Goal: Task Accomplishment & Management: Manage account settings

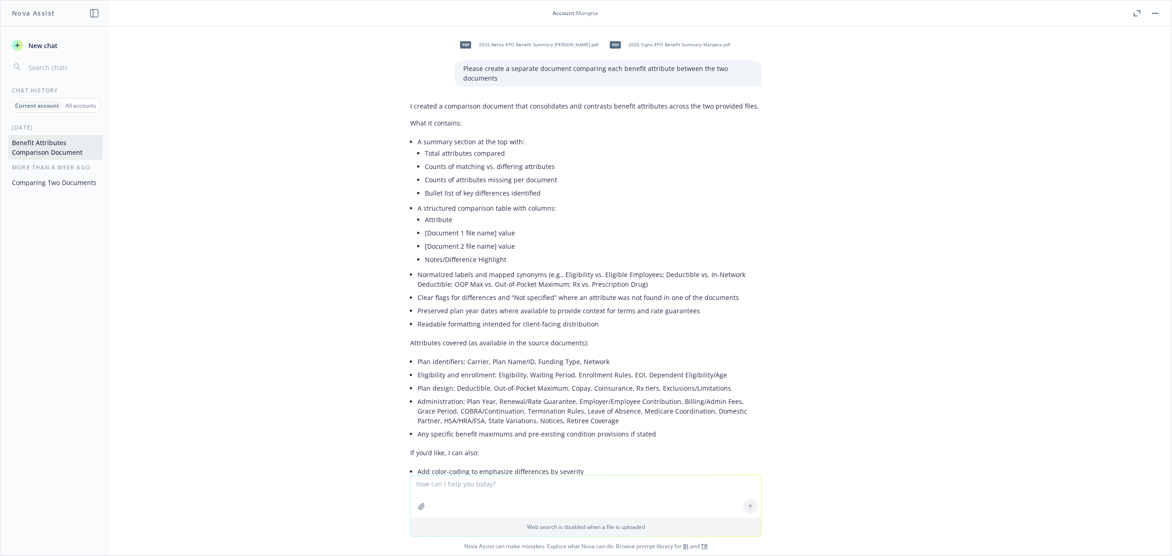
scroll to position [5897, 0]
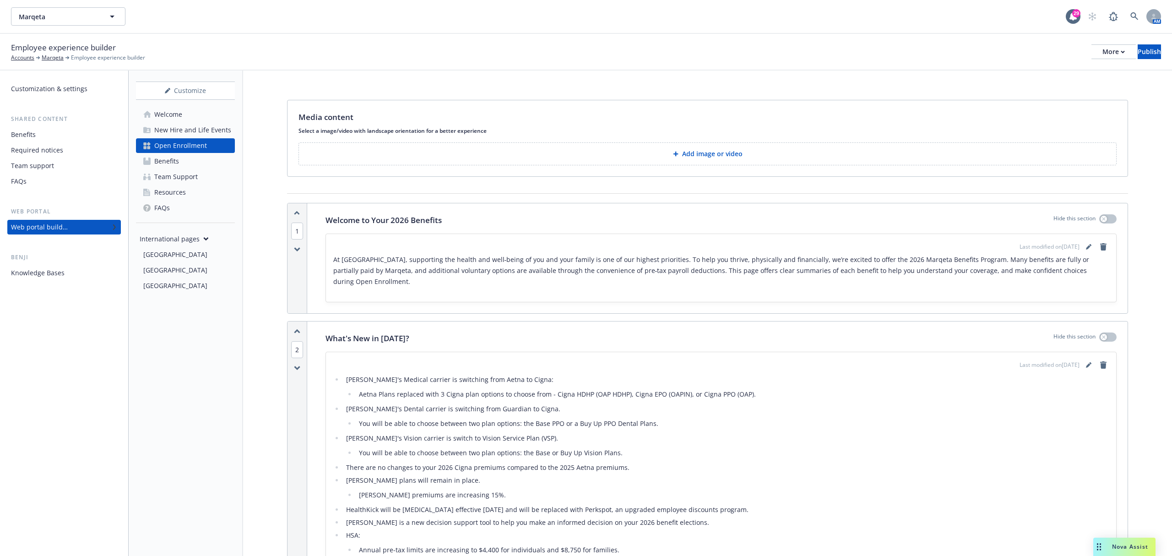
scroll to position [3213, 0]
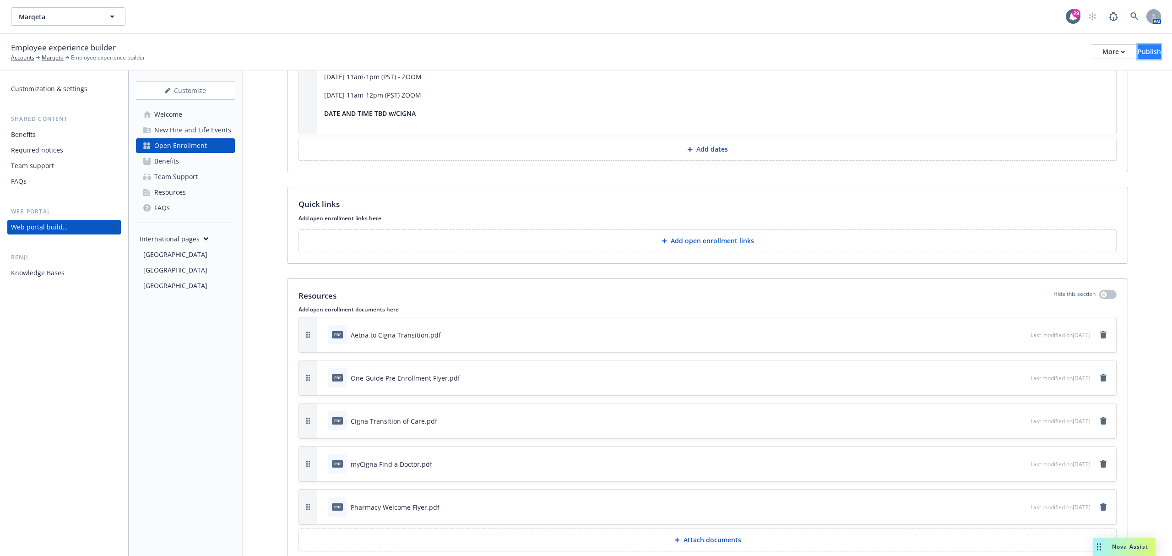
click at [1138, 55] on div "Publish" at bounding box center [1149, 52] width 23 height 14
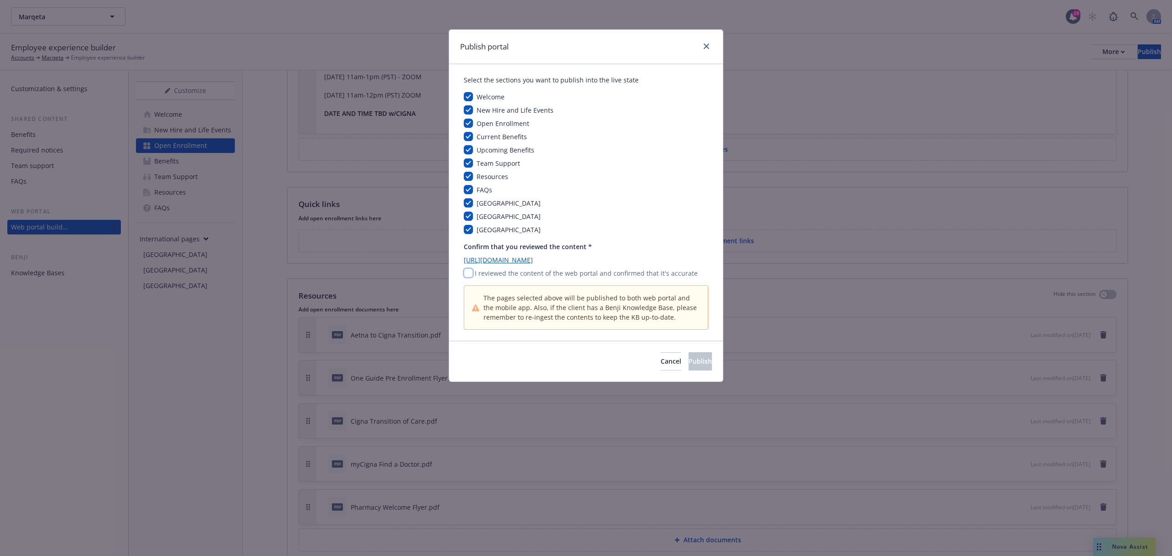
click at [465, 273] on input "checkbox" at bounding box center [468, 272] width 9 height 9
checkbox input "true"
click at [690, 365] on span "Publish" at bounding box center [700, 361] width 23 height 9
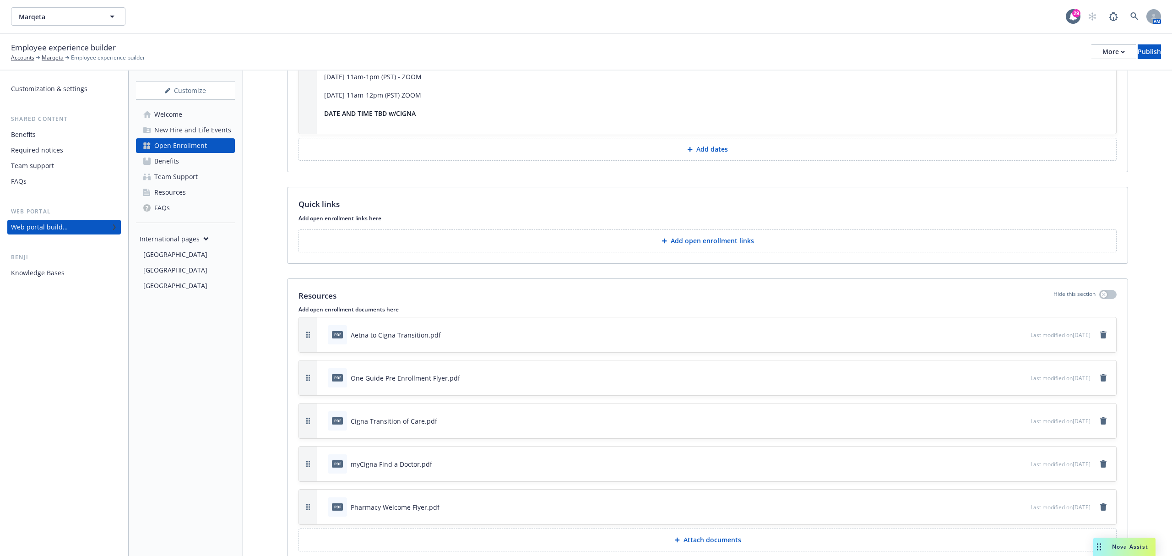
click at [744, 544] on button "Attach documents" at bounding box center [708, 539] width 818 height 23
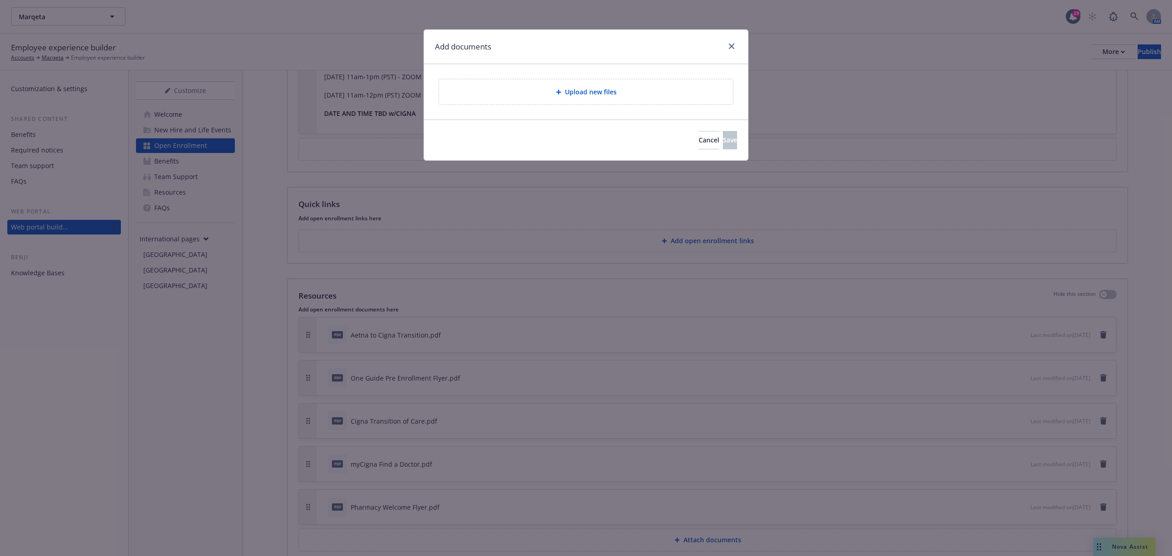
click at [583, 95] on span "Upload new files" at bounding box center [591, 92] width 52 height 10
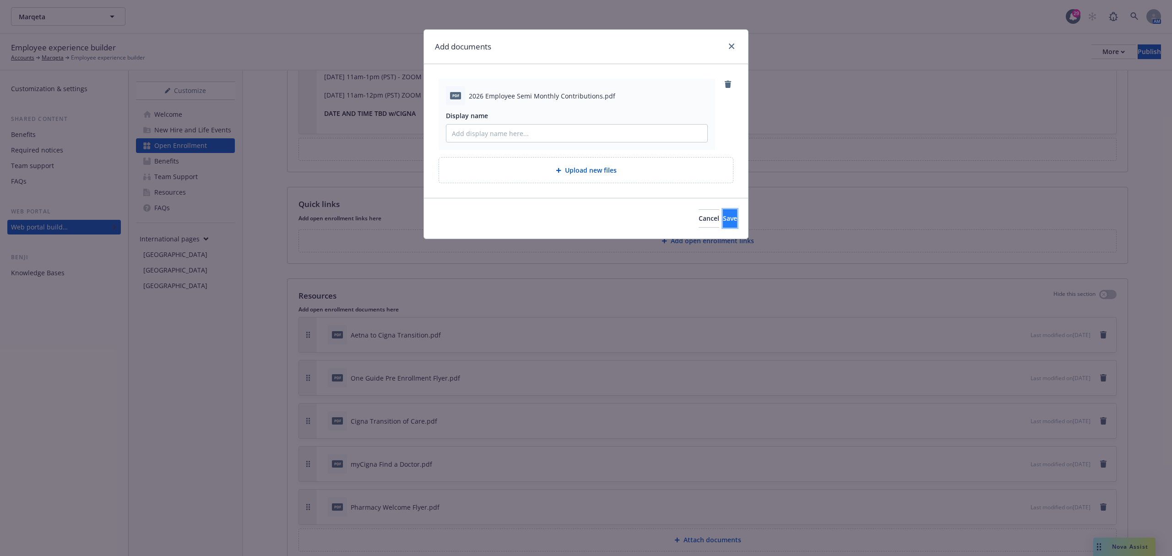
click at [723, 220] on button "Save" at bounding box center [730, 218] width 14 height 18
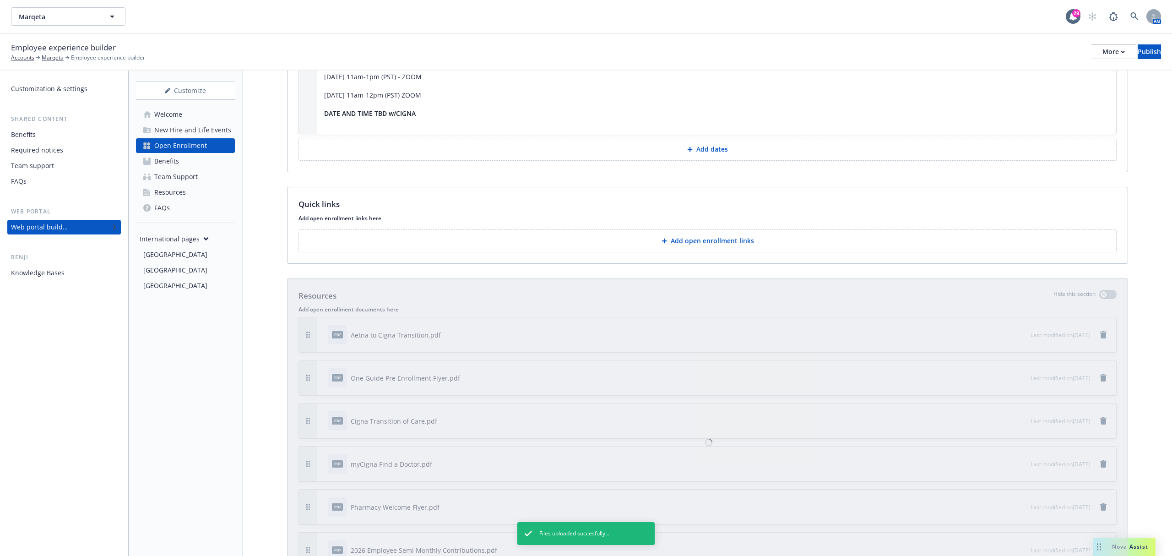
scroll to position [3274, 0]
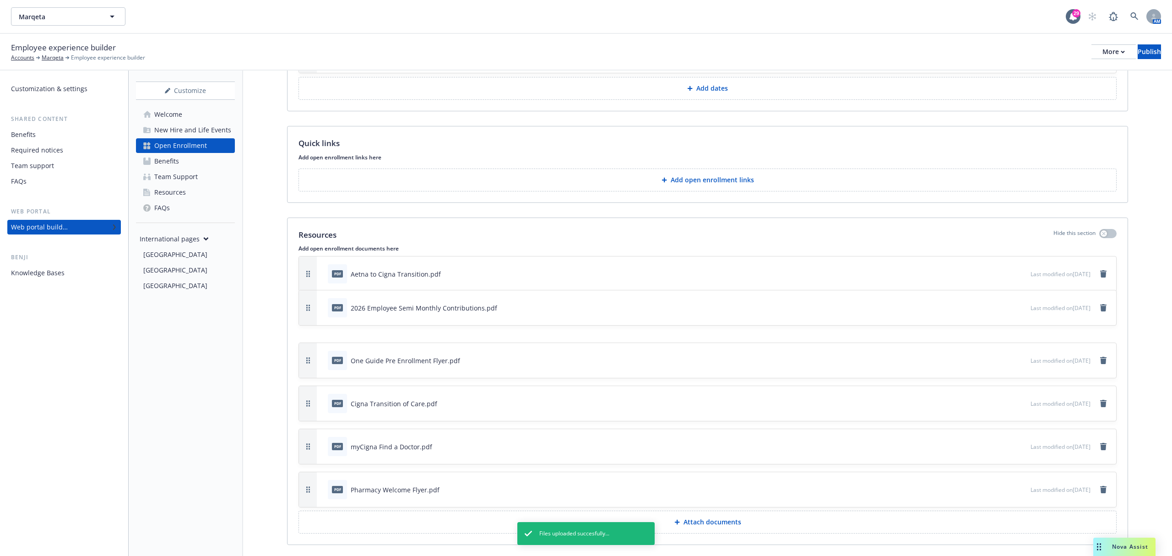
drag, startPoint x: 310, startPoint y: 493, endPoint x: 295, endPoint y: 312, distance: 181.0
click at [295, 312] on div "Resources Hide this section Add open enrollment documents here pdf Aetna to Cig…" at bounding box center [708, 381] width 840 height 327
click at [991, 357] on icon "button" at bounding box center [993, 359] width 5 height 5
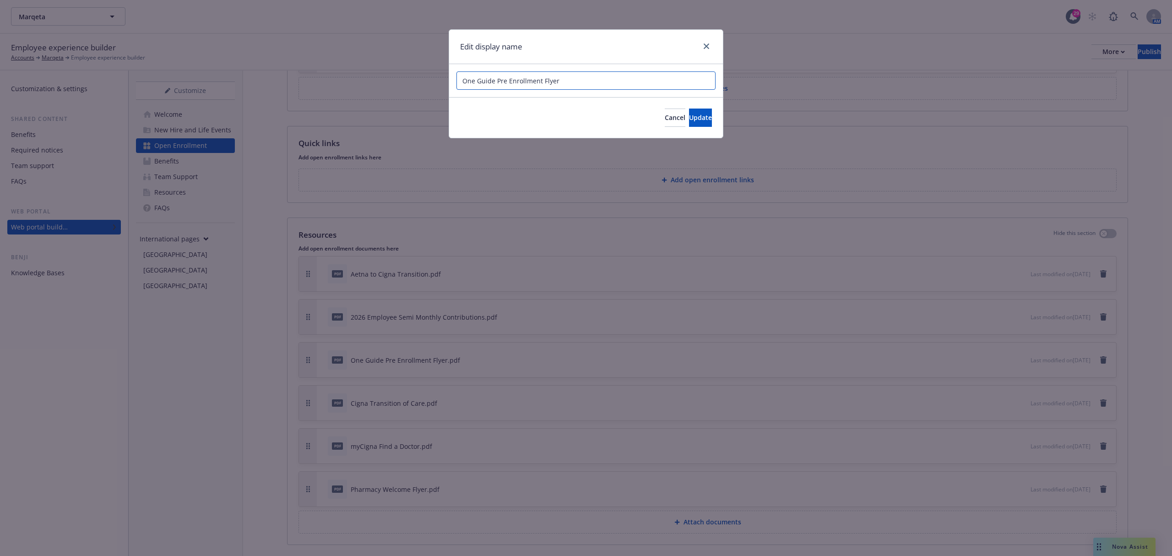
click at [463, 78] on input "One Guide Pre Enrollment Flyer" at bounding box center [586, 80] width 259 height 18
type input "Cigna One Guide Pre Enrollment Flyer"
click at [693, 118] on span "Update" at bounding box center [700, 117] width 23 height 9
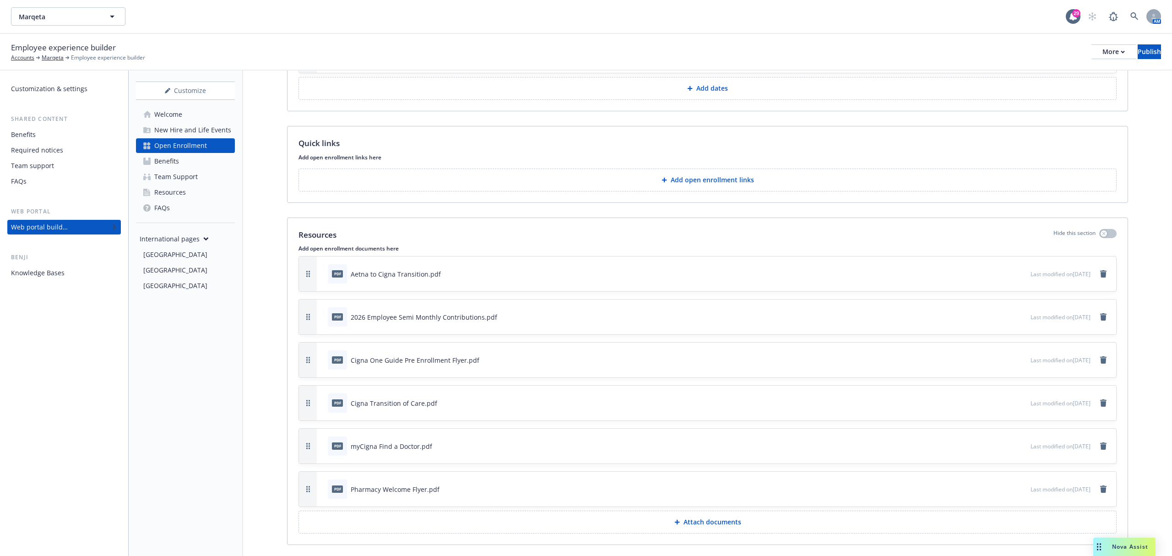
click at [966, 443] on div "pdf myCigna Find a Doctor.pdf" at bounding box center [677, 446] width 707 height 20
click at [991, 443] on icon "button" at bounding box center [993, 445] width 5 height 5
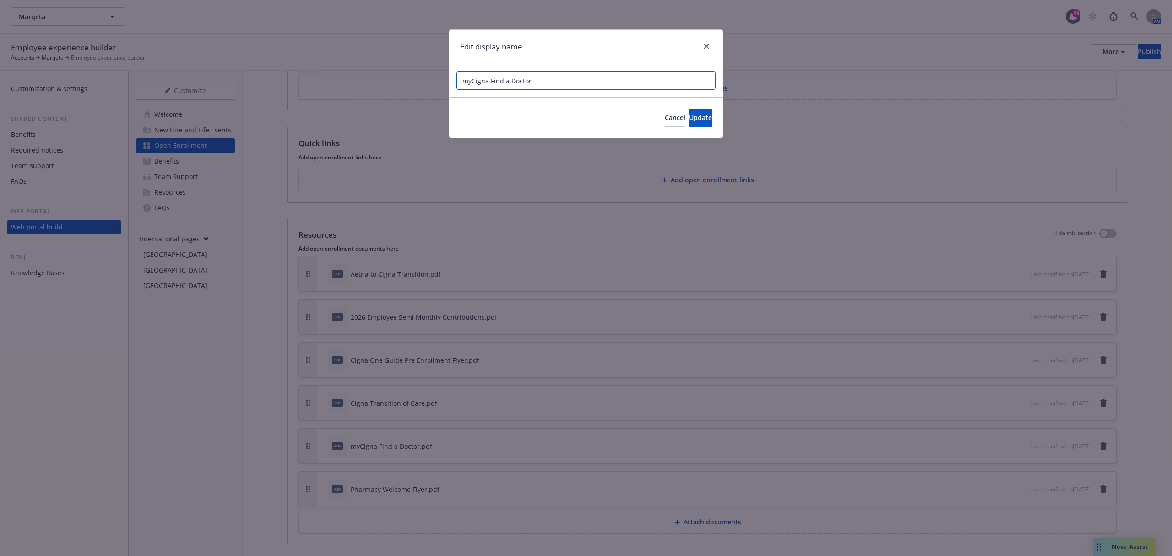
click at [471, 81] on input "myCigna Find a Doctor" at bounding box center [586, 80] width 259 height 18
type input "Cigna Find a Doctor"
click at [689, 114] on span "Update" at bounding box center [700, 117] width 23 height 9
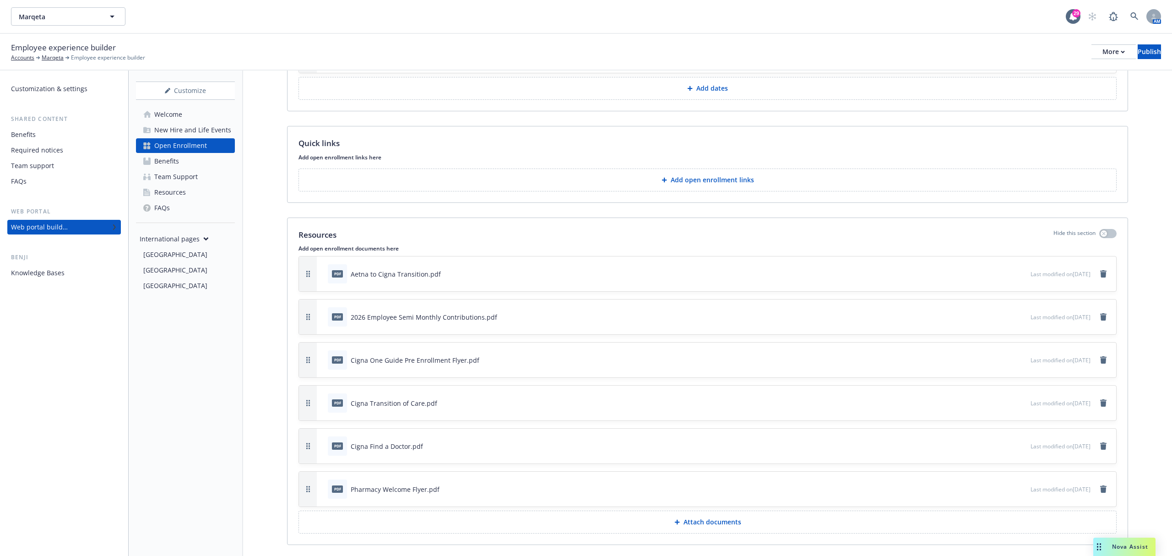
click at [991, 488] on div at bounding box center [1009, 490] width 36 height 10
click at [991, 488] on icon "button" at bounding box center [993, 489] width 5 height 5
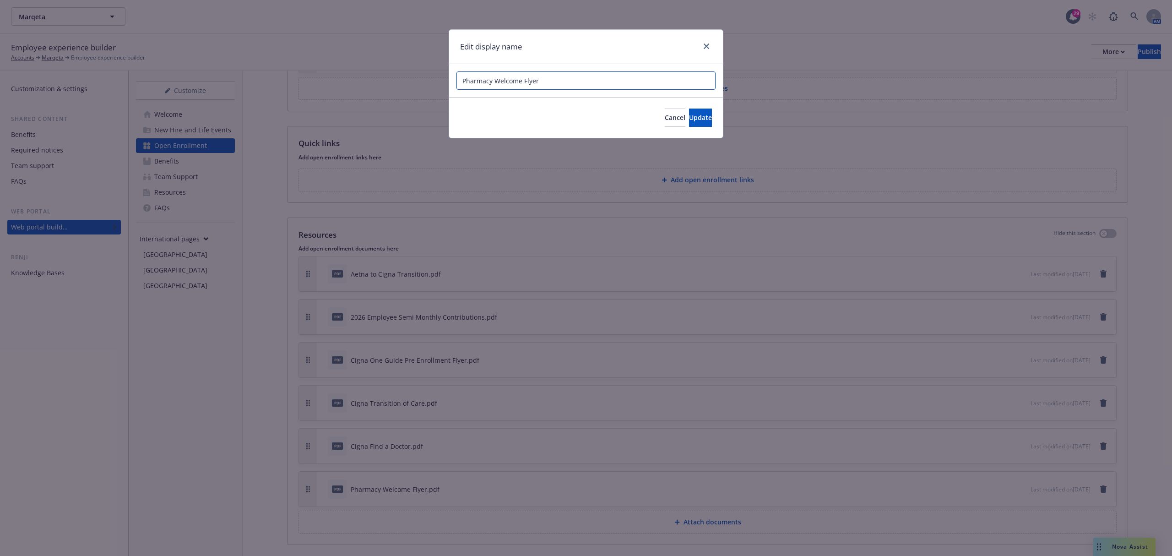
click at [462, 79] on input "Pharmacy Welcome Flyer" at bounding box center [586, 80] width 259 height 18
type input "Cigna Pharmacy Welcome Flyer"
click at [689, 117] on span "Update" at bounding box center [700, 117] width 23 height 9
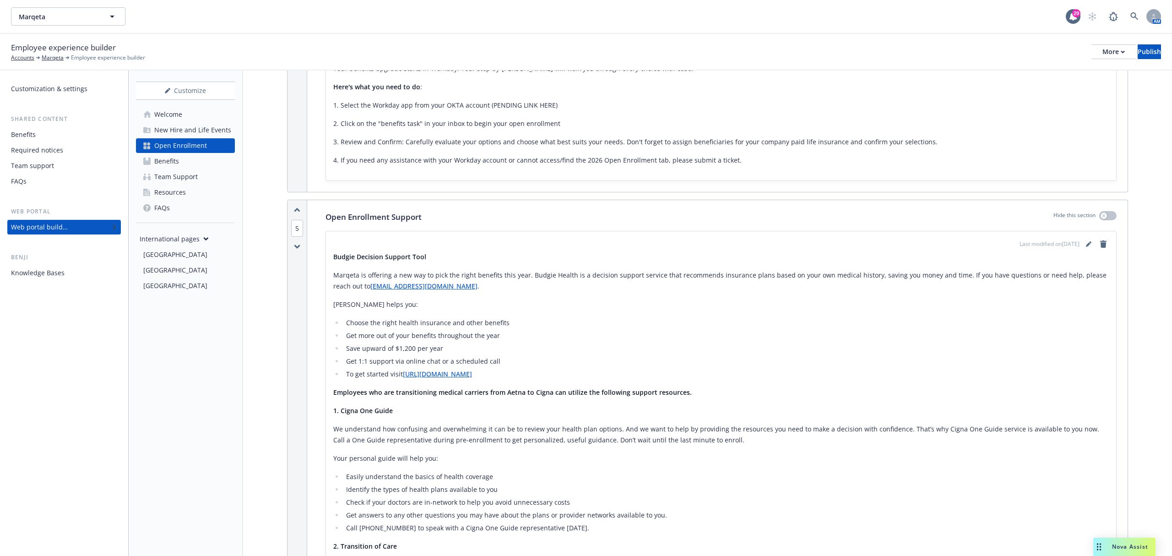
scroll to position [1503, 0]
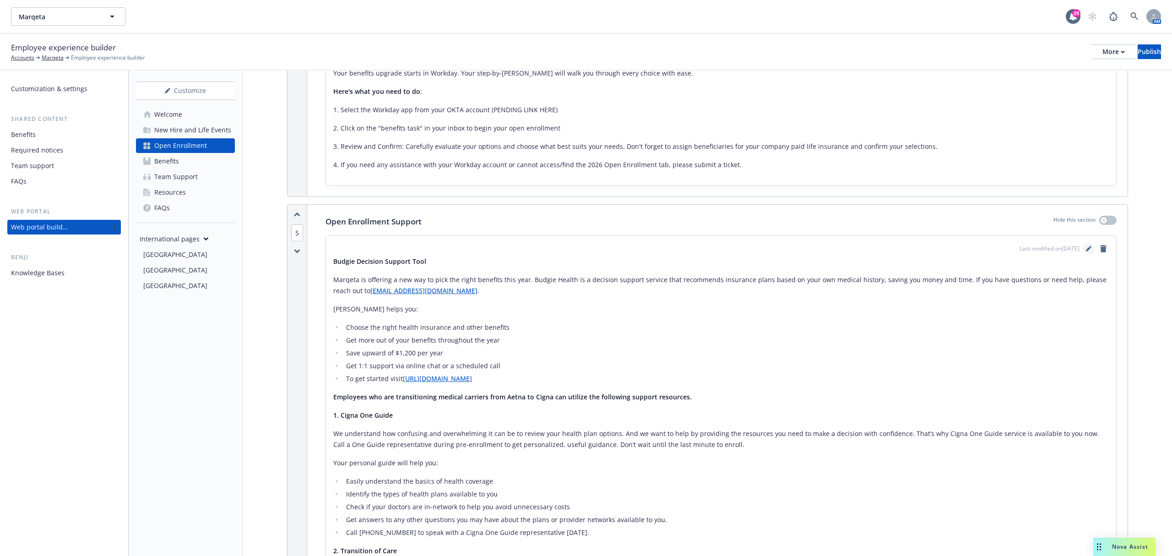
click at [1086, 246] on icon "editPencil" at bounding box center [1088, 248] width 5 height 5
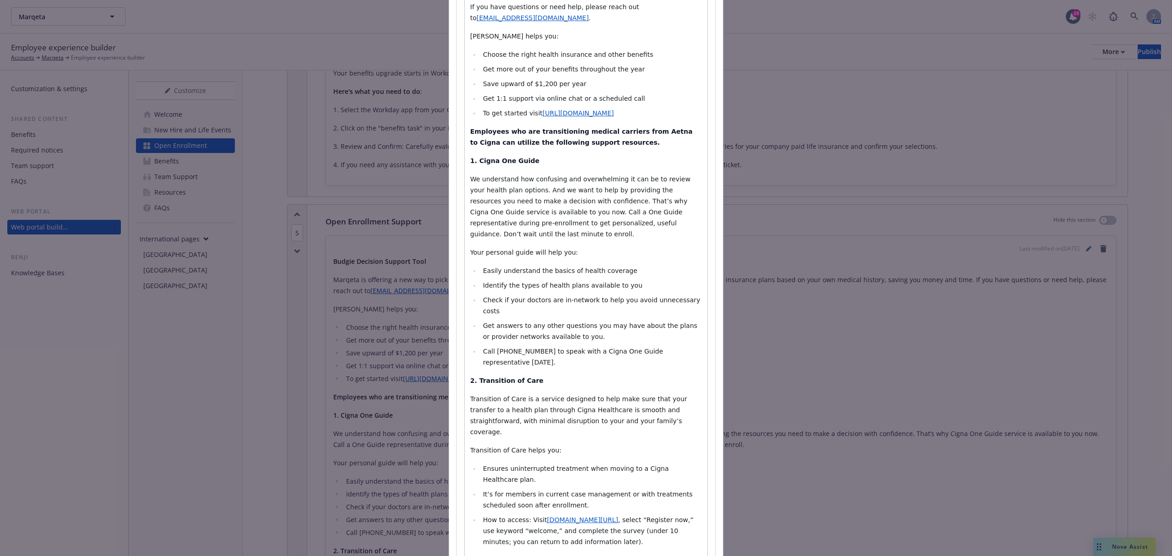
scroll to position [570, 0]
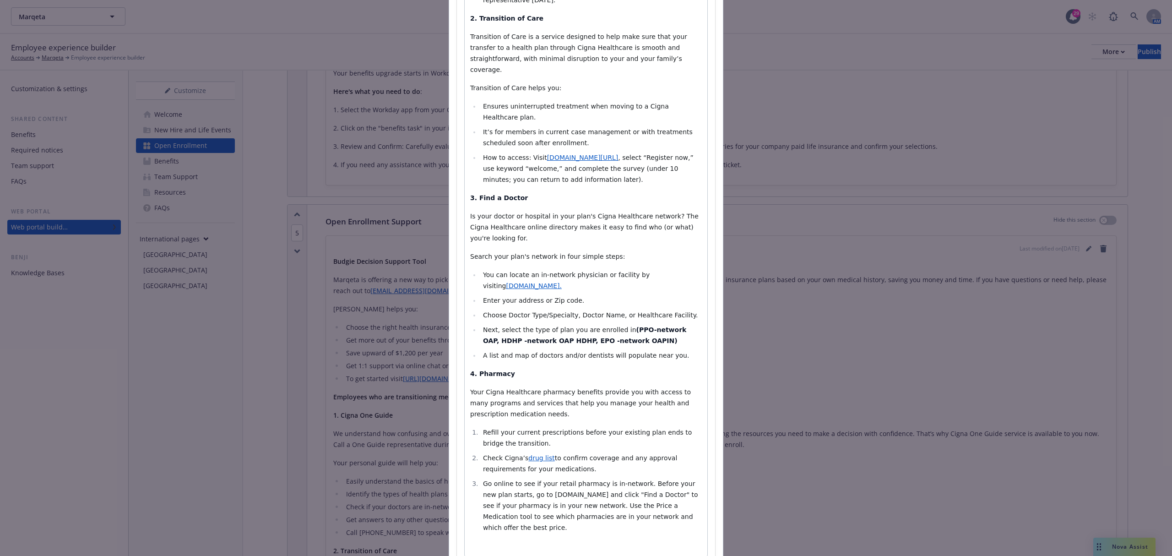
click at [690, 540] on p "editable markdown" at bounding box center [586, 545] width 232 height 11
click at [470, 555] on span "•Submit questions directly to your benefits team at" at bounding box center [553, 564] width 166 height 7
click at [506, 542] on span "Marqeta Benefits Team" at bounding box center [506, 545] width 72 height 7
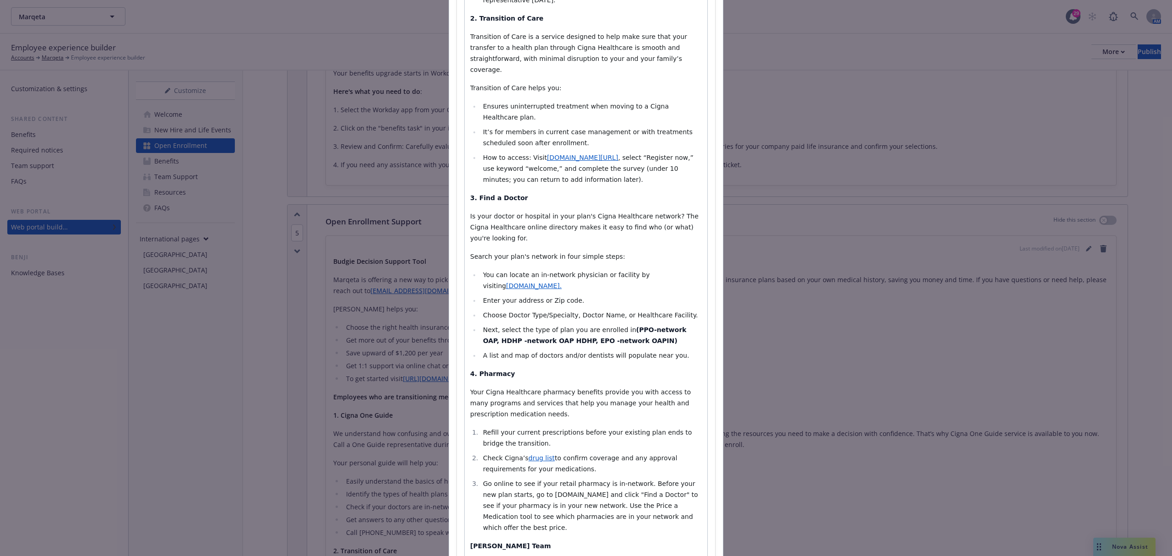
click at [482, 519] on body "Marqeta Marqeta 29 AM Employee experience builder Accounts Marqeta Employee exp…" at bounding box center [586, 278] width 1172 height 556
click at [603, 501] on div "Budgie Decision Support Tool Marqeta is offering a new way to pick the right be…" at bounding box center [586, 111] width 243 height 1059
drag, startPoint x: 466, startPoint y: 476, endPoint x: 693, endPoint y: 499, distance: 228.2
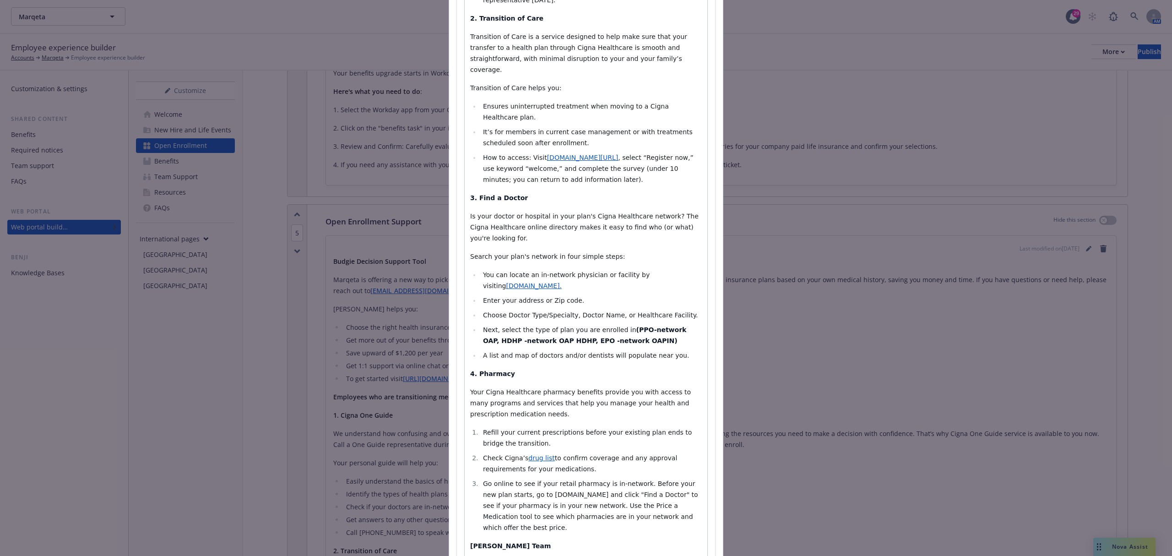
click at [693, 499] on div "Budgie Decision Support Tool Marqeta is offering a new way to pick the right be…" at bounding box center [586, 102] width 243 height 1040
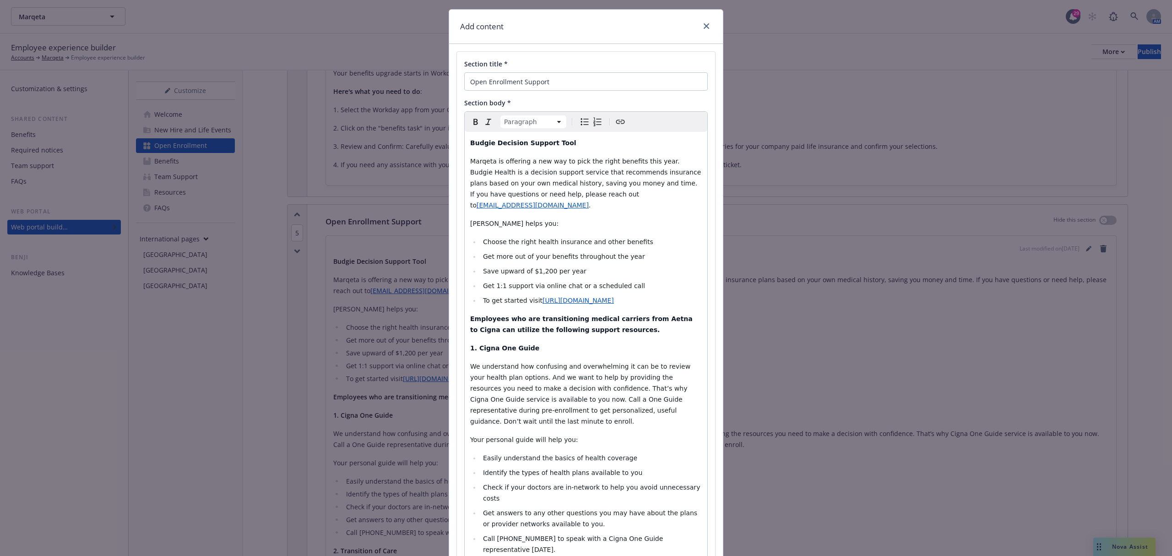
scroll to position [0, 0]
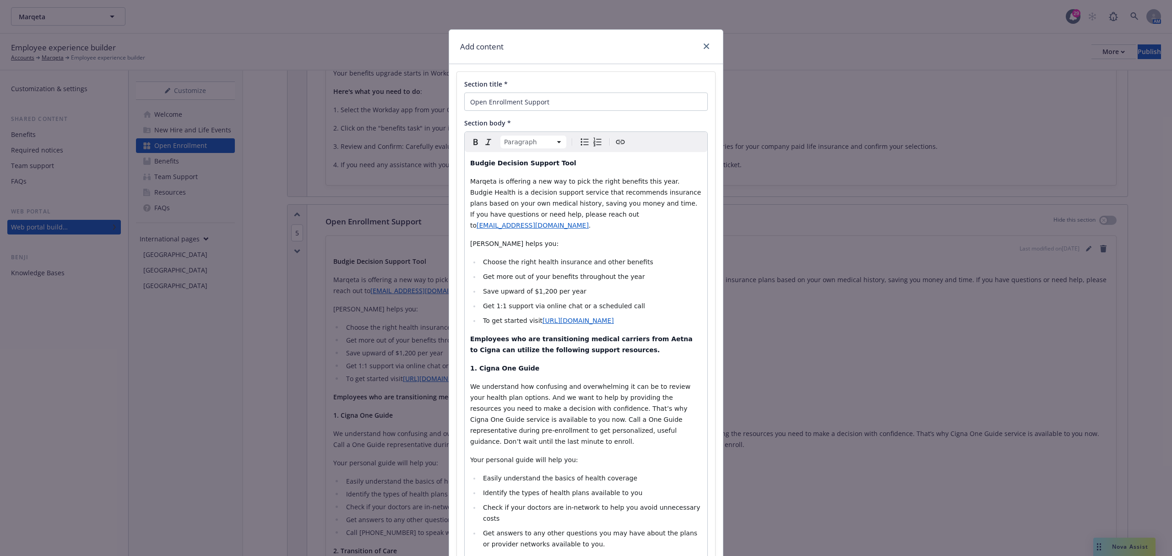
click at [582, 148] on button "Bulleted list" at bounding box center [584, 142] width 13 height 13
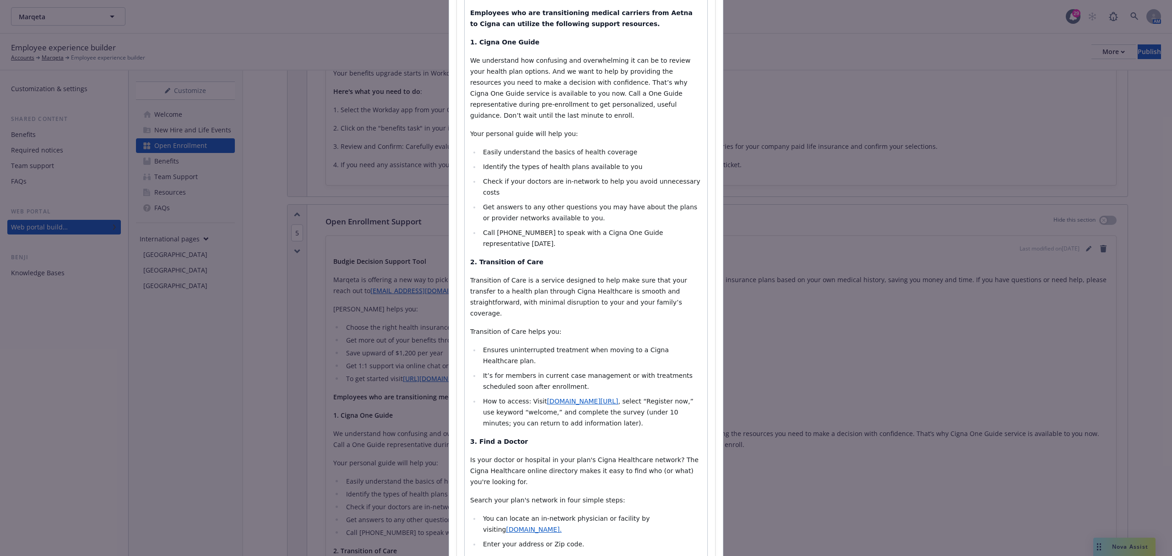
scroll to position [550, 0]
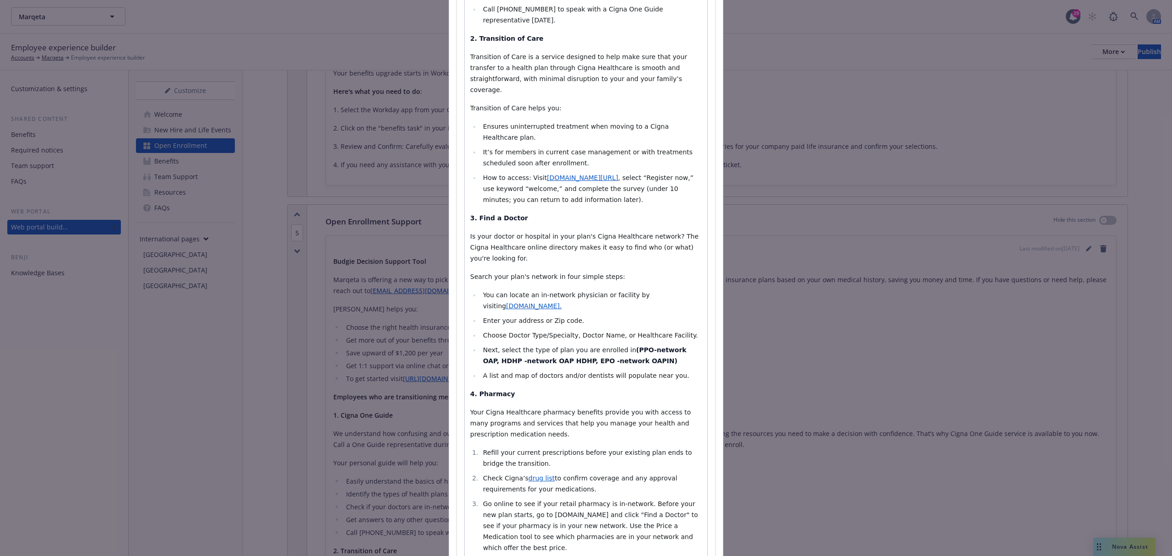
click at [563, 500] on span "Go online to see if your retail pharmacy is in-network. Before your new plan st…" at bounding box center [591, 525] width 217 height 51
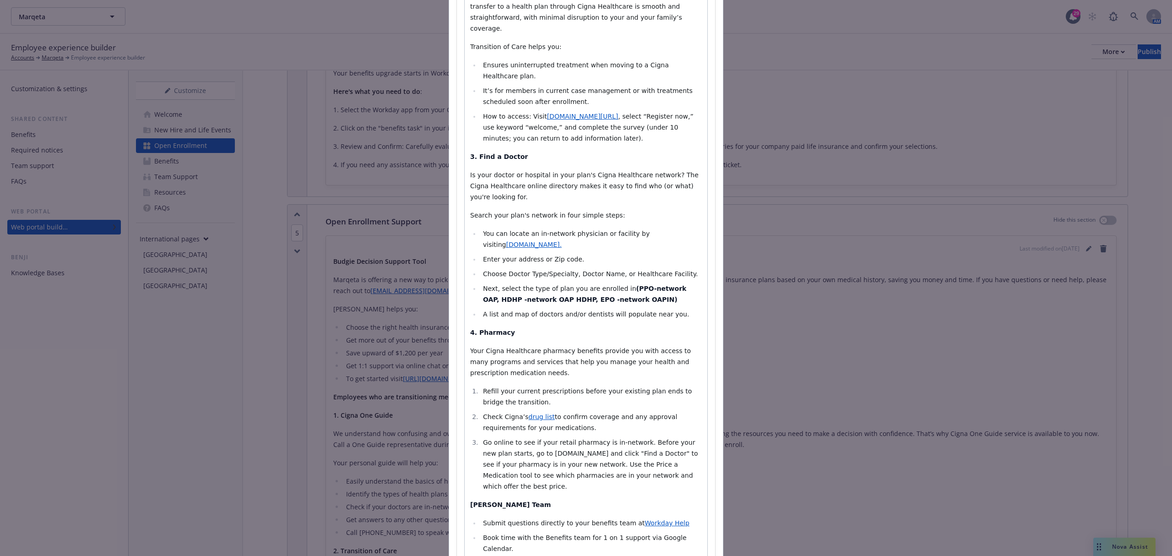
scroll to position [621, 0]
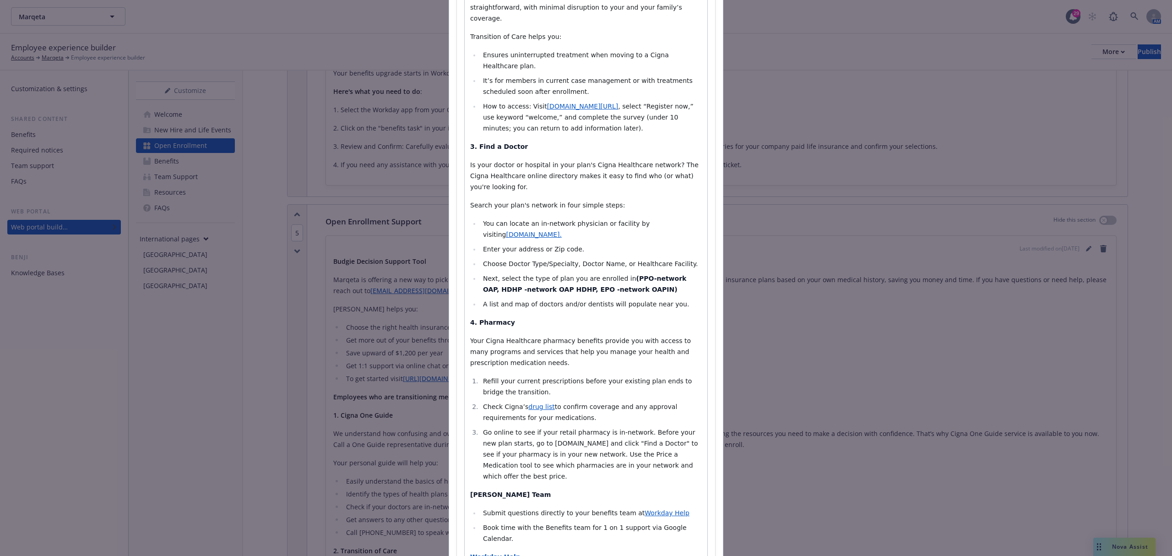
click at [672, 507] on li "Submit questions directly to your benefits team at Workday Help" at bounding box center [591, 512] width 222 height 11
select select "paragraph"
select select
drag, startPoint x: 505, startPoint y: 461, endPoint x: 492, endPoint y: 444, distance: 21.2
click at [492, 524] on span "Book time with the Benefits team for 1 on 1 support via Google Calendar." at bounding box center [586, 533] width 206 height 18
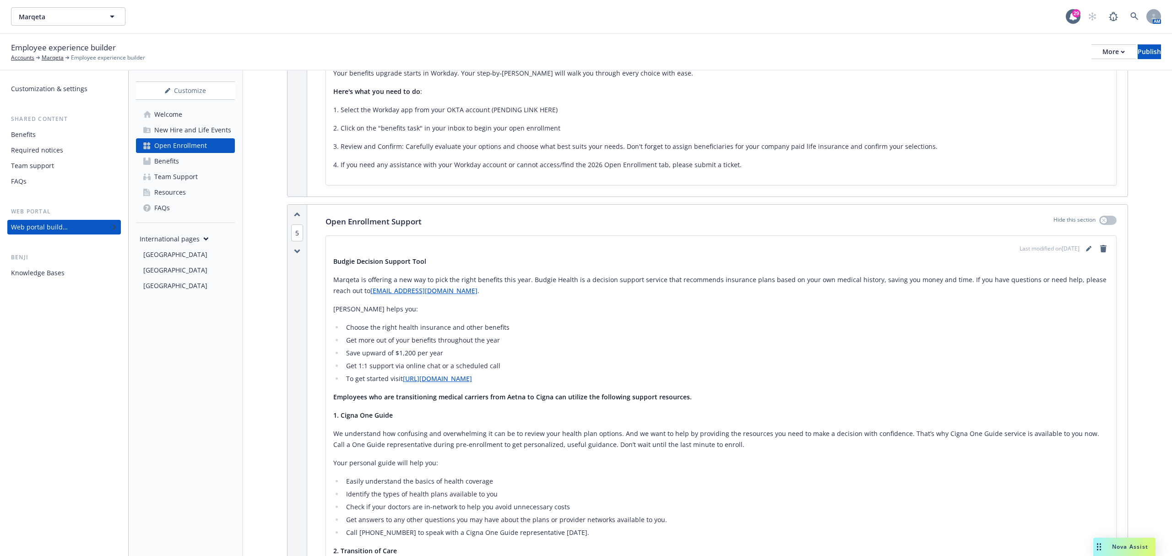
click at [183, 174] on div "Team Support" at bounding box center [176, 176] width 44 height 15
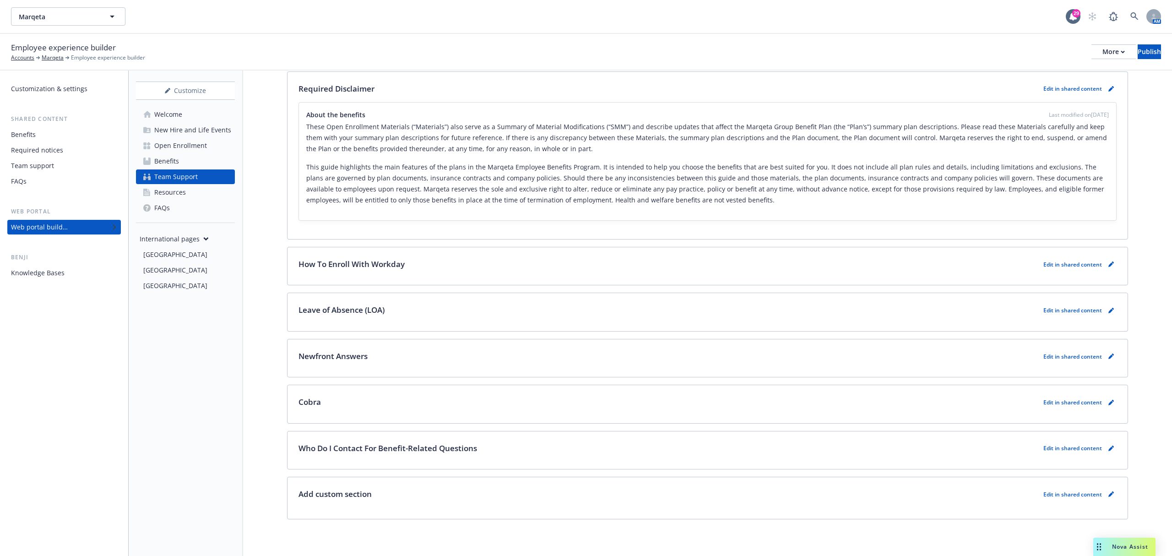
scroll to position [2768, 0]
click at [1106, 262] on link "pencil" at bounding box center [1111, 264] width 11 height 11
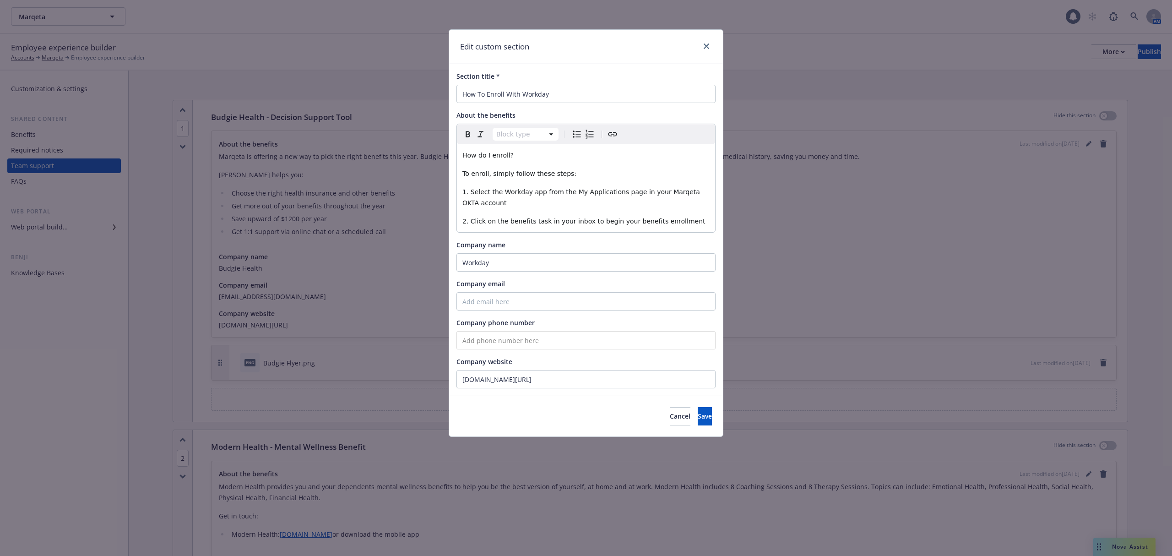
scroll to position [2979, 0]
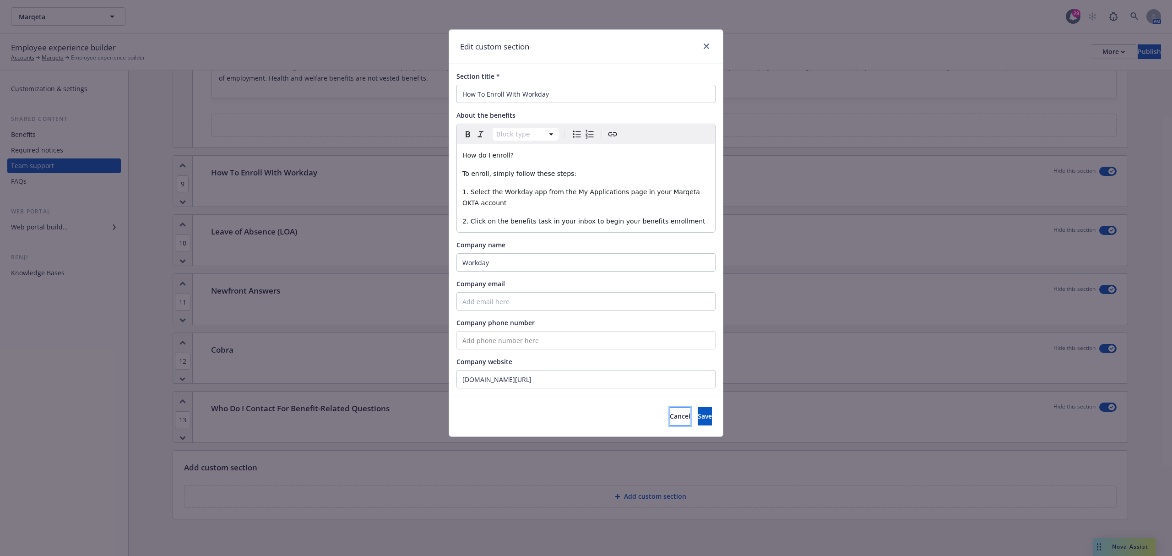
click at [670, 420] on button "Cancel" at bounding box center [680, 416] width 21 height 18
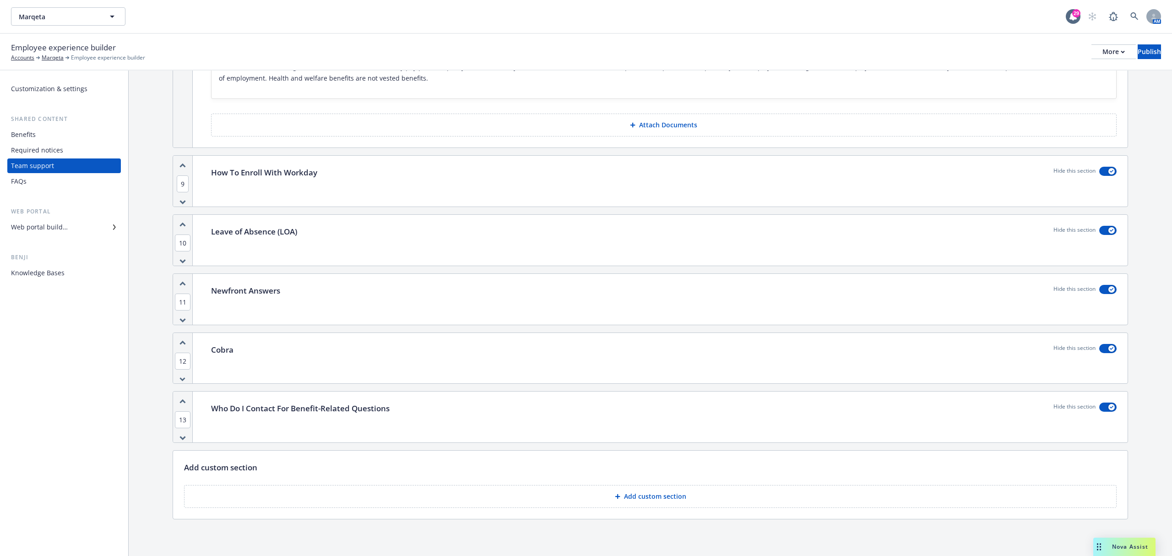
click at [648, 501] on button "Add custom section" at bounding box center [650, 496] width 933 height 23
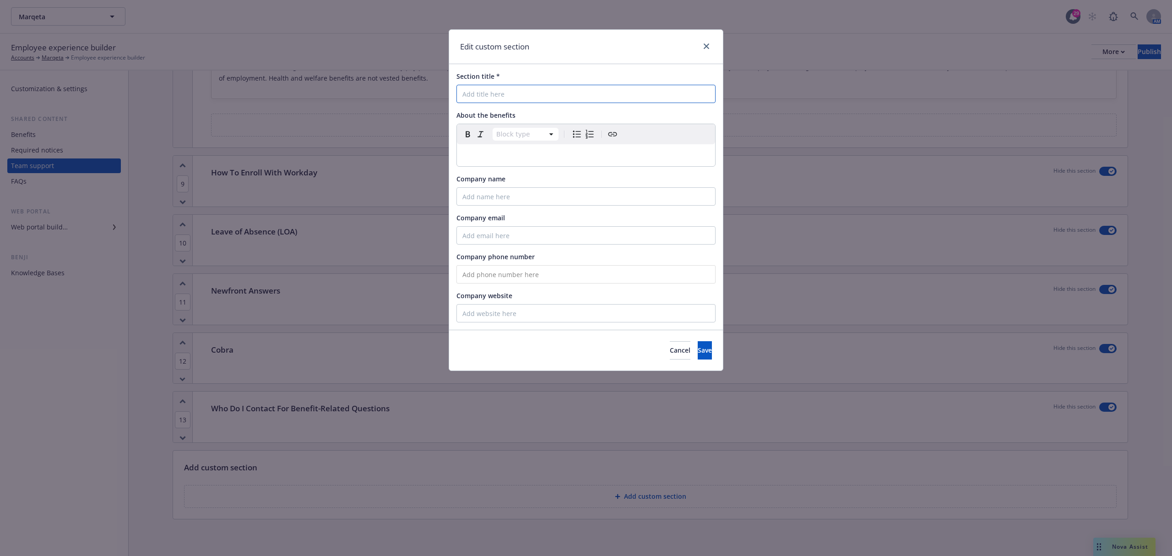
click at [506, 95] on input "Section title *" at bounding box center [586, 94] width 259 height 18
type input "Marqeta Benefits Team"
click at [501, 157] on p "editable markdown" at bounding box center [586, 155] width 247 height 11
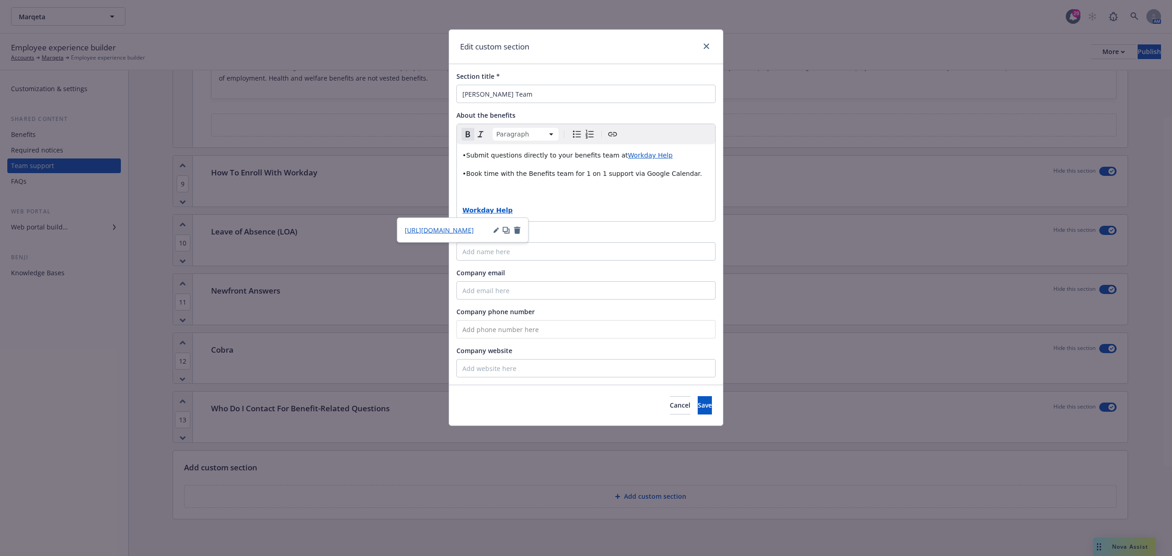
click at [541, 211] on p "Workday Help" at bounding box center [586, 210] width 247 height 11
click at [464, 154] on span "•Submit questions directly to your benefits team at" at bounding box center [546, 155] width 166 height 7
click at [467, 158] on span "•Submit questions directly to your benefits team at" at bounding box center [546, 155] width 166 height 7
click at [467, 176] on span "•Book time with the Benefits team for 1 on 1 support via Google Calendar." at bounding box center [583, 173] width 240 height 7
click at [498, 213] on strong "Workday Help" at bounding box center [488, 210] width 50 height 7
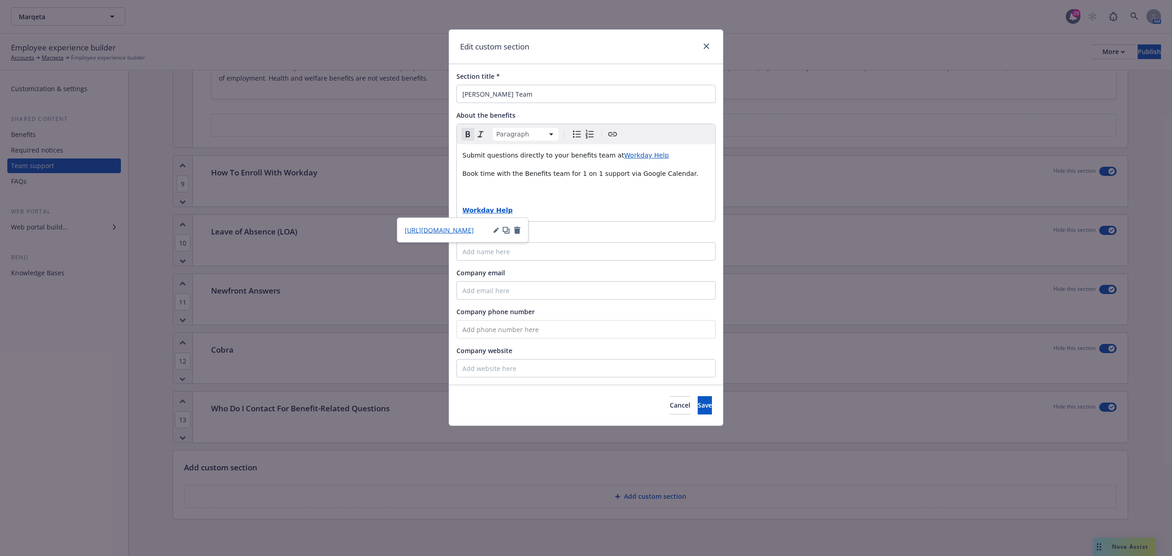
click at [503, 232] on icon "button" at bounding box center [506, 229] width 7 height 7
click at [524, 368] on input "Company website" at bounding box center [586, 368] width 259 height 18
paste input "https://www.myworkday.com/wday/authgwy/marqeta/login-saml2.htmld"
type input "https://www.myworkday.com/wday/authgwy/marqeta/login-saml2.htmld"
click at [583, 244] on input "Company name" at bounding box center [586, 251] width 259 height 18
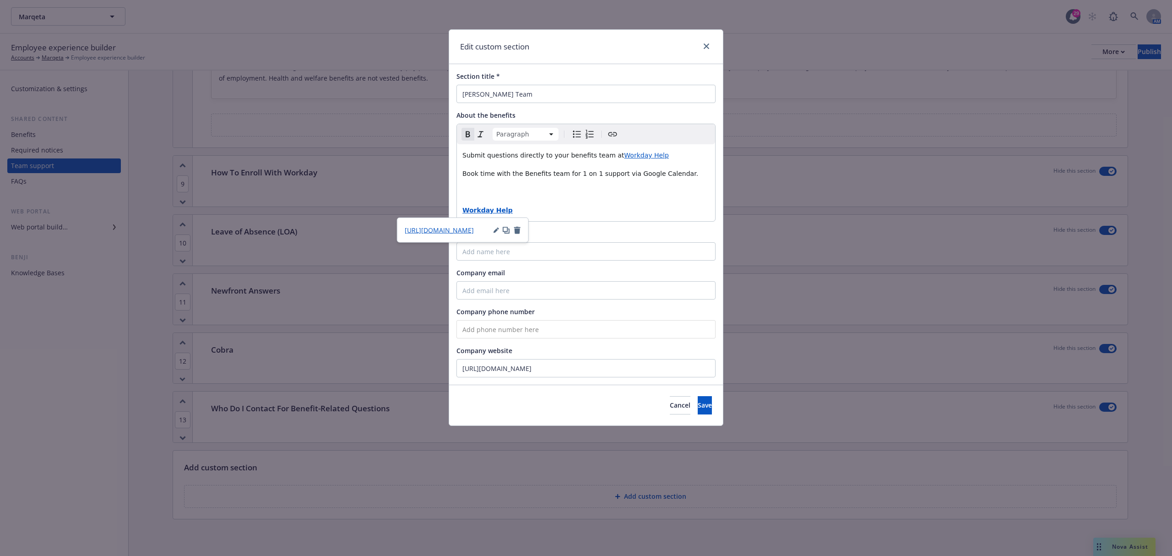
click at [557, 205] on p "Workday Help" at bounding box center [586, 210] width 247 height 11
drag, startPoint x: 555, startPoint y: 205, endPoint x: 436, endPoint y: 205, distance: 119.1
click at [436, 205] on div "Edit custom section Section title * Marqeta Benefits Team About the benefits Pa…" at bounding box center [586, 278] width 1172 height 556
click at [517, 210] on p "Workday Help" at bounding box center [586, 210] width 247 height 11
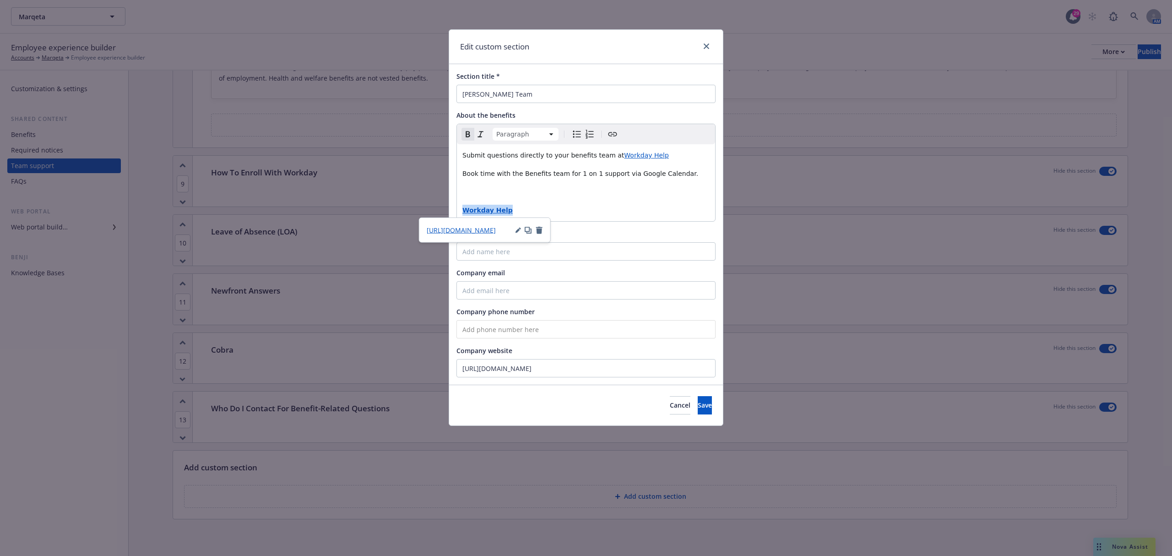
click at [517, 210] on p "Workday Help" at bounding box center [586, 210] width 247 height 11
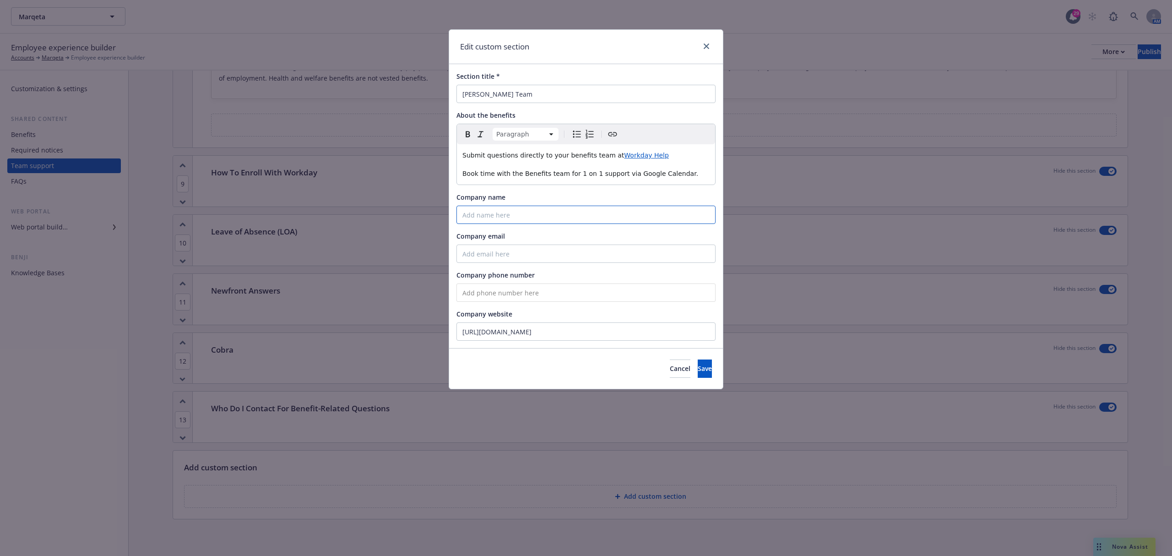
click at [515, 212] on input "Company name" at bounding box center [586, 215] width 259 height 18
drag, startPoint x: 551, startPoint y: 217, endPoint x: 432, endPoint y: 219, distance: 119.1
click at [433, 218] on div "Edit custom section Section title * Marqeta Benefits Team About the benefits Pa…" at bounding box center [586, 278] width 1172 height 556
type input "Workday Help"
click at [698, 369] on button "Save" at bounding box center [705, 368] width 14 height 18
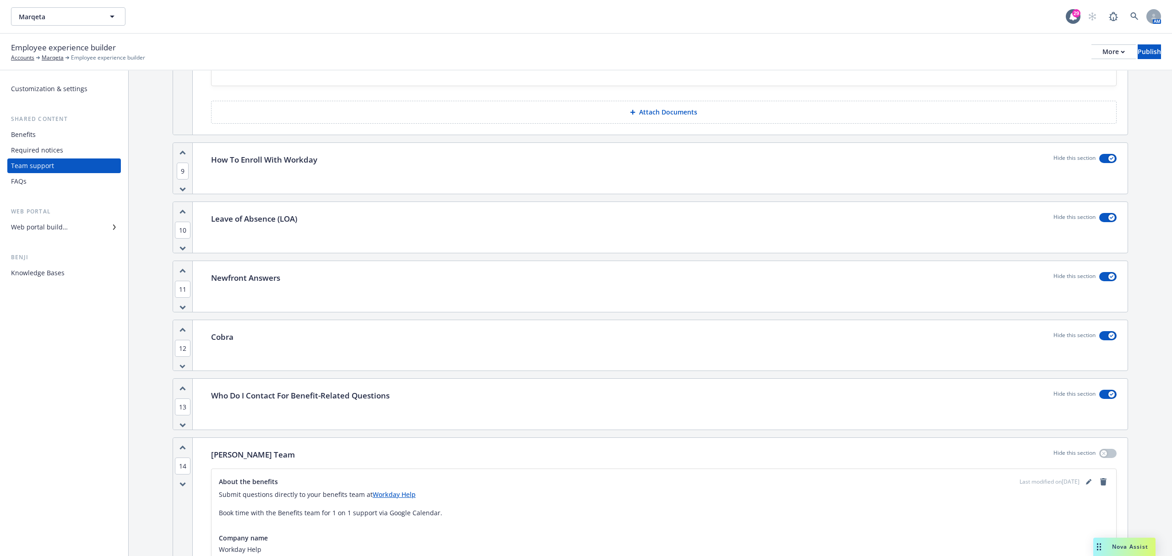
click at [187, 457] on div "14" at bounding box center [183, 538] width 20 height 201
click at [182, 450] on icon "button" at bounding box center [183, 447] width 6 height 5
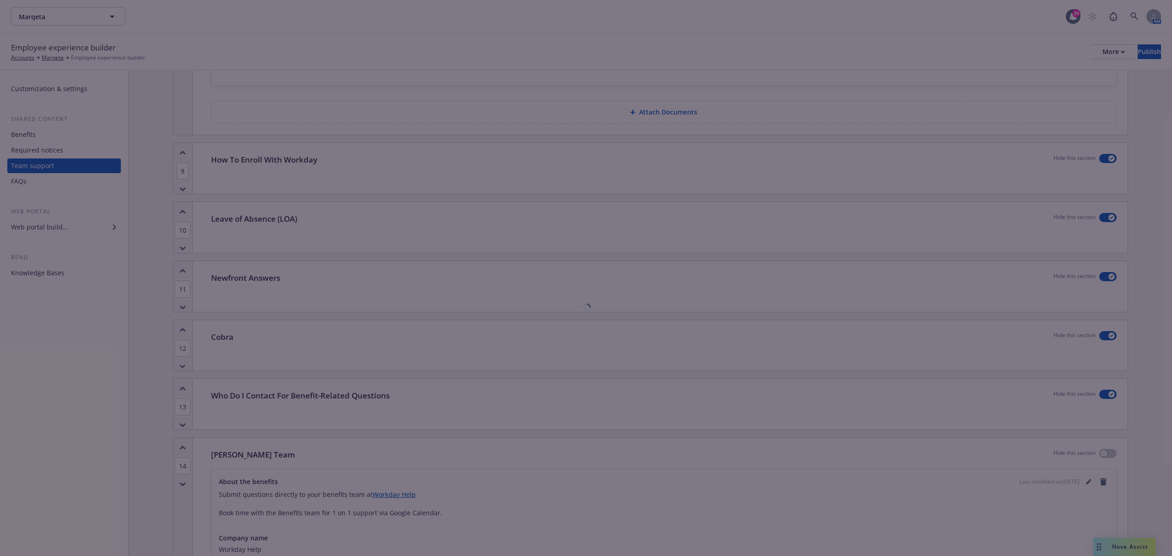
click at [182, 459] on div at bounding box center [586, 278] width 1172 height 556
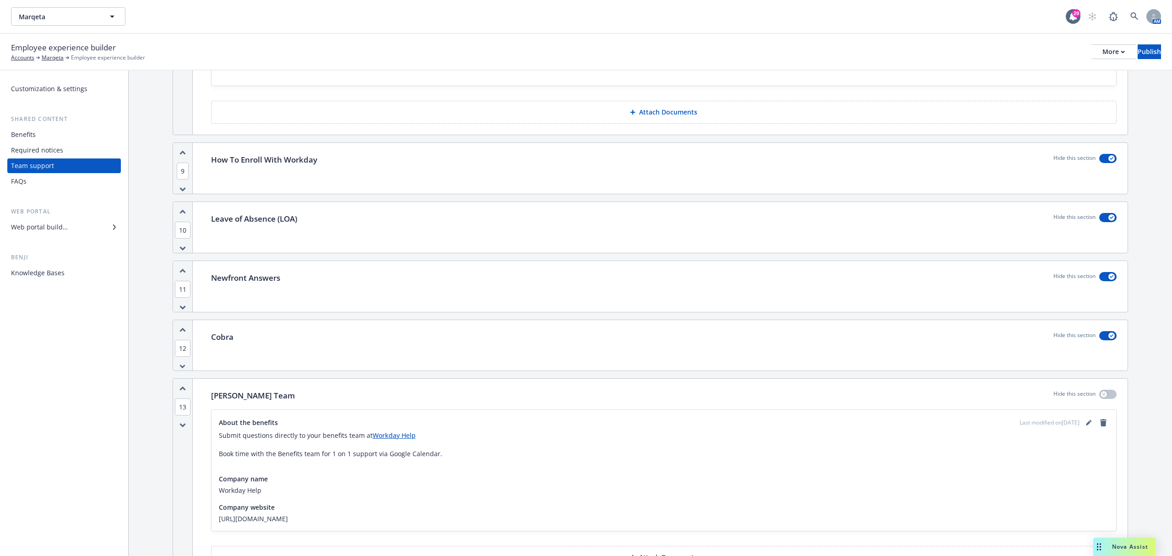
click at [183, 390] on icon "button" at bounding box center [182, 388] width 5 height 2
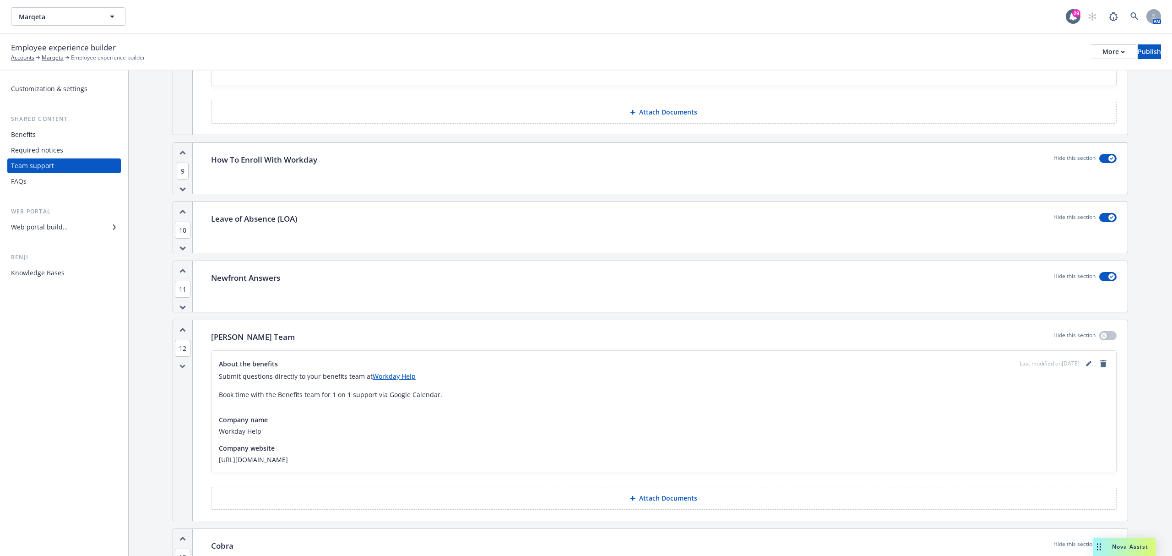
click at [183, 398] on div "12" at bounding box center [183, 420] width 20 height 201
click at [183, 334] on div "12" at bounding box center [183, 420] width 20 height 201
click at [182, 332] on icon "button" at bounding box center [183, 329] width 6 height 5
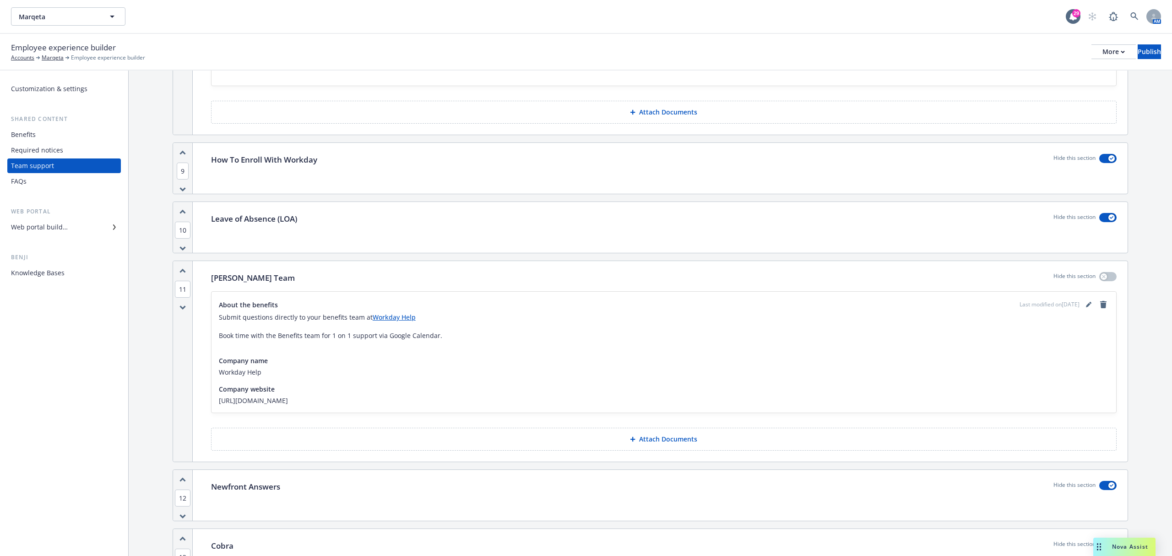
click at [182, 273] on icon "button" at bounding box center [183, 270] width 6 height 5
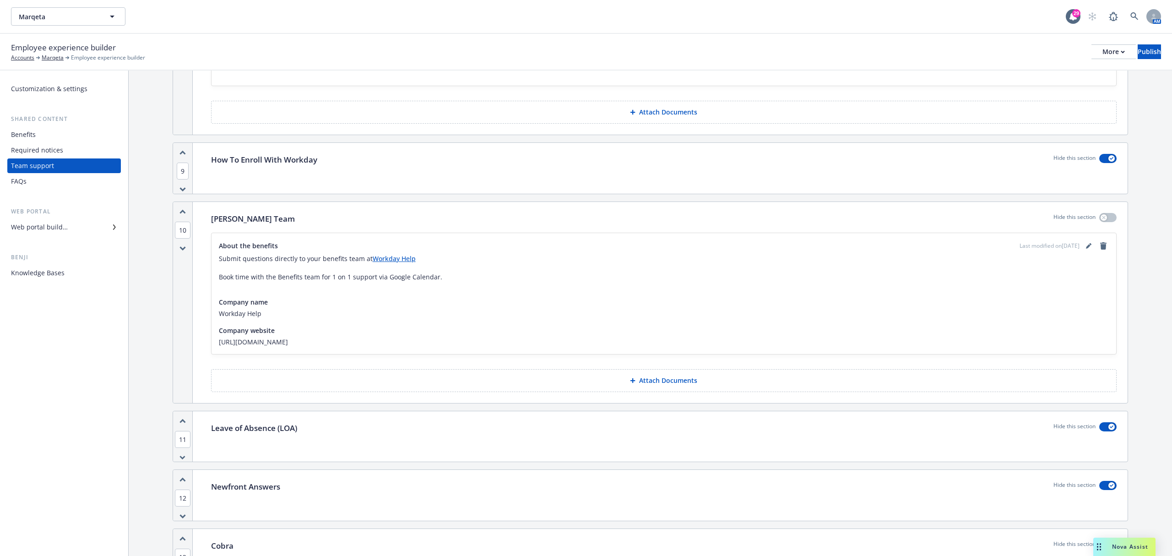
click at [180, 213] on icon "button" at bounding box center [182, 212] width 5 height 2
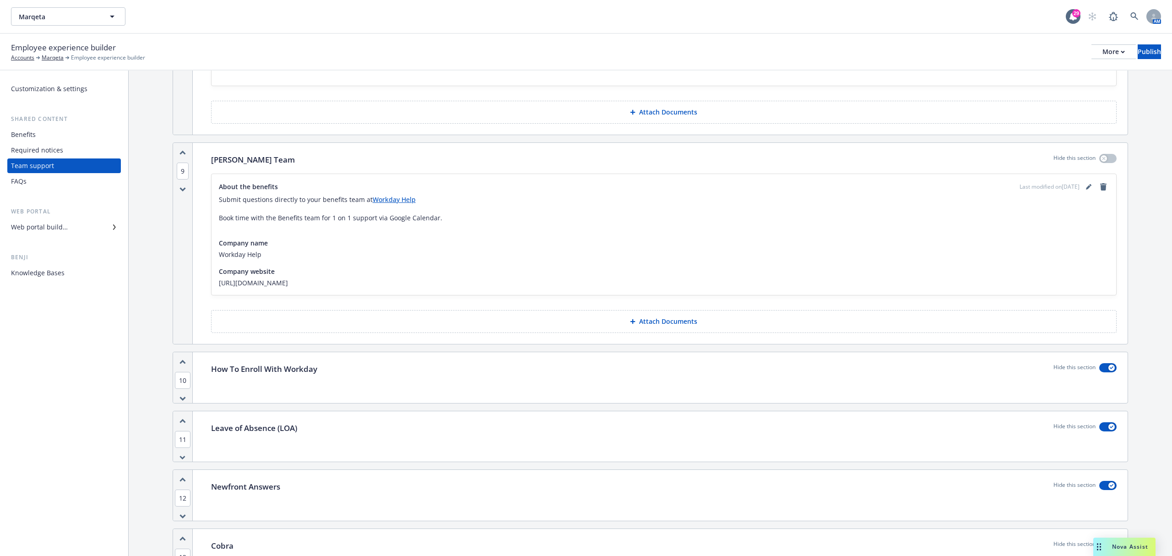
click at [178, 159] on div "9" at bounding box center [183, 243] width 20 height 201
click at [178, 163] on div "9" at bounding box center [183, 243] width 20 height 201
click at [183, 154] on icon "button" at bounding box center [182, 153] width 5 height 2
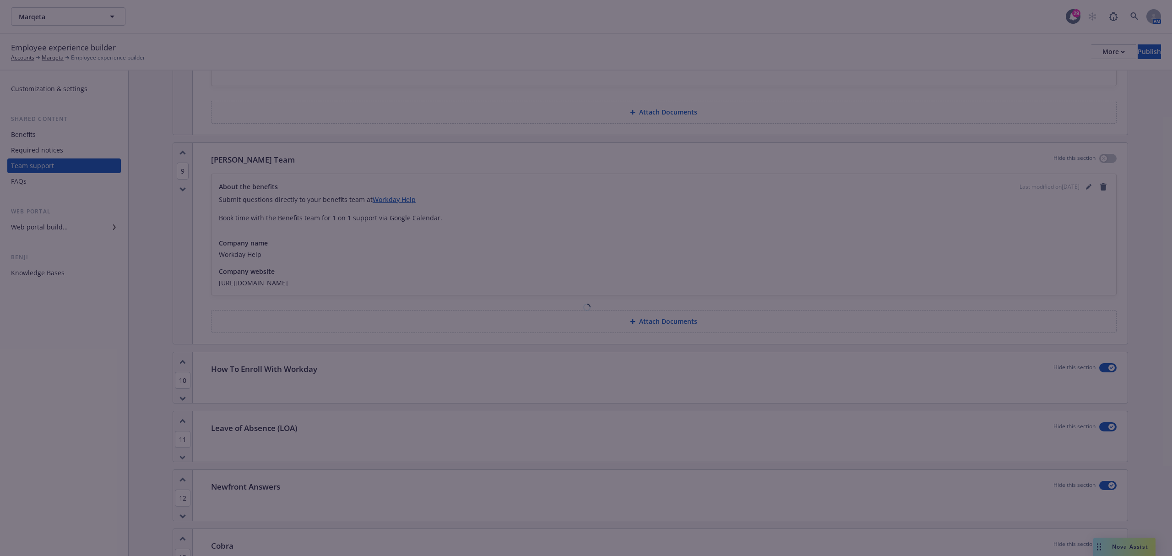
scroll to position [2771, 0]
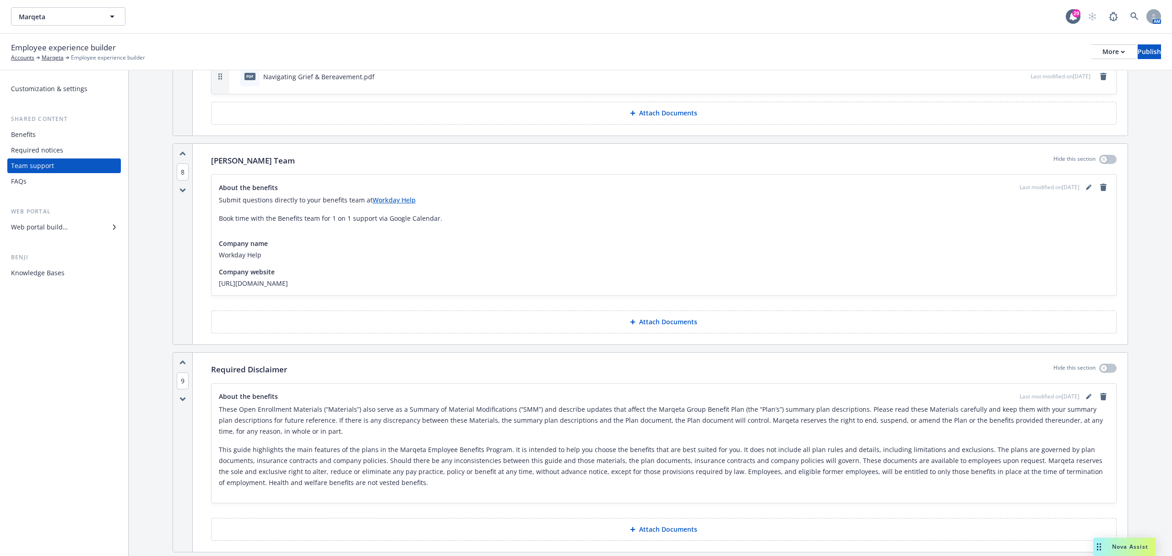
click at [188, 162] on div "8" at bounding box center [183, 244] width 20 height 201
click at [182, 156] on icon "button" at bounding box center [183, 153] width 6 height 5
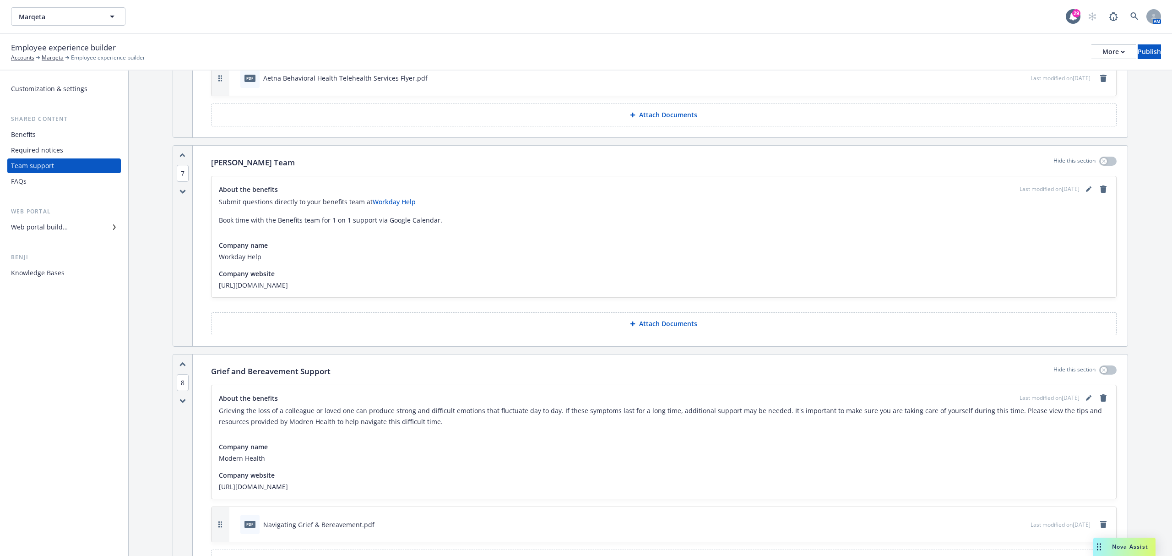
click at [182, 158] on icon "button" at bounding box center [183, 155] width 6 height 5
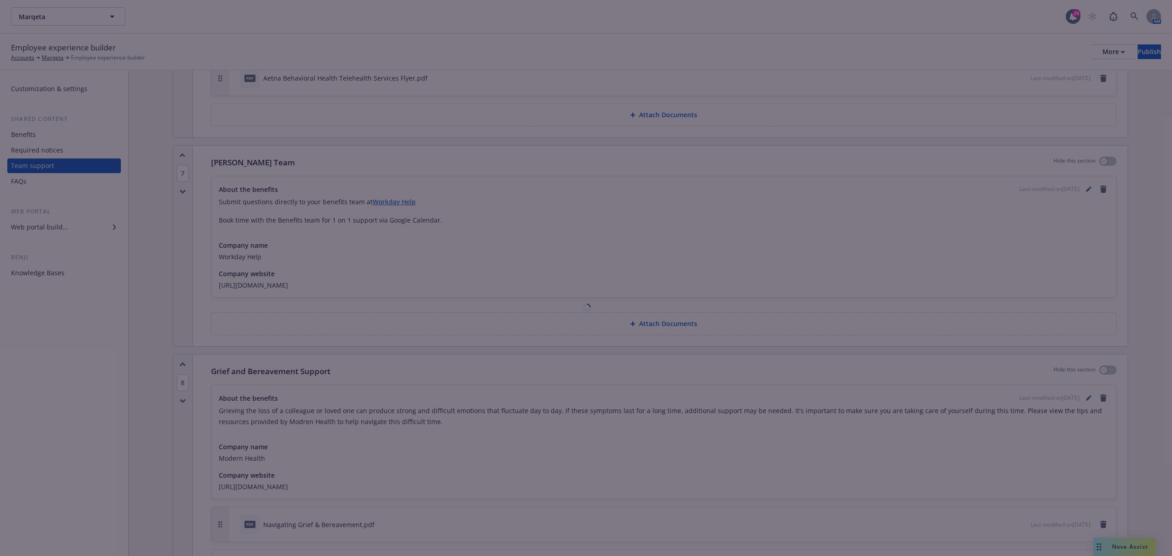
click at [182, 162] on div at bounding box center [586, 278] width 1172 height 556
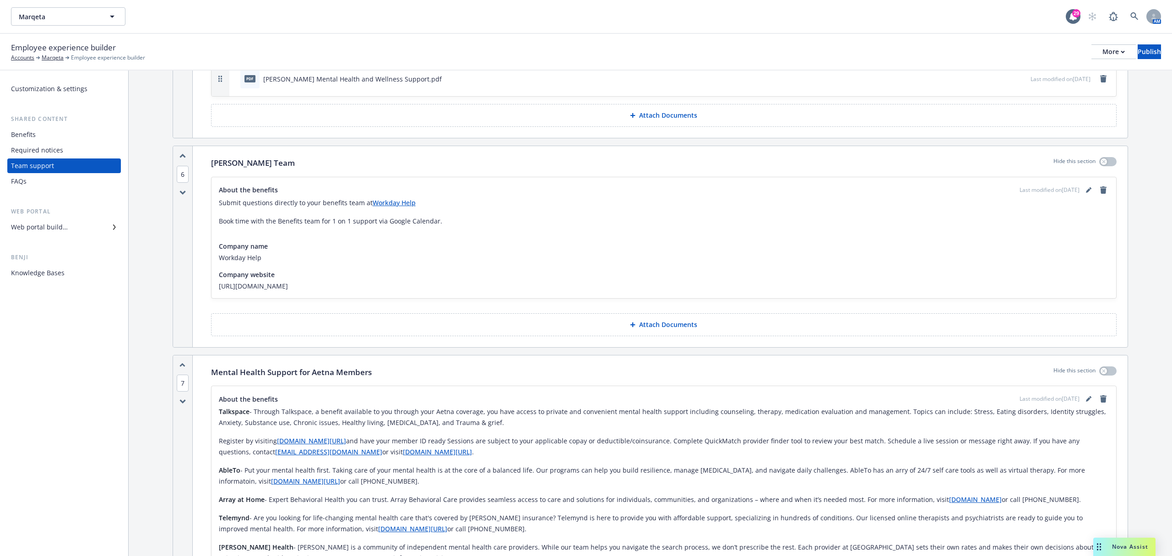
click at [182, 158] on icon "button" at bounding box center [183, 155] width 6 height 5
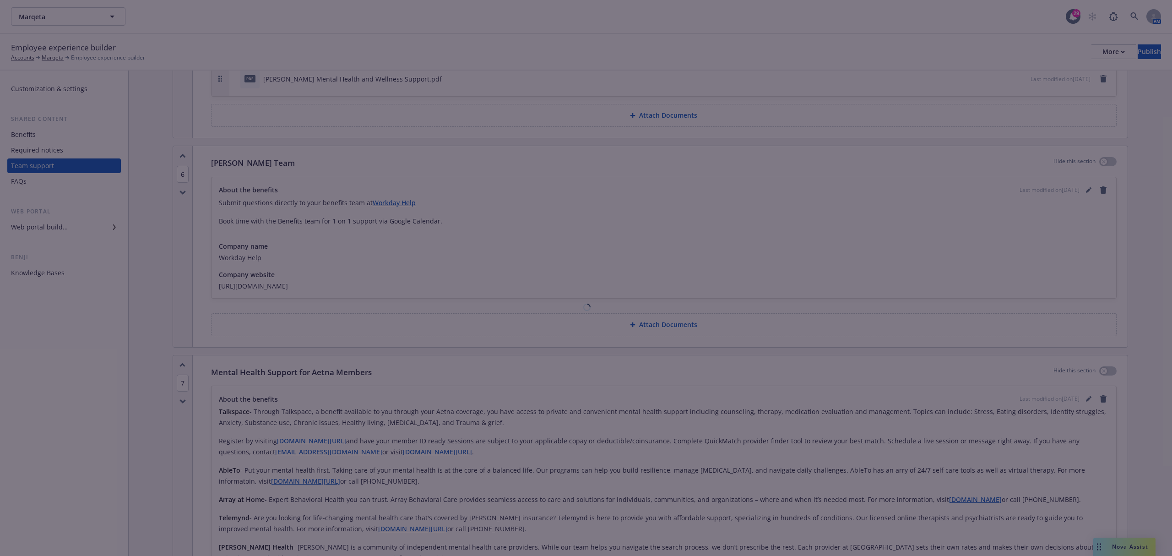
click at [182, 162] on div at bounding box center [586, 278] width 1172 height 556
click at [182, 161] on icon "button" at bounding box center [183, 158] width 6 height 5
click at [182, 162] on div at bounding box center [586, 278] width 1172 height 556
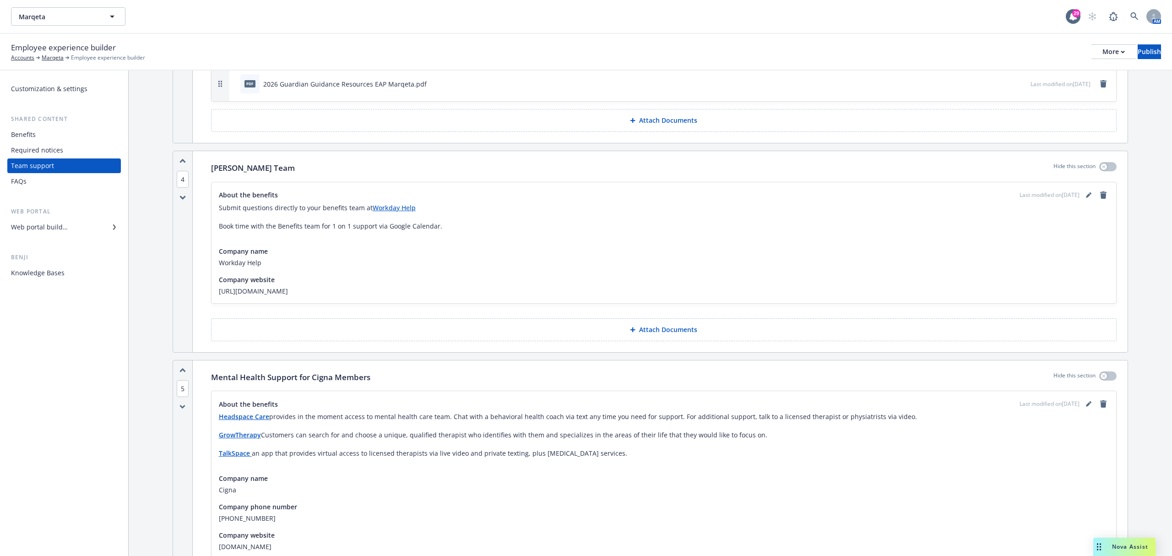
click at [182, 162] on icon "button" at bounding box center [183, 160] width 6 height 5
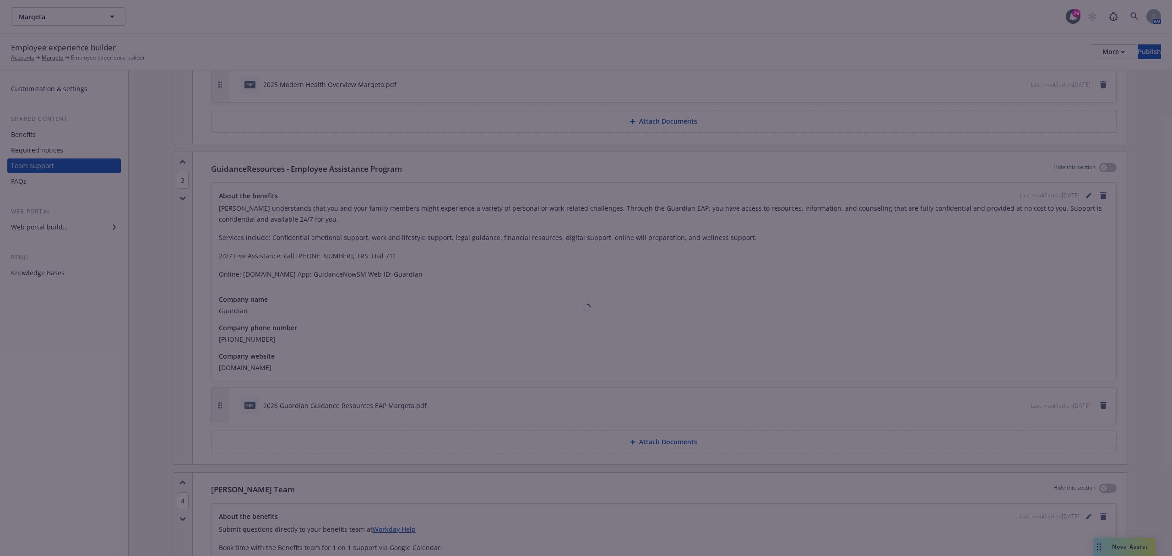
click at [182, 480] on icon "button" at bounding box center [183, 482] width 6 height 5
click at [182, 162] on div at bounding box center [586, 278] width 1172 height 556
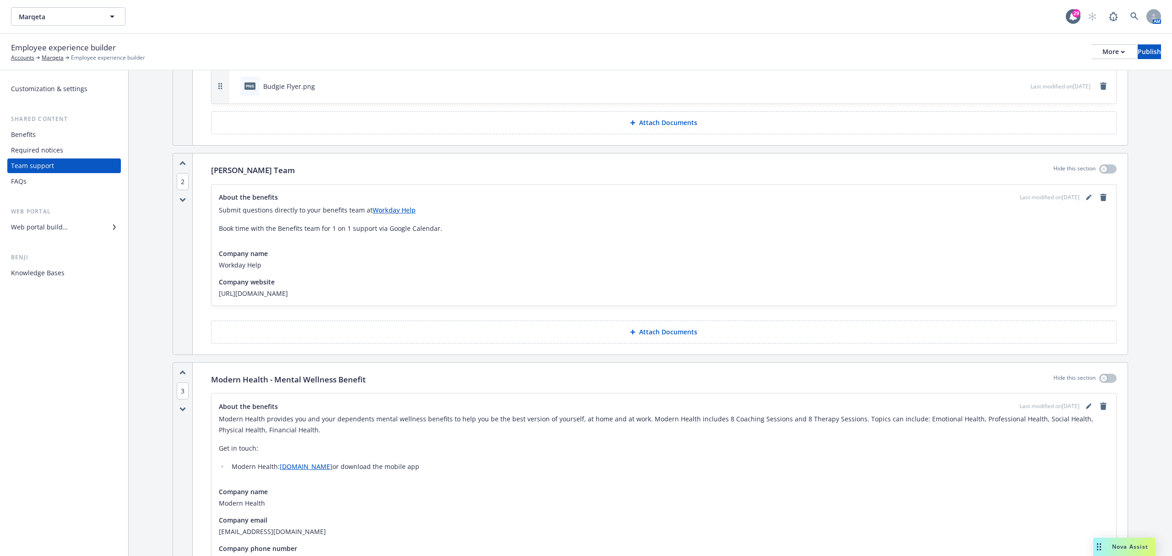
click at [182, 162] on icon "button" at bounding box center [183, 163] width 6 height 5
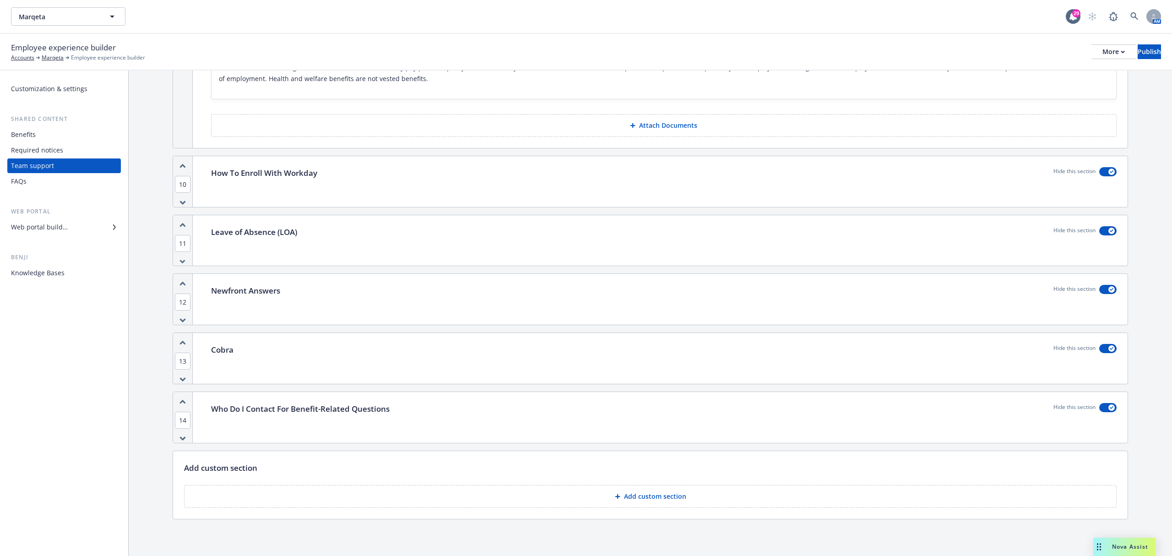
scroll to position [3190, 0]
click at [1087, 169] on div "Hide this section" at bounding box center [1085, 173] width 63 height 12
click at [1100, 167] on button "button" at bounding box center [1108, 171] width 17 height 9
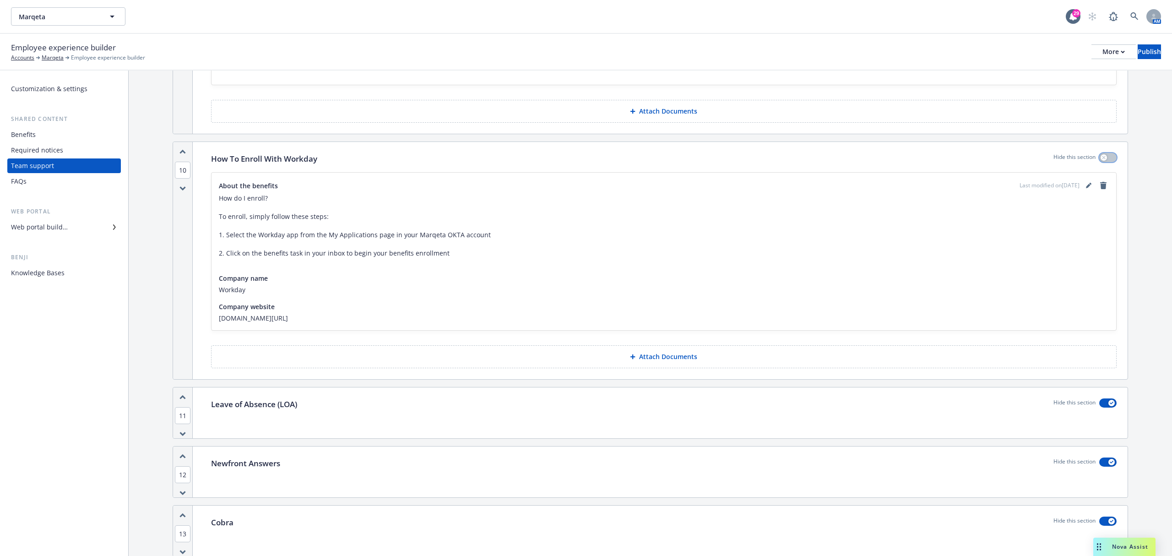
click at [1100, 162] on button "button" at bounding box center [1108, 157] width 17 height 9
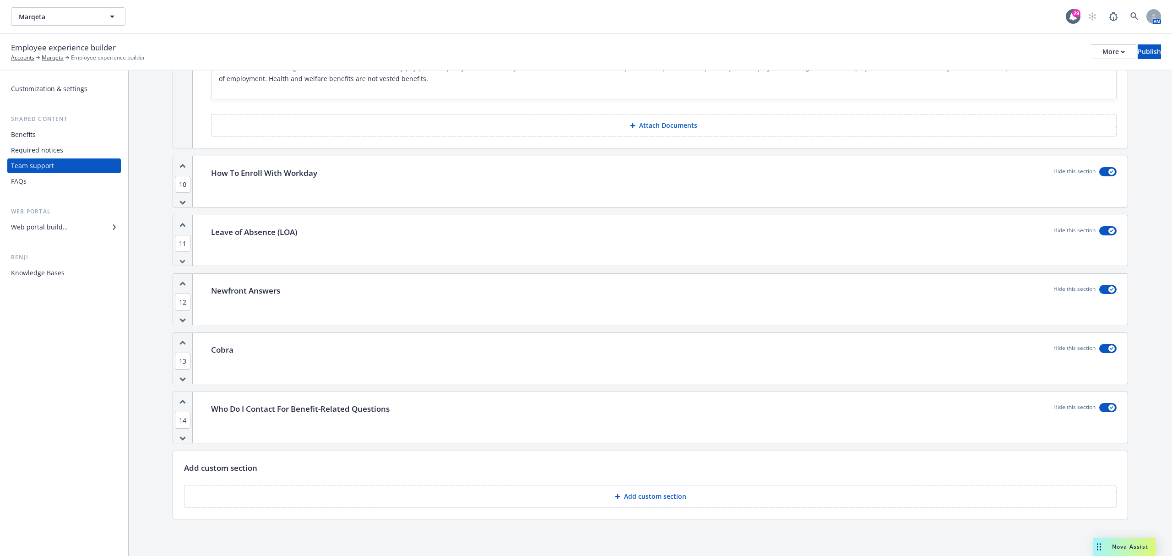
click at [52, 222] on div "Web portal builder" at bounding box center [39, 227] width 57 height 15
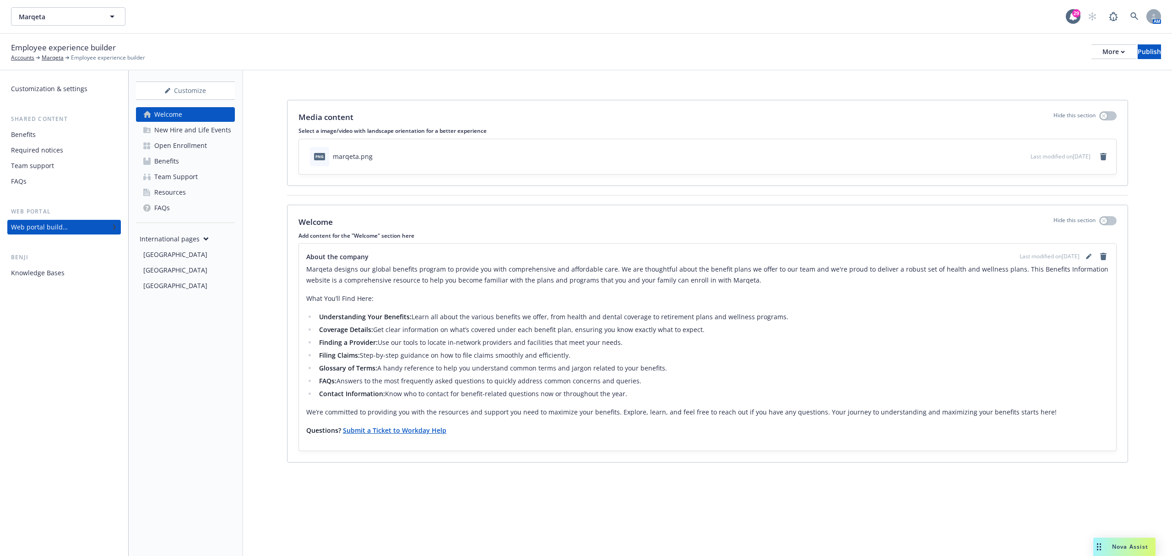
click at [178, 140] on div "Open Enrollment" at bounding box center [180, 145] width 53 height 15
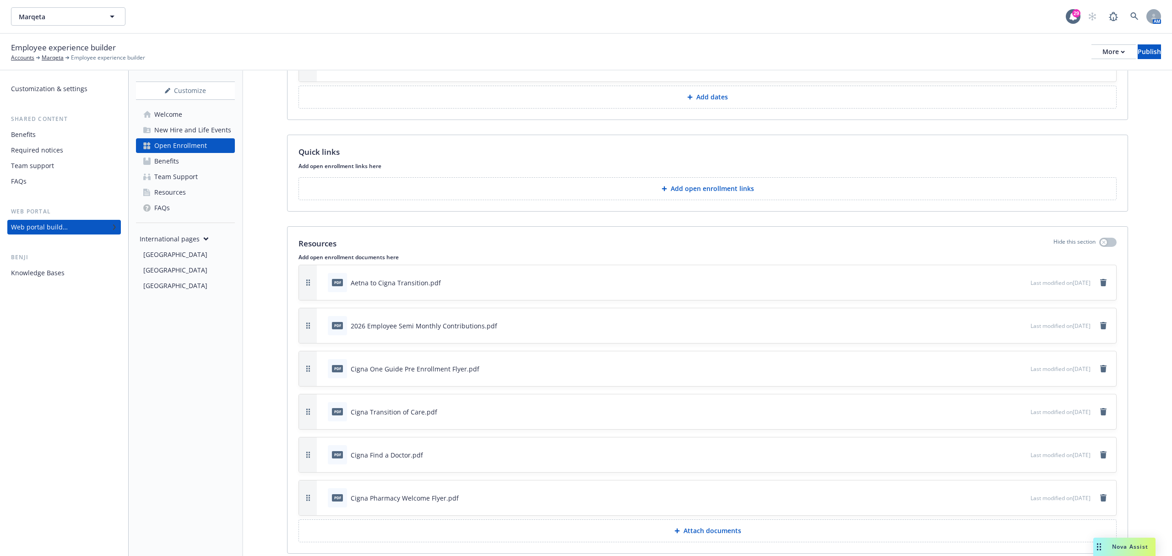
scroll to position [3367, 0]
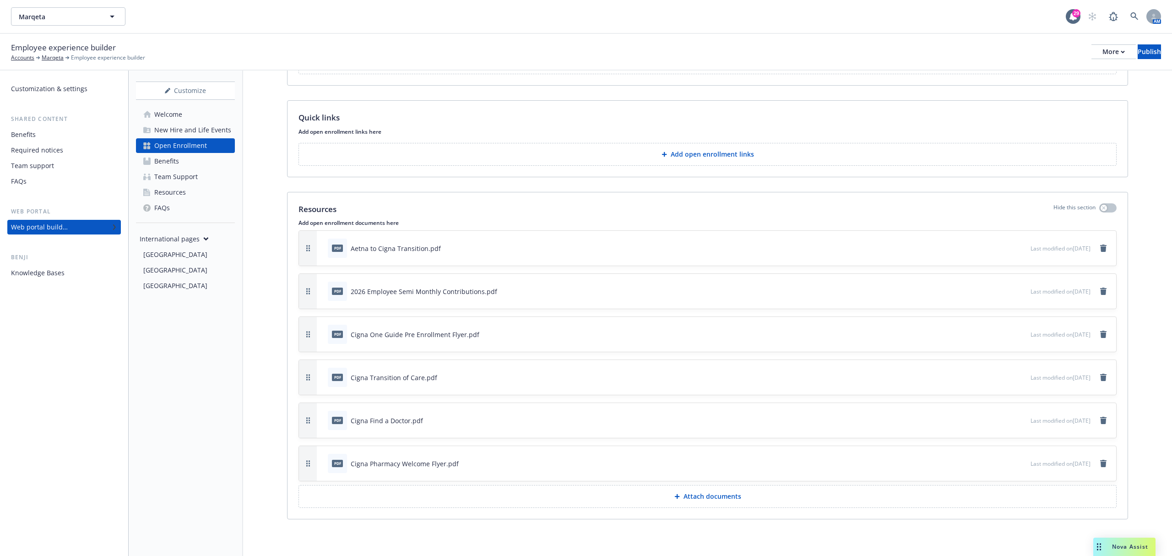
click at [684, 498] on p "Attach documents" at bounding box center [713, 496] width 58 height 9
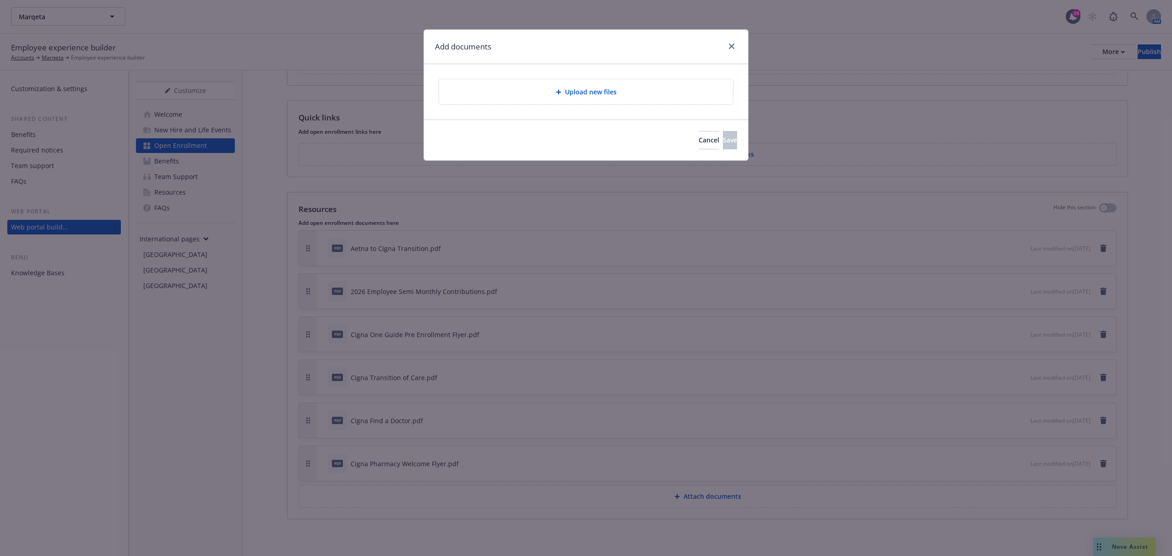
click at [603, 94] on span "Upload new files" at bounding box center [591, 92] width 52 height 10
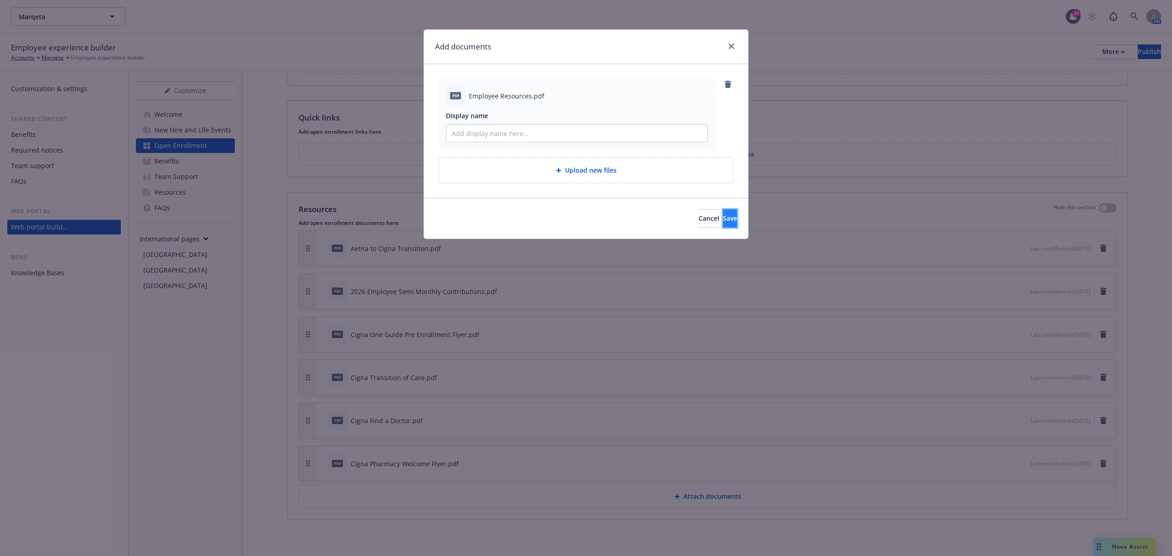
click at [723, 213] on button "Save" at bounding box center [730, 218] width 14 height 18
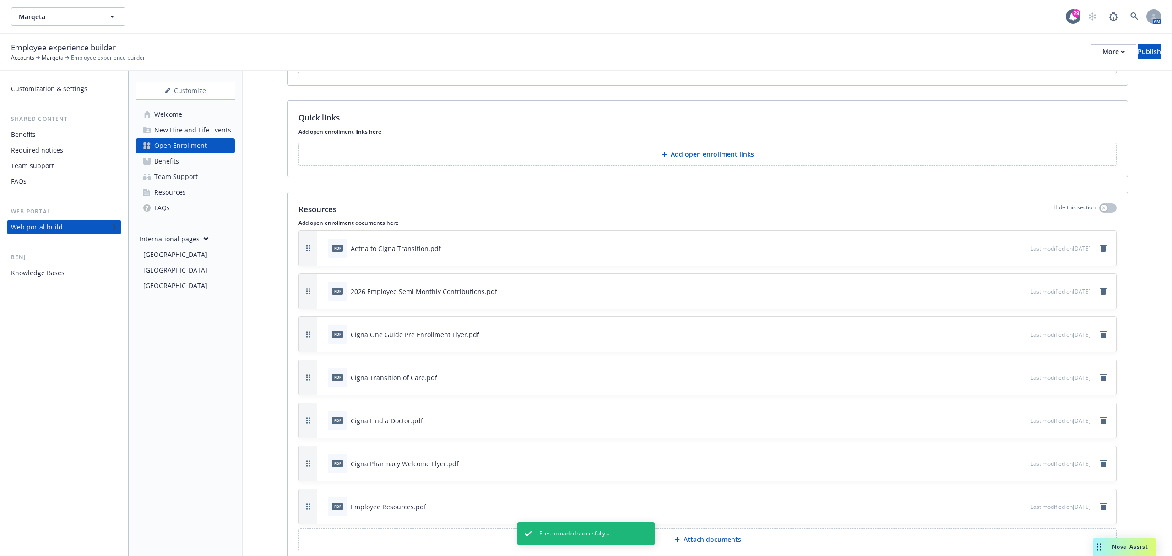
click at [1018, 503] on icon "preview file" at bounding box center [1022, 506] width 8 height 6
click at [995, 244] on div at bounding box center [1009, 249] width 36 height 10
click at [1018, 245] on icon "preview file" at bounding box center [1022, 248] width 8 height 6
click at [1019, 287] on button at bounding box center [1023, 292] width 8 height 10
click at [1018, 288] on icon "preview file" at bounding box center [1022, 291] width 8 height 6
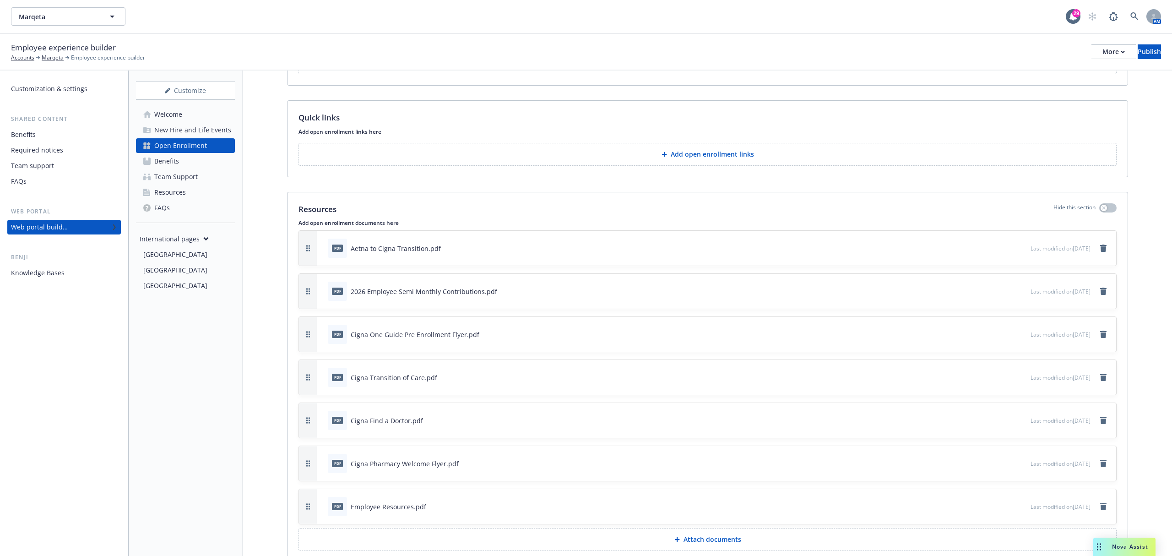
click at [38, 182] on div "FAQs" at bounding box center [64, 181] width 106 height 15
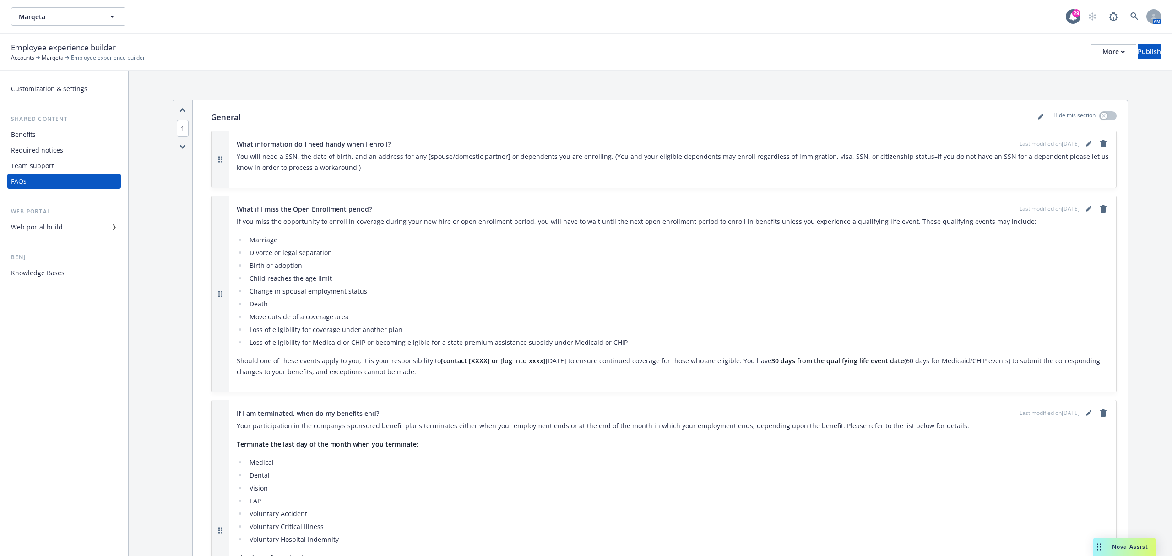
scroll to position [284, 0]
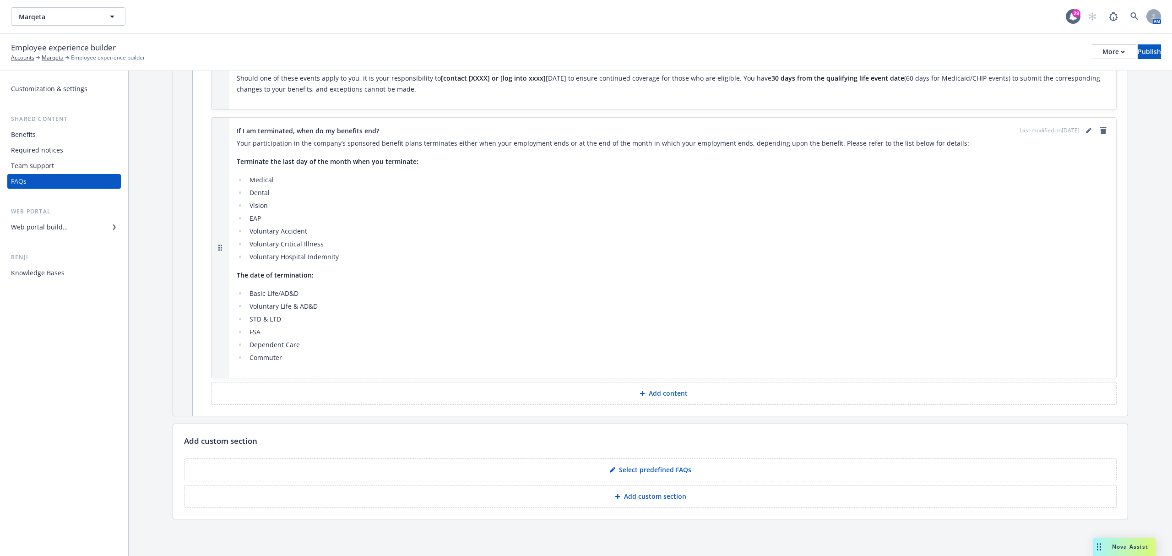
click at [627, 395] on button "Add content" at bounding box center [664, 393] width 906 height 23
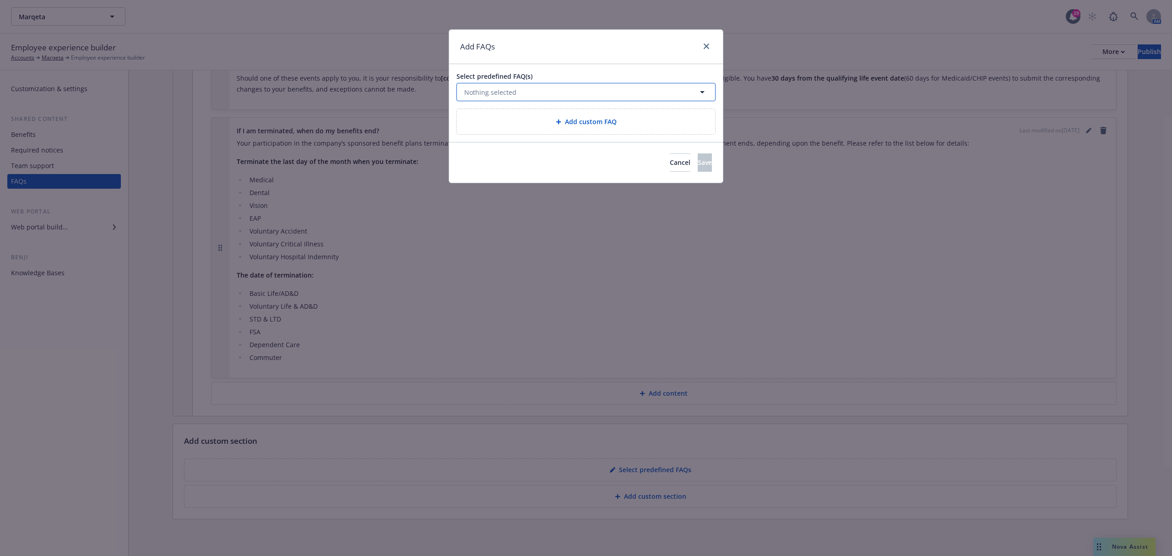
click at [616, 88] on button "Nothing selected" at bounding box center [586, 92] width 259 height 18
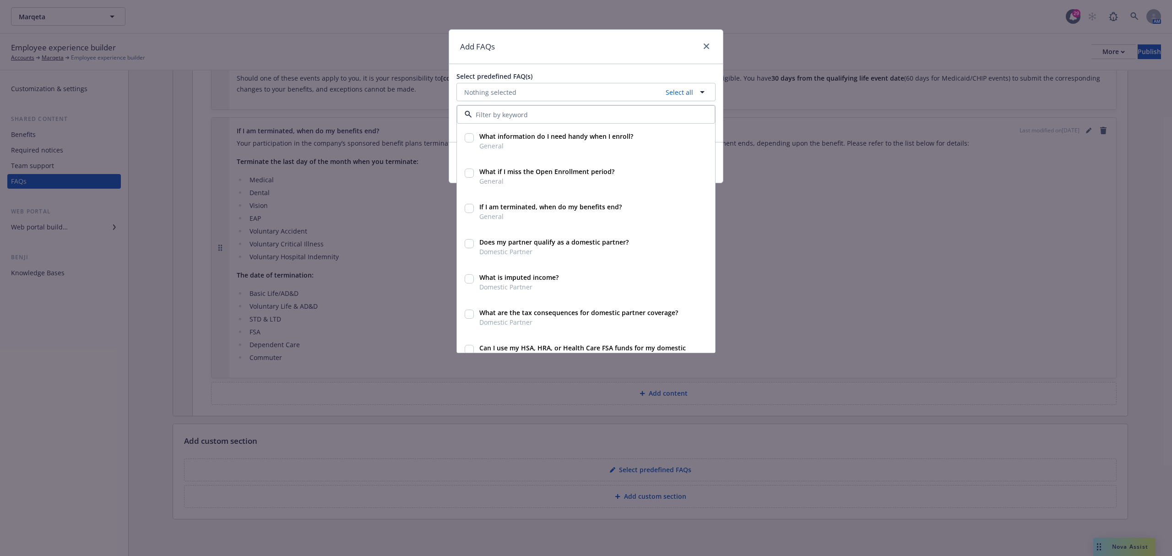
click at [615, 68] on div "Select predefined FAQ(s) Nothing selected Select all What information do I need…" at bounding box center [586, 103] width 274 height 78
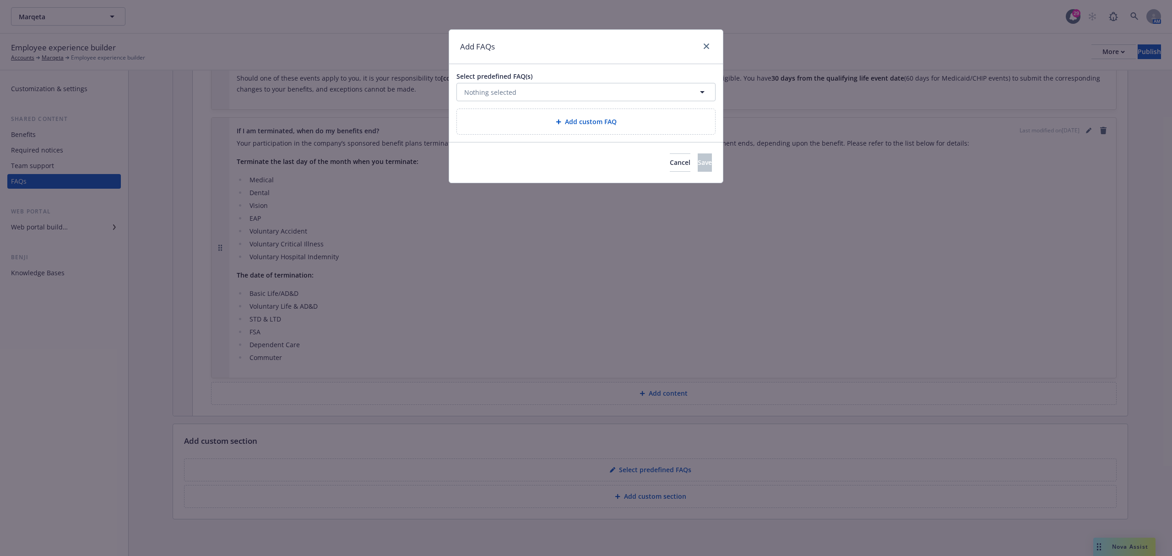
click at [566, 121] on span "Add custom FAQ" at bounding box center [591, 122] width 52 height 10
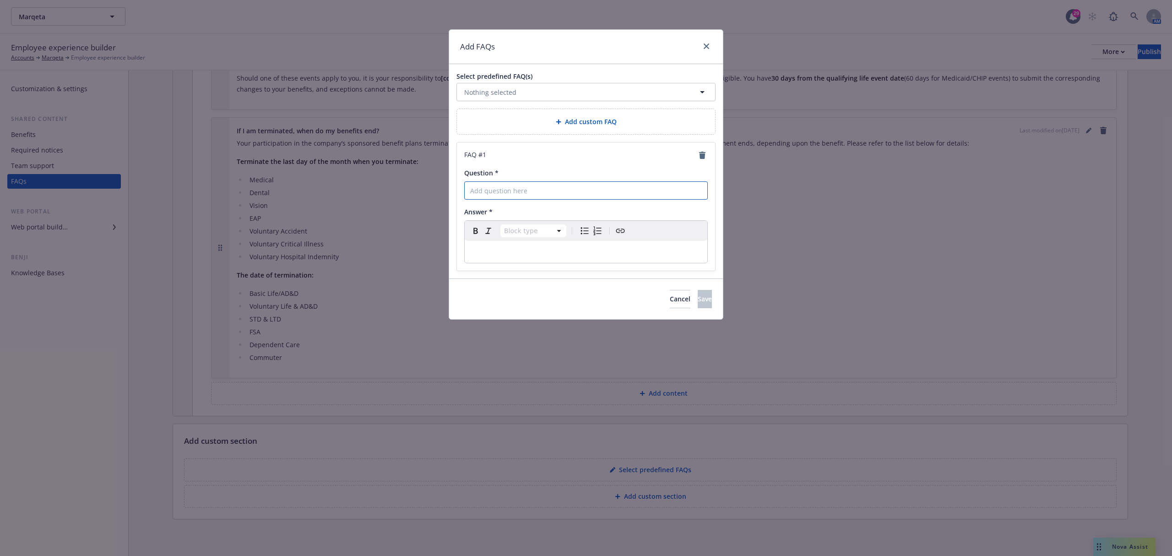
click at [605, 187] on input "Question *" at bounding box center [586, 190] width 244 height 18
paste input "What must I do if I don’t want to change my benefi t elections?"
type input "What must I do if I don’t want to change my benefi t elections?"
click at [535, 257] on p "editable markdown" at bounding box center [586, 251] width 232 height 11
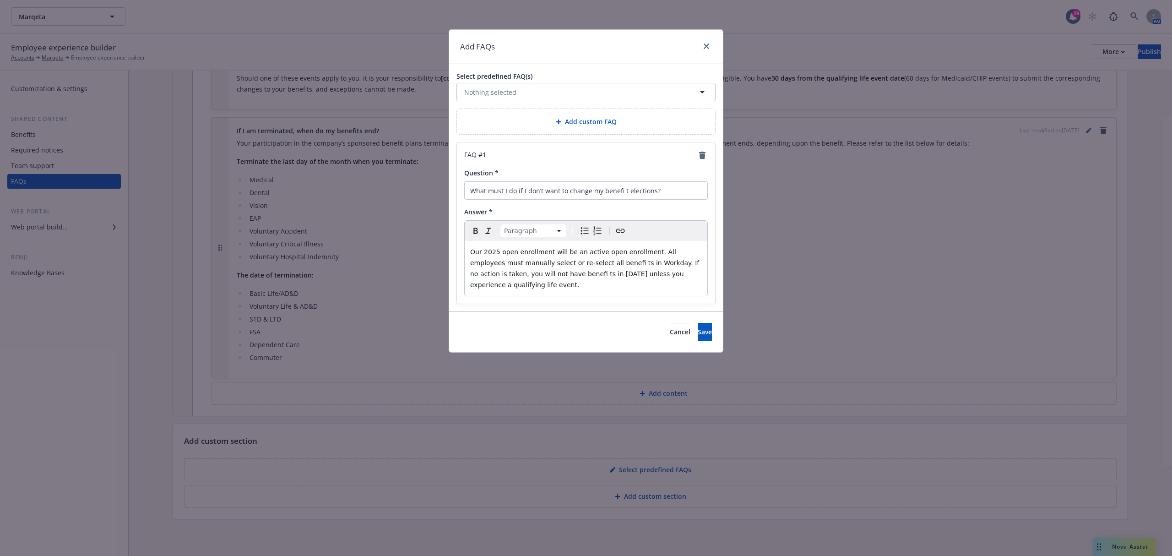
click at [501, 251] on span "Our 2025 open enrollment will be an active open enrollment. All employees must …" at bounding box center [585, 268] width 231 height 40
click at [625, 194] on input "What must I do if I don’t want to change my benefi t elections?" at bounding box center [586, 190] width 244 height 18
type input "What must I do if I don’t want to change my benefit elections?"
click at [503, 275] on span "Our 2026 open enrollment will be an active open enrollment. All employees must …" at bounding box center [585, 268] width 231 height 40
click at [0, 0] on lt-div "benefits Ignore" at bounding box center [0, 0] width 0 height 0
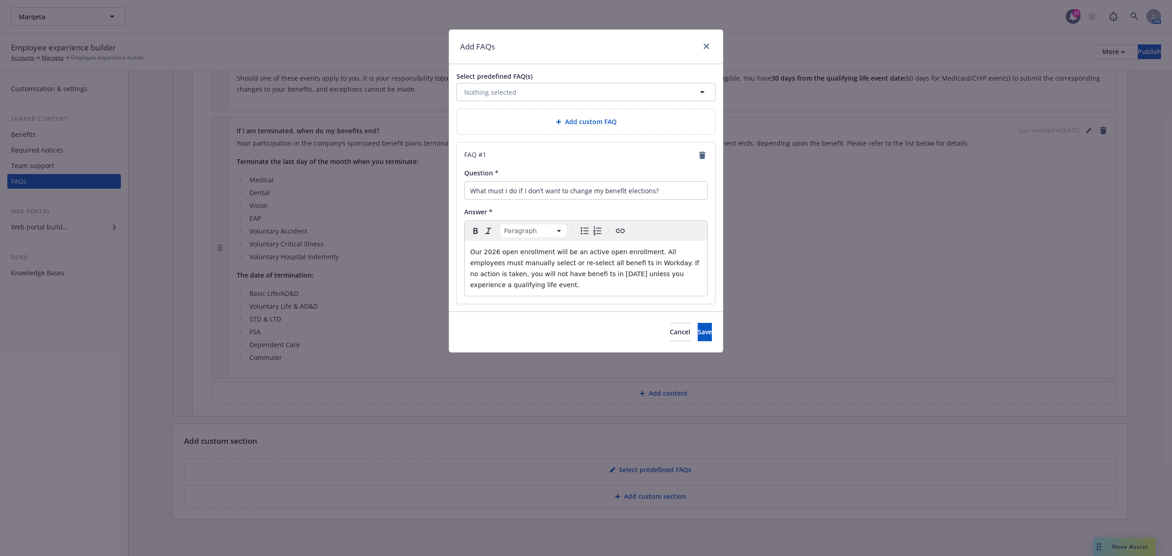
click at [0, 0] on lt-em "benefits" at bounding box center [0, 0] width 0 height 0
click at [565, 261] on span "Our 2026 open enrollment will be an active open enrollment. All employees must …" at bounding box center [585, 268] width 231 height 40
click at [0, 0] on lt-div "Possible spelling mistake found. benefits Ignore" at bounding box center [0, 0] width 0 height 0
click at [0, 0] on lt-em "benefits" at bounding box center [0, 0] width 0 height 0
click at [541, 277] on span "Our 2026 open enrollment will be an active open enrollment. All employees must …" at bounding box center [584, 268] width 229 height 40
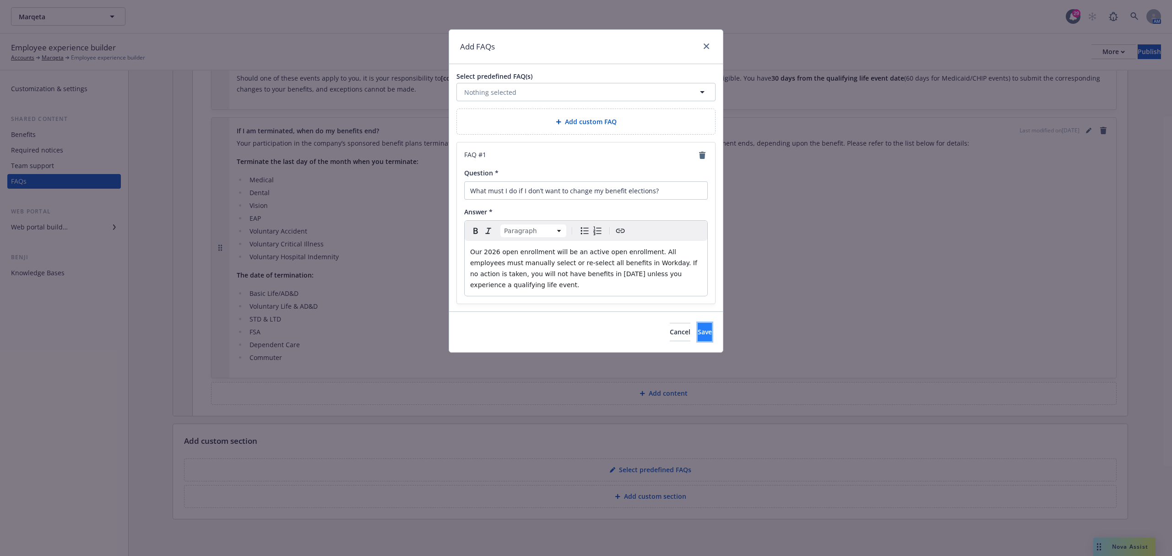
click at [698, 327] on span "Save" at bounding box center [705, 331] width 14 height 9
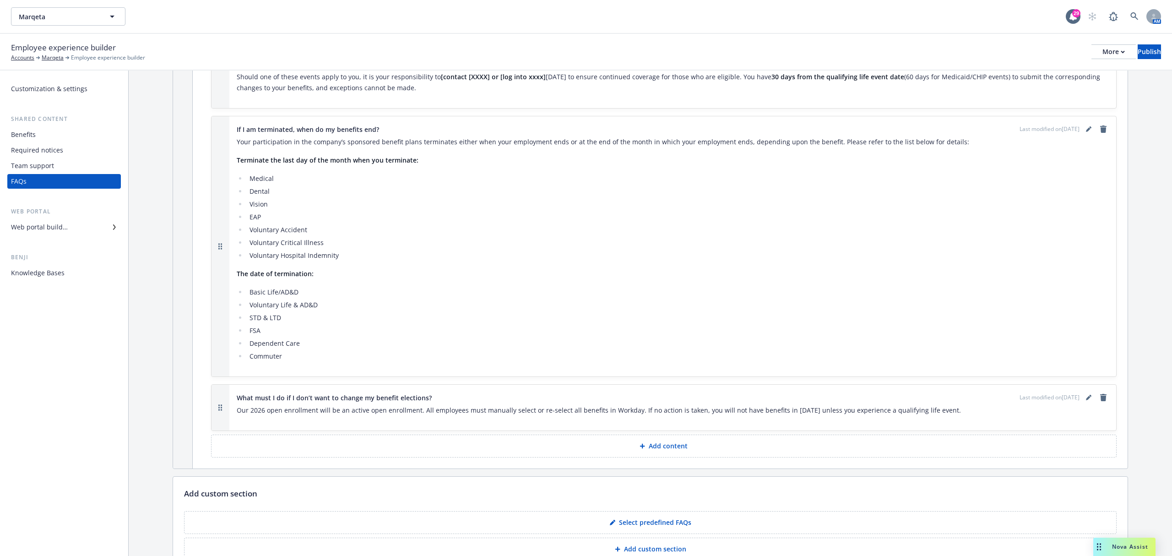
scroll to position [338, 0]
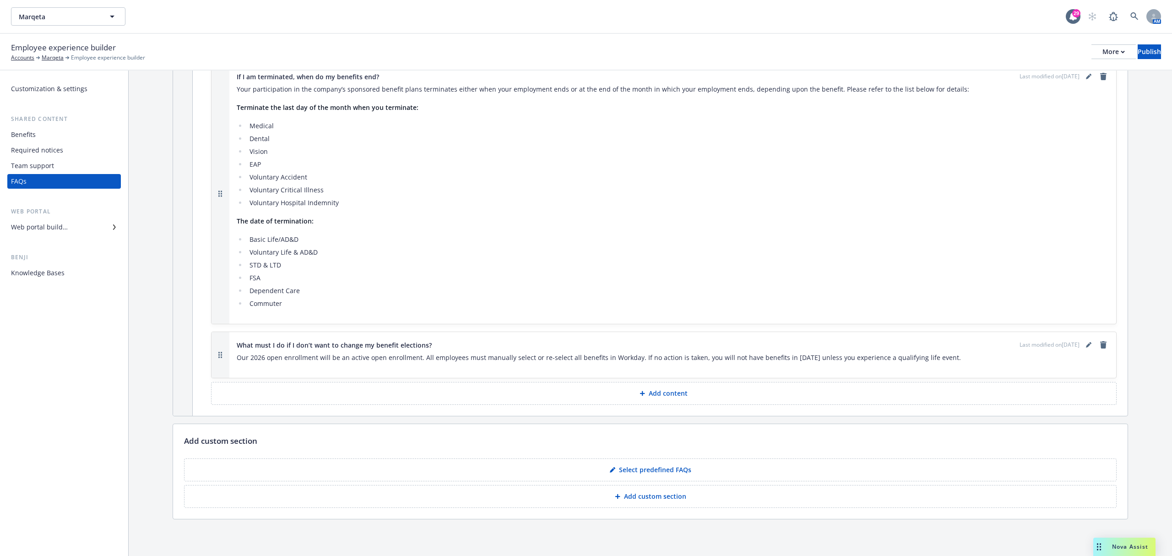
click at [658, 389] on p "Add content" at bounding box center [668, 393] width 39 height 9
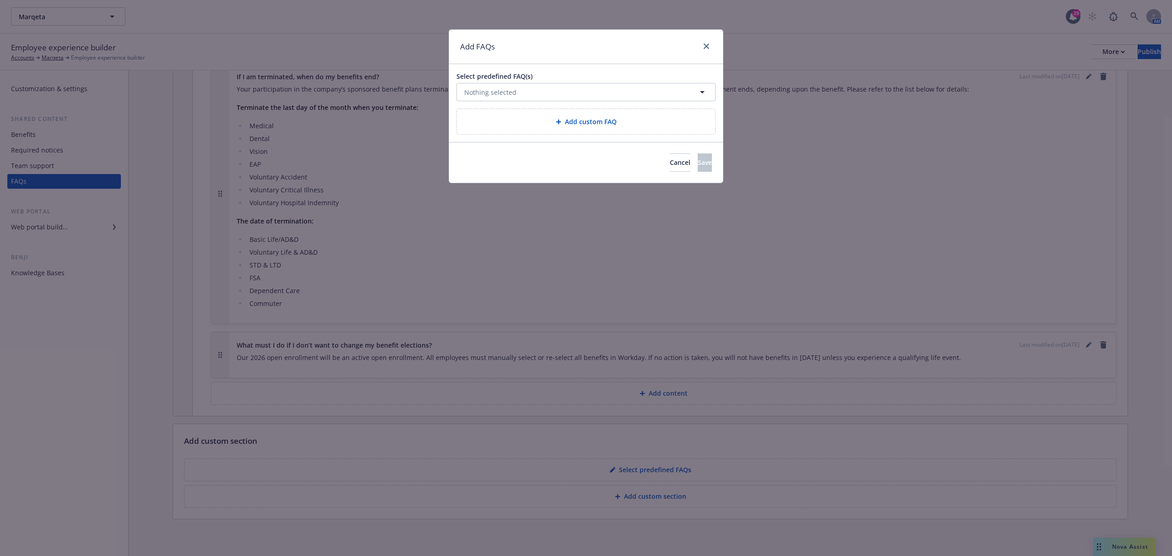
click at [570, 112] on div "Add custom FAQ" at bounding box center [586, 121] width 258 height 25
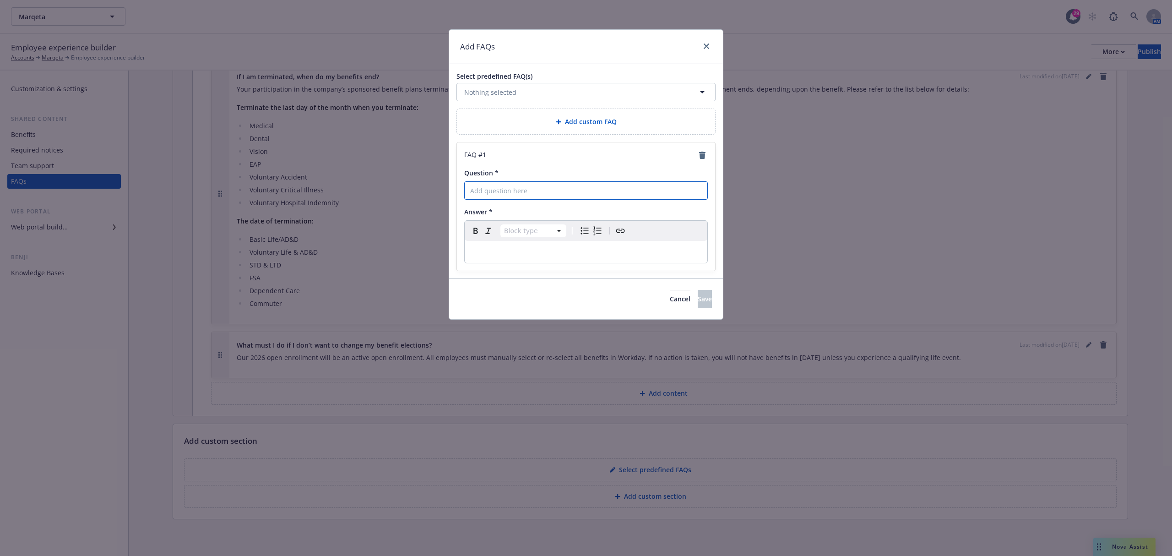
click at [545, 200] on input "Question *" at bounding box center [586, 190] width 244 height 18
paste input "How will I get ID cards? Can I download them from somewhere?"
type input "How will I get ID cards? Can I download them from somewhere?"
click at [586, 254] on p "editable markdown" at bounding box center [586, 251] width 232 height 11
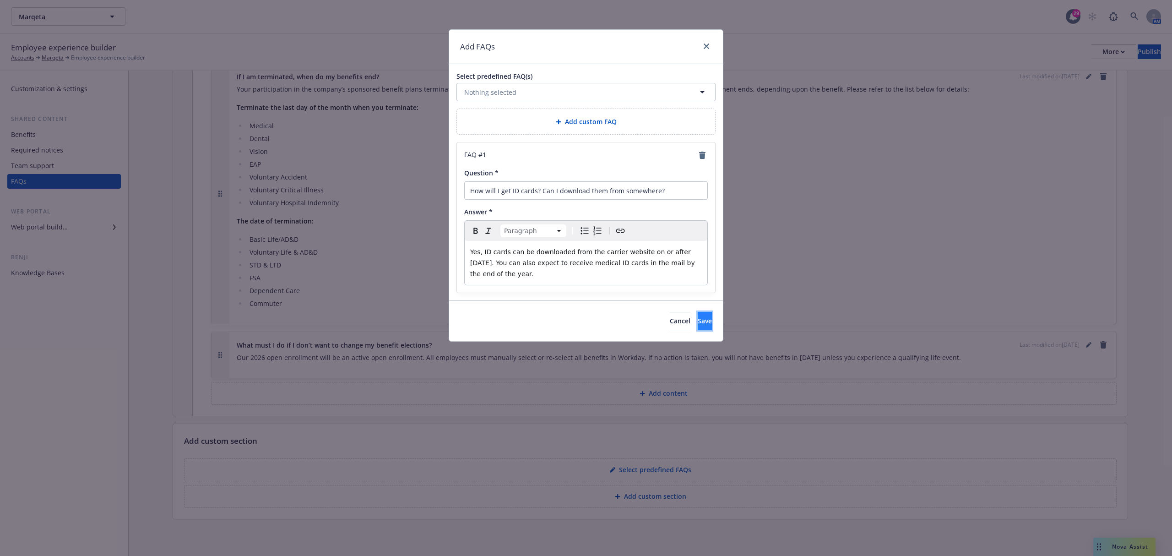
click at [704, 312] on button "Save" at bounding box center [705, 321] width 14 height 18
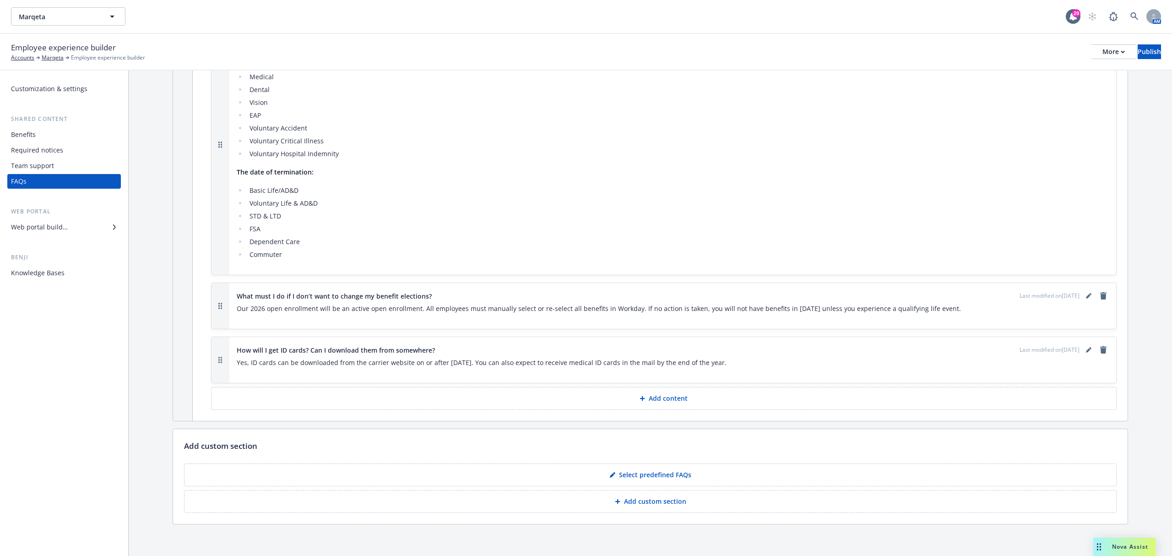
scroll to position [392, 0]
click at [640, 402] on button "Add content" at bounding box center [664, 393] width 906 height 23
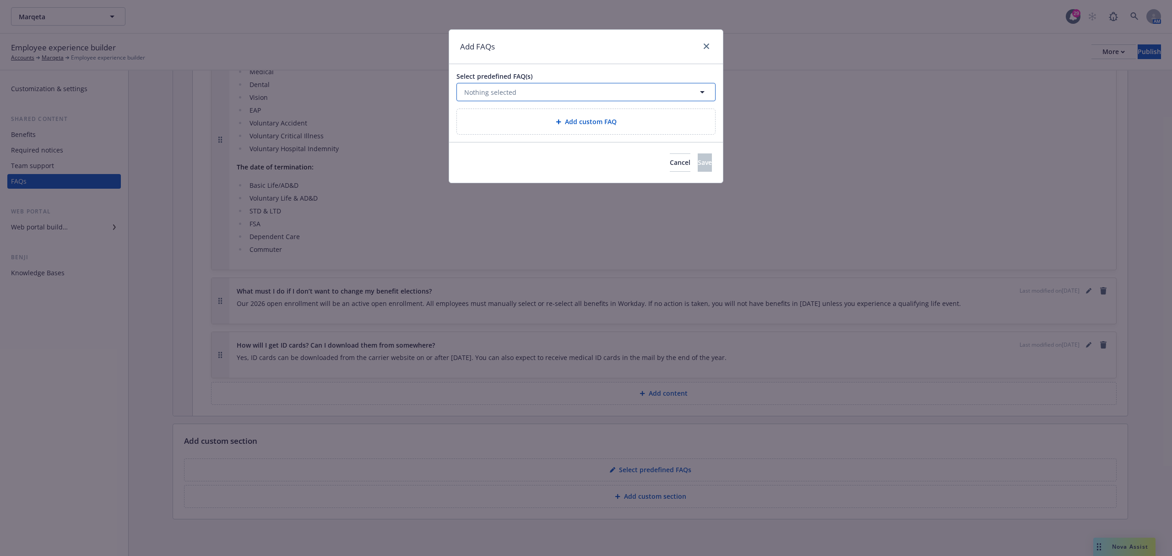
click at [528, 93] on button "Nothing selected" at bounding box center [586, 92] width 259 height 18
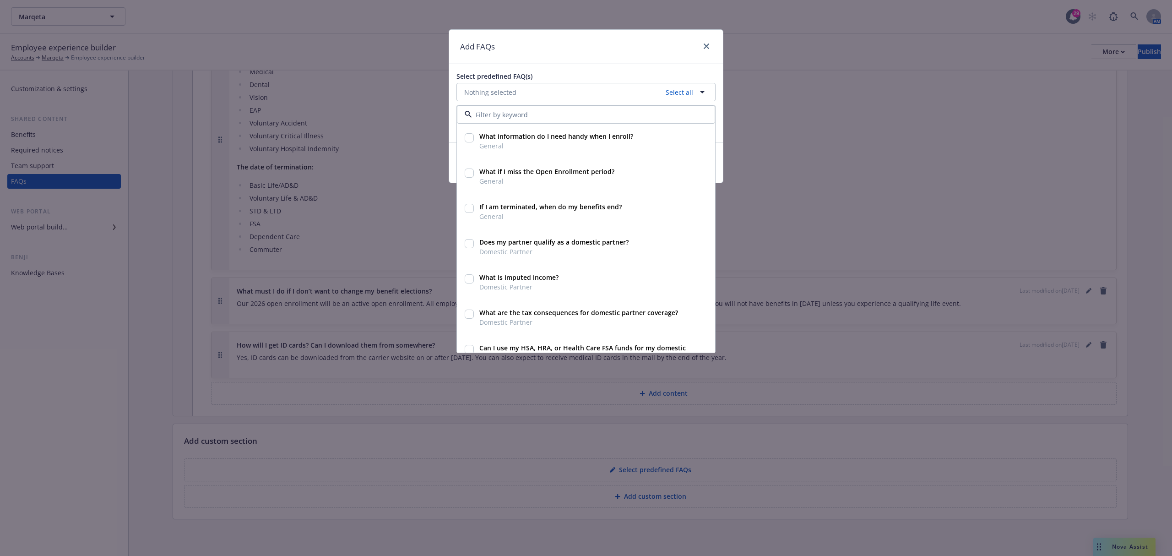
click at [518, 72] on span "Select predefined FAQ(s)" at bounding box center [586, 76] width 259 height 10
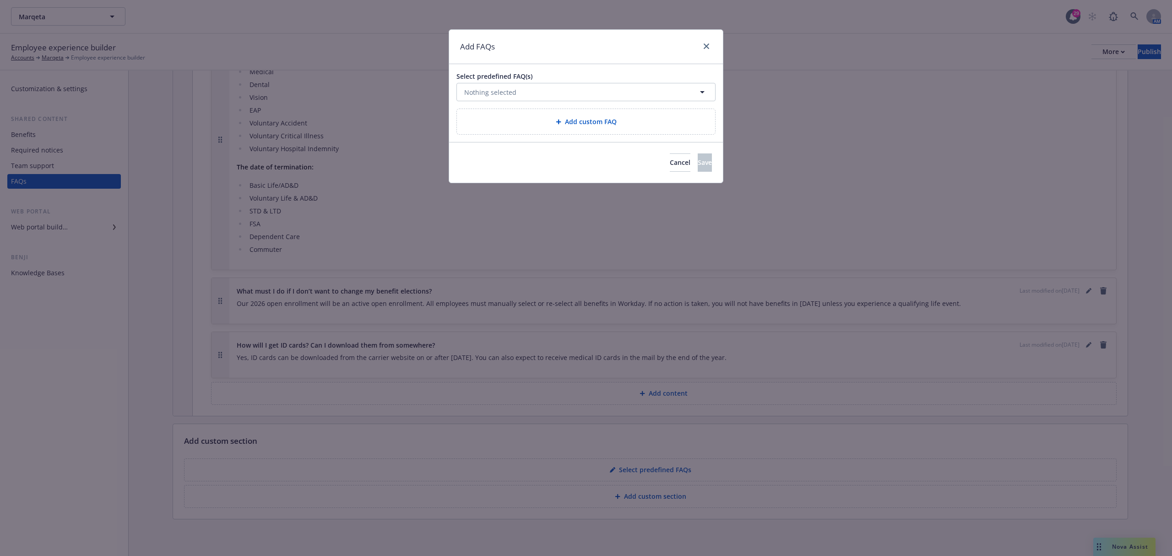
click at [529, 125] on div "Add custom FAQ" at bounding box center [586, 121] width 244 height 11
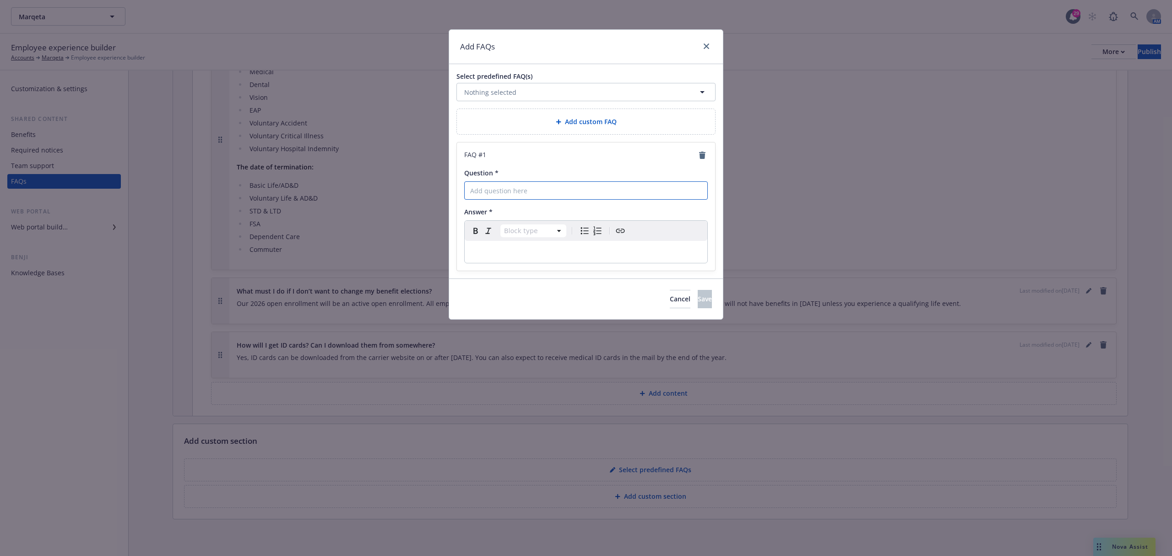
click at [532, 193] on input "Question *" at bounding box center [586, 190] width 244 height 18
paste input "Can I change benefi ts anytime in 2025?"
drag, startPoint x: 539, startPoint y: 198, endPoint x: 526, endPoint y: 195, distance: 12.9
click at [538, 198] on input "Can I change benefi ts anytime in 2025?" at bounding box center [586, 190] width 244 height 18
click at [526, 194] on input "Can I change benefi ts anytime in 2025?" at bounding box center [586, 190] width 244 height 18
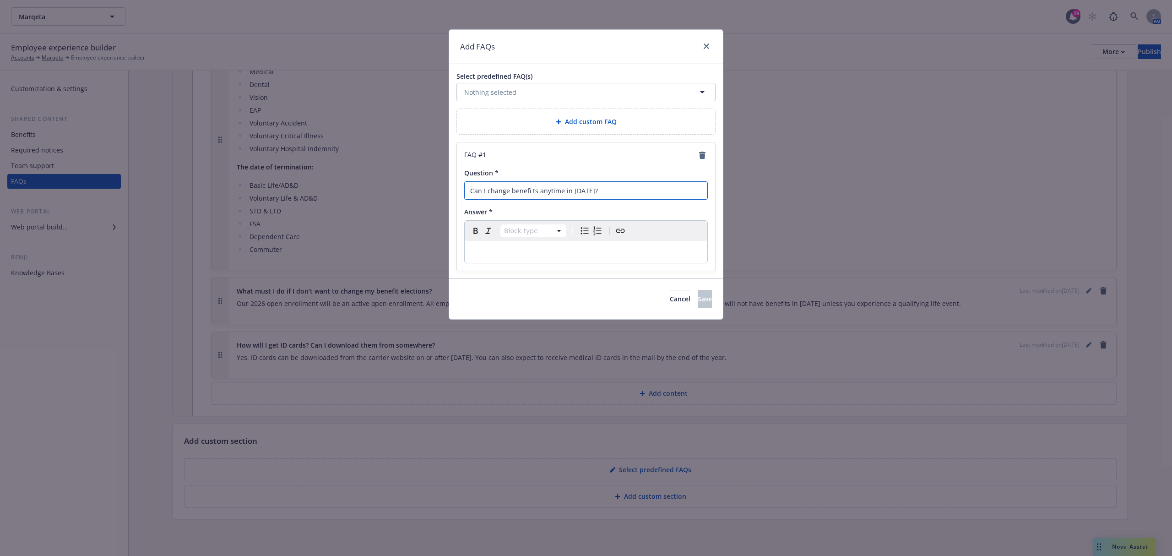
click at [527, 194] on input "Can I change benefi ts anytime in 2025?" at bounding box center [586, 190] width 244 height 18
click at [532, 193] on input "Can I change benefi ts anytime in 2025?" at bounding box center [586, 190] width 244 height 18
click at [585, 191] on input "Can I change benefits anytime in 2025?" at bounding box center [586, 190] width 244 height 18
type input "Can I change benefits anytime in 2026?"
click at [485, 266] on div "FAQ # 1 Question * Can I change benefits anytime in 2026? Answer * Block type P…" at bounding box center [586, 206] width 258 height 128
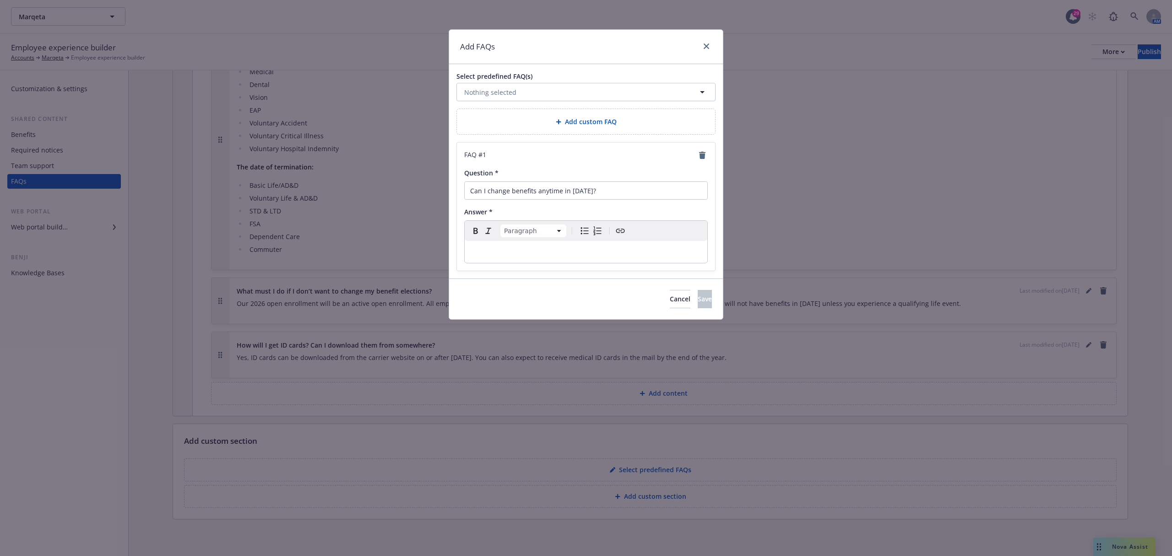
click at [488, 259] on div "editable markdown" at bounding box center [586, 252] width 243 height 22
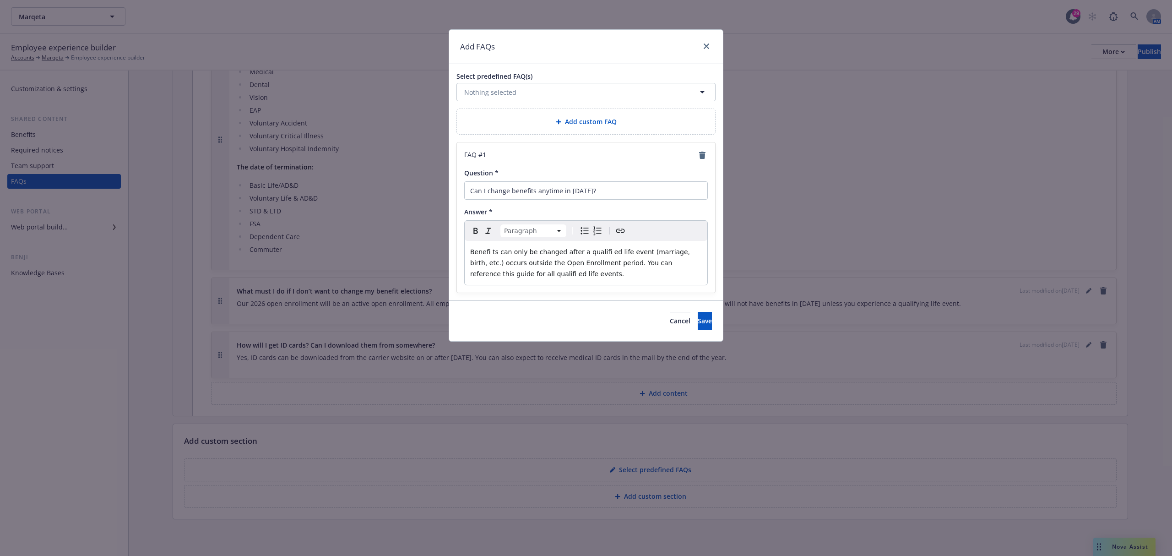
click at [625, 270] on p "Benefi ts can only be changed after a qualifi ed life event (marriage, birth, e…" at bounding box center [586, 262] width 232 height 33
drag, startPoint x: 649, startPoint y: 264, endPoint x: 664, endPoint y: 270, distance: 16.2
click at [664, 270] on p "Benefi ts can only be changed after a qualifi ed life event (marriage, birth, e…" at bounding box center [586, 262] width 232 height 33
click at [669, 264] on span "Benefi ts can only be changed after a qualifi ed life event (marriage, birth, e…" at bounding box center [581, 262] width 222 height 29
drag, startPoint x: 674, startPoint y: 264, endPoint x: 648, endPoint y: 268, distance: 26.0
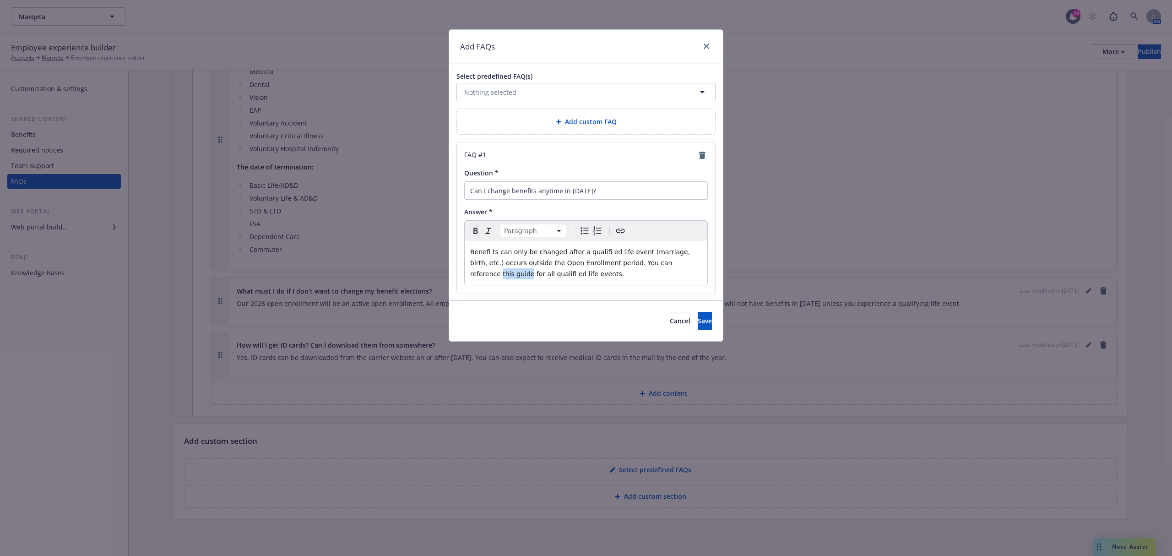
click at [648, 268] on p "Benefi ts can only be changed after a qualifi ed life event (marriage, birth, e…" at bounding box center [586, 262] width 232 height 33
click at [614, 229] on div "Paragraph Paragraph Heading 1 Heading 2 Heading 3 Heading 4 Heading 5 Heading 6" at bounding box center [586, 231] width 243 height 20
click at [616, 232] on icon "Create link" at bounding box center [620, 230] width 11 height 11
type input "https://app.tango.us/app/workflow/How-to-Manage-and-Update-Benefits-for-Life-Ev…"
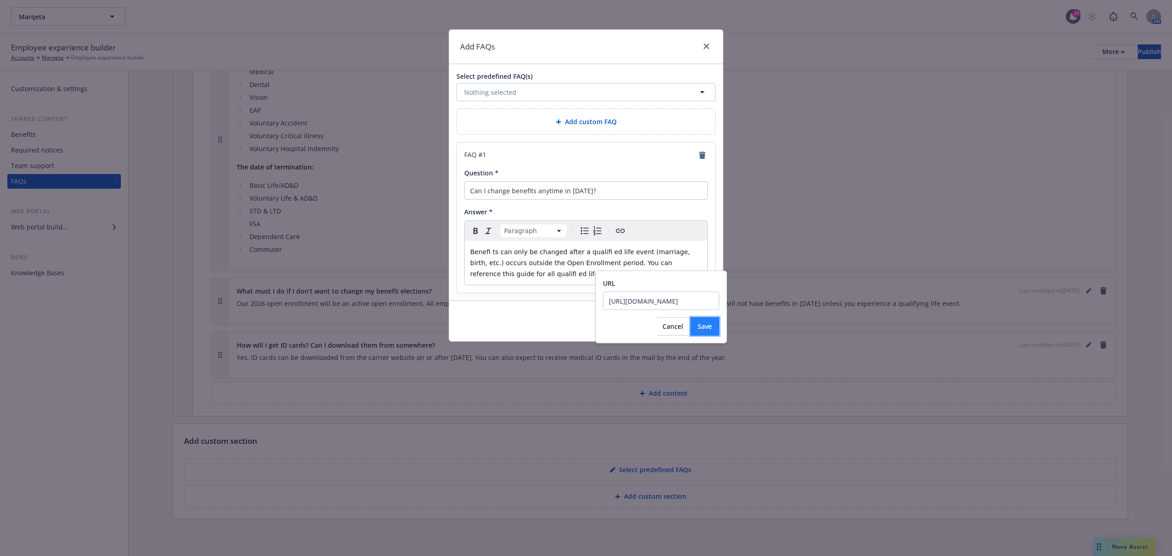
click at [699, 327] on span "Save" at bounding box center [705, 326] width 14 height 9
click at [584, 247] on p "Benefi ts can only be changed after a qualifi ed life event (marriage, birth, e…" at bounding box center [586, 262] width 232 height 33
click at [581, 253] on span "Benefi ts can only be changed after a qualifi ed life event (marriage, birth, e…" at bounding box center [581, 262] width 222 height 29
click at [583, 253] on span "Benefi ts can only be changed after a qualifi ed life event (marriage, birth, e…" at bounding box center [581, 262] width 222 height 29
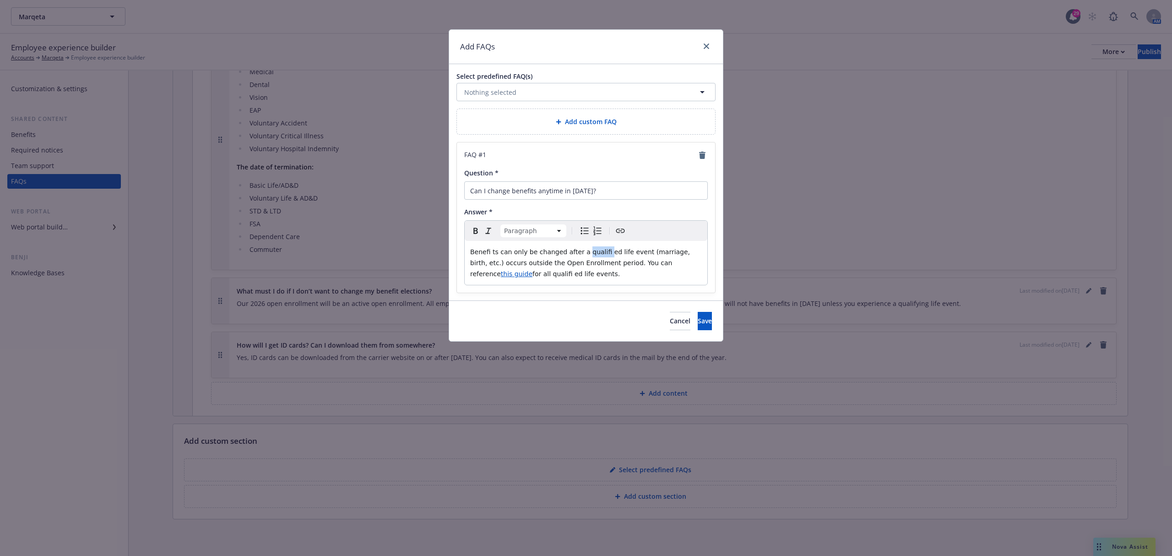
click at [583, 253] on span "Benefi ts can only be changed after a qualifi ed life event (marriage, birth, e…" at bounding box center [581, 262] width 222 height 29
click at [592, 259] on p "Benefi ts can only be changed after a qualifi ed life event (marriage, birth, e…" at bounding box center [586, 262] width 232 height 33
click at [590, 253] on span "Benefi ts can only be changed after a qualifi ed life event (marriage, birth, e…" at bounding box center [581, 262] width 222 height 29
click at [0, 0] on lt-em "qualified" at bounding box center [0, 0] width 0 height 0
click at [533, 277] on span "for all qualifi ed life events." at bounding box center [576, 273] width 87 height 7
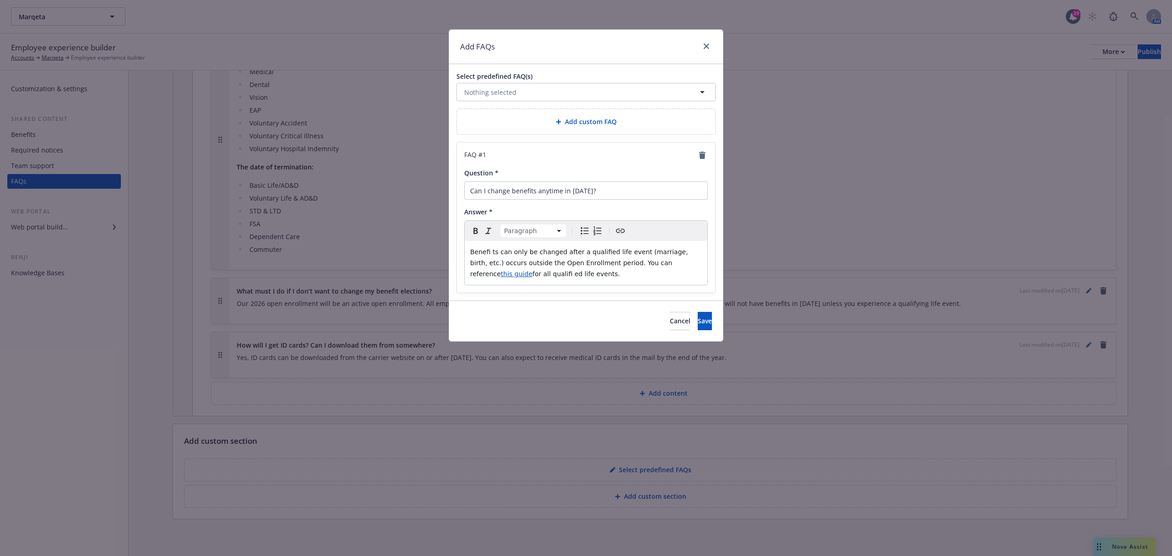
click at [0, 0] on lt-em "qualified" at bounding box center [0, 0] width 0 height 0
click at [485, 246] on div "Benefi ts can only be changed after a qualified life event (marriage, birth, et…" at bounding box center [586, 263] width 243 height 44
click at [486, 252] on span "Benefi ts can only be changed after a qualified life event (marriage, birth, et…" at bounding box center [580, 262] width 220 height 29
click at [0, 0] on lt-em "Benefits" at bounding box center [0, 0] width 0 height 0
click at [698, 330] on button "Save" at bounding box center [705, 321] width 14 height 18
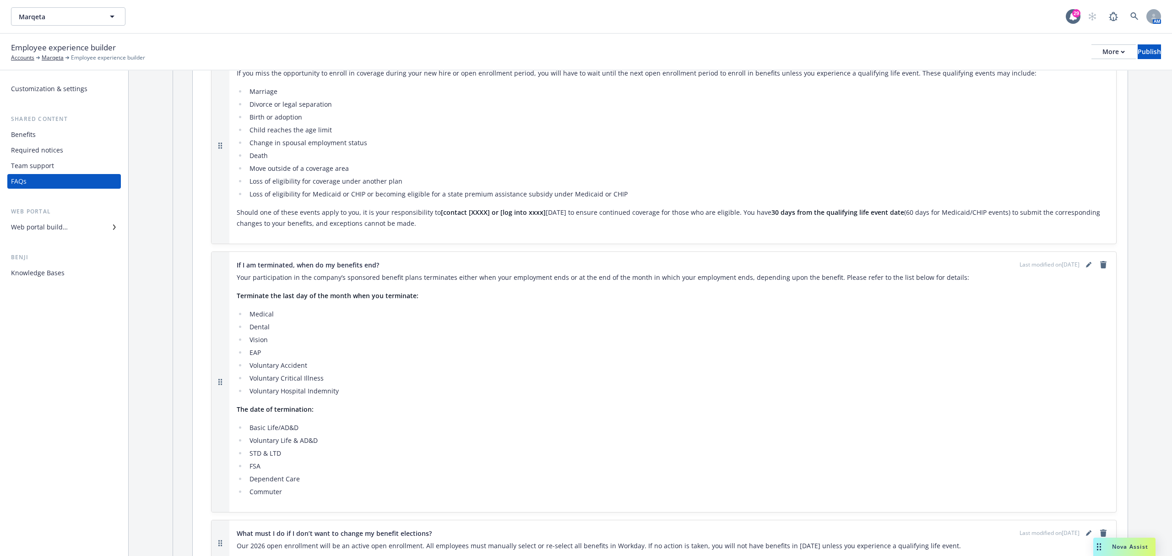
scroll to position [447, 0]
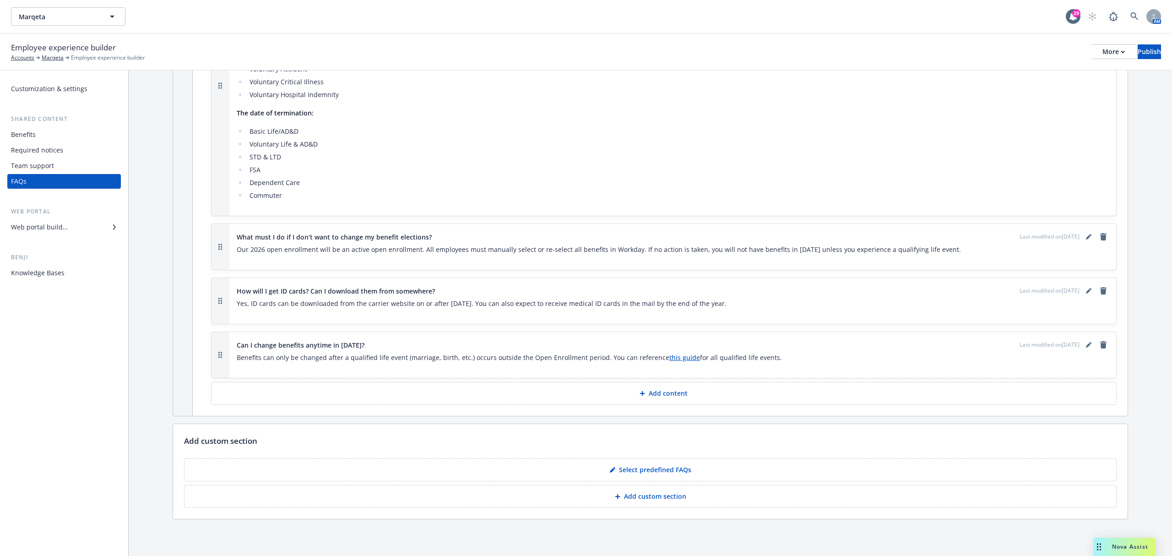
click at [618, 388] on button "Add content" at bounding box center [664, 393] width 906 height 23
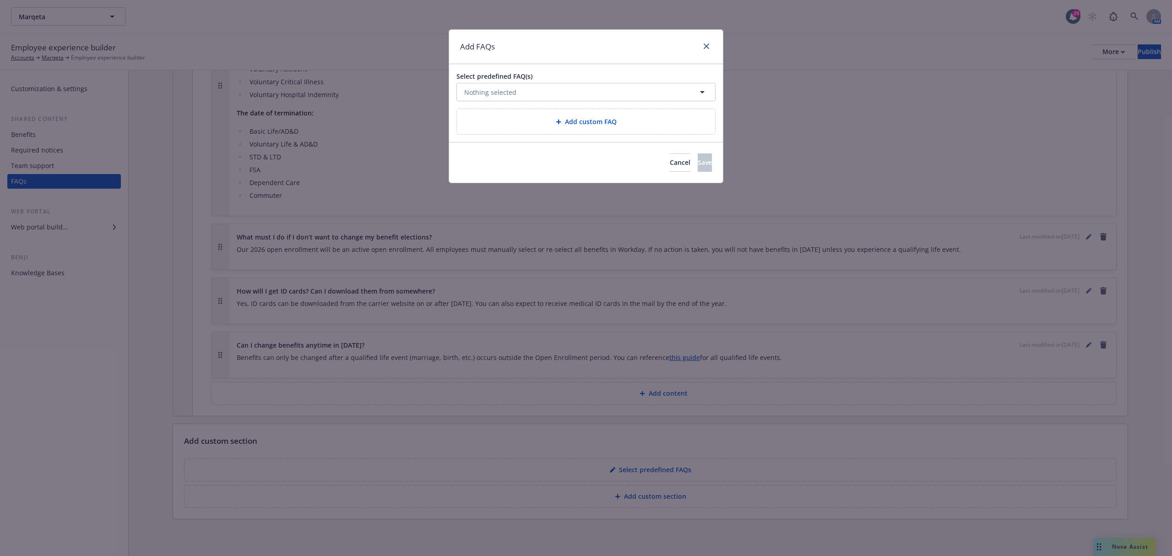
click at [504, 104] on div "Select predefined FAQ(s) Nothing selected Add custom FAQ" at bounding box center [586, 103] width 274 height 78
click at [504, 116] on div "Add custom FAQ" at bounding box center [586, 121] width 258 height 25
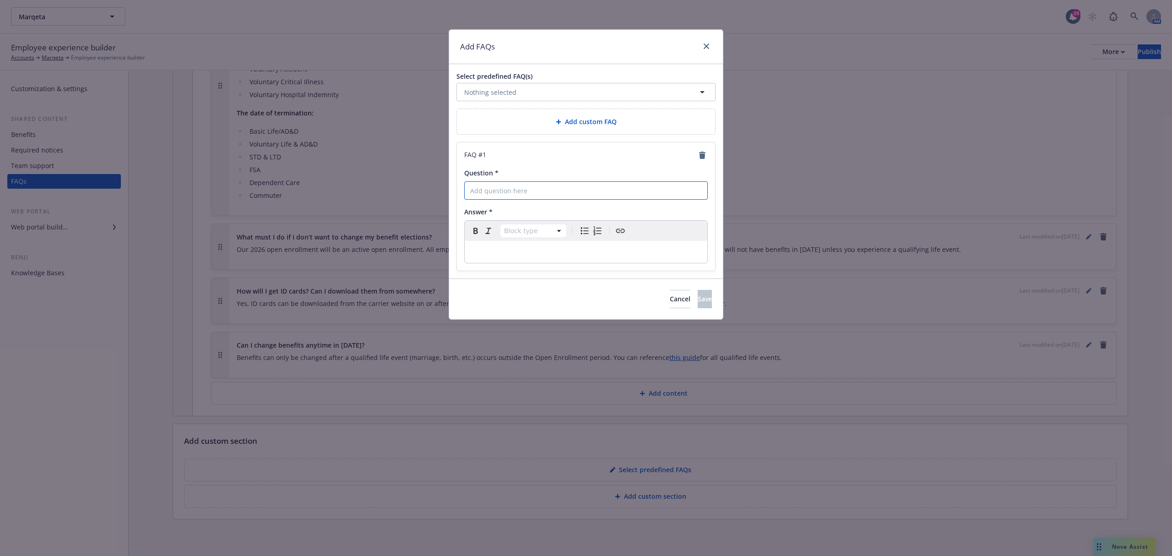
click at [534, 194] on input "Question *" at bounding box center [586, 190] width 244 height 18
paste input "How do I complete the open enrollment process in Workday? A: You"
type input "How do I complete the open enrollment process in Workday?"
click at [556, 257] on p "editable markdown" at bounding box center [586, 251] width 232 height 11
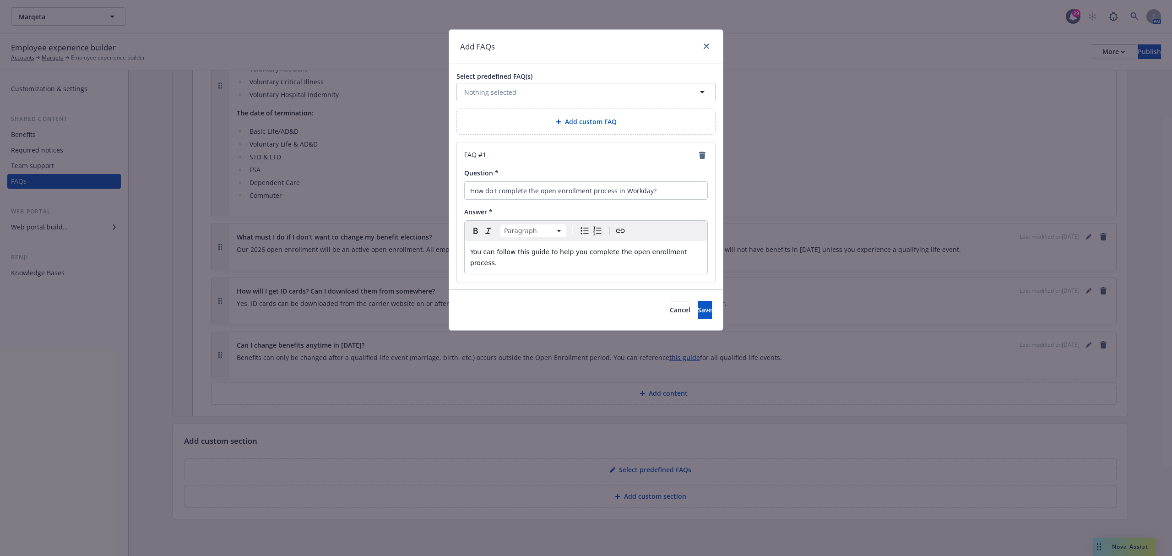
click at [565, 254] on span "You can follow this guide to help you complete the open enrollment process." at bounding box center [579, 257] width 219 height 18
drag, startPoint x: 541, startPoint y: 253, endPoint x: 513, endPoint y: 257, distance: 27.7
click at [513, 257] on span "You can follow this guide to help you complete the open enrollment process." at bounding box center [579, 257] width 219 height 18
click at [627, 234] on button "Create link" at bounding box center [620, 230] width 13 height 13
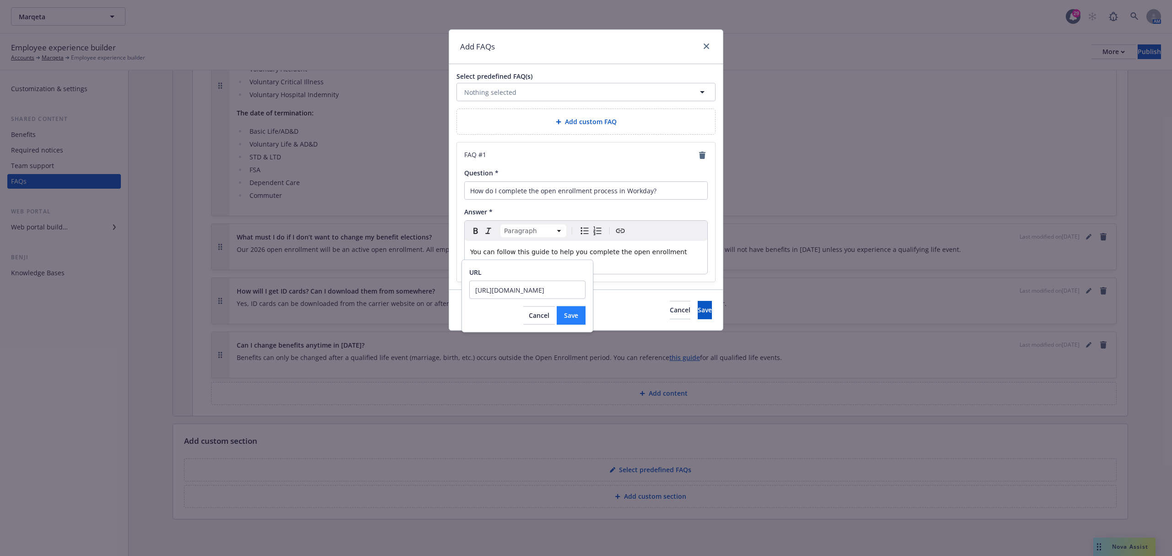
type input "https://app.tango.us/app/workflow/Guide--Open-Enrollment-2024-c2fa9985c9c34a4da…"
click at [580, 315] on button "Save" at bounding box center [571, 315] width 29 height 18
click at [698, 301] on button "Save" at bounding box center [705, 310] width 14 height 18
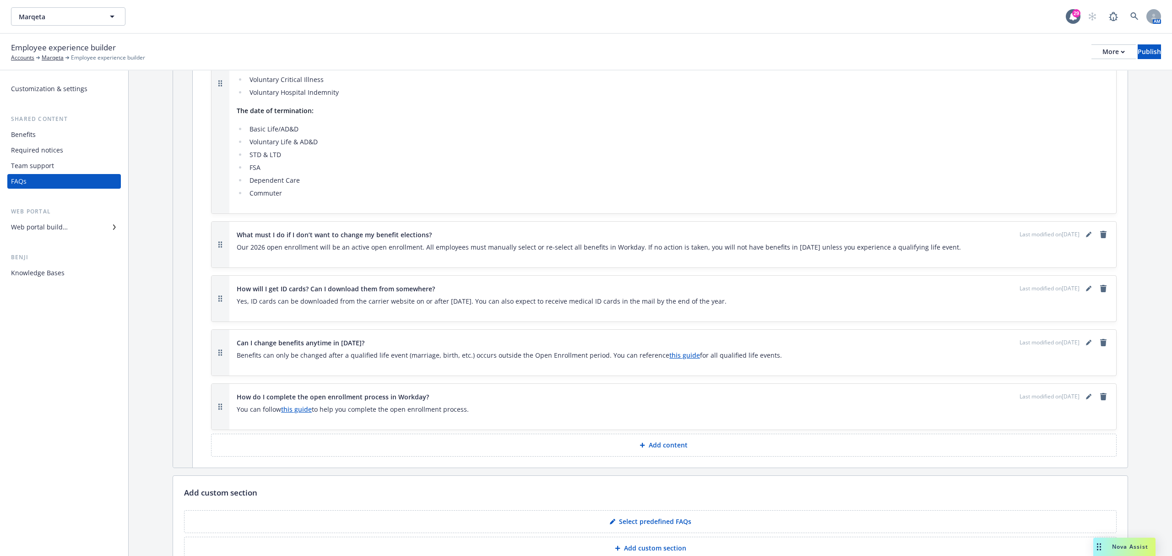
click at [642, 446] on div at bounding box center [644, 444] width 9 height 5
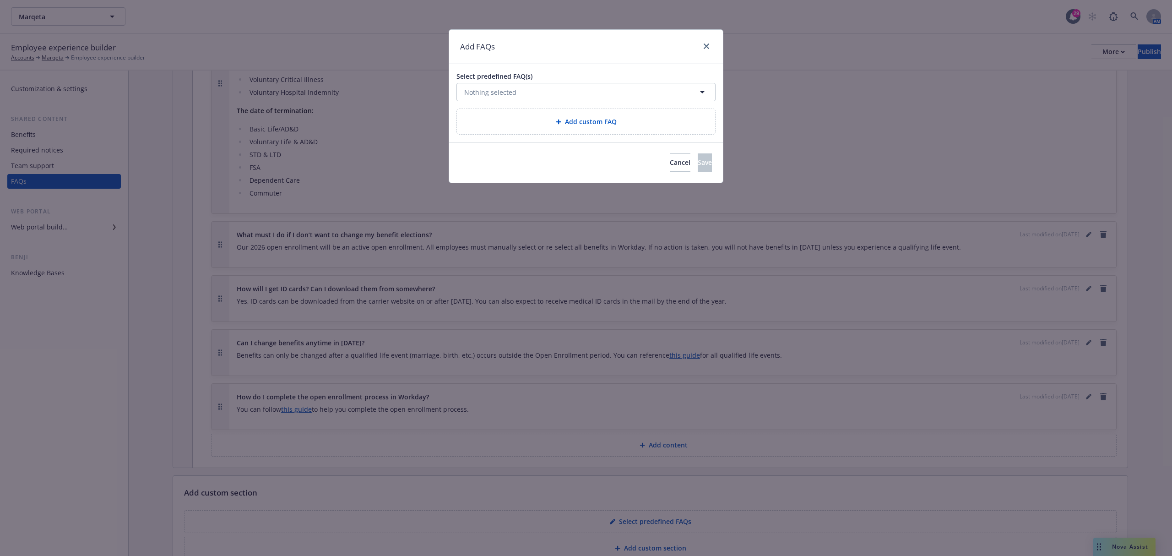
click at [604, 116] on div "Add custom FAQ" at bounding box center [586, 121] width 258 height 25
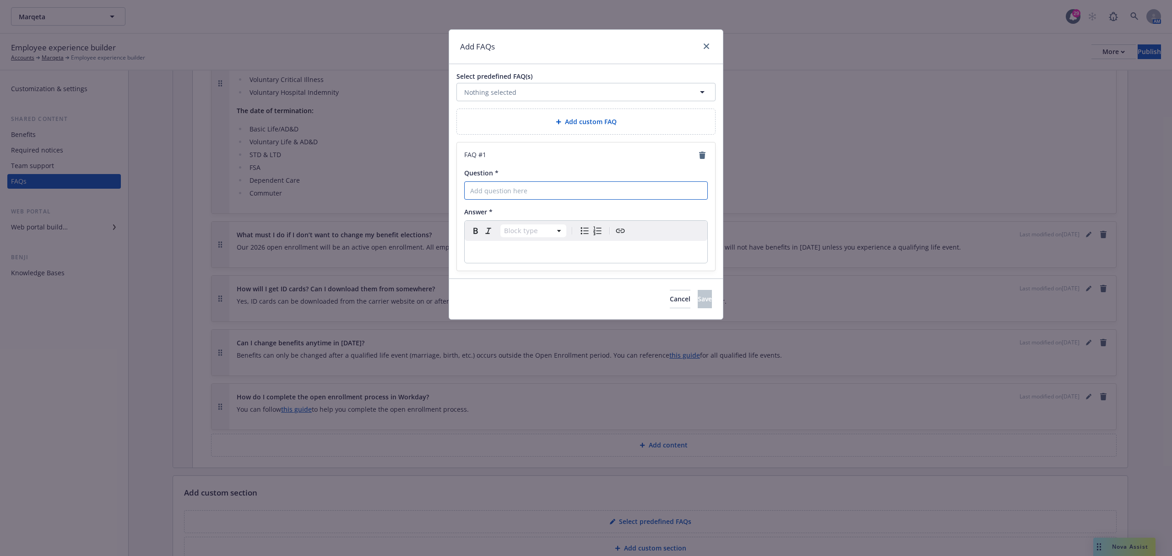
click at [563, 194] on input "Question *" at bounding box center [586, 190] width 244 height 18
paste input "How do I change my benefi ts elections if I already submitted my open enrollmen…"
click at [539, 187] on input "How do I change my benefi ts elections if I already submitted my open enrollmen…" at bounding box center [586, 190] width 244 height 18
click at [539, 189] on input "How do I change my benefi ts elections if I already submitted my open enrollmen…" at bounding box center [586, 190] width 244 height 18
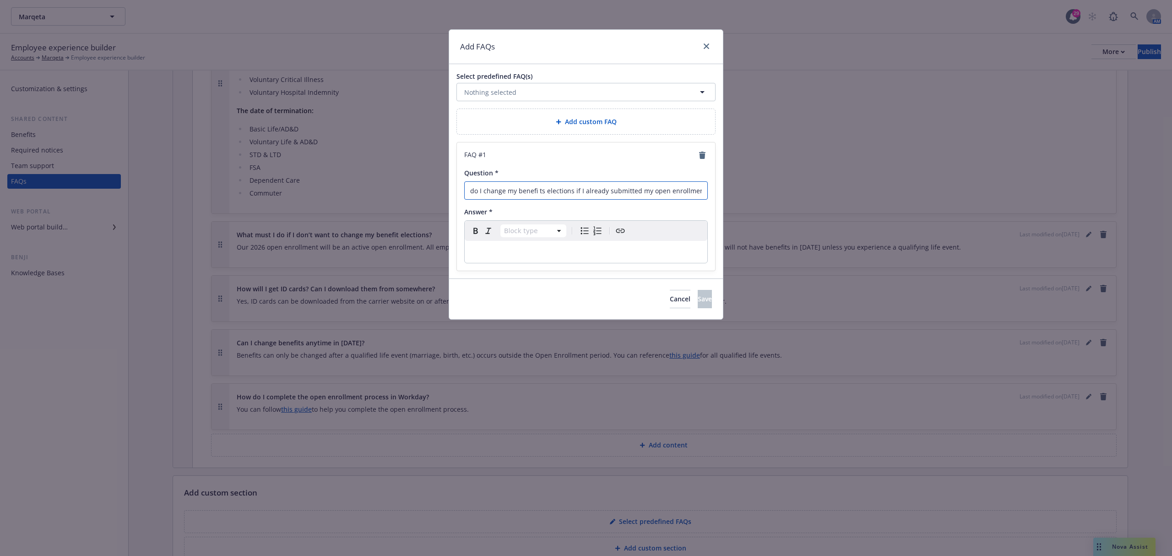
click at [535, 191] on input "How do I change my benefi ts elections if I already submitted my open enrollmen…" at bounding box center [586, 190] width 244 height 18
click at [532, 191] on input "How do I change my benefi ts elections if I already submitted my open enrollmen…" at bounding box center [586, 190] width 244 height 18
click at [538, 191] on input "How do I change my benefi ts elections if I already submitted my open enrollmen…" at bounding box center [586, 190] width 244 height 18
type input "How do I change my benefits elections if I already submitted my open enrollment?"
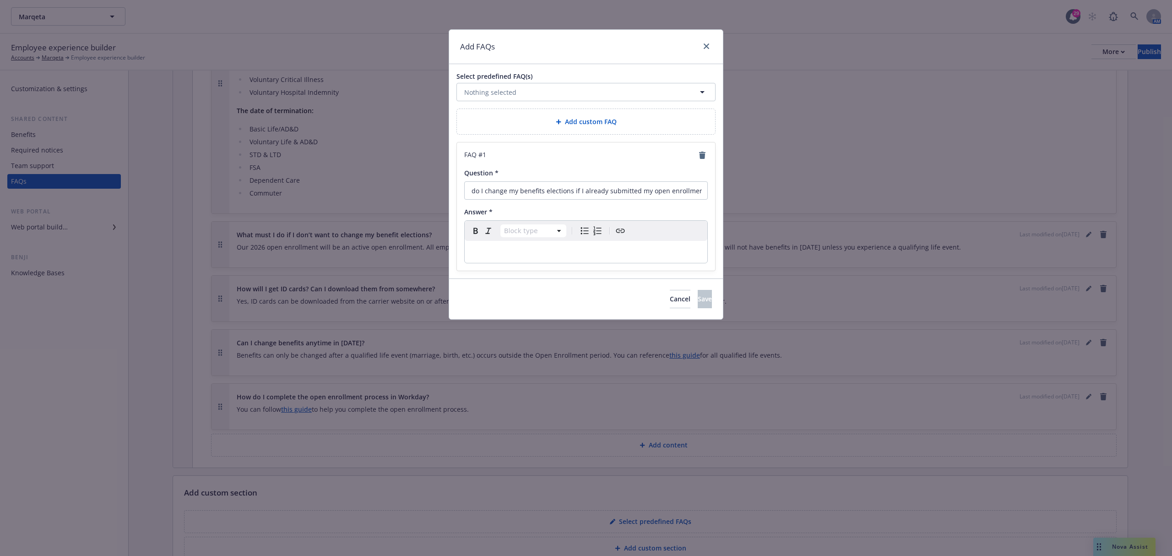
scroll to position [0, 0]
click at [577, 254] on p "editable markdown" at bounding box center [586, 251] width 232 height 11
click at [574, 257] on p "Please submit a Workday Help benefi ts ticket." at bounding box center [586, 251] width 232 height 11
click at [574, 250] on span "Please submit a Workday Help benefi ts ticket." at bounding box center [544, 251] width 149 height 7
click at [0, 0] on lt-em "benefits" at bounding box center [0, 0] width 0 height 0
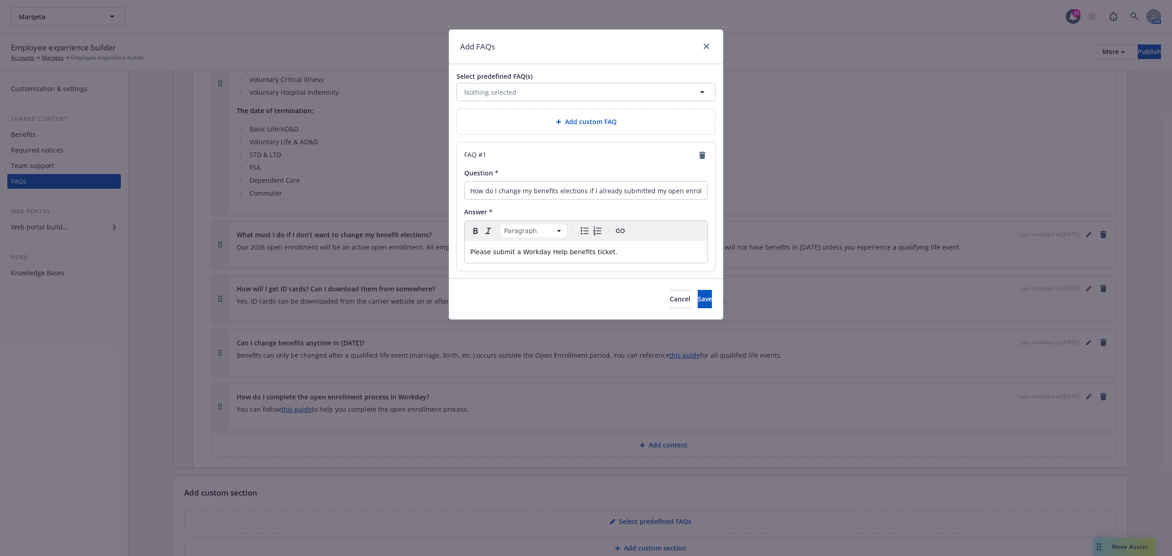
click at [560, 253] on span "Please submit a Workday Help benefits ticket." at bounding box center [543, 251] width 147 height 7
click at [549, 253] on span "Please submit a Workday Help benefits ticket." at bounding box center [543, 251] width 147 height 7
drag, startPoint x: 517, startPoint y: 252, endPoint x: 598, endPoint y: 252, distance: 80.6
click at [598, 252] on span "Please submit a Workday Help benefits ticket." at bounding box center [543, 251] width 147 height 7
click at [620, 234] on icon "Create link" at bounding box center [620, 230] width 11 height 11
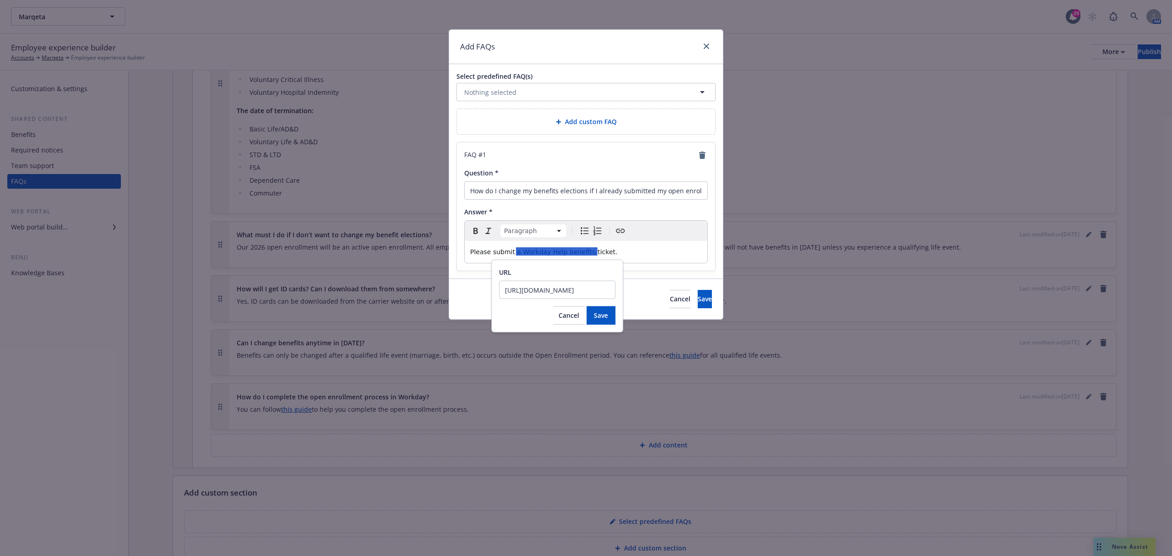
scroll to position [0, 70]
type input "https://www.myworkday.com/marqeta/wdhelp/helpcenter"
click at [608, 312] on button "Save" at bounding box center [601, 315] width 29 height 18
click at [700, 288] on div "Cancel Save" at bounding box center [586, 298] width 274 height 41
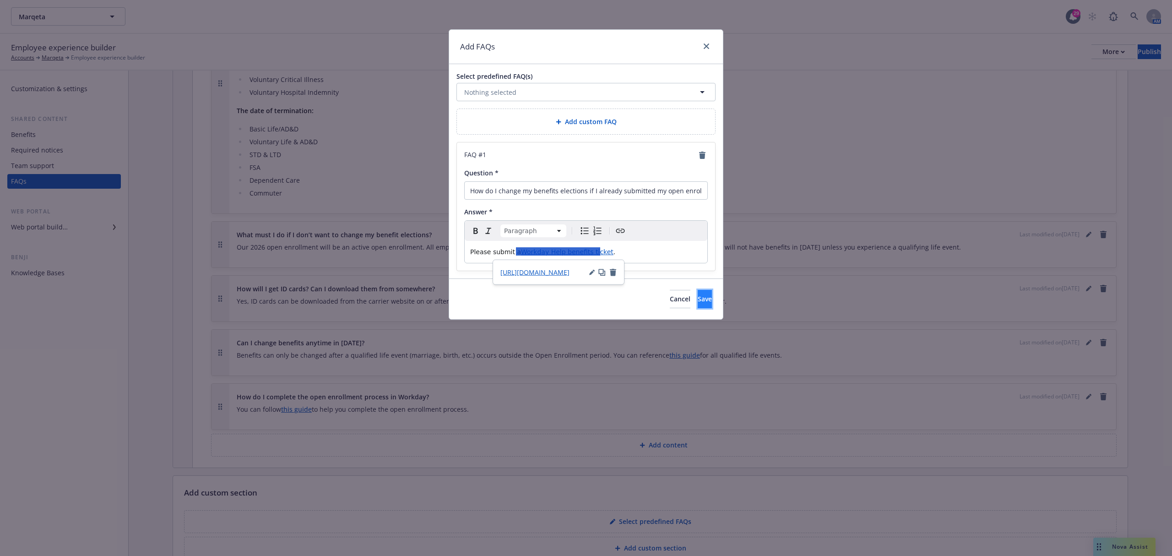
click at [699, 297] on button "Save" at bounding box center [705, 299] width 14 height 18
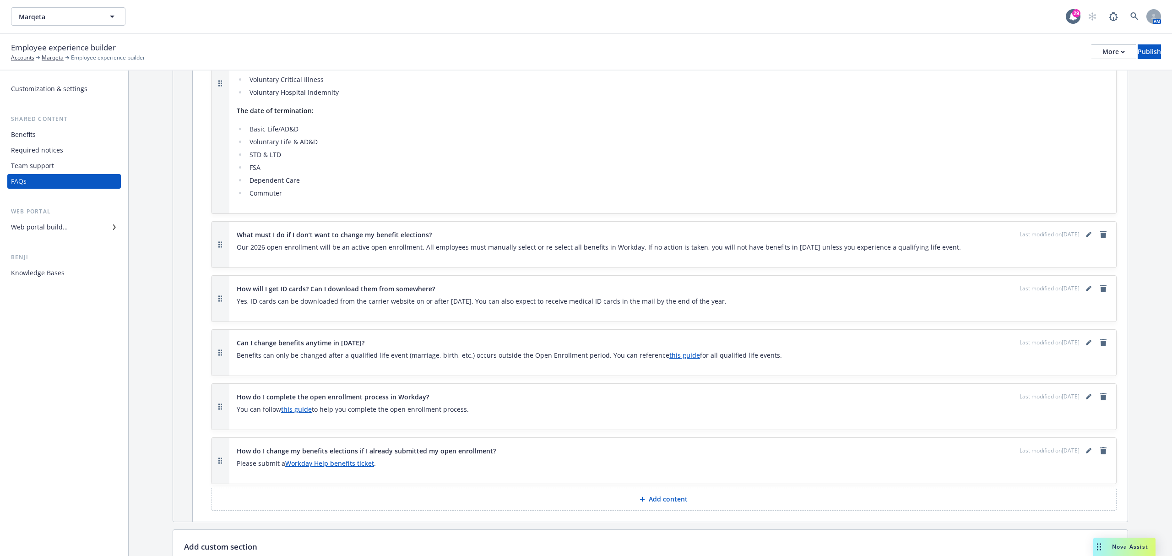
click at [587, 502] on button "Add content" at bounding box center [664, 499] width 906 height 23
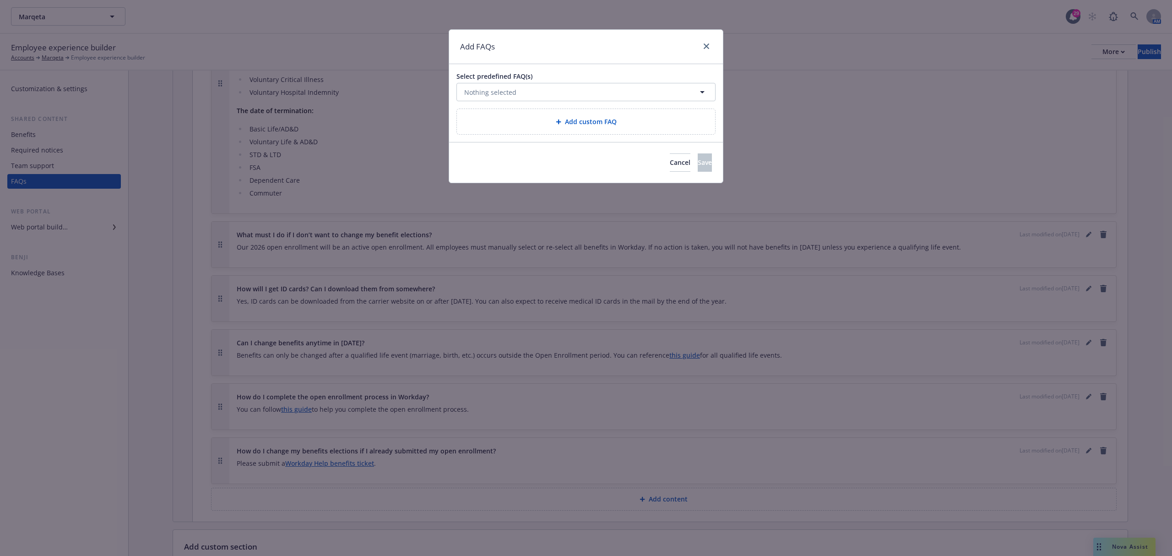
click at [551, 120] on div "Add custom FAQ" at bounding box center [586, 121] width 244 height 11
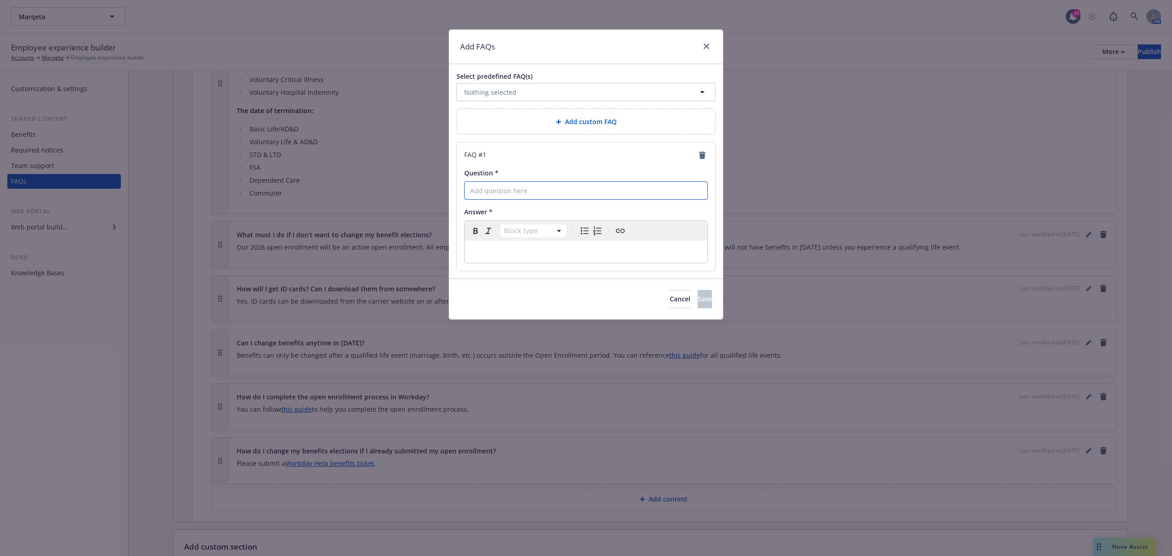
click at [549, 189] on input "Question *" at bounding box center [586, 190] width 244 height 18
paste input "How do I add my spouse/child?"
type input "How do I add my spouse/child?"
click at [509, 256] on p "editable markdown" at bounding box center [586, 251] width 232 height 11
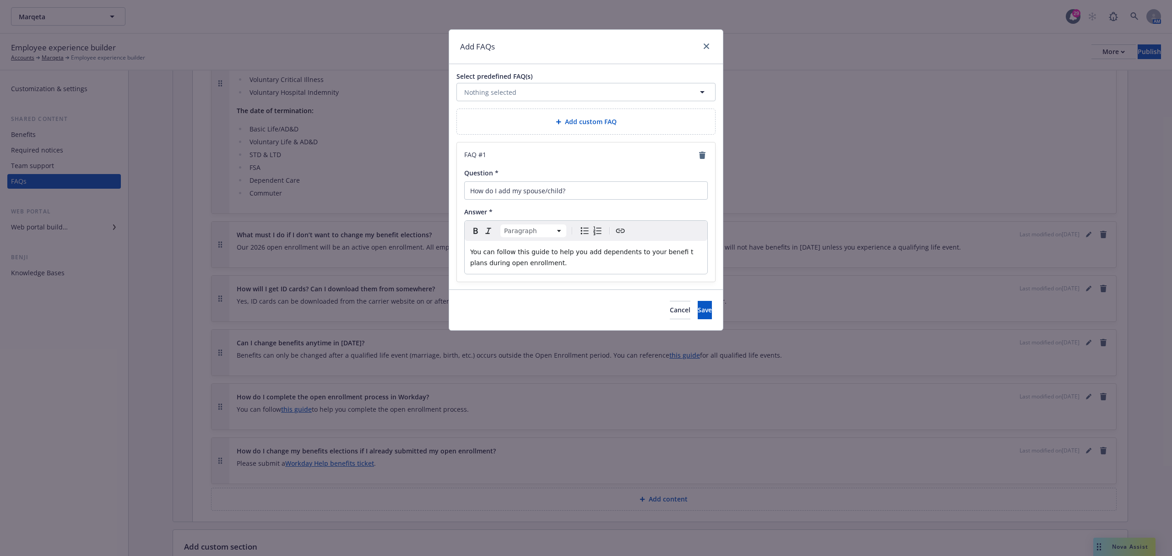
click at [556, 268] on p "You can follow this guide to help you add dependents to your benefi t plans dur…" at bounding box center [586, 257] width 232 height 22
drag, startPoint x: 513, startPoint y: 253, endPoint x: 543, endPoint y: 254, distance: 29.8
click at [543, 254] on span "You can follow this guide to help you add dependents to your benefi t plans dur…" at bounding box center [582, 257] width 225 height 18
click at [625, 234] on icon "Create link" at bounding box center [620, 230] width 11 height 11
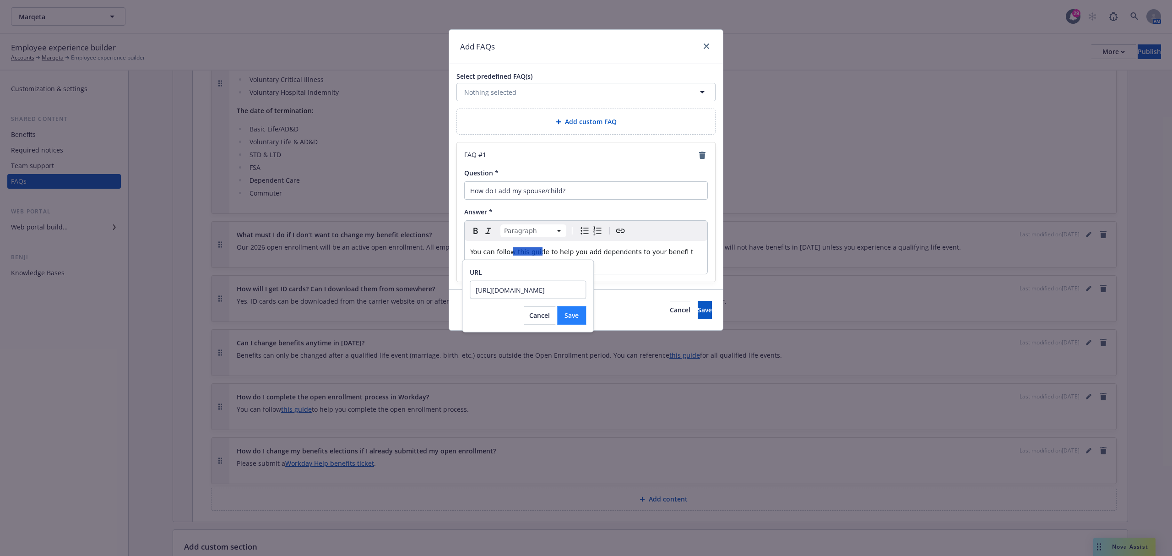
type input "https://app.tango.us/app/workflow/Guide--Open-Enrollment-2024-c2fa9985c9c34a4da…"
click at [583, 310] on button "Save" at bounding box center [571, 315] width 29 height 18
click at [542, 248] on p "You can follow this guide to help you add dependents to your benefi t plans dur…" at bounding box center [586, 257] width 232 height 22
click at [548, 254] on span "to help you add dependents to your benefi t plans during open enrollment." at bounding box center [580, 257] width 221 height 18
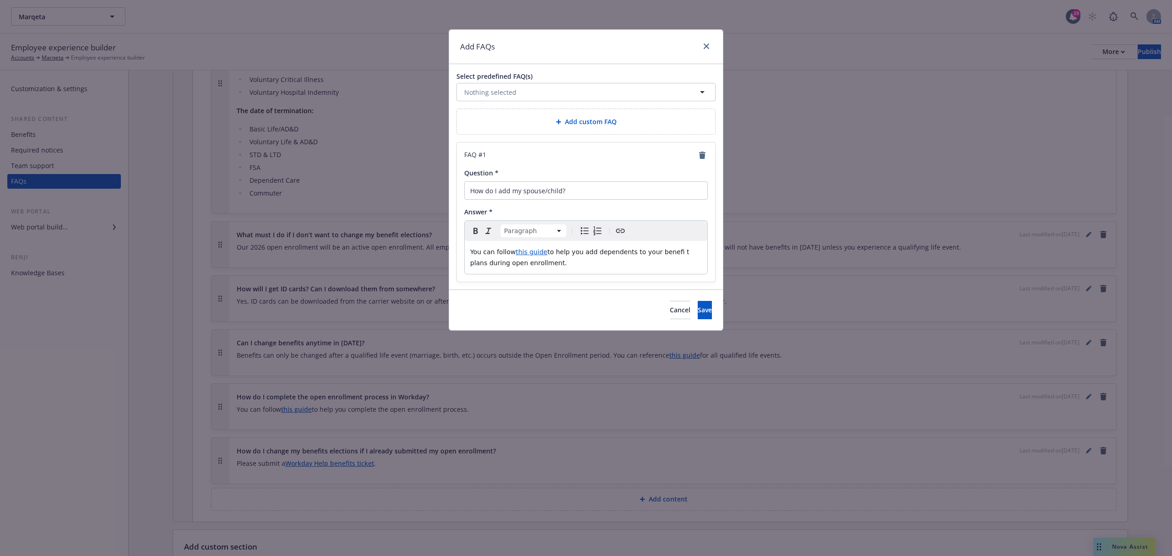
click at [544, 255] on span "to help you add dependents to your benefi t plans during open enrollment." at bounding box center [580, 257] width 221 height 18
click at [657, 255] on span "to help you add dependents to your benefi t plans during open enrollment." at bounding box center [580, 257] width 221 height 18
click at [0, 0] on lt-em "benefit" at bounding box center [0, 0] width 0 height 0
click at [698, 310] on button "Save" at bounding box center [705, 310] width 14 height 18
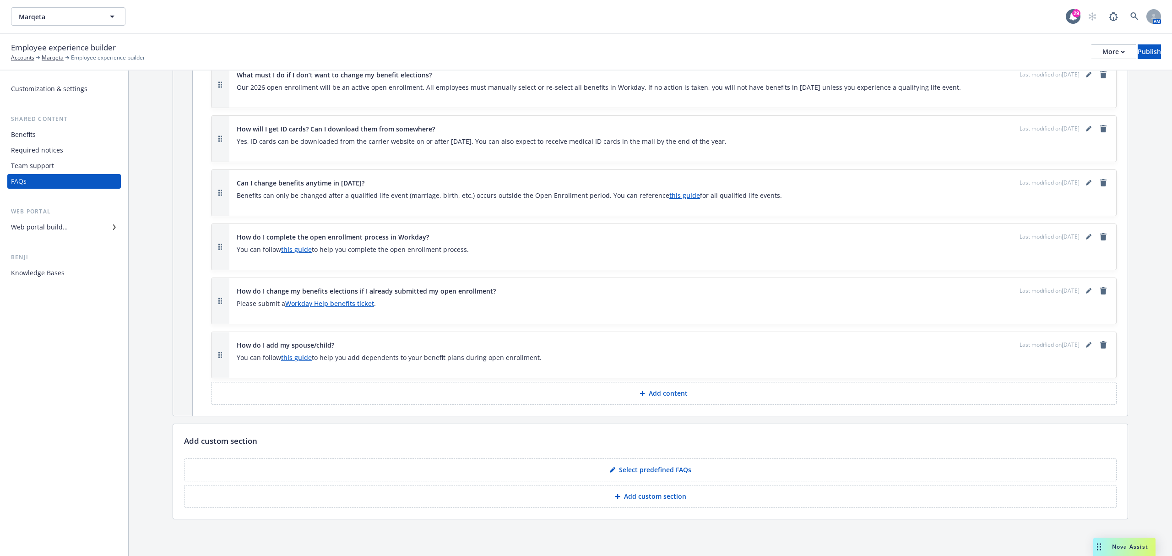
scroll to position [610, 0]
click at [628, 397] on button "Add content" at bounding box center [664, 393] width 906 height 23
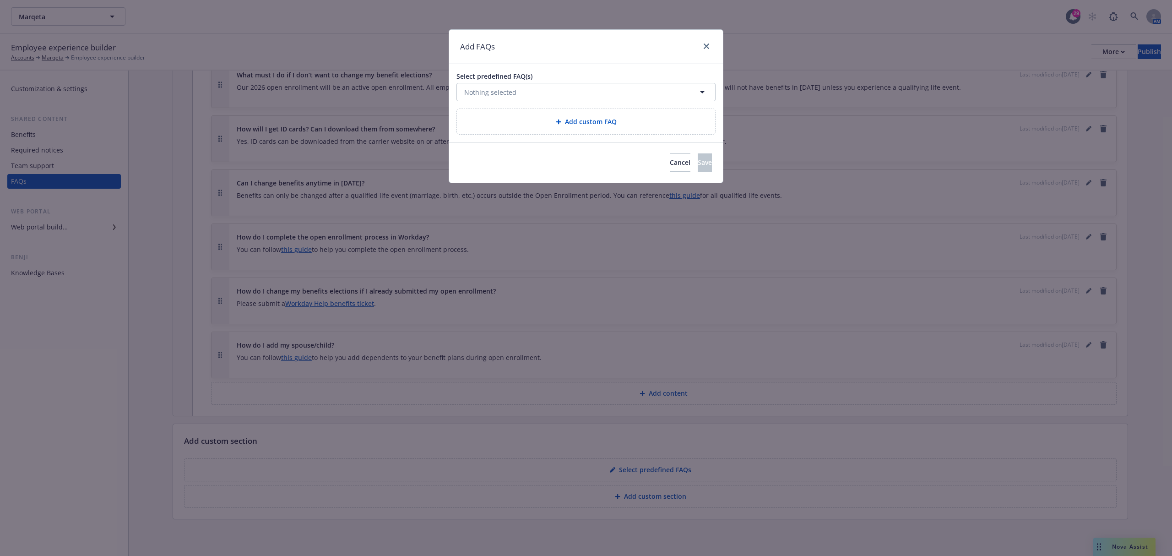
click at [601, 74] on span "Select predefined FAQ(s)" at bounding box center [586, 76] width 259 height 10
click at [599, 93] on button "Nothing selected" at bounding box center [586, 92] width 259 height 18
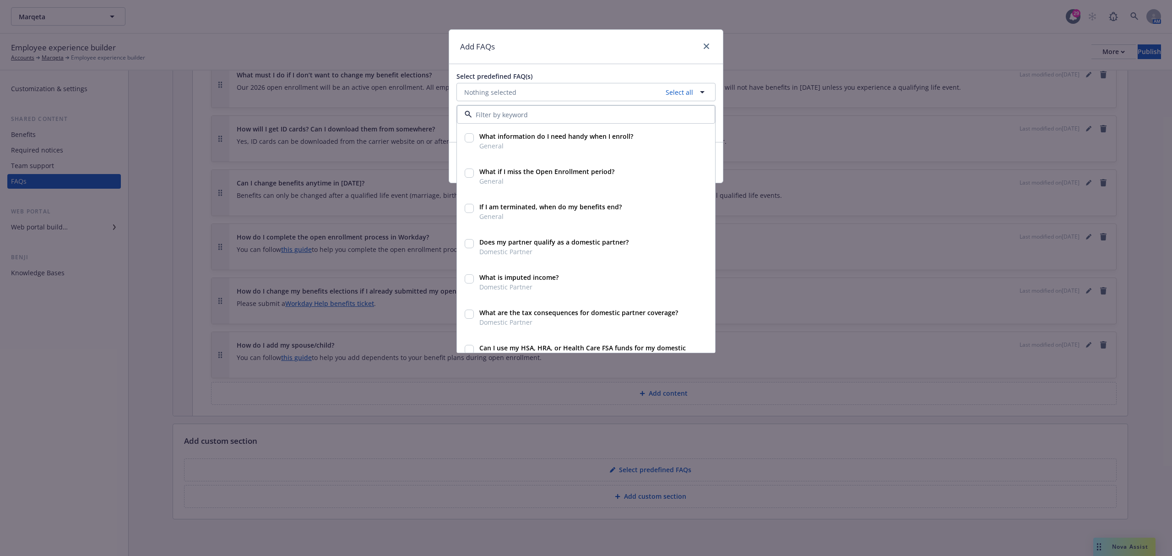
click at [587, 51] on div "Add FAQs" at bounding box center [586, 47] width 274 height 34
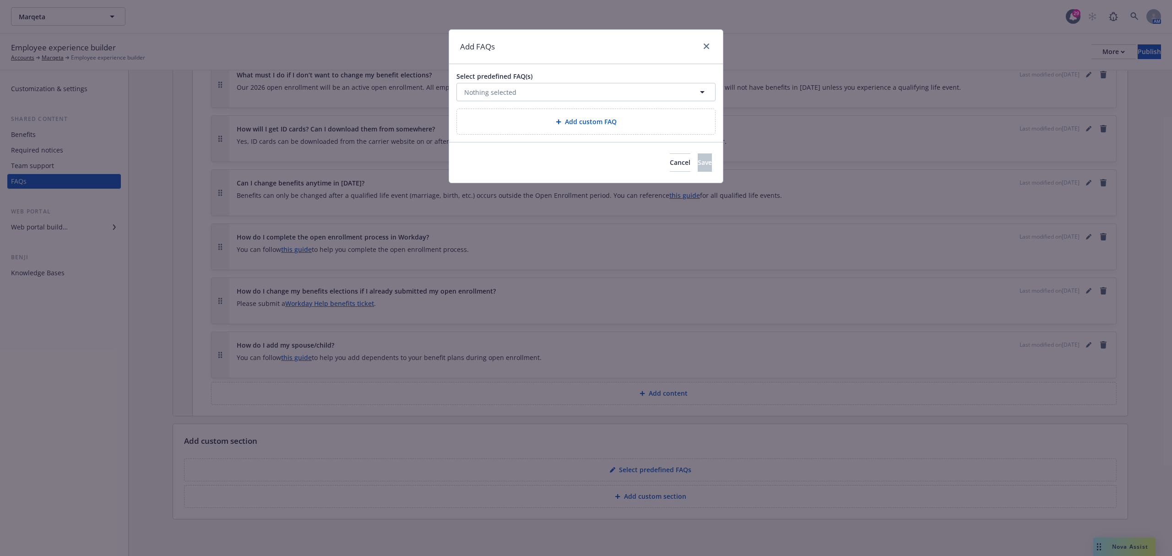
click at [570, 127] on div "Add custom FAQ" at bounding box center [586, 121] width 258 height 25
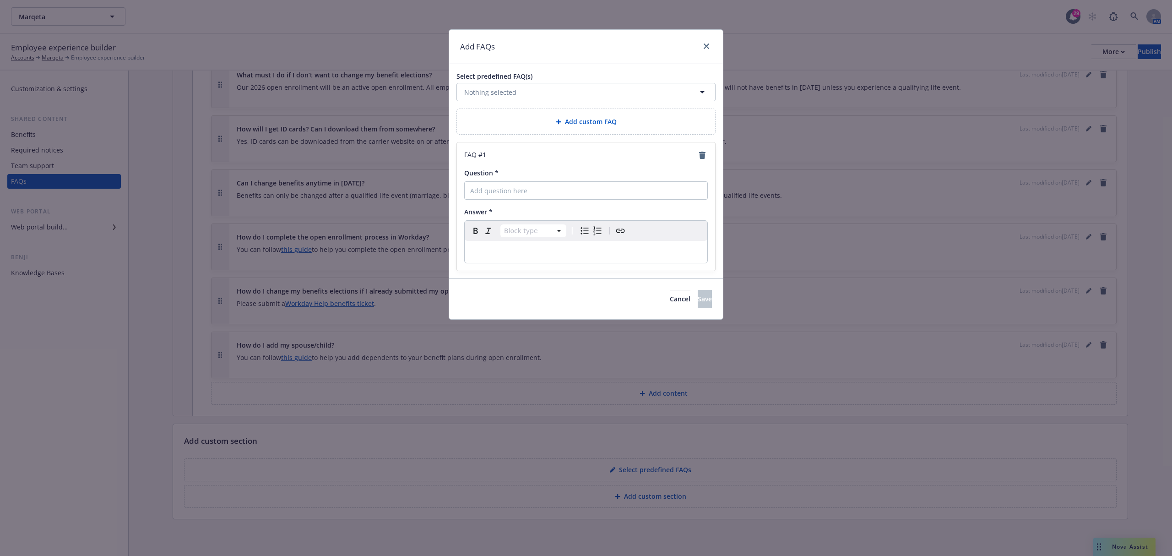
click at [579, 245] on div "editable markdown" at bounding box center [586, 252] width 243 height 22
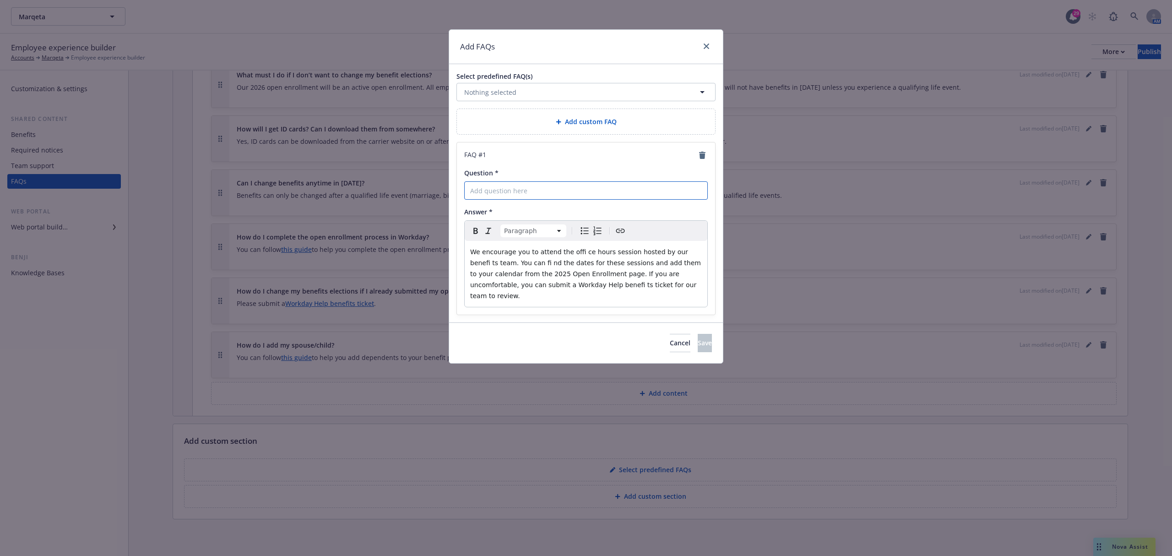
click at [559, 187] on input "Question *" at bounding box center [586, 190] width 244 height 18
paste input "I have specifi c/personal questions about Open Enrollment and/or benefi ts. Whe…"
type input "I have specifi c/personal questions about Open Enrollment and/or benefi ts. Whe…"
click at [576, 259] on p "We encourage you to attend the offi ce hours session hosted by our benefi ts te…" at bounding box center [586, 273] width 232 height 55
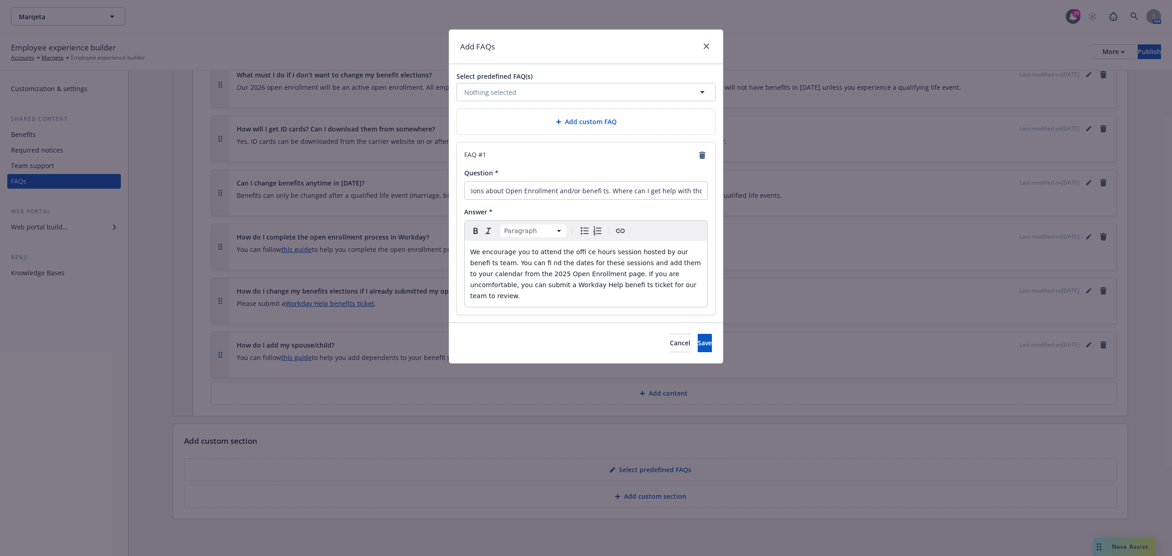
scroll to position [0, 0]
click at [566, 255] on span "We encourage you to attend the offi ce hours session hosted by our benefi ts te…" at bounding box center [586, 273] width 233 height 51
click at [0, 0] on lt-strong "off" at bounding box center [0, 0] width 0 height 0
click at [580, 253] on span "We encourage you to attend the off ice hours session hosted by our benefi ts te…" at bounding box center [586, 273] width 233 height 51
click at [575, 254] on span "We encourage you to attend the off ice hours session hosted by our benefi ts te…" at bounding box center [586, 273] width 233 height 51
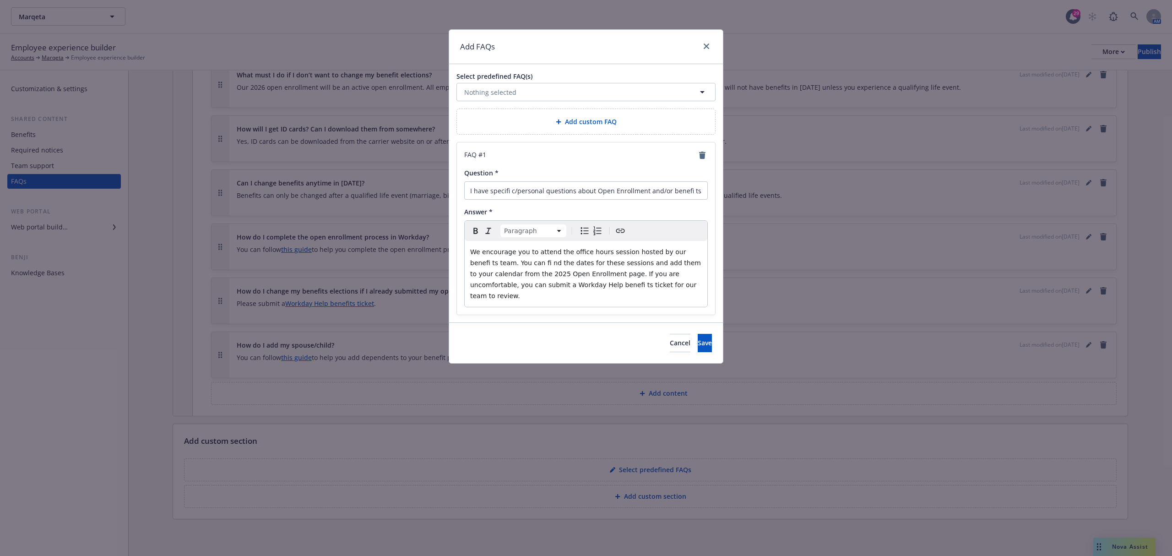
click at [521, 291] on p "We encourage you to attend the office hours session hosted by our benefi ts tea…" at bounding box center [586, 273] width 232 height 55
click at [522, 284] on span "We encourage you to attend the office hours session hosted by our benefi ts tea…" at bounding box center [586, 273] width 233 height 51
click at [0, 0] on lt-span "benefits" at bounding box center [0, 0] width 0 height 0
click at [671, 255] on span "We encourage you to attend the office hours session hosted by our benefi ts tea…" at bounding box center [586, 273] width 233 height 51
click at [0, 0] on lt-span "benefits" at bounding box center [0, 0] width 0 height 0
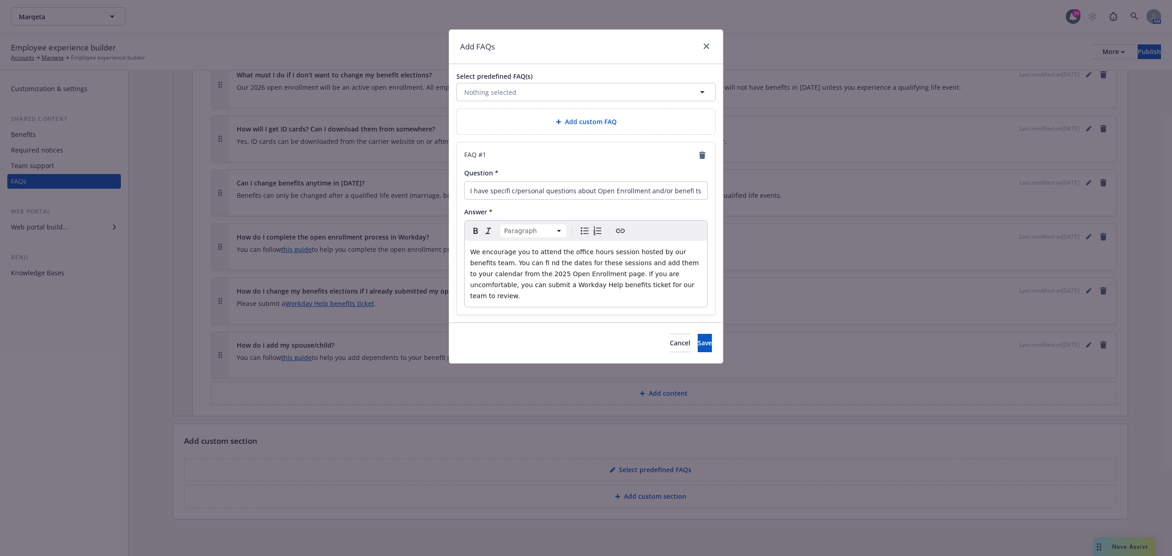
click at [516, 265] on span "We encourage you to attend the office hours session hosted by our benefits team…" at bounding box center [585, 273] width 231 height 51
click at [0, 0] on lt-span "find" at bounding box center [0, 0] width 0 height 0
click at [599, 255] on span "We encourage you to attend the office hours session hosted by our benefits team…" at bounding box center [584, 273] width 229 height 51
drag, startPoint x: 552, startPoint y: 288, endPoint x: 462, endPoint y: 289, distance: 90.7
click at [462, 289] on div "FAQ # 1 Question * I have specifi c/personal questions about Open Enrollment an…" at bounding box center [586, 228] width 258 height 172
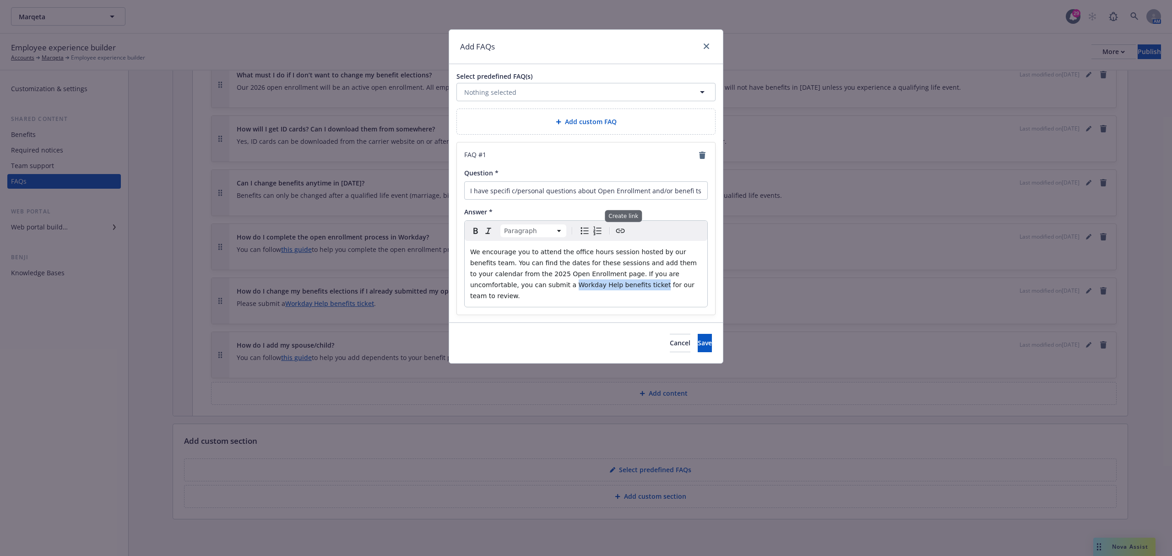
click at [621, 228] on icon "Create link" at bounding box center [620, 230] width 11 height 11
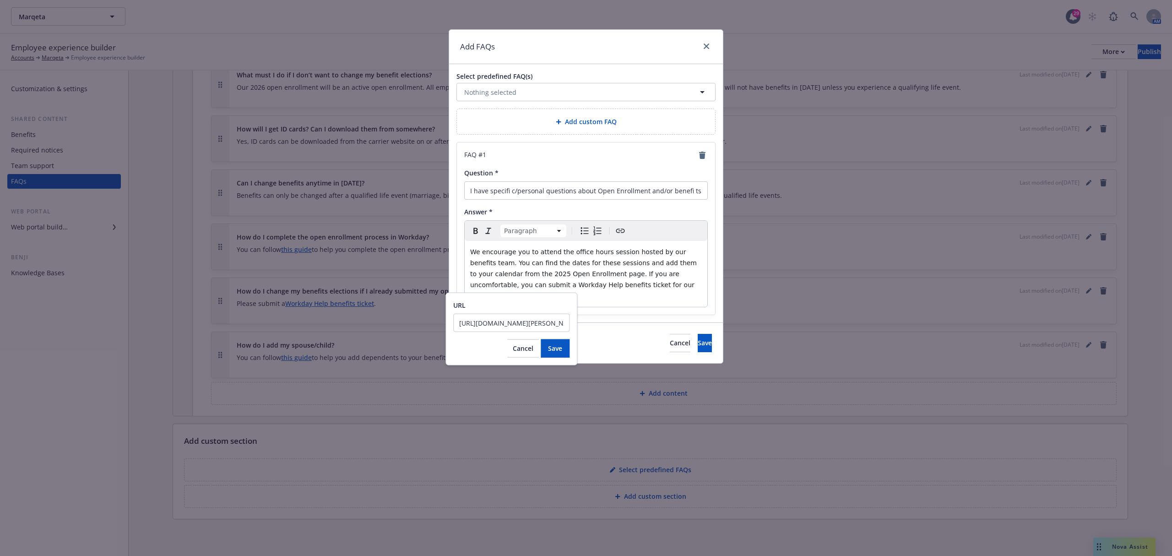
scroll to position [0, 114]
type input "https://marqeta.okta.com/app/workday/exk7ba7jxaliqd3Hw357/sso/saml"
click at [552, 350] on span "Save" at bounding box center [555, 348] width 14 height 9
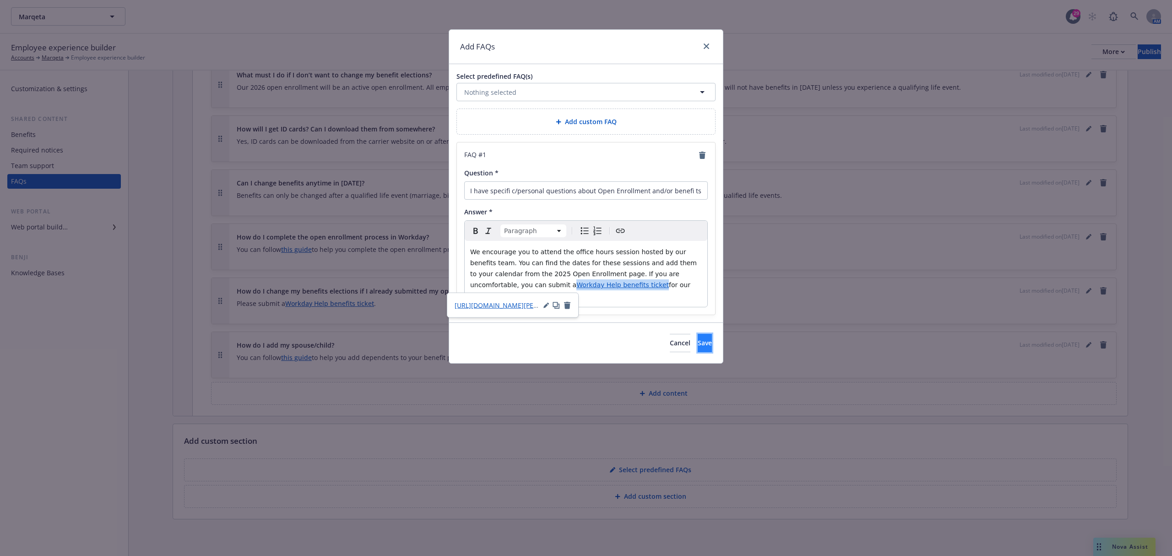
click at [698, 336] on button "Save" at bounding box center [705, 343] width 14 height 18
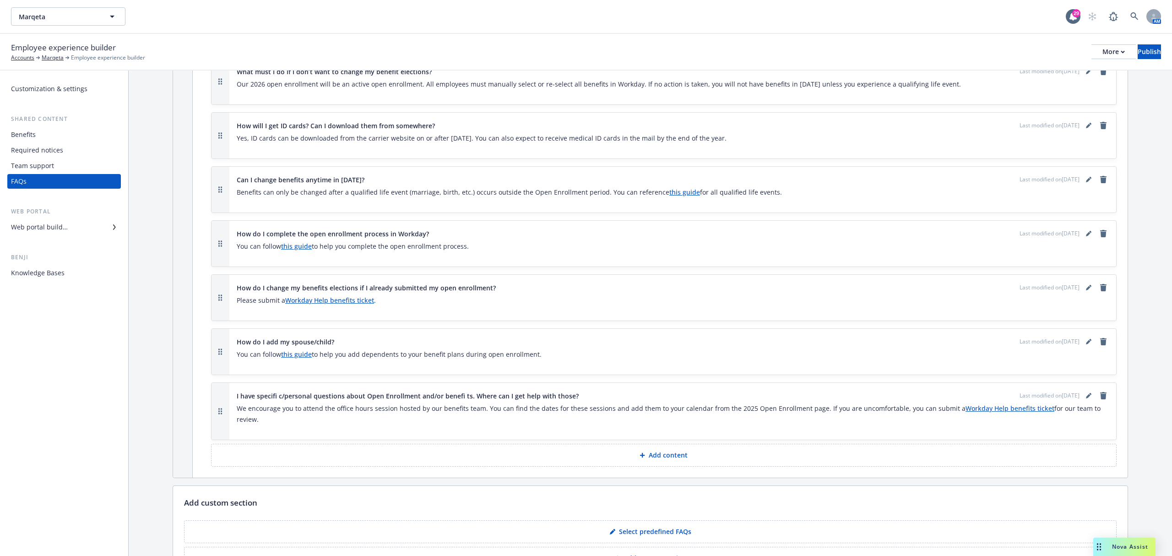
click at [770, 446] on button "Add content" at bounding box center [664, 455] width 906 height 23
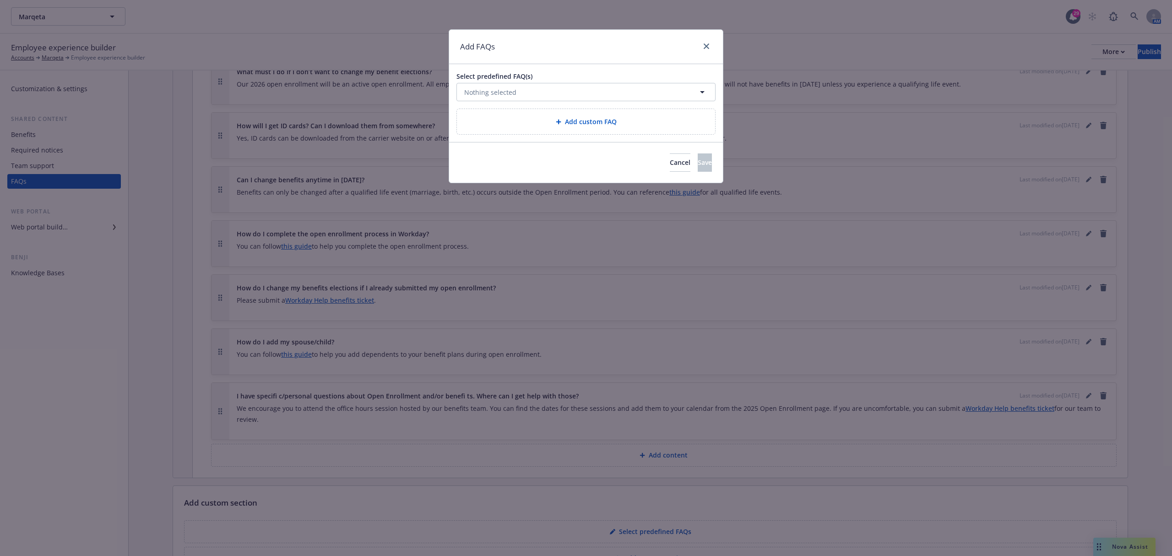
click at [604, 129] on div "Add custom FAQ" at bounding box center [586, 121] width 258 height 25
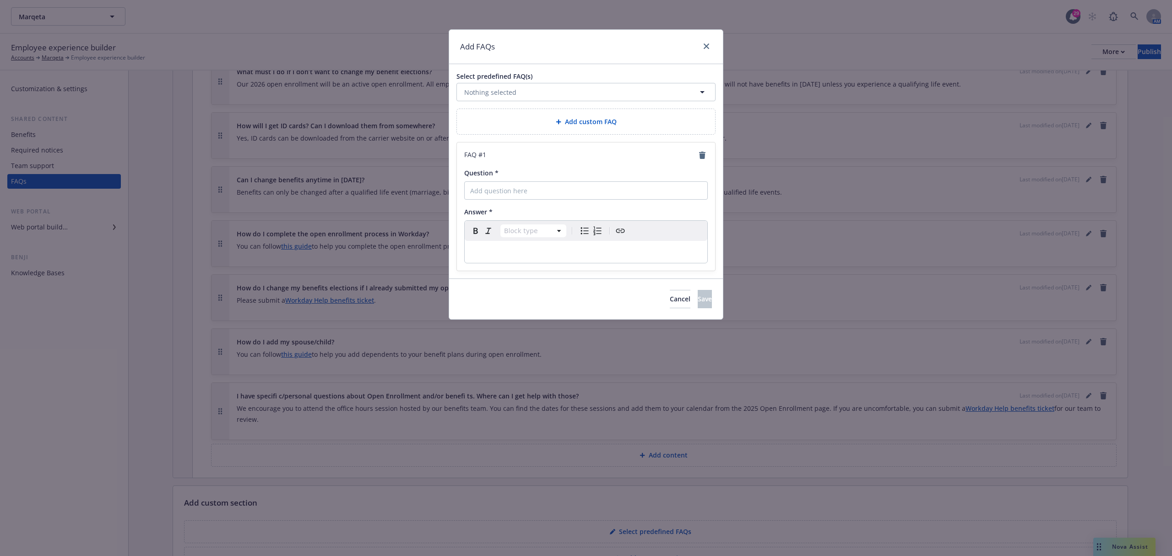
click at [520, 202] on div "FAQ # 1 Question * Answer * Block type Paragraph Heading 1 Heading 2 Heading 3 …" at bounding box center [586, 206] width 258 height 128
click at [520, 199] on div "FAQ # 1 Question * Answer * Block type Paragraph Heading 1 Heading 2 Heading 3 …" at bounding box center [586, 206] width 258 height 128
click at [519, 196] on input "Question *" at bounding box center [586, 190] width 244 height 18
paste input "https://marqeta.okta.com/app/workday/exk7ba7jxaliqd3Hw357/sso/saml"
type input "https://marqeta.okta.com/app/workday/exk7ba7jxaliqd3Hw357/sso/saml"
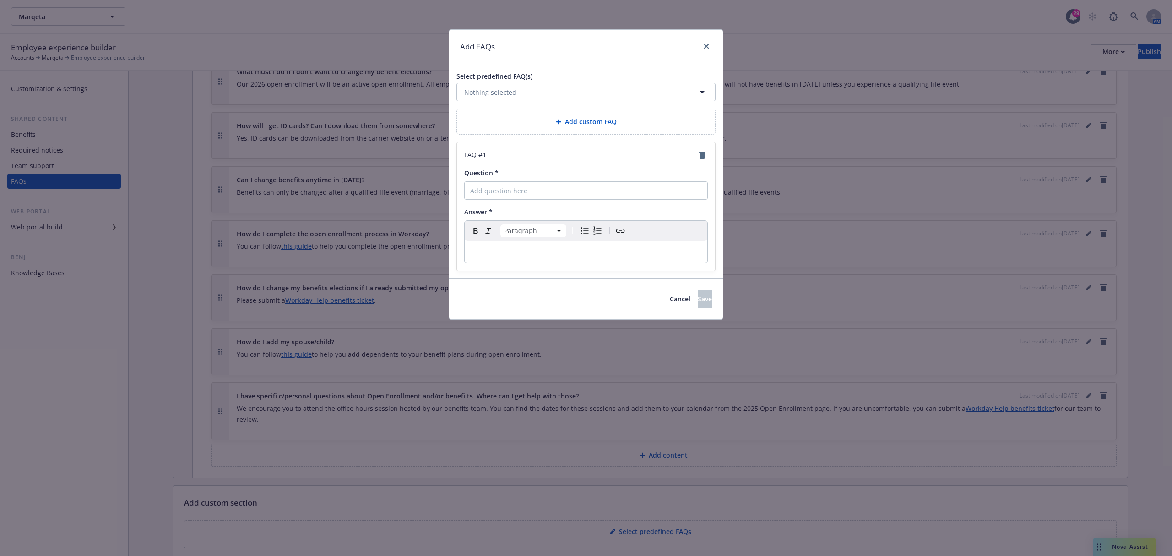
click at [620, 263] on div "editable markdown" at bounding box center [586, 252] width 243 height 22
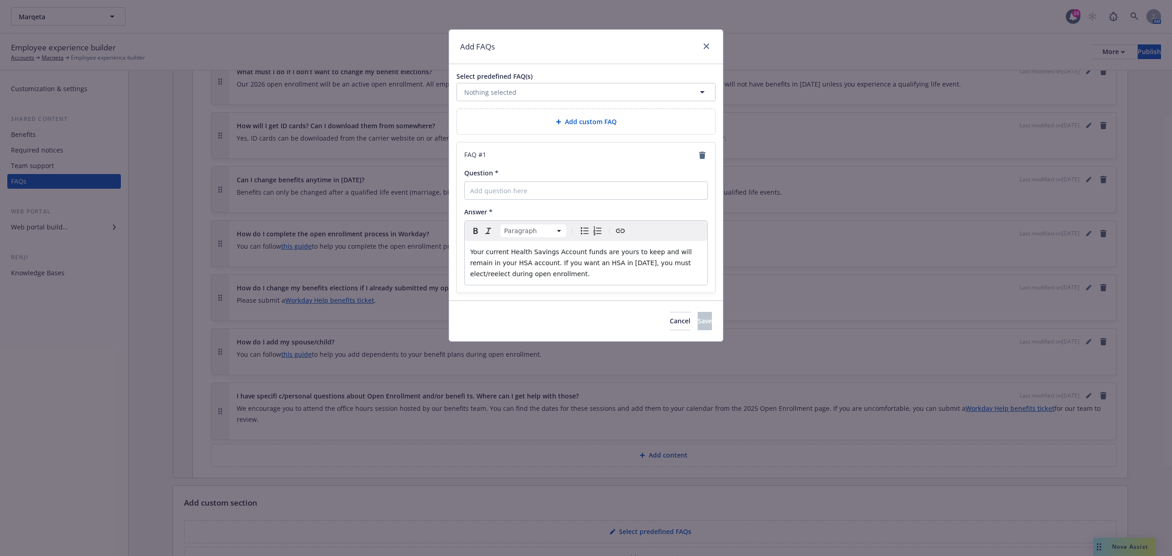
click at [587, 104] on div "Select predefined FAQ(s) Nothing selected Add custom FAQ FAQ # 1 Question * Ans…" at bounding box center [586, 182] width 274 height 236
click at [510, 199] on input "Question *" at bounding box center [586, 190] width 244 height 18
paste input "What happens to my current Health Savings Account Funds?"
type input "What happens to my current Health Savings Account Funds?"
click at [698, 325] on span "Save" at bounding box center [705, 320] width 14 height 9
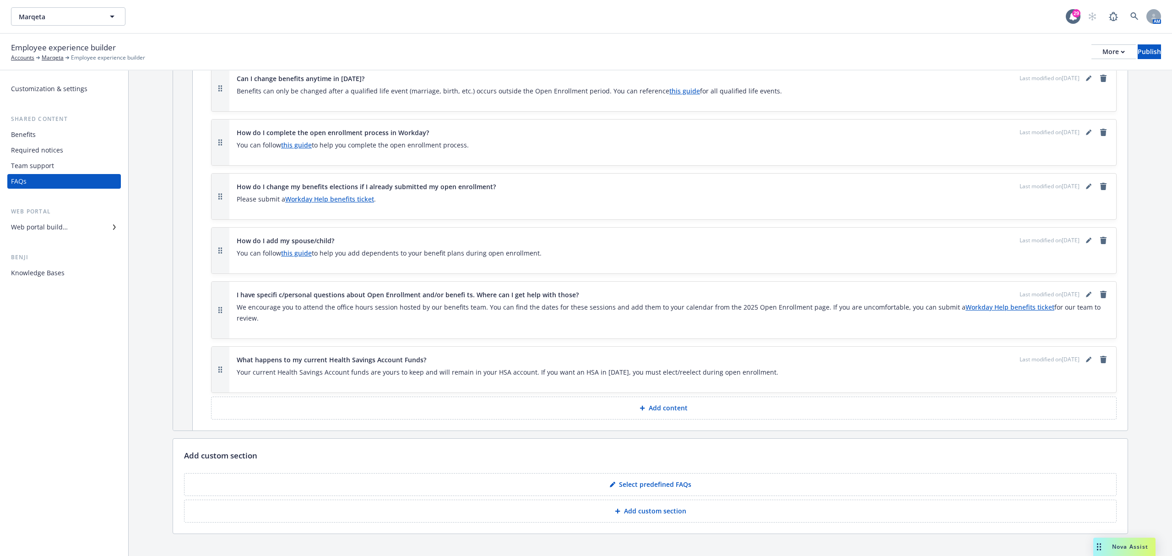
scroll to position [730, 0]
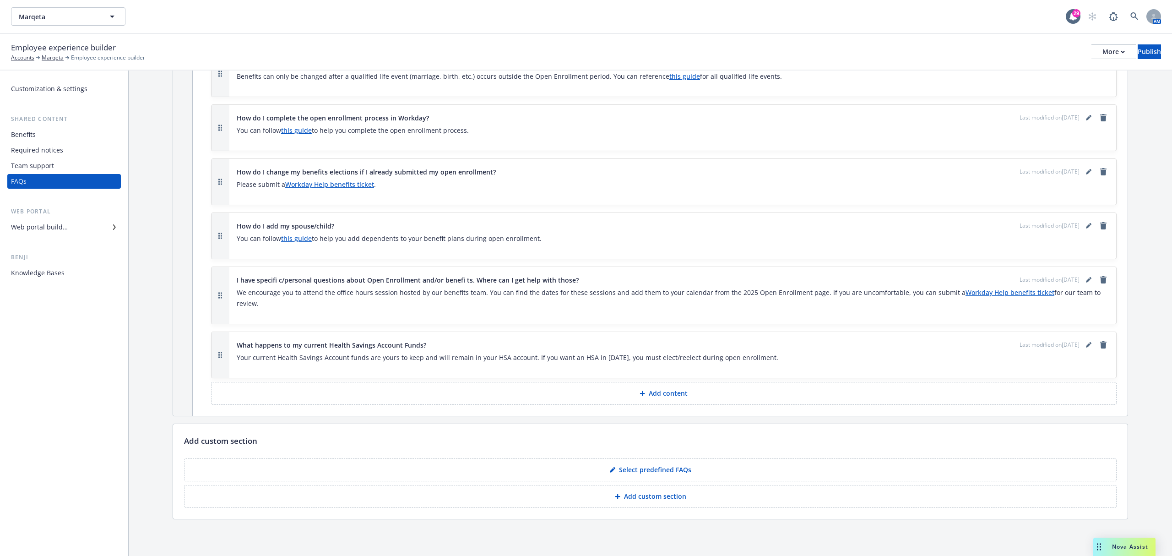
click at [640, 395] on icon at bounding box center [642, 393] width 5 height 5
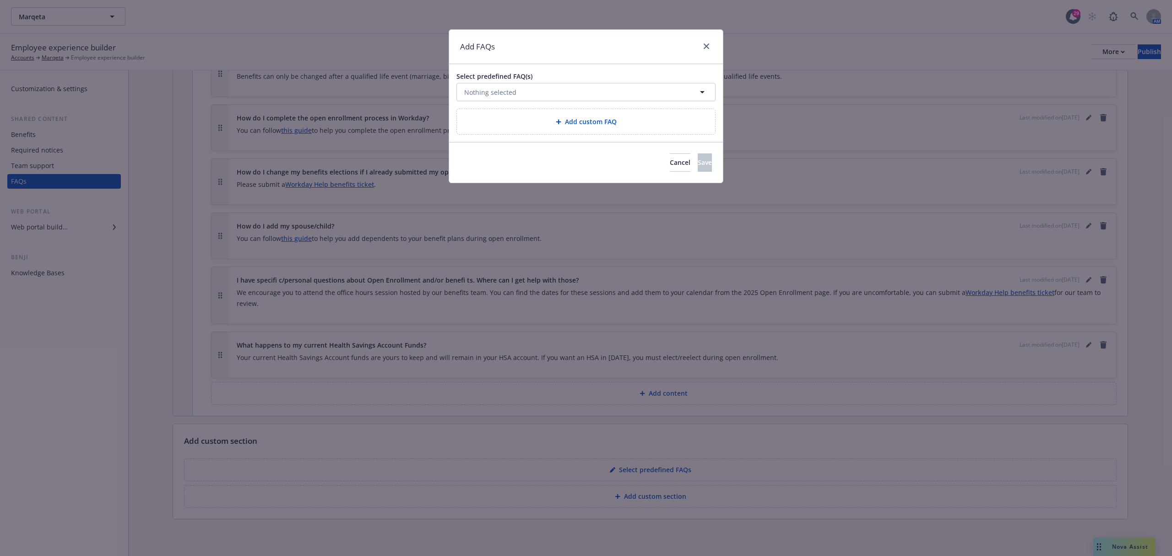
click at [551, 131] on div "Add custom FAQ" at bounding box center [586, 121] width 258 height 25
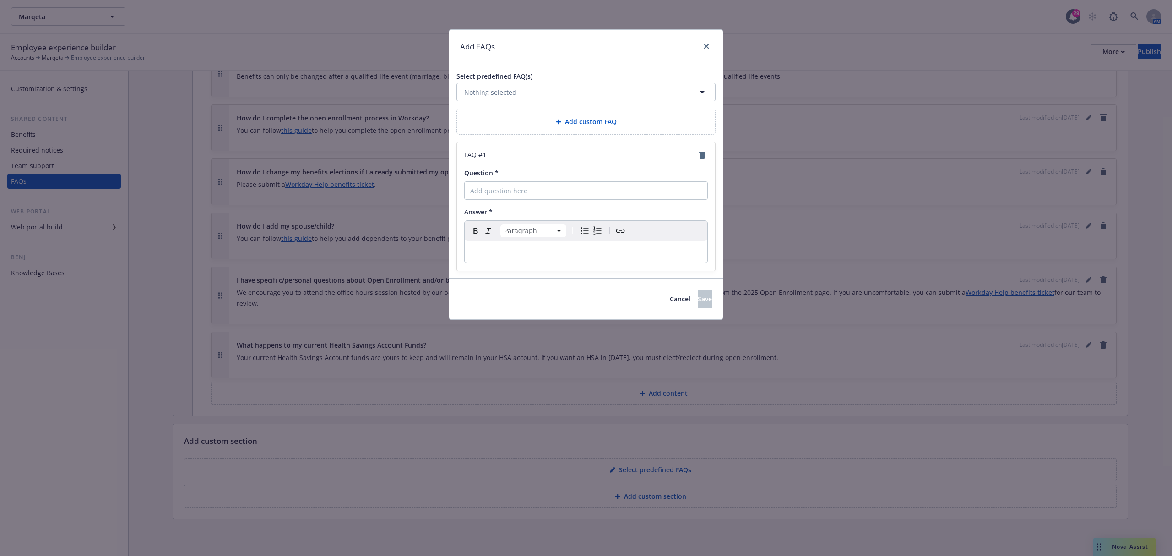
click at [540, 256] on p "editable markdown" at bounding box center [586, 251] width 232 height 11
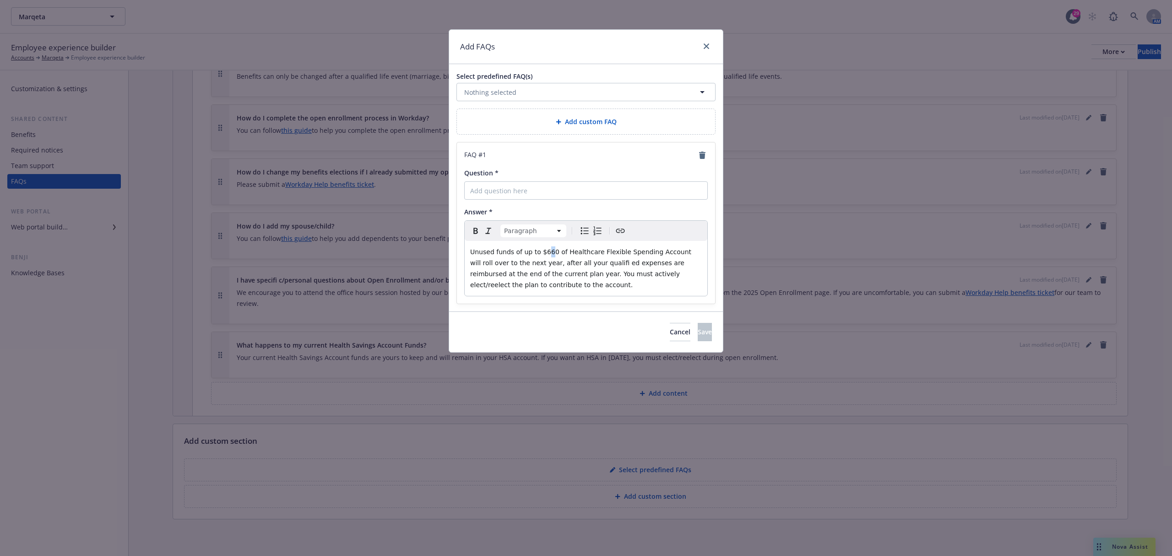
drag, startPoint x: 543, startPoint y: 250, endPoint x: 568, endPoint y: 276, distance: 35.9
click at [544, 251] on span "Unused funds of up to $660 of Healthcare Flexible Spending Account will roll ov…" at bounding box center [581, 268] width 223 height 40
drag, startPoint x: 539, startPoint y: 201, endPoint x: 542, endPoint y: 196, distance: 5.3
click at [539, 201] on div "FAQ # 1 Question * Answer * Paragraph Paragraph Heading 1 Heading 2 Heading 3 H…" at bounding box center [586, 222] width 258 height 161
click at [541, 194] on input "Question *" at bounding box center [586, 190] width 244 height 18
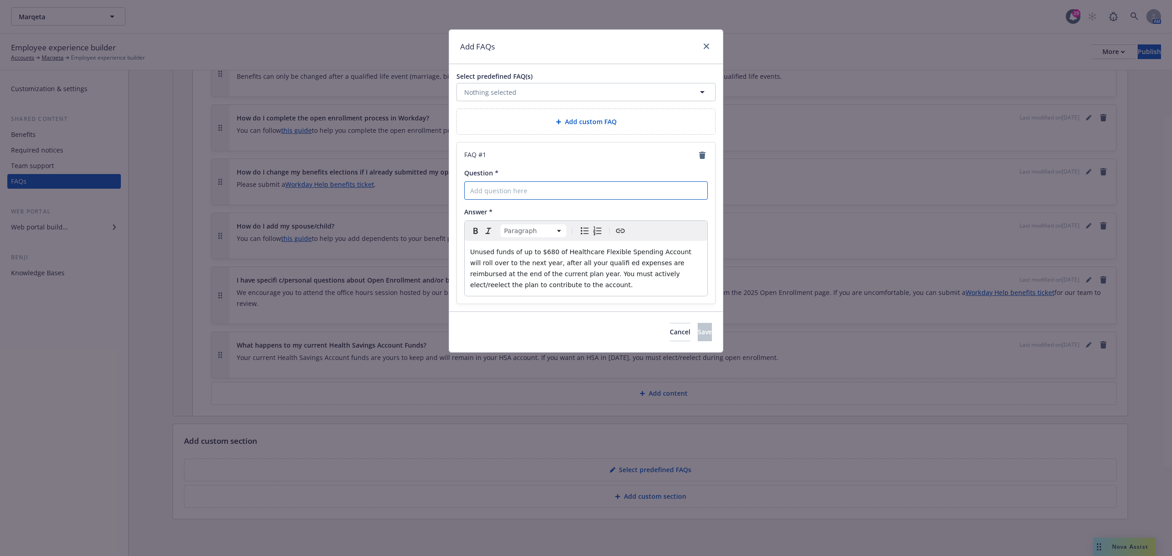
paste input "What happens to my Healthcare Flexible Spending Account funds?"
type input "What happens to my Healthcare Flexible Spending Account funds?"
click at [698, 333] on span "Save" at bounding box center [705, 331] width 14 height 9
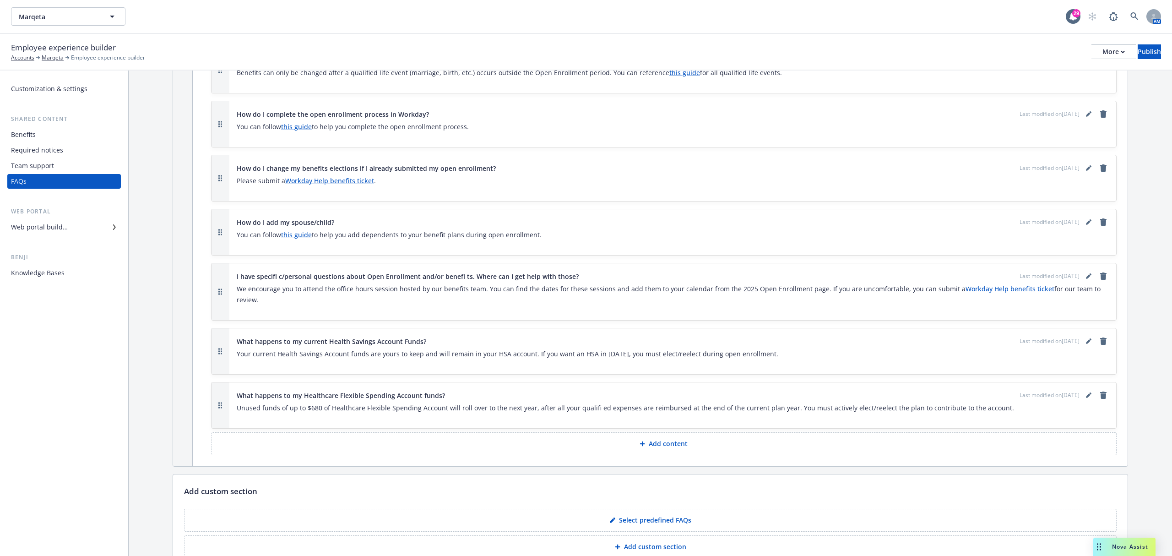
click at [649, 447] on p "Add content" at bounding box center [668, 443] width 39 height 9
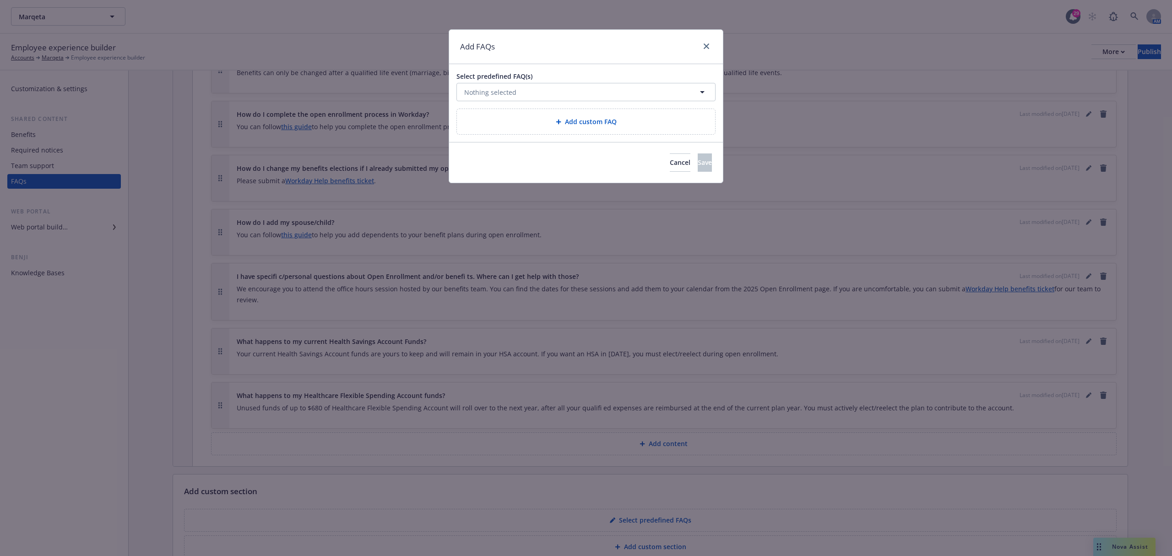
drag, startPoint x: 575, startPoint y: 118, endPoint x: 571, endPoint y: 120, distance: 4.9
click at [575, 118] on span "Add custom FAQ" at bounding box center [591, 122] width 52 height 10
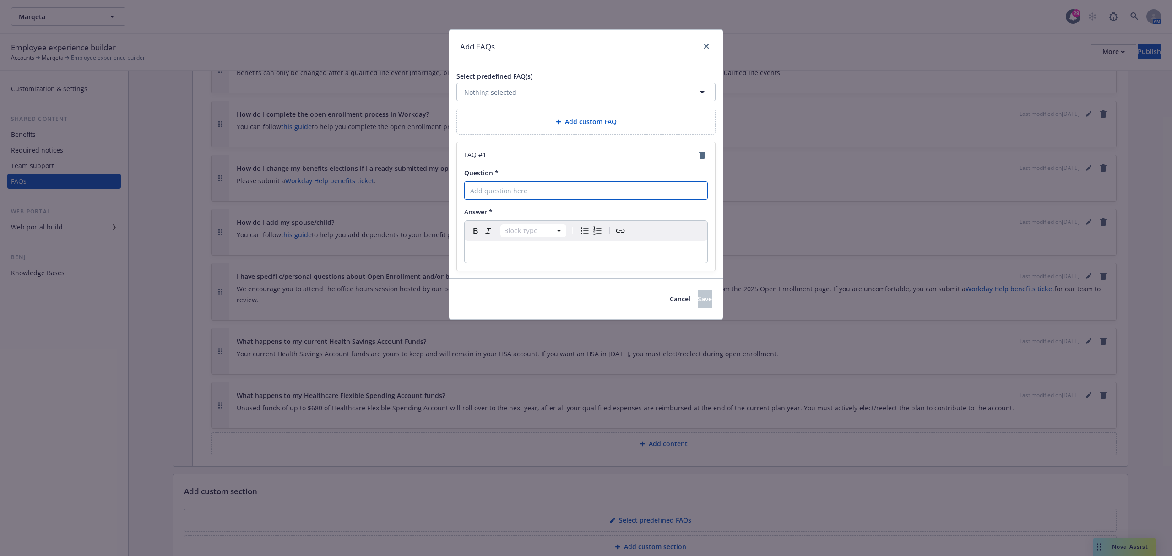
click at [539, 191] on input "Question *" at bounding box center [586, 190] width 244 height 18
paste input "Do I need to complete EOI(Evidence Of Insurability)? How do I complete that?"
type input "Do I need to complete EOI(Evidence Of Insurability)? How do I complete that?"
click at [591, 246] on div "editable markdown" at bounding box center [586, 252] width 243 height 22
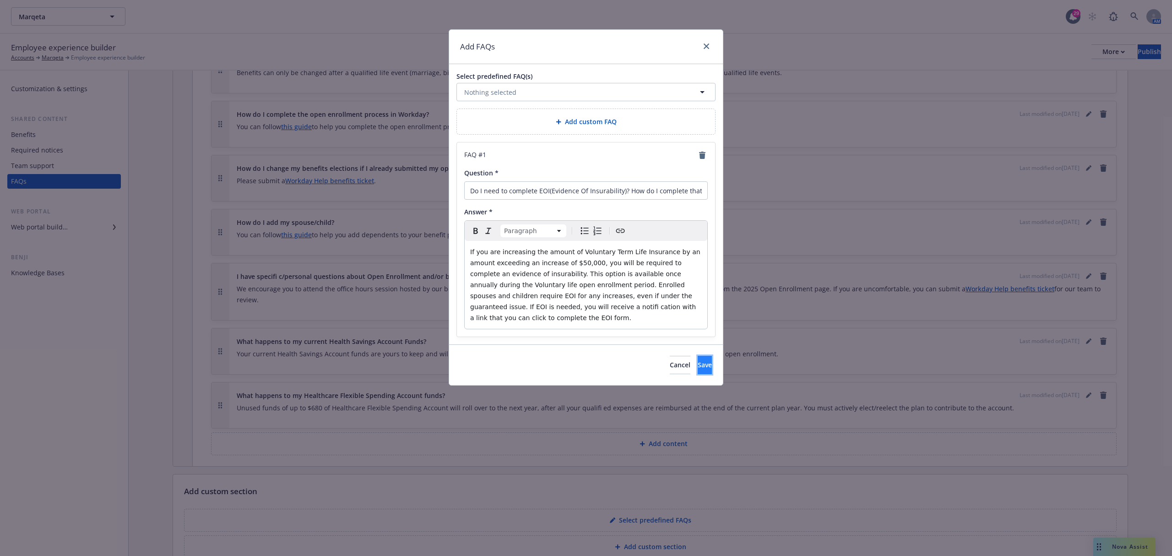
click at [698, 360] on span "Save" at bounding box center [705, 364] width 14 height 9
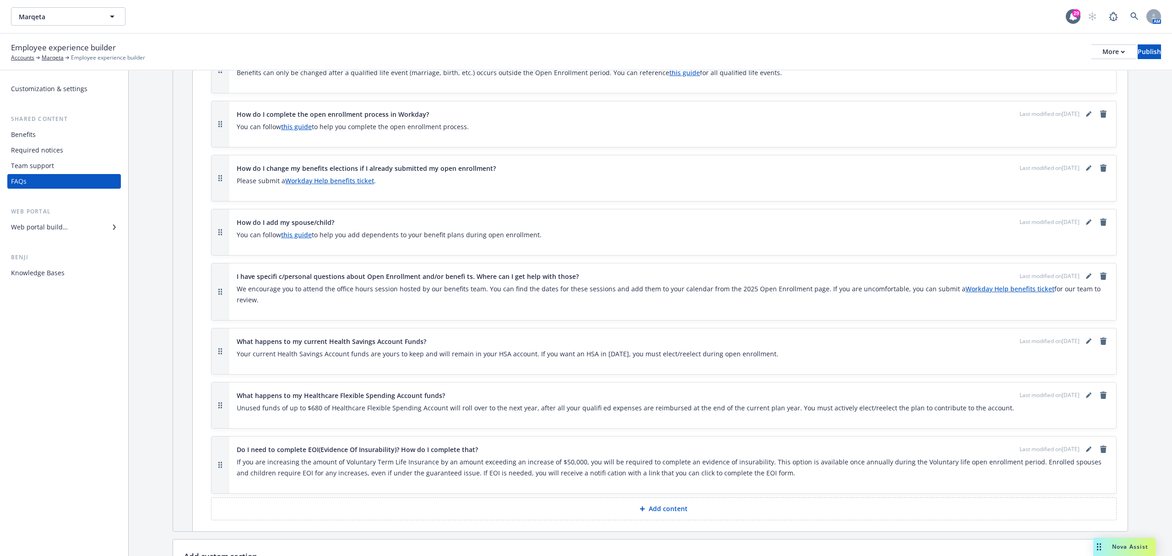
click at [672, 513] on p "Add content" at bounding box center [668, 508] width 39 height 9
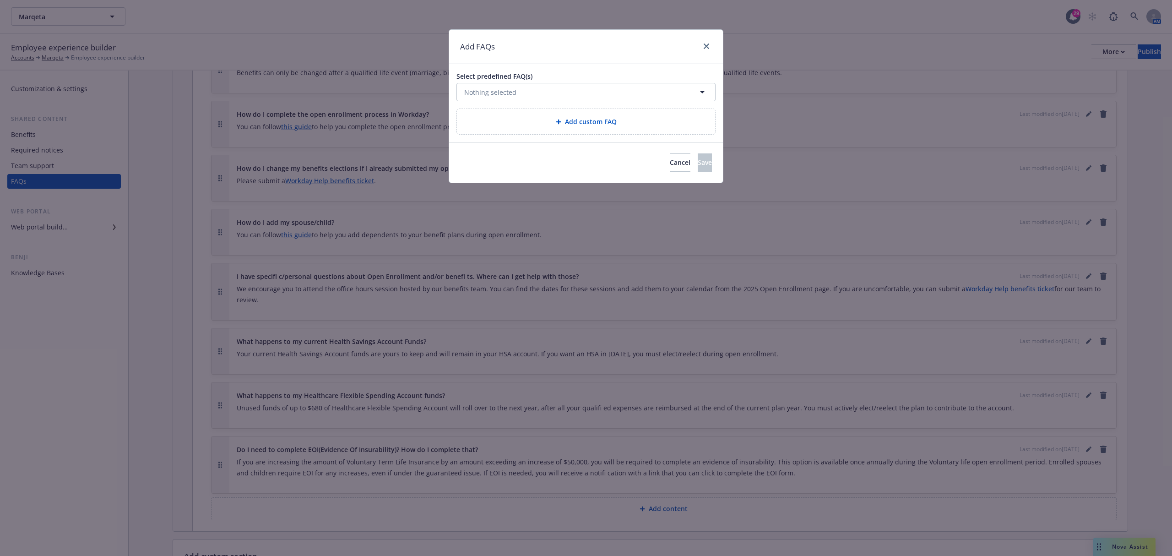
click at [516, 120] on div "Add custom FAQ" at bounding box center [586, 121] width 244 height 11
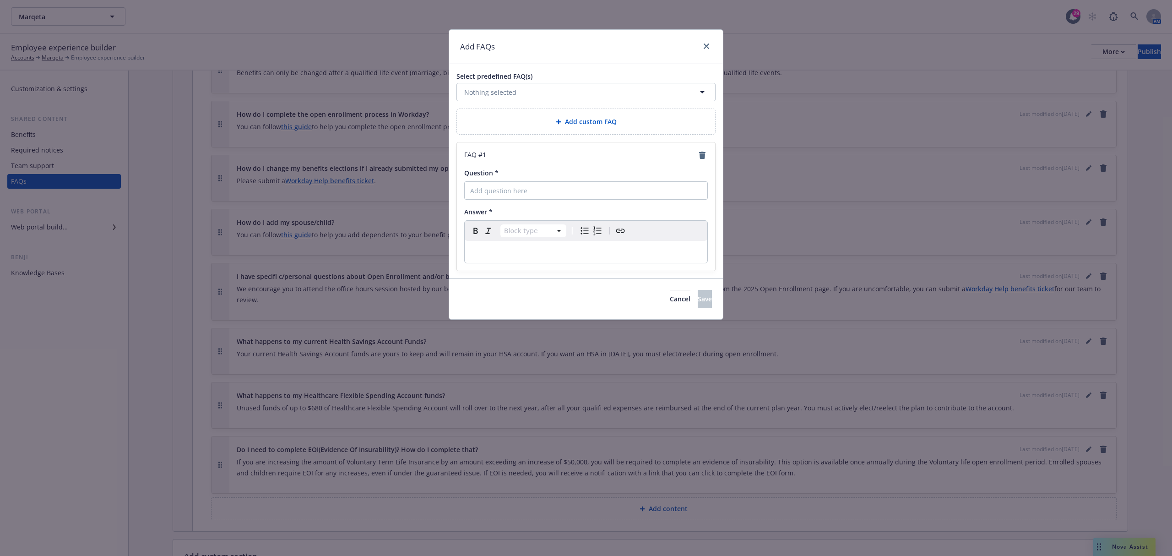
click at [498, 250] on p "editable markdown" at bounding box center [586, 251] width 232 height 11
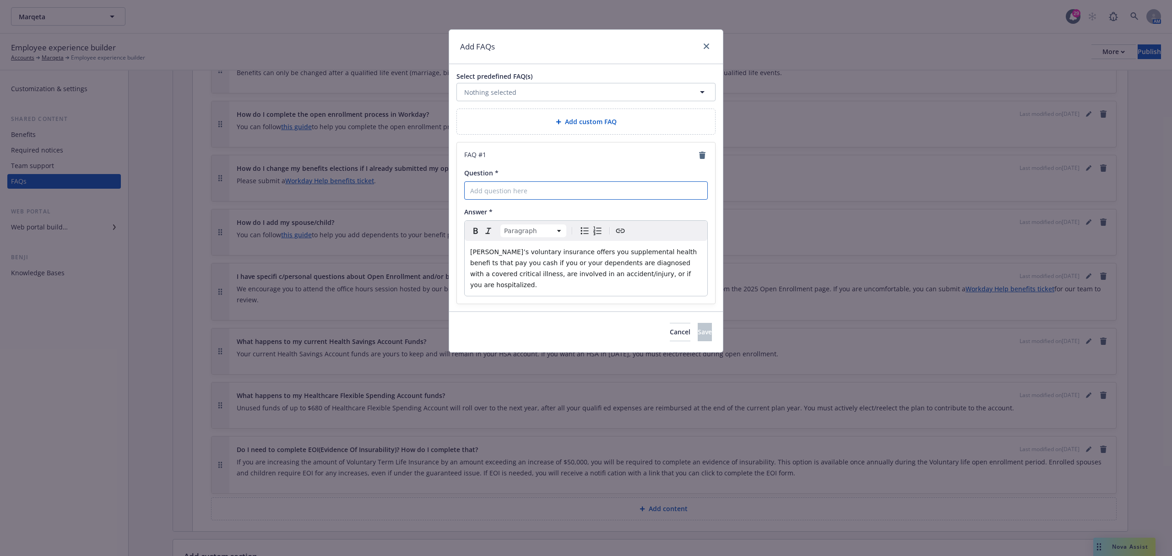
click at [521, 192] on input "Question *" at bounding box center [586, 190] width 244 height 18
paste input "Why is Marqeta offering Voluntary Insurance Plans?"
type input "Why is Marqeta offering Voluntary Insurance Plans?"
click at [698, 327] on span "Save" at bounding box center [705, 331] width 14 height 9
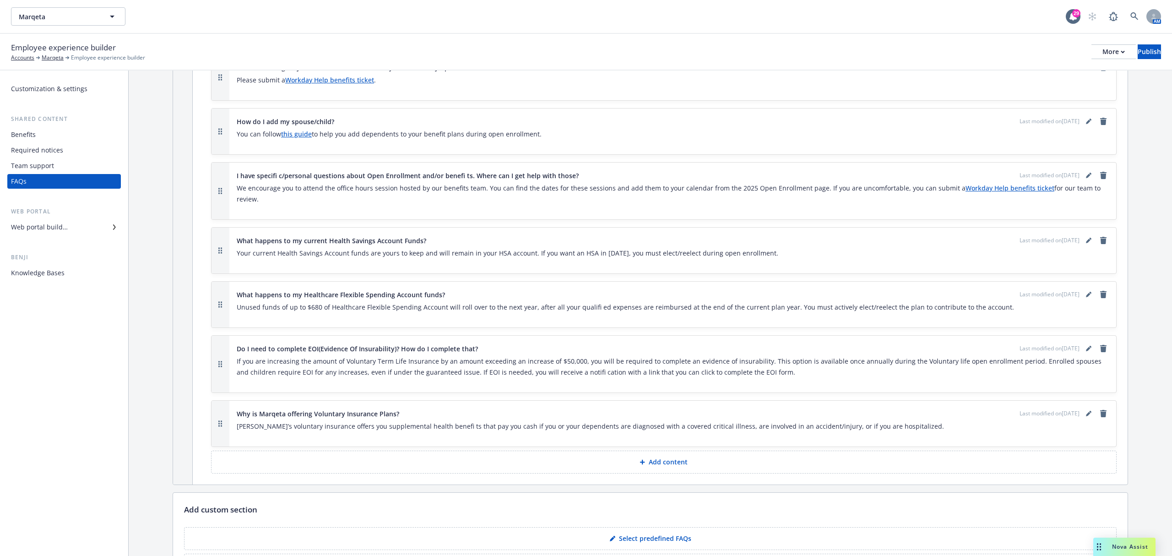
scroll to position [852, 0]
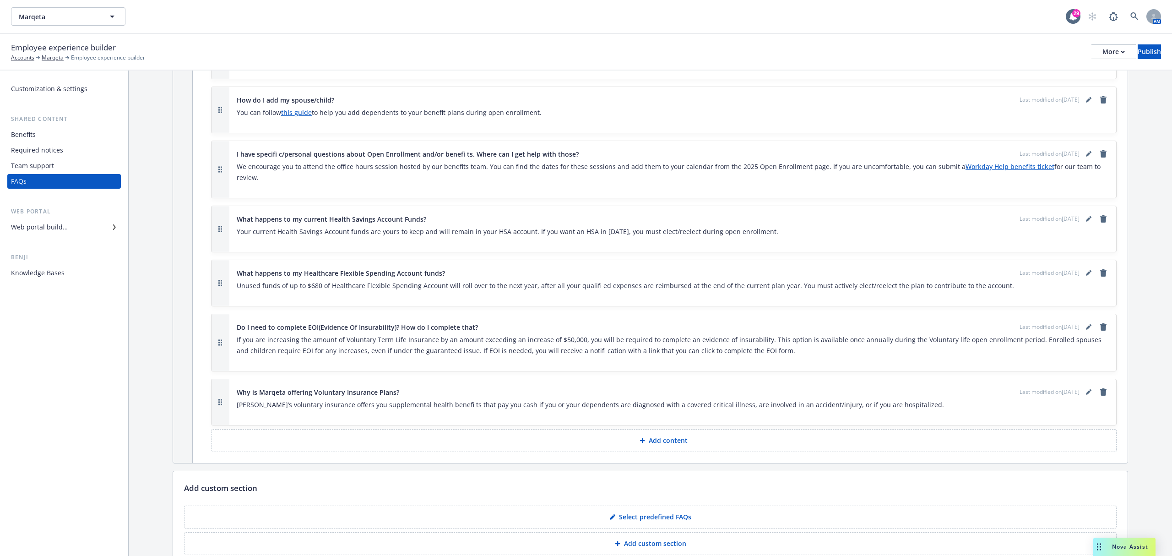
click at [619, 447] on button "Add content" at bounding box center [664, 440] width 906 height 23
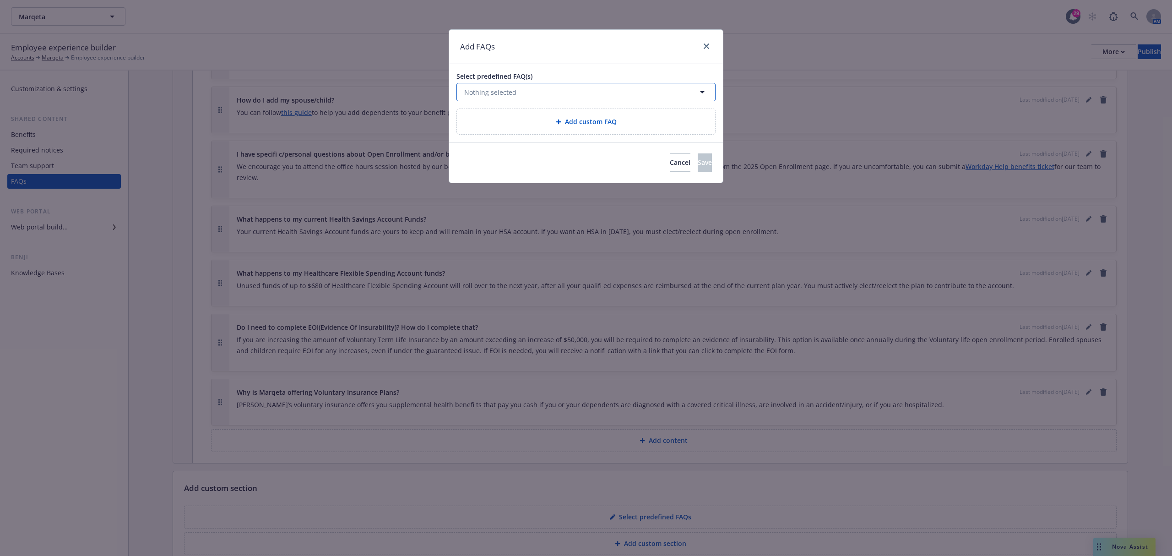
click at [601, 97] on button "Nothing selected" at bounding box center [586, 92] width 259 height 18
click at [581, 46] on div "Add FAQs" at bounding box center [586, 47] width 274 height 34
click at [568, 126] on span "Add custom FAQ" at bounding box center [591, 122] width 52 height 10
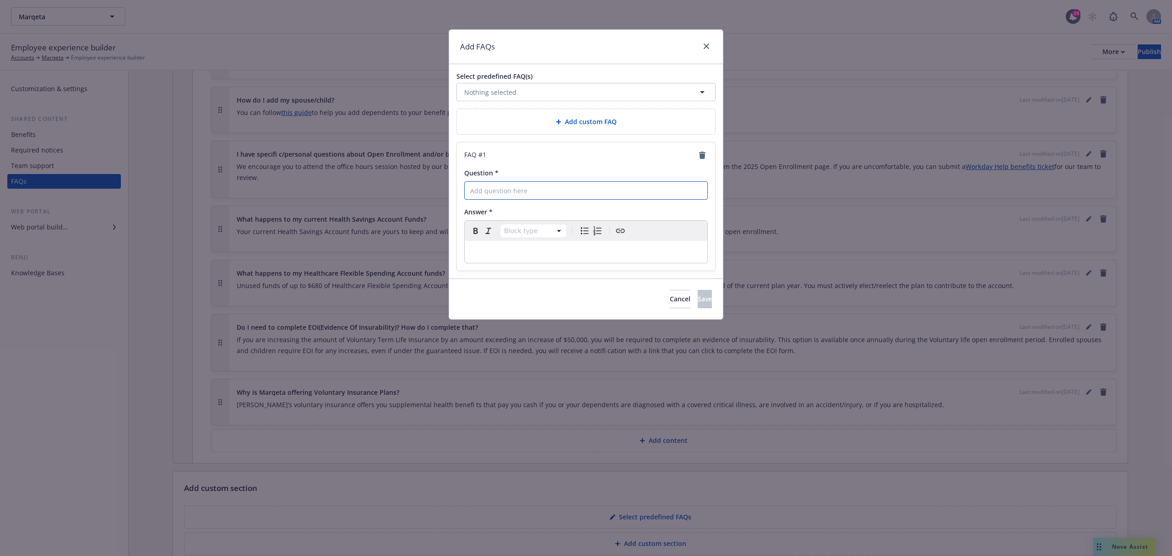
click at [550, 183] on input "Question *" at bounding box center [586, 190] width 244 height 18
paste input "Do I need to complete FSA or HSA again if I want to continue in 2025?"
click at [673, 193] on input "Do I need to complete FSA or HSA again if I want to continue in 2025?" at bounding box center [586, 190] width 244 height 18
type input "Do I need to complete FSA or HSA again if I want to continue in 2026?"
click at [534, 232] on html "Marqeta Marqeta 29 AM Employee experience builder Accounts Marqeta Employee exp…" at bounding box center [586, 278] width 1172 height 556
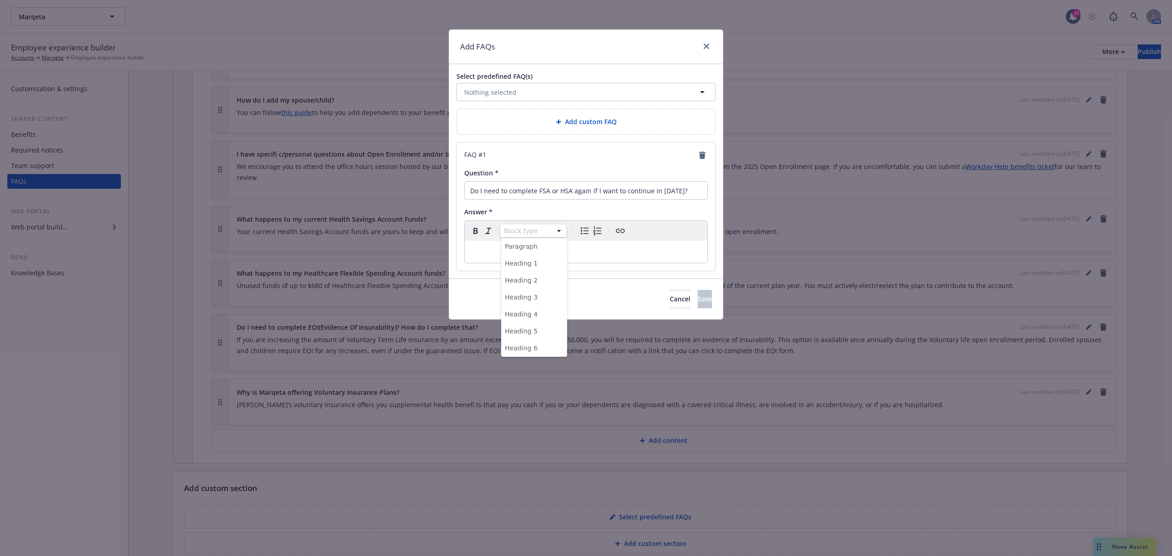
click at [464, 255] on html "Marqeta Marqeta 29 AM Employee experience builder Accounts Marqeta Employee exp…" at bounding box center [586, 278] width 1172 height 556
click at [472, 255] on p "editable markdown" at bounding box center [586, 251] width 232 height 11
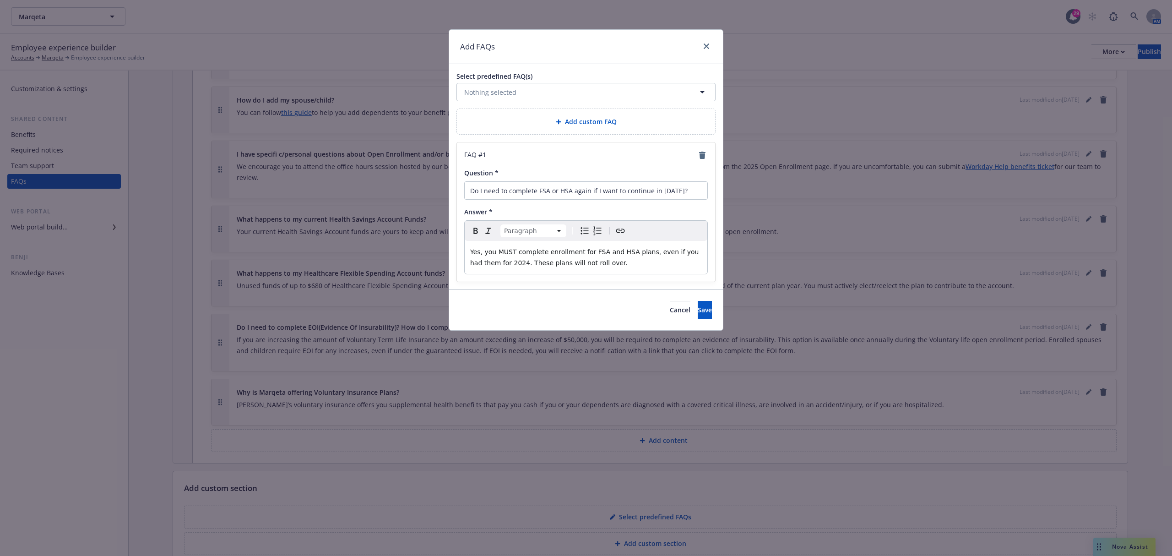
click at [491, 264] on span "Yes, you MUST complete enrollment for FSA and HSA plans, even if you had them f…" at bounding box center [585, 257] width 231 height 18
click at [698, 305] on button "Save" at bounding box center [705, 310] width 14 height 18
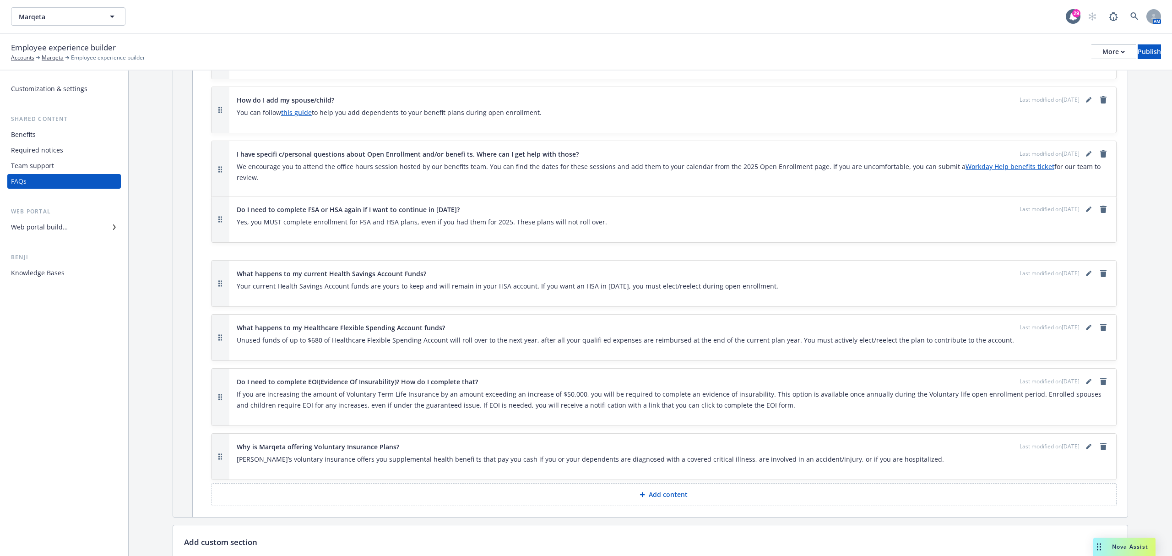
drag, startPoint x: 220, startPoint y: 460, endPoint x: 187, endPoint y: 223, distance: 239.5
click at [1086, 157] on icon "editPencil" at bounding box center [1088, 154] width 5 height 5
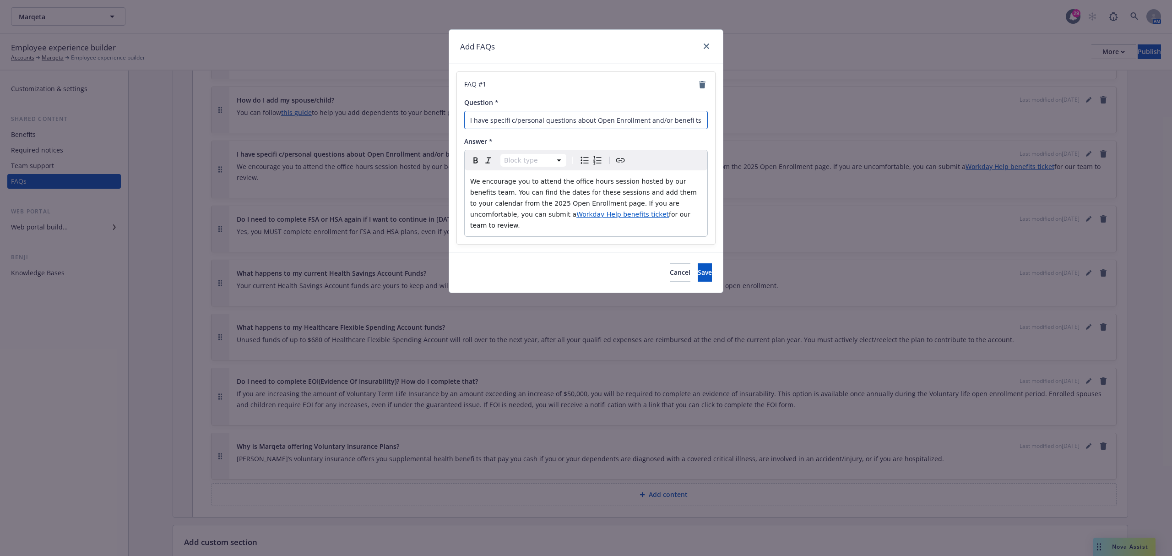
click at [517, 120] on input "I have specifi c/personal questions about Open Enrollment and/or benefi ts. Whe…" at bounding box center [586, 120] width 244 height 18
click at [518, 123] on input "I have specifi cpersonal questions about Open Enrollment and/or benefi ts. Wher…" at bounding box center [586, 120] width 244 height 18
click at [507, 122] on input "I have specifi personal questions about Open Enrollment and/or benefi ts. Where…" at bounding box center [586, 120] width 244 height 18
click at [508, 121] on input "I have specifi personal questions about Open Enrollment and/or benefi ts. Where…" at bounding box center [586, 120] width 244 height 18
click at [510, 123] on input "I have specifi personal questions about Open Enrollment and/or benefi ts. Where…" at bounding box center [586, 120] width 244 height 18
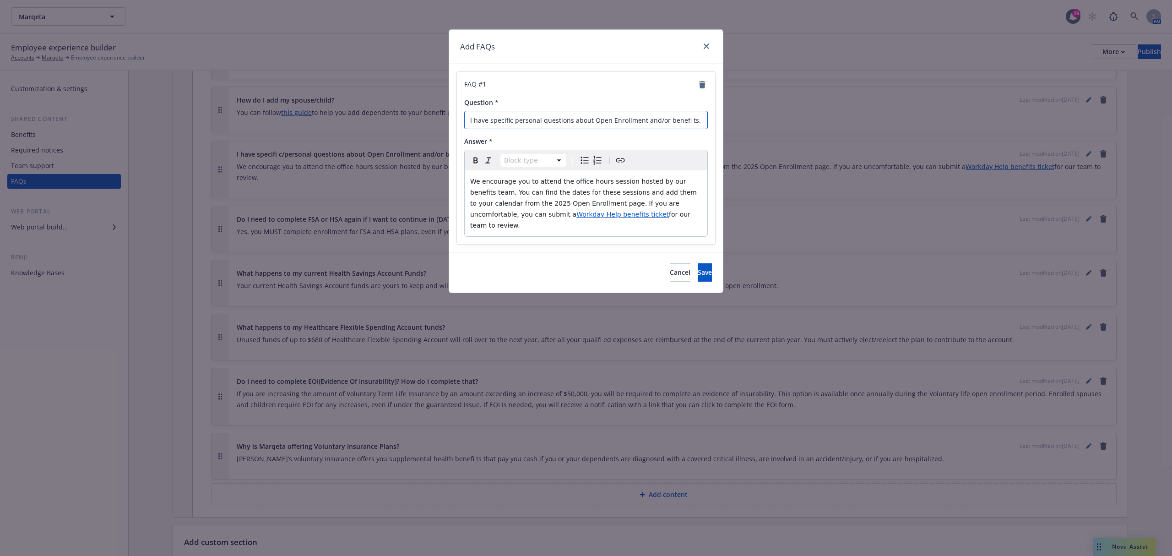
drag, startPoint x: 664, startPoint y: 121, endPoint x: 678, endPoint y: 124, distance: 14.4
click at [666, 121] on input "I have specific personal questions about Open Enrollment and/or benefi ts. Wher…" at bounding box center [586, 120] width 244 height 18
click at [689, 121] on input "I have specific personal questions about Open Enrollment and/or benefi ts. Wher…" at bounding box center [586, 120] width 244 height 18
click at [686, 125] on input "I have specific personal questions about Open Enrollment and/or benefi ts. Wher…" at bounding box center [586, 120] width 244 height 18
click at [684, 272] on div "Cancel Save" at bounding box center [586, 272] width 274 height 41
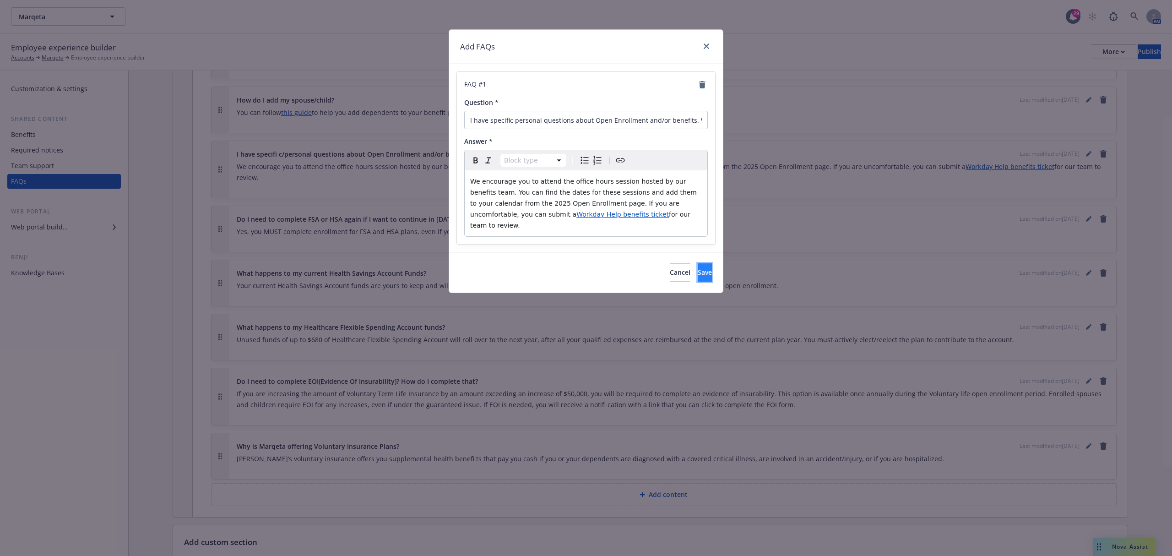
click at [698, 268] on button "Save" at bounding box center [705, 272] width 14 height 18
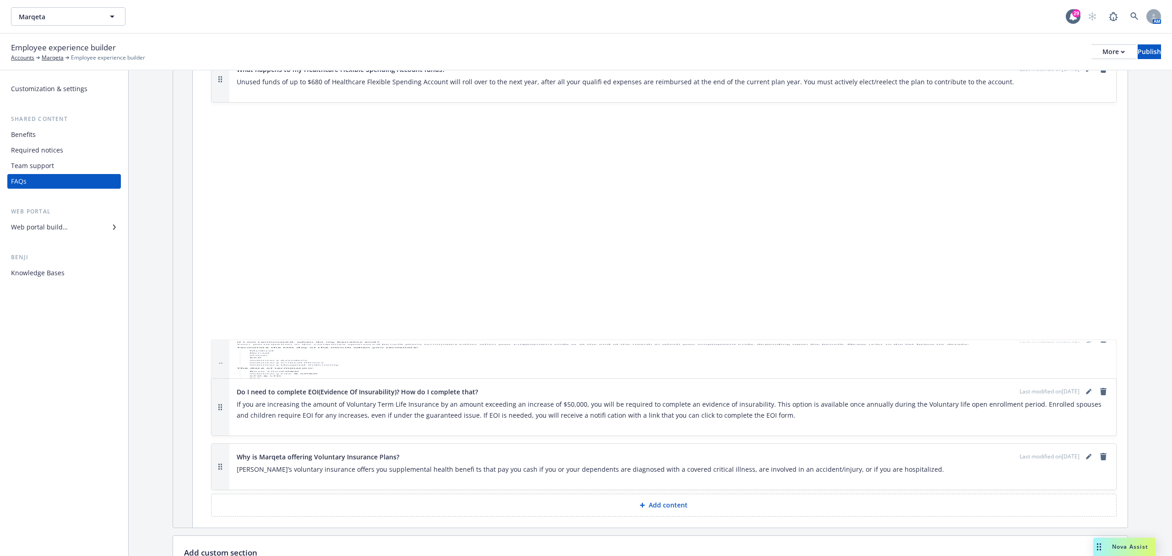
scroll to position [958, 0]
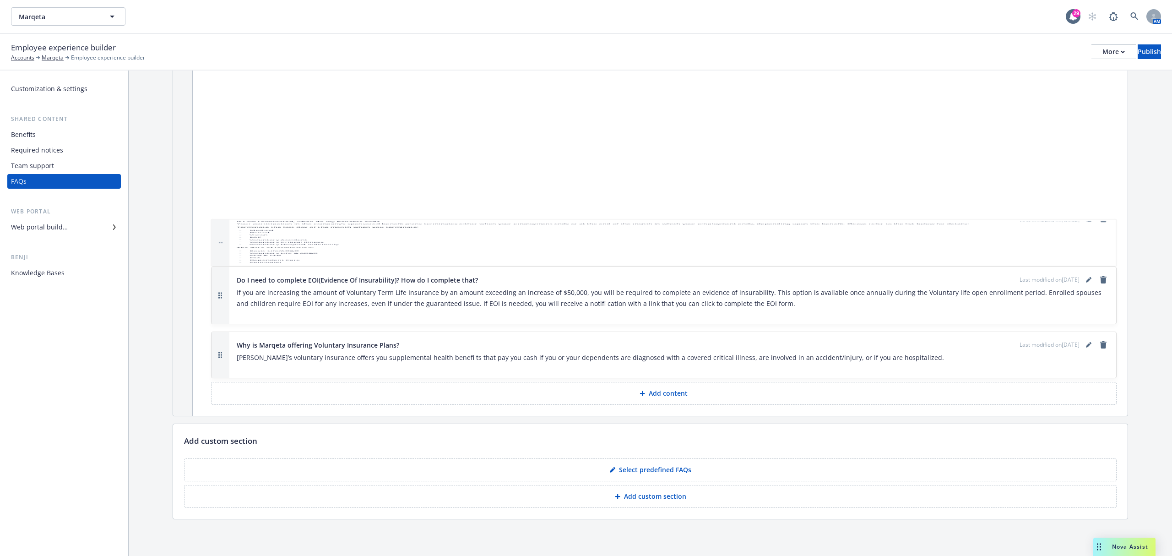
drag, startPoint x: 218, startPoint y: 350, endPoint x: 235, endPoint y: 240, distance: 110.8
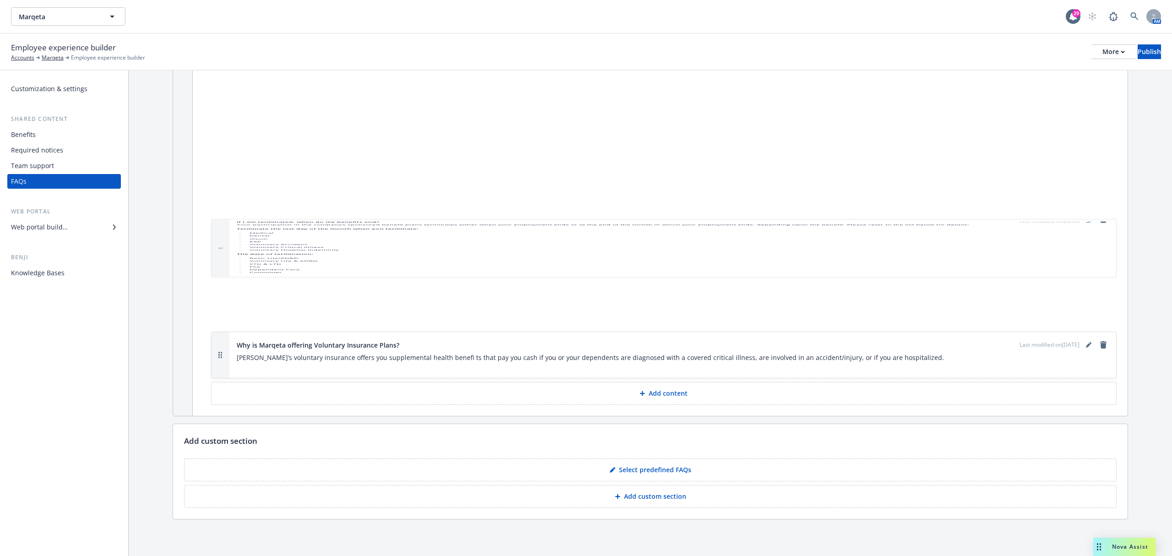
drag, startPoint x: 221, startPoint y: 125, endPoint x: 218, endPoint y: 328, distance: 203.3
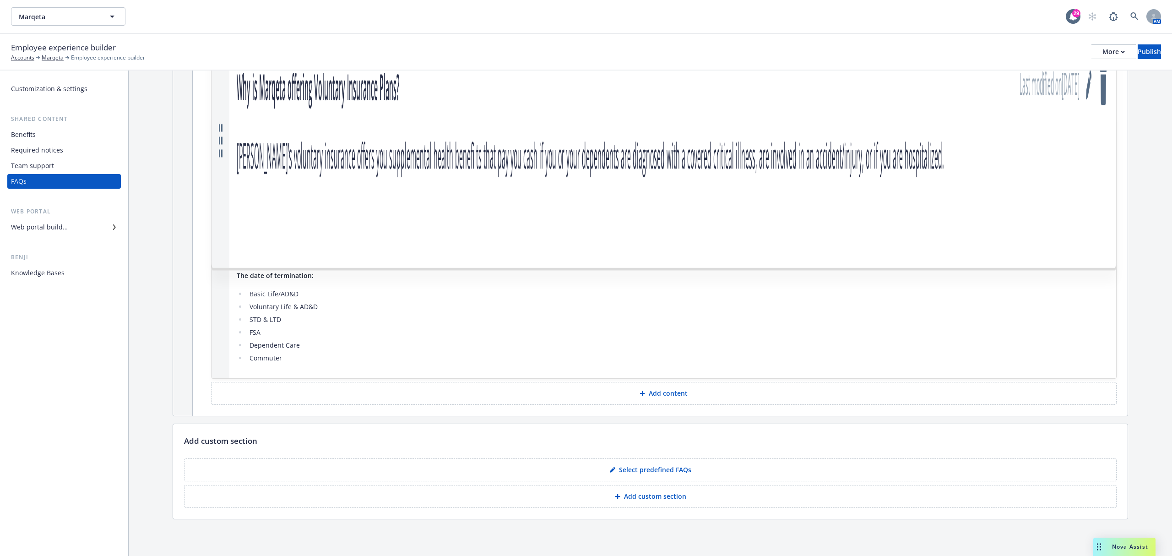
drag, startPoint x: 221, startPoint y: 352, endPoint x: 235, endPoint y: 145, distance: 207.0
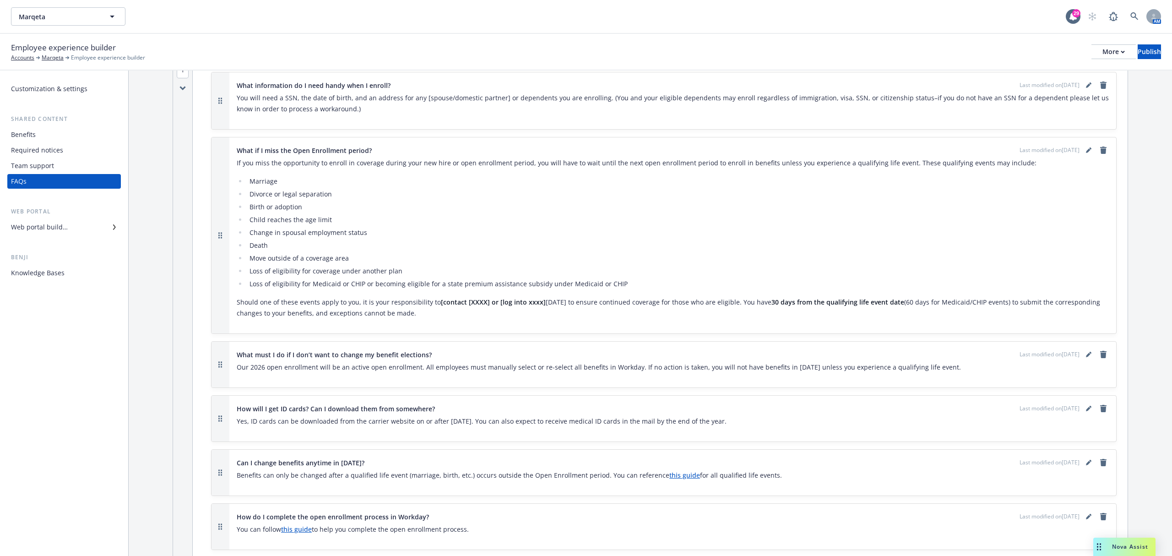
scroll to position [0, 0]
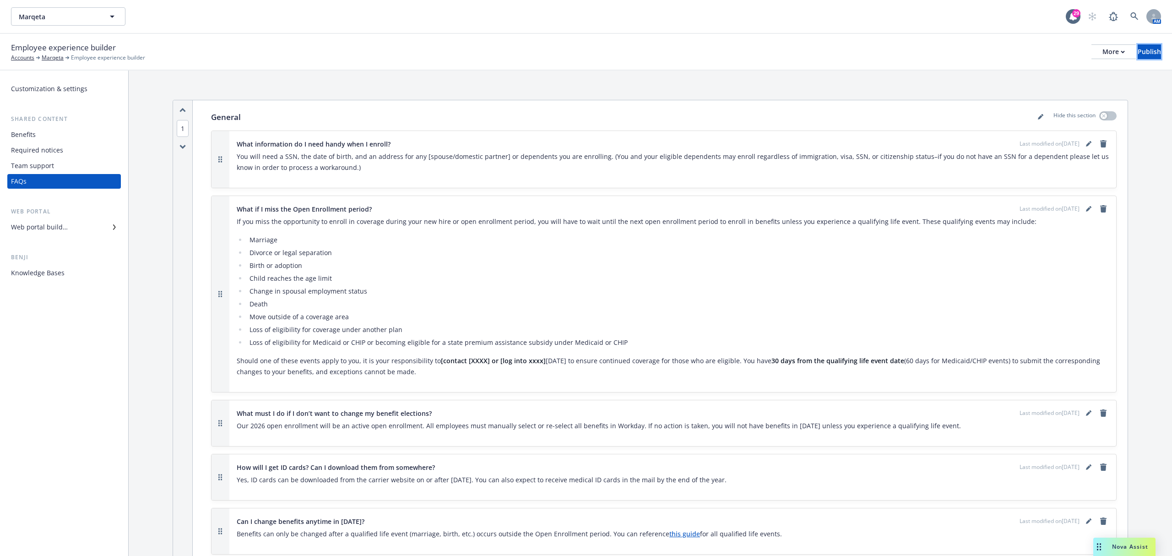
drag, startPoint x: 1133, startPoint y: 55, endPoint x: 1123, endPoint y: 61, distance: 10.9
click at [1138, 55] on div "Publish" at bounding box center [1149, 52] width 23 height 14
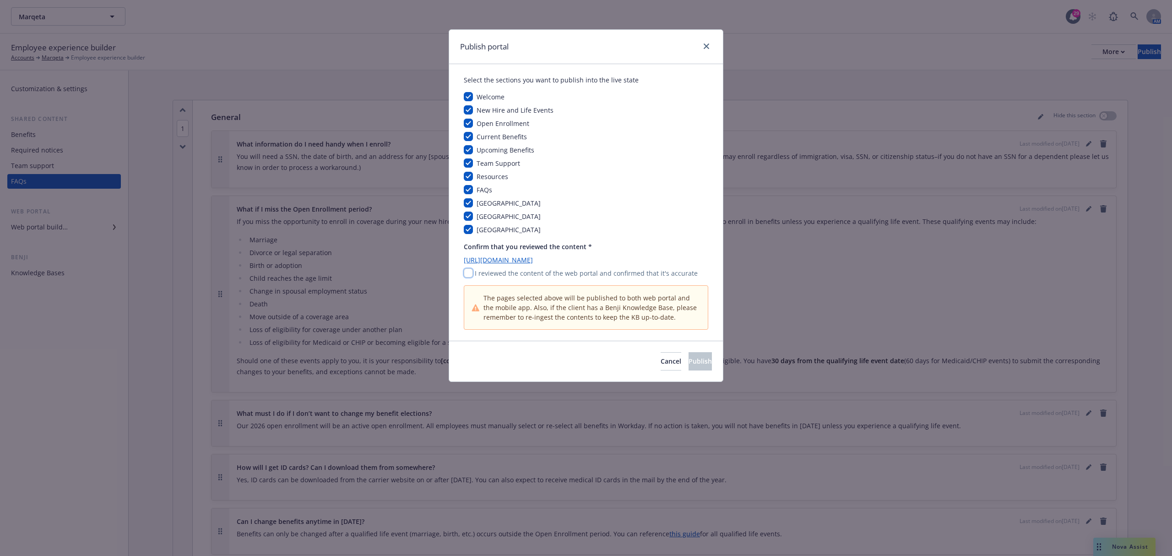
click at [472, 276] on input "checkbox" at bounding box center [468, 272] width 9 height 9
checkbox input "true"
click at [689, 364] on span "Publish" at bounding box center [700, 361] width 23 height 9
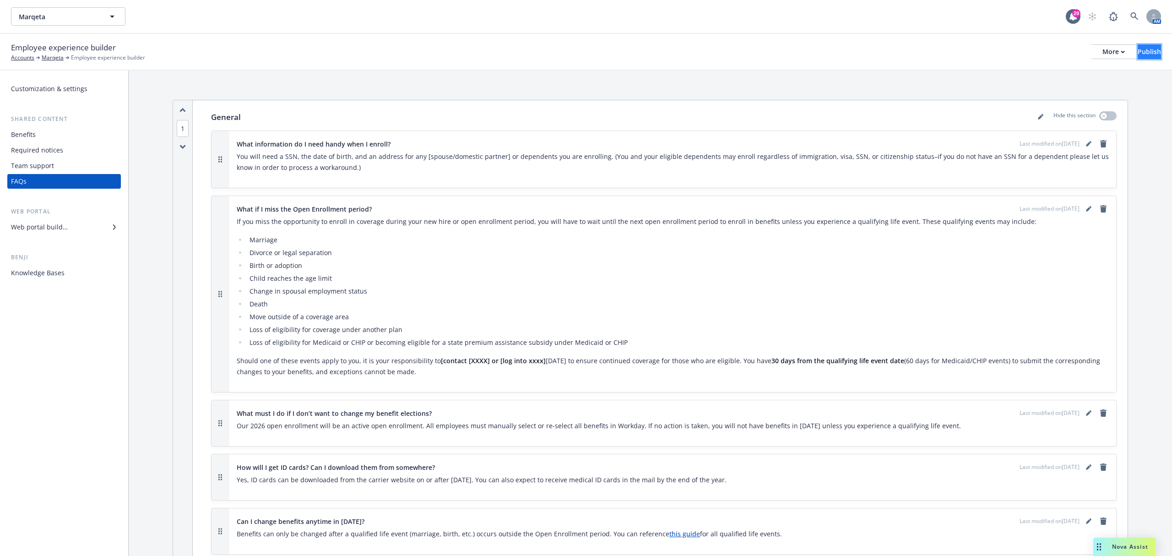
click at [1138, 53] on div "Publish" at bounding box center [1149, 52] width 23 height 14
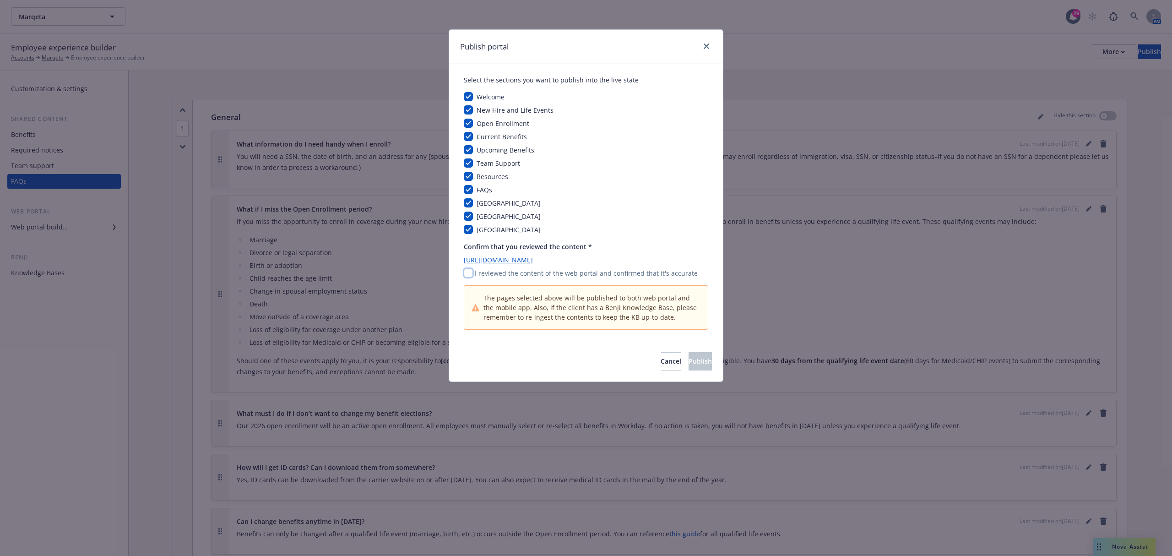
click at [473, 273] on input "checkbox" at bounding box center [468, 272] width 9 height 9
checkbox input "true"
click at [704, 370] on button "Publish" at bounding box center [700, 361] width 23 height 18
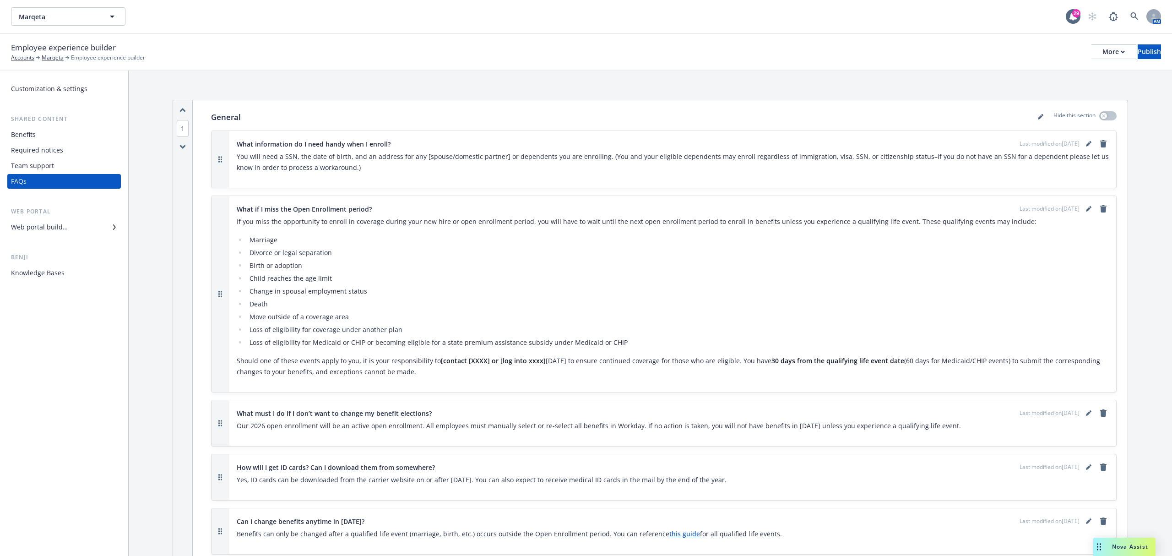
click at [62, 133] on div "Benefits" at bounding box center [64, 134] width 106 height 15
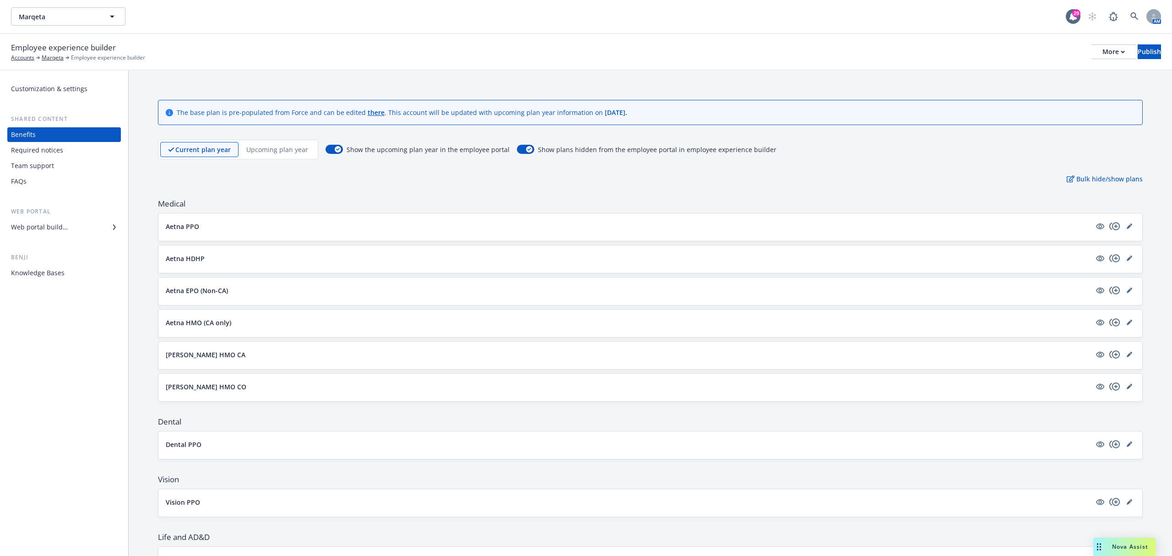
click at [1091, 40] on div "Employee experience builder Accounts Marqeta Employee experience builder More P…" at bounding box center [586, 52] width 1172 height 37
click at [1103, 47] on div "More" at bounding box center [1114, 52] width 22 height 14
click at [1037, 85] on link "Copy portal link" at bounding box center [1038, 90] width 136 height 18
click at [41, 223] on div "Web portal builder" at bounding box center [39, 227] width 57 height 15
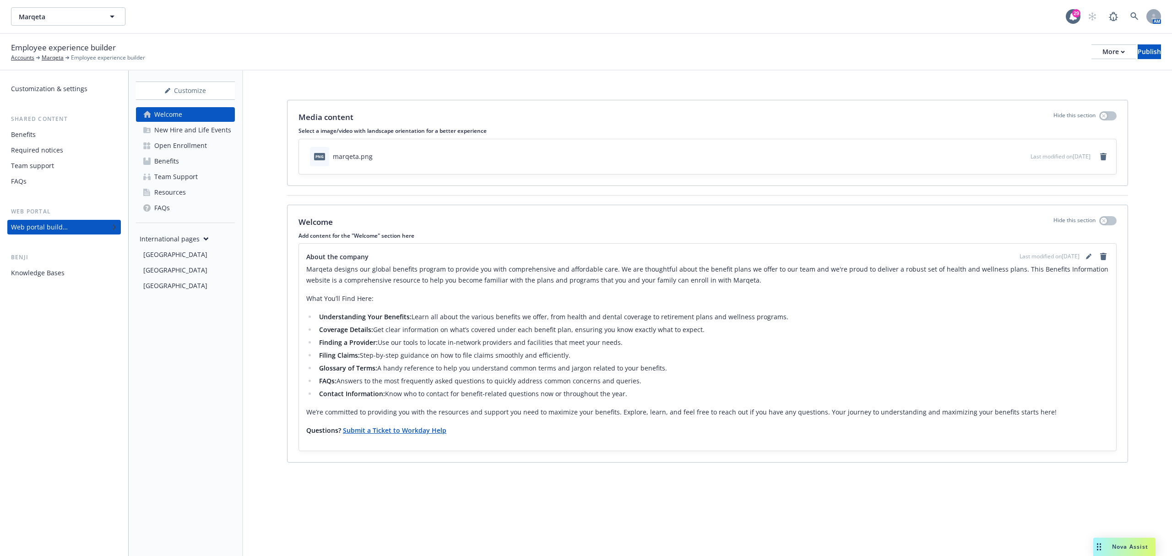
click at [203, 147] on div "Open Enrollment" at bounding box center [180, 145] width 53 height 15
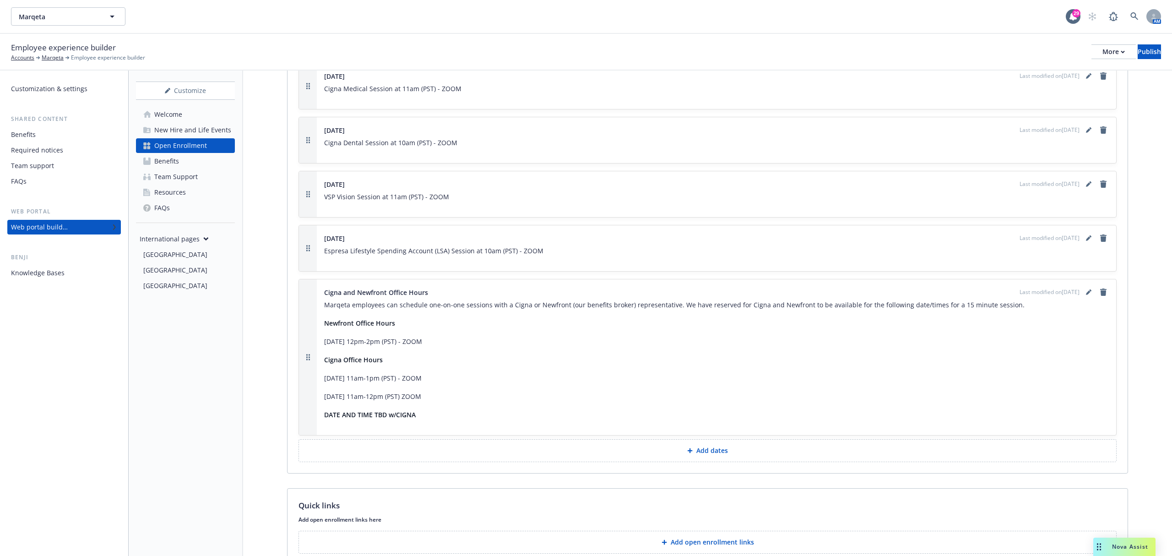
scroll to position [2992, 0]
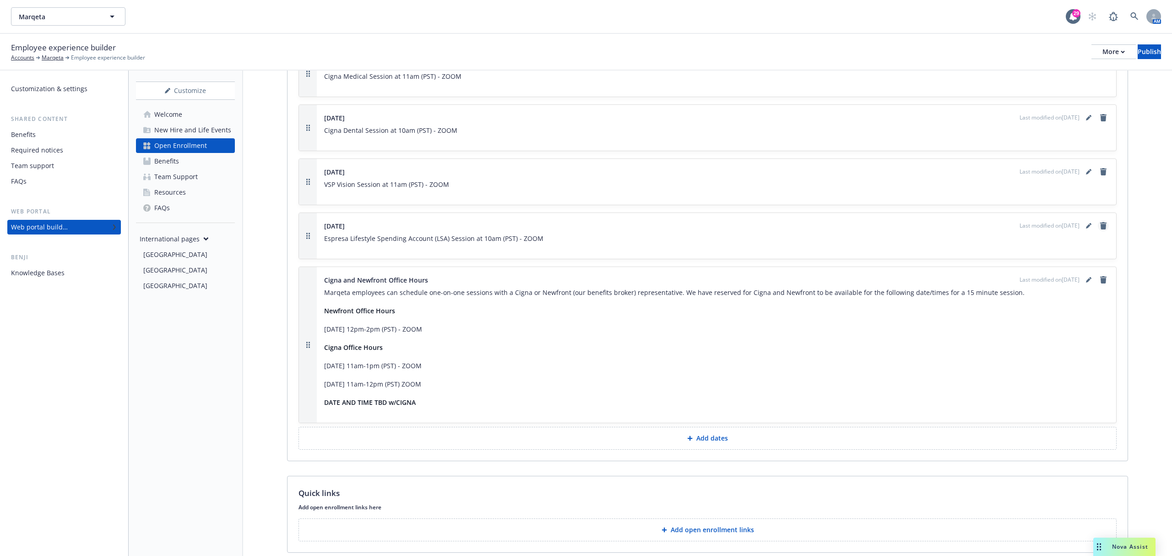
click at [1100, 222] on icon "remove" at bounding box center [1103, 225] width 6 height 7
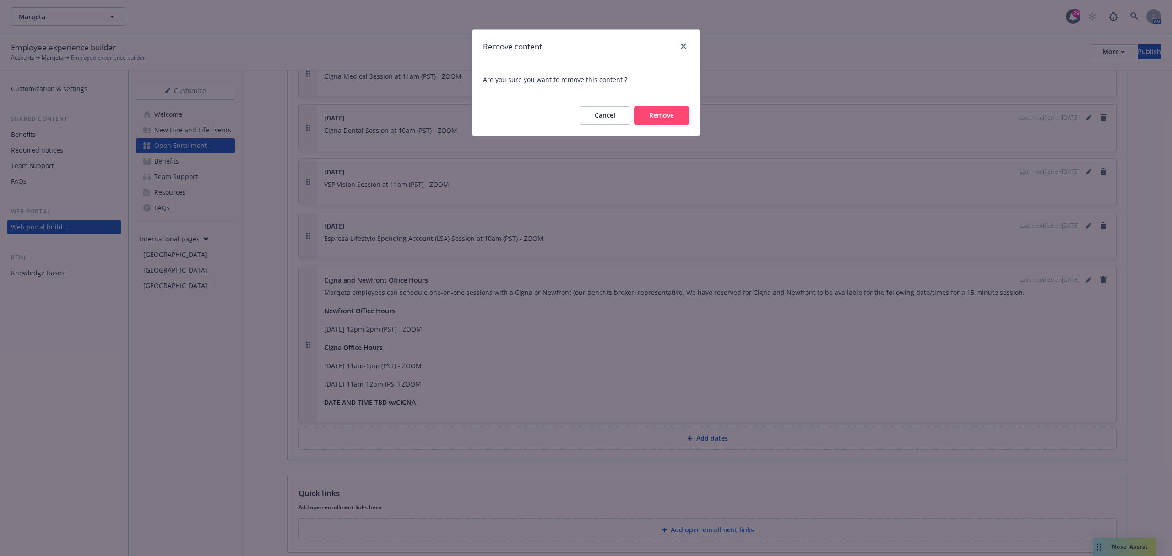
click at [669, 117] on button "Remove" at bounding box center [661, 115] width 55 height 18
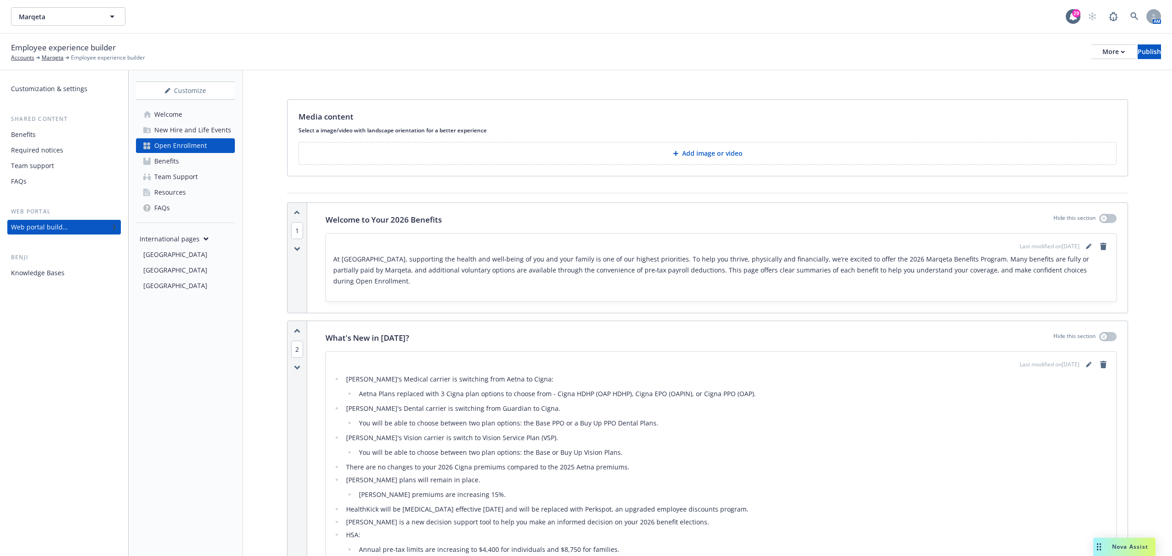
scroll to position [0, 0]
click at [664, 160] on button "Add image or video" at bounding box center [708, 153] width 818 height 23
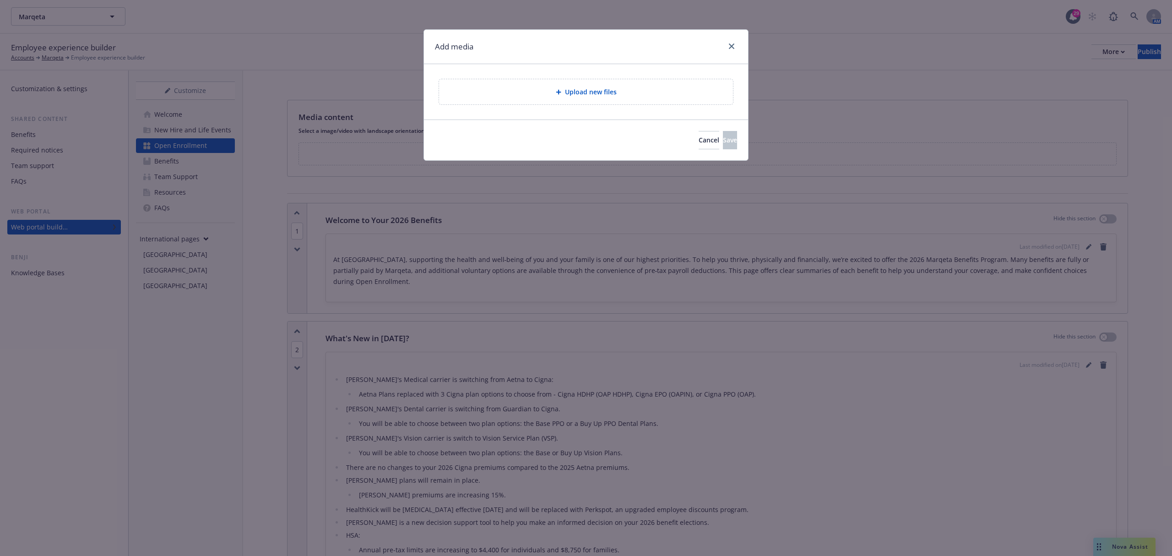
click at [615, 233] on div "Add media Upload new files Cancel Save" at bounding box center [586, 278] width 1172 height 556
click at [699, 147] on button "Cancel" at bounding box center [709, 140] width 21 height 18
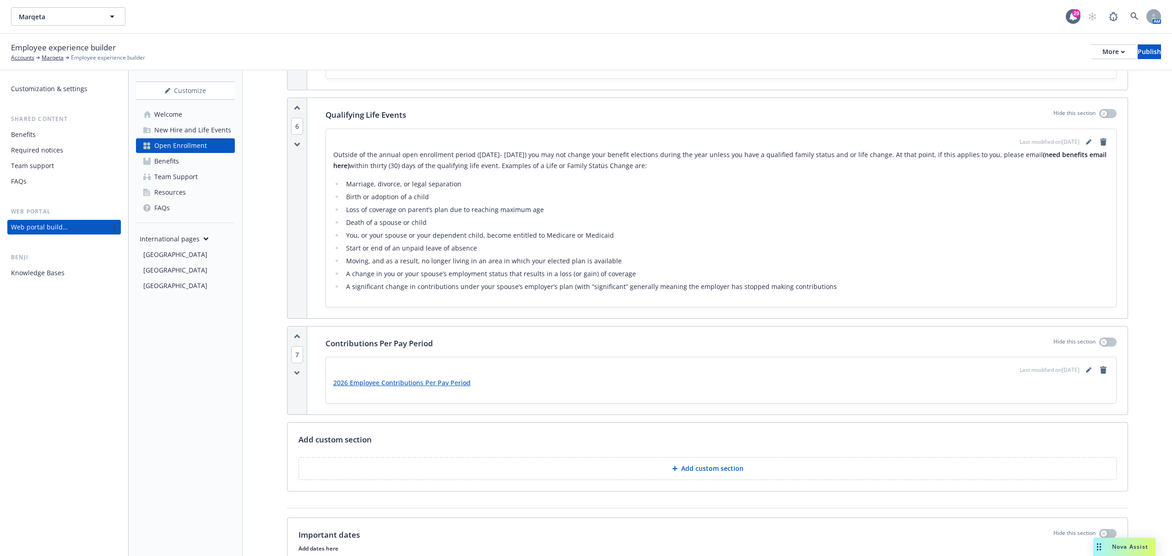
scroll to position [2381, 0]
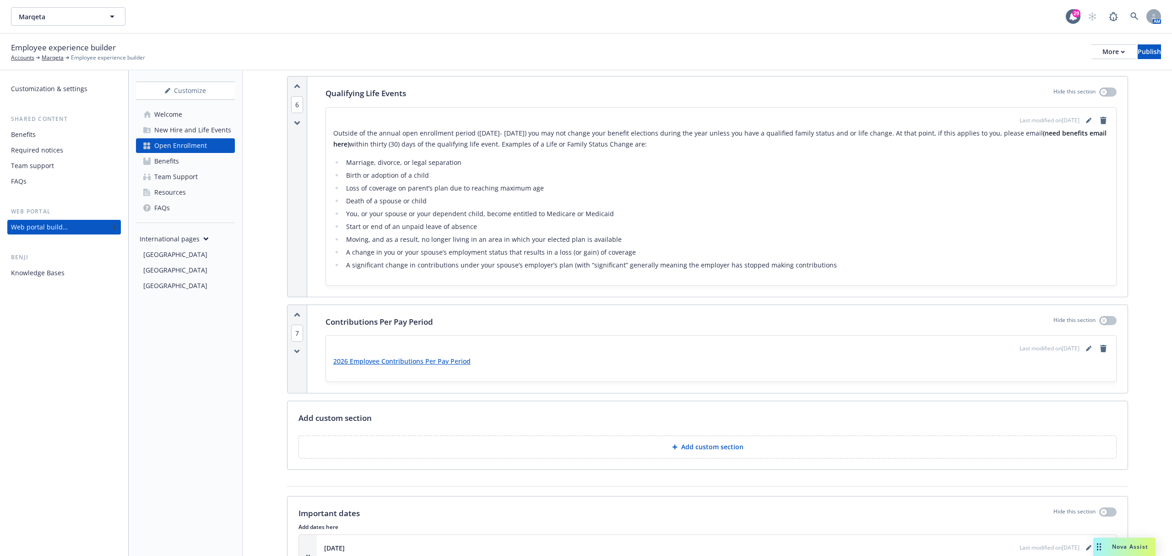
click at [649, 438] on button "Add custom section" at bounding box center [708, 447] width 818 height 23
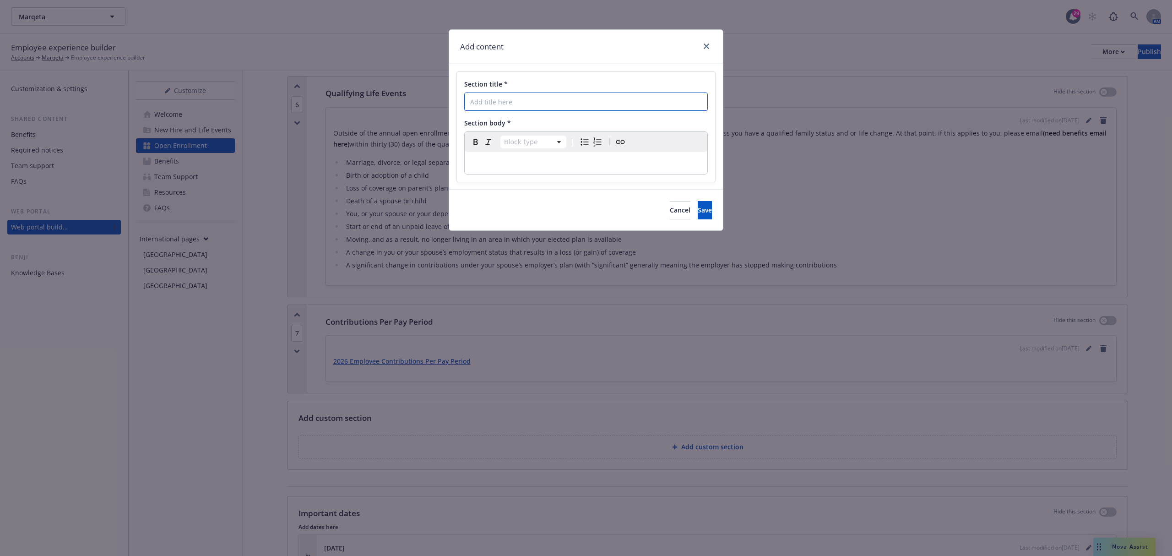
click at [600, 107] on input "Section title *" at bounding box center [586, 102] width 244 height 18
type input "Plan Comparison Tool"
click at [568, 161] on p "editable markdown" at bounding box center [586, 163] width 232 height 11
click at [517, 162] on span "2026 Benefits PAge" at bounding box center [501, 162] width 62 height 7
click at [512, 167] on span "2026 Benefits Page" at bounding box center [501, 162] width 62 height 7
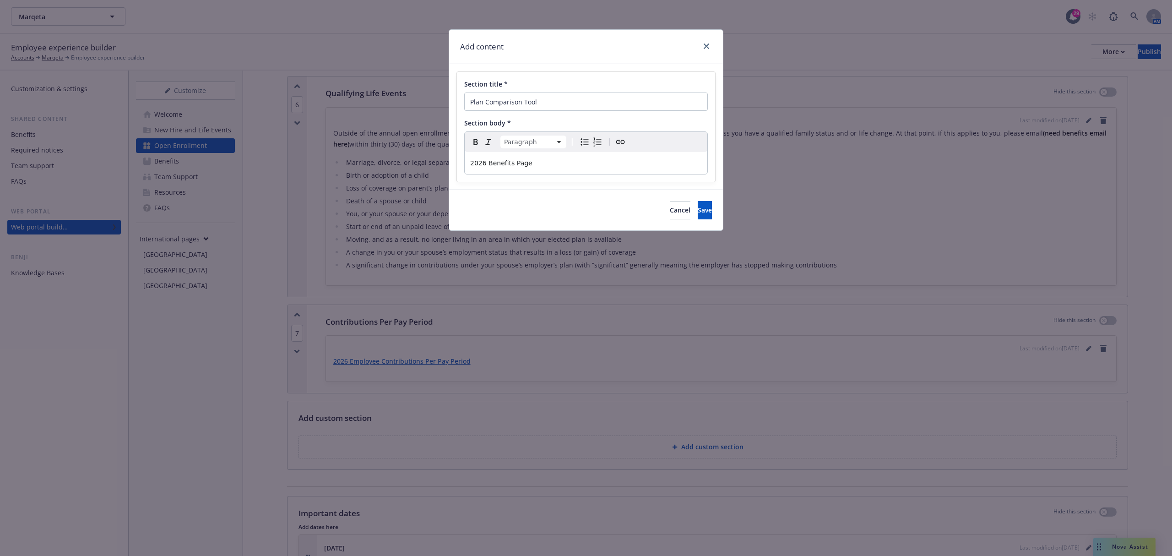
click at [512, 167] on span "2026 Benefits Page" at bounding box center [501, 162] width 62 height 7
click at [621, 147] on icon "Create link" at bounding box center [620, 141] width 11 height 11
type input "https://app.newfront.com/employee/718dc262-51fe-4451-9034-ccfc62903114/benefits…"
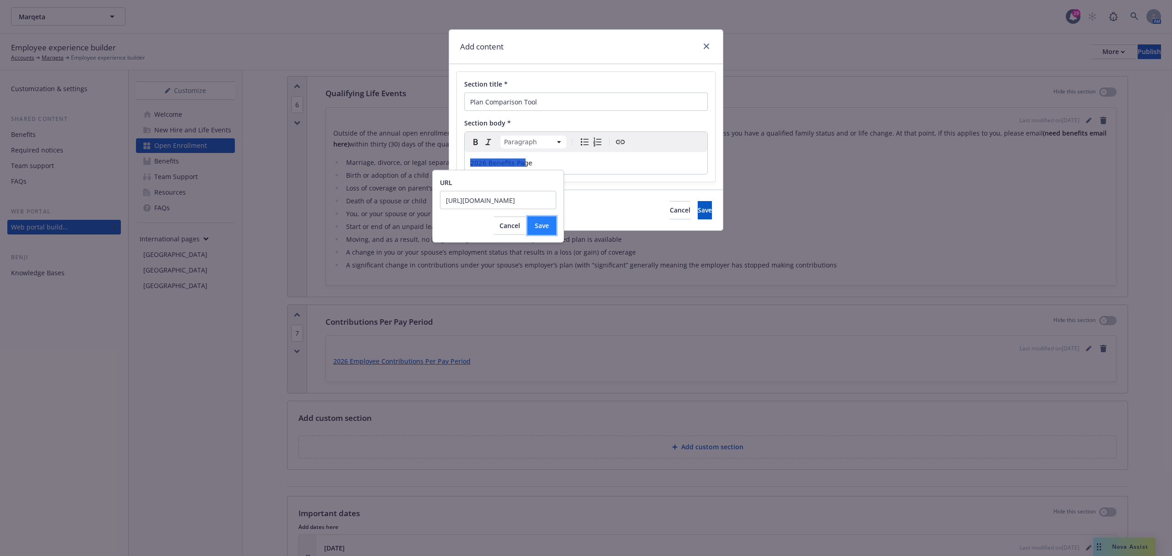
click at [535, 228] on span "Save" at bounding box center [542, 225] width 14 height 9
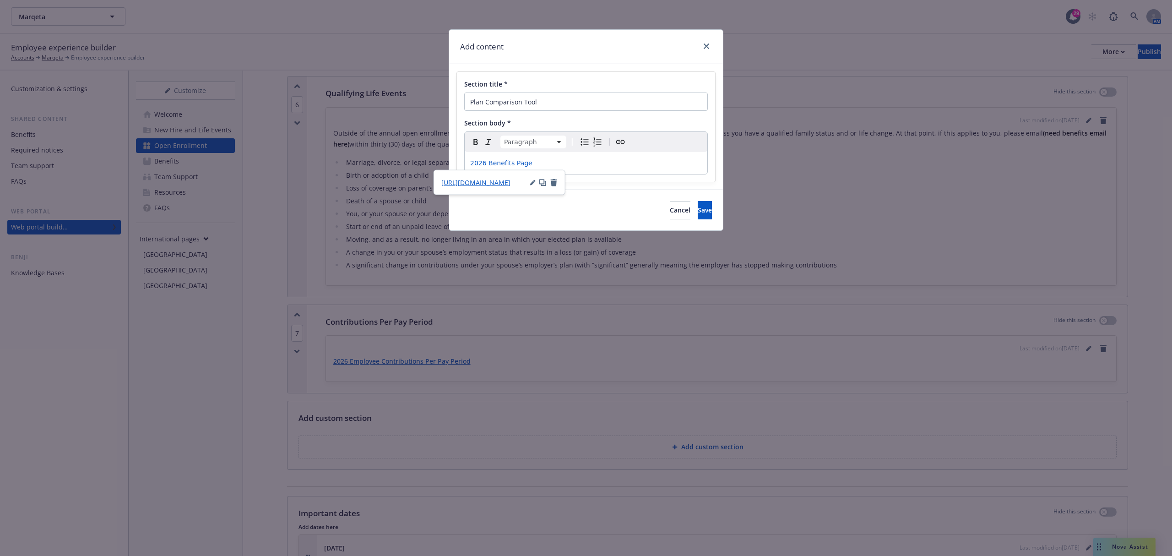
click at [537, 158] on div "2026 Benefits Page" at bounding box center [586, 163] width 243 height 22
click at [537, 164] on p "2026 Benefits Page" at bounding box center [586, 163] width 232 height 11
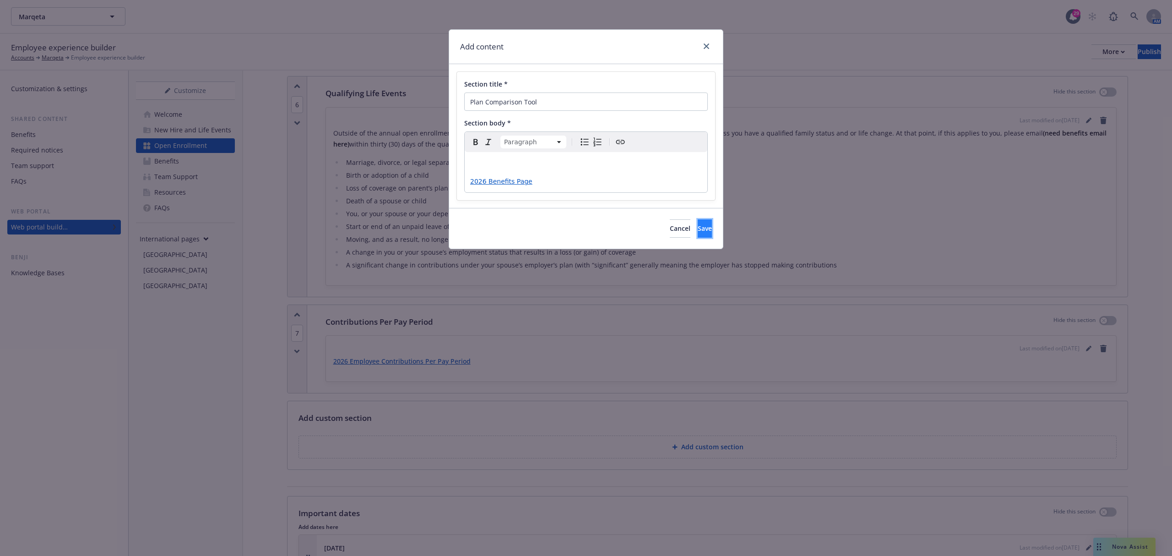
click at [708, 227] on button "Save" at bounding box center [705, 228] width 14 height 18
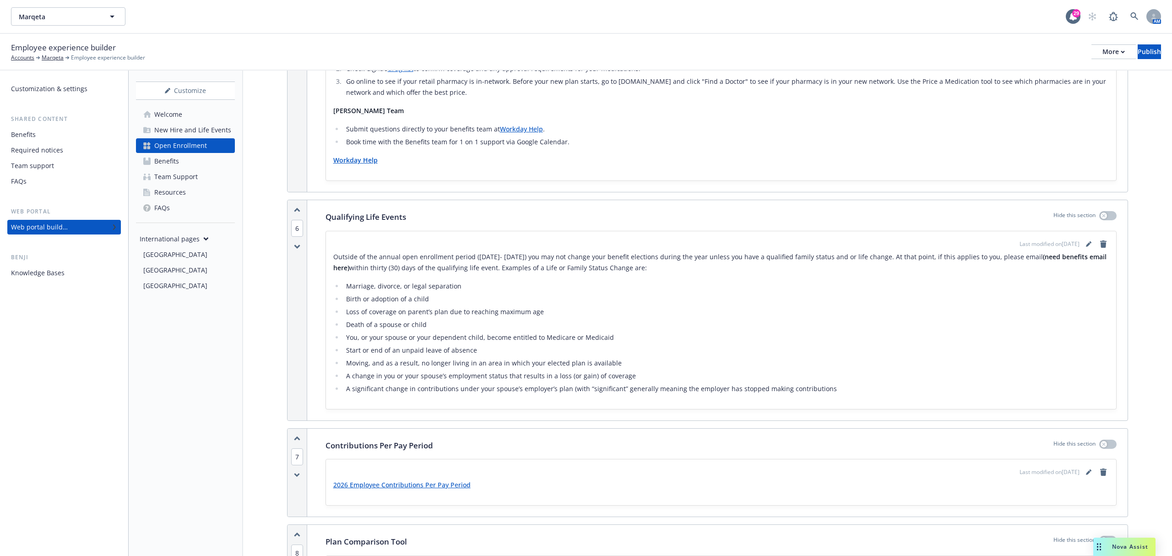
scroll to position [2259, 0]
click at [297, 436] on icon "button" at bounding box center [296, 437] width 5 height 2
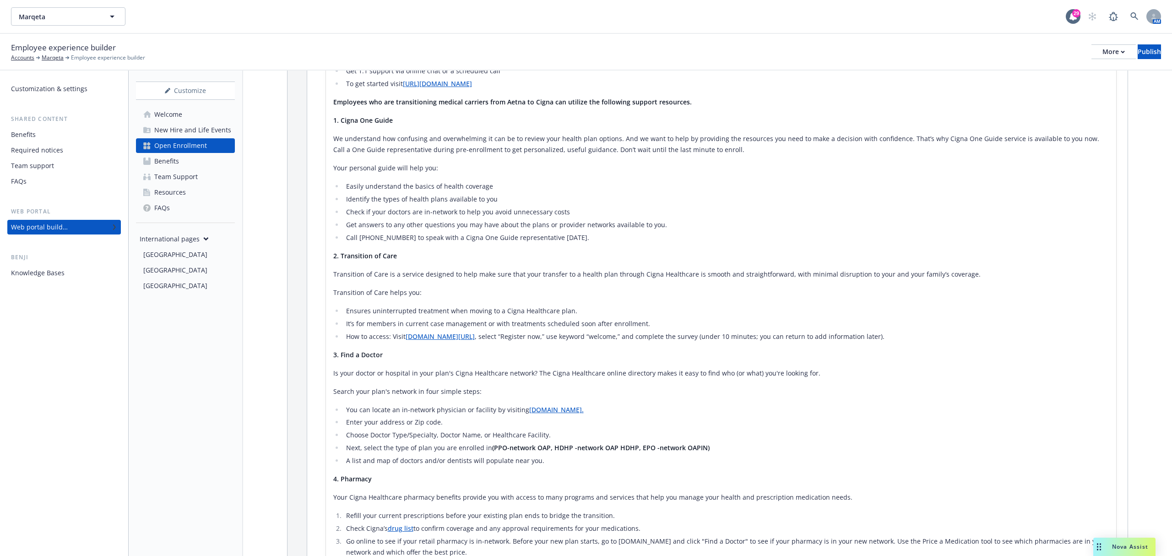
scroll to position [1954, 0]
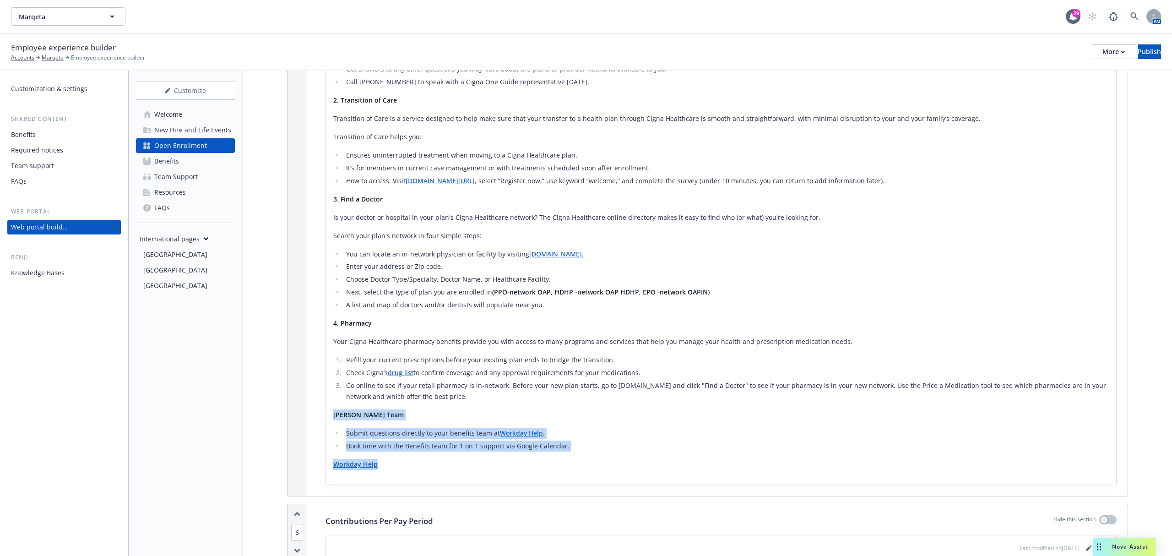
drag, startPoint x: 394, startPoint y: 455, endPoint x: 328, endPoint y: 405, distance: 82.6
click at [328, 405] on div "Last modified on 10/12/2025 Budgie Decision Support Tool Marqeta is offering a …" at bounding box center [721, 135] width 790 height 700
drag, startPoint x: 339, startPoint y: 407, endPoint x: 413, endPoint y: 440, distance: 81.2
click at [413, 441] on li "Book time with the Benefits team for 1 on 1 support via Google Calendar." at bounding box center [726, 446] width 766 height 11
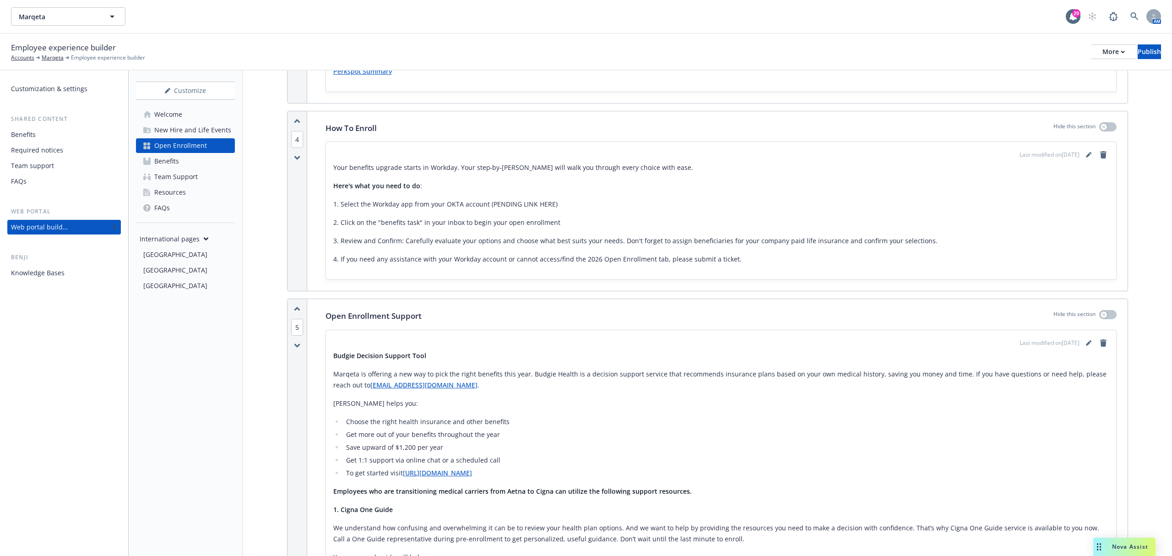
scroll to position [1404, 0]
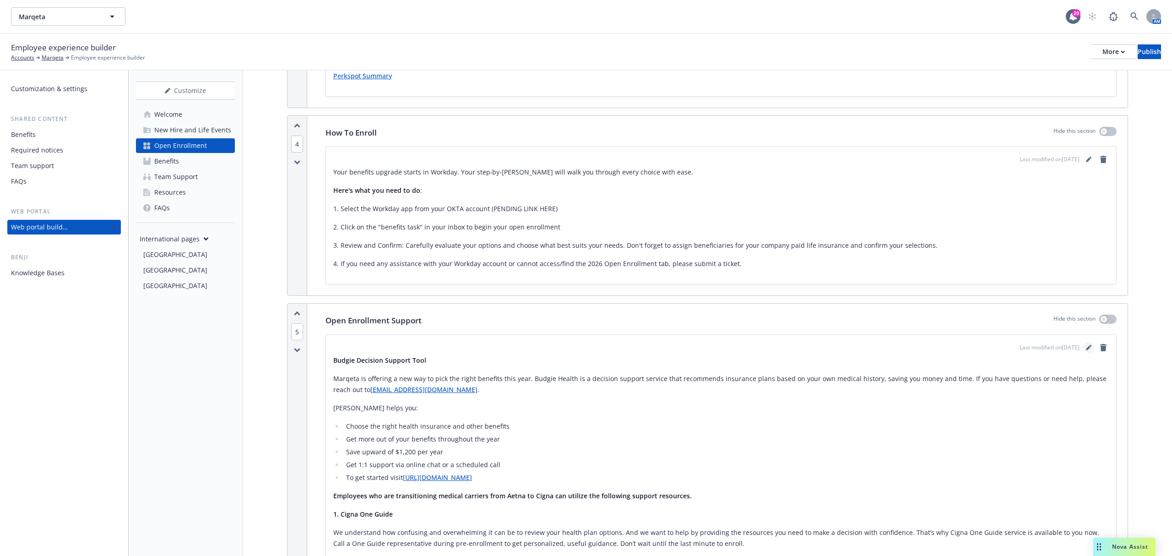
click at [1084, 342] on link "editPencil" at bounding box center [1089, 347] width 11 height 11
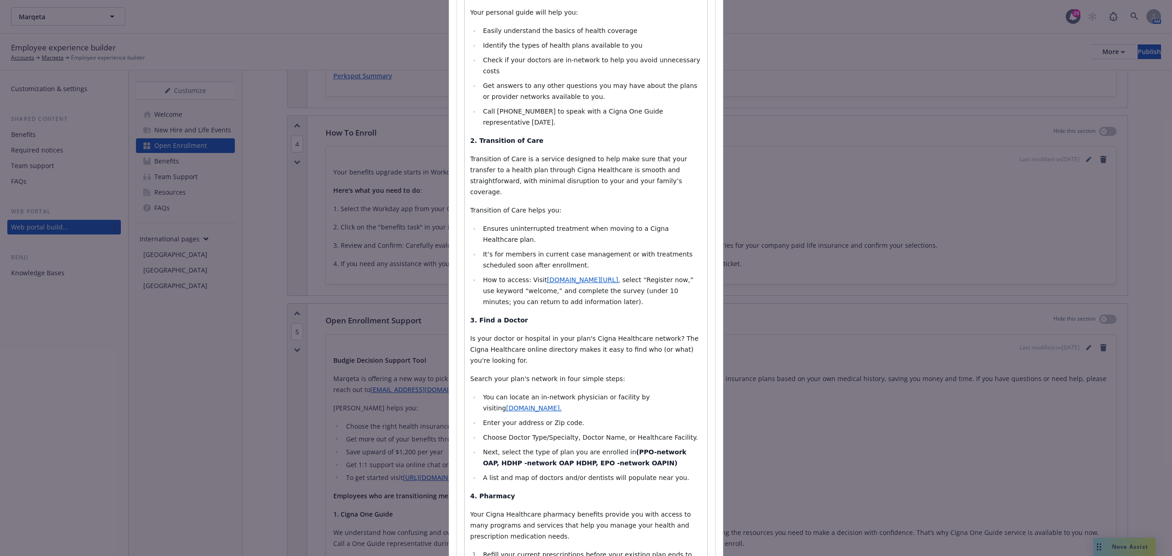
scroll to position [621, 0]
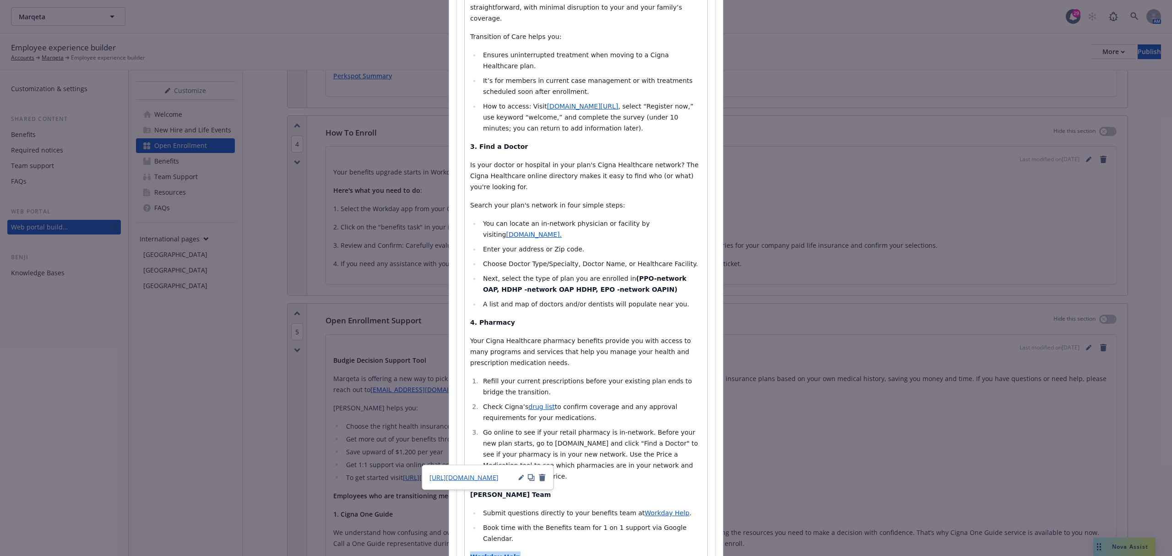
drag, startPoint x: 521, startPoint y: 457, endPoint x: 461, endPoint y: 459, distance: 60.0
click at [465, 459] on div "Budgie Decision Support Tool Marqeta is offering a new way to pick the right be…" at bounding box center [586, 49] width 243 height 1037
select select
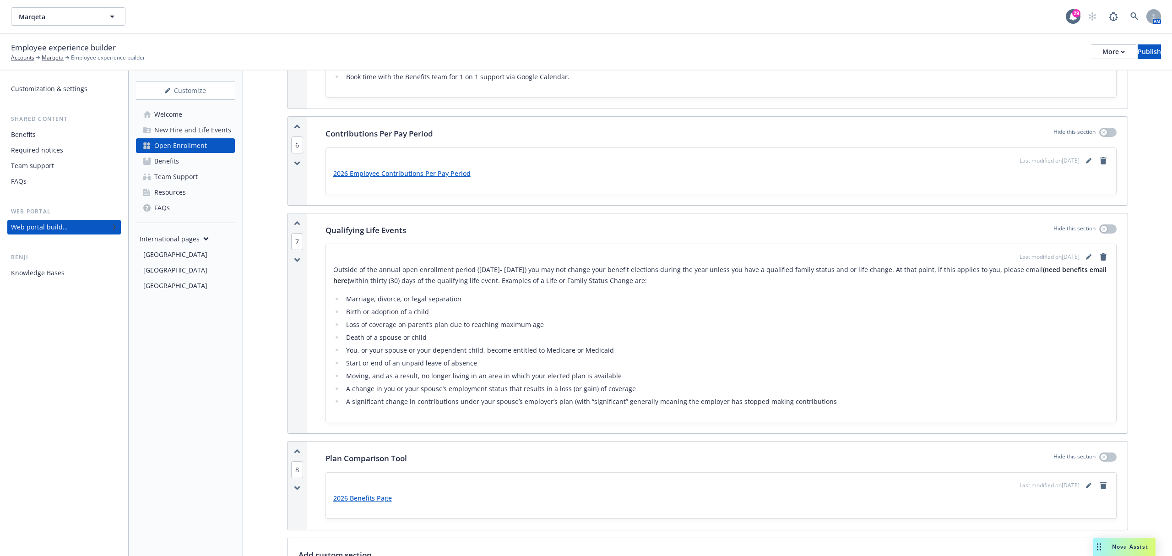
scroll to position [2320, 0]
click at [298, 452] on icon "button" at bounding box center [297, 454] width 6 height 5
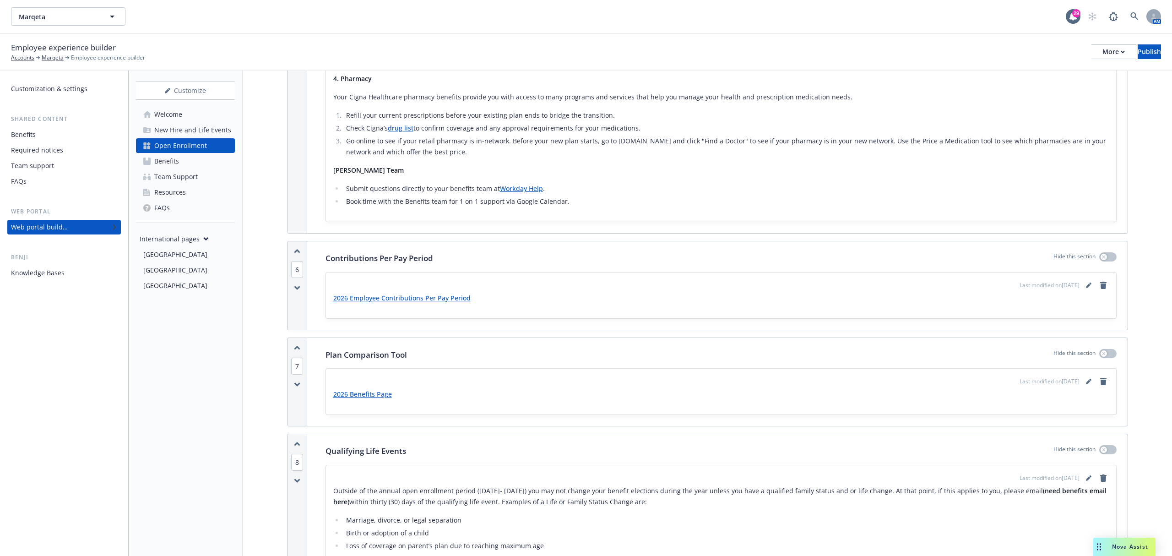
scroll to position [2137, 0]
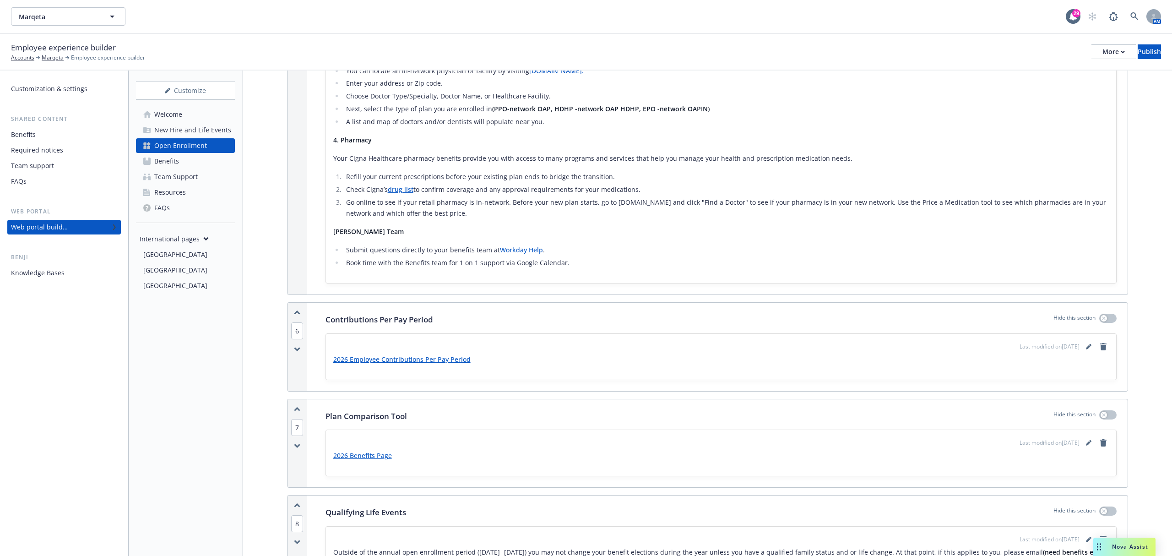
click at [294, 399] on div "7" at bounding box center [298, 443] width 20 height 88
click at [295, 399] on div "7" at bounding box center [298, 443] width 20 height 88
click at [297, 408] on icon "button" at bounding box center [296, 409] width 5 height 2
click at [1100, 439] on icon "remove" at bounding box center [1103, 442] width 6 height 7
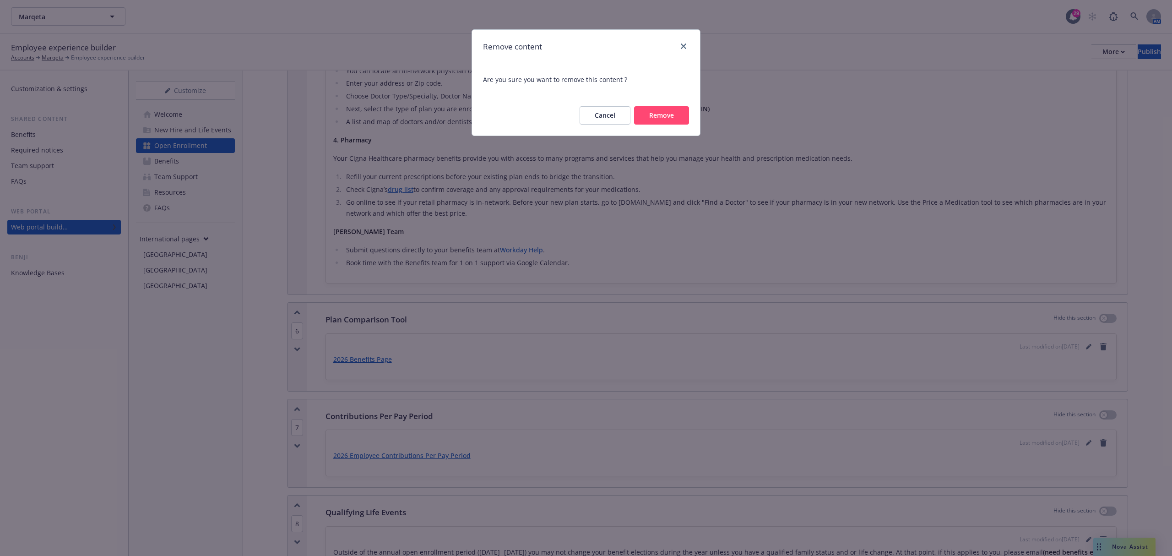
click at [599, 116] on button "Cancel" at bounding box center [605, 115] width 51 height 18
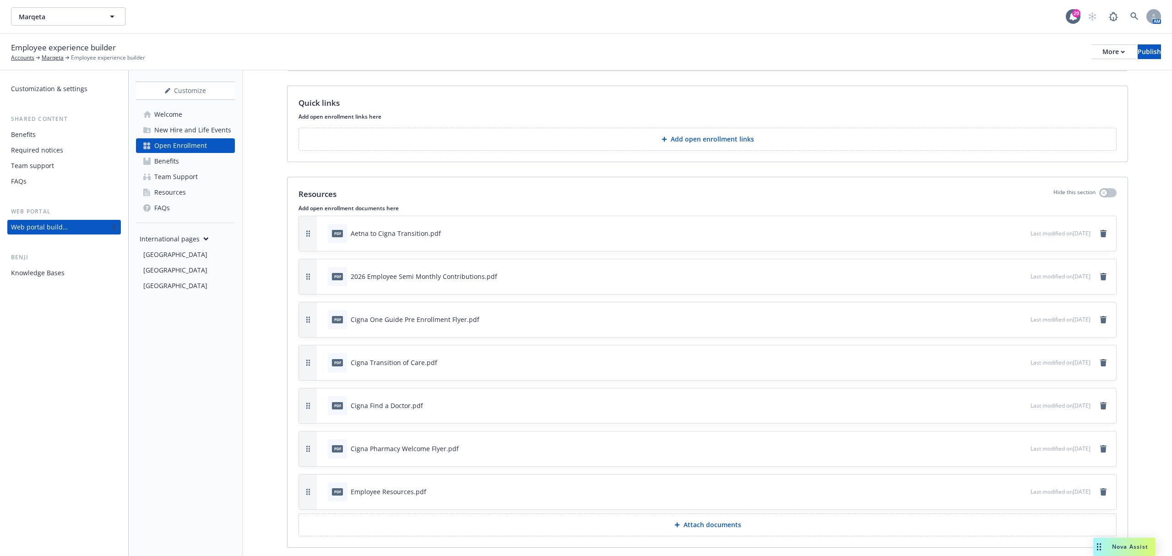
scroll to position [3419, 0]
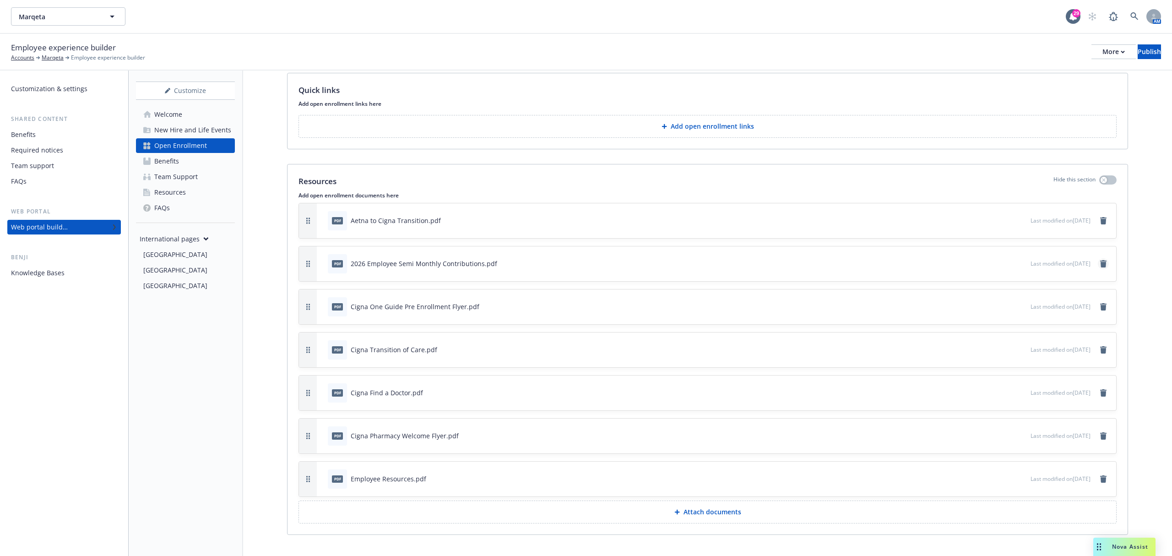
click at [1100, 262] on icon "remove" at bounding box center [1103, 263] width 6 height 7
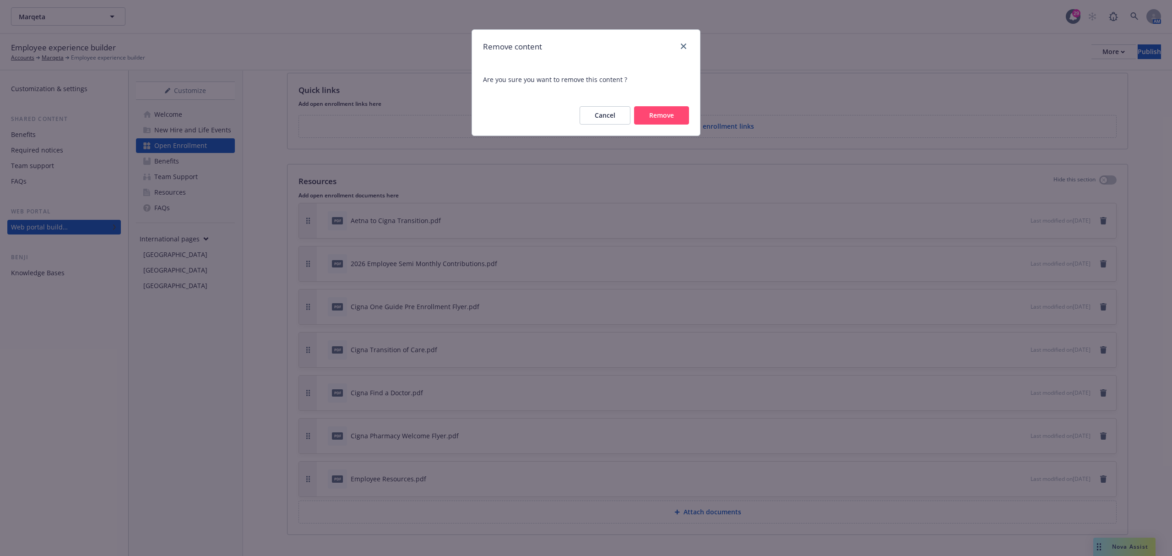
click at [669, 116] on button "Remove" at bounding box center [661, 115] width 55 height 18
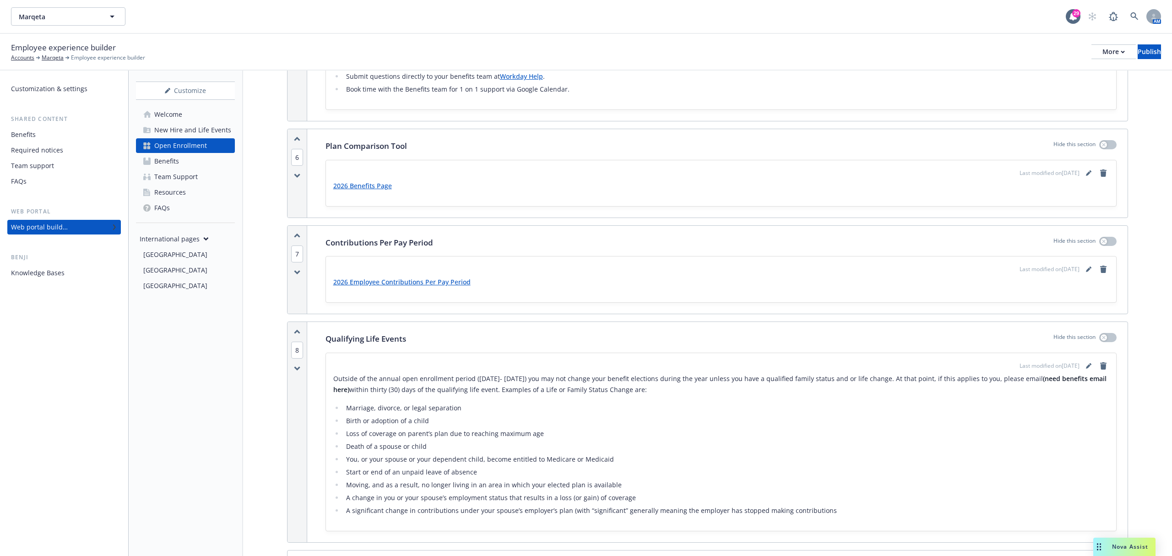
scroll to position [2292, 0]
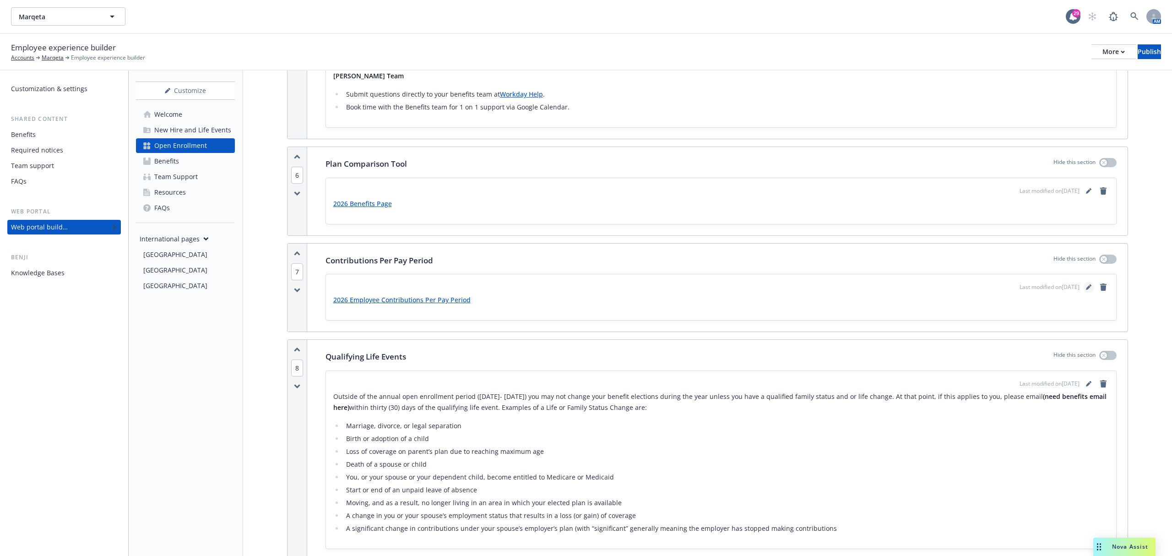
click at [1086, 284] on icon "editPencil" at bounding box center [1088, 286] width 5 height 5
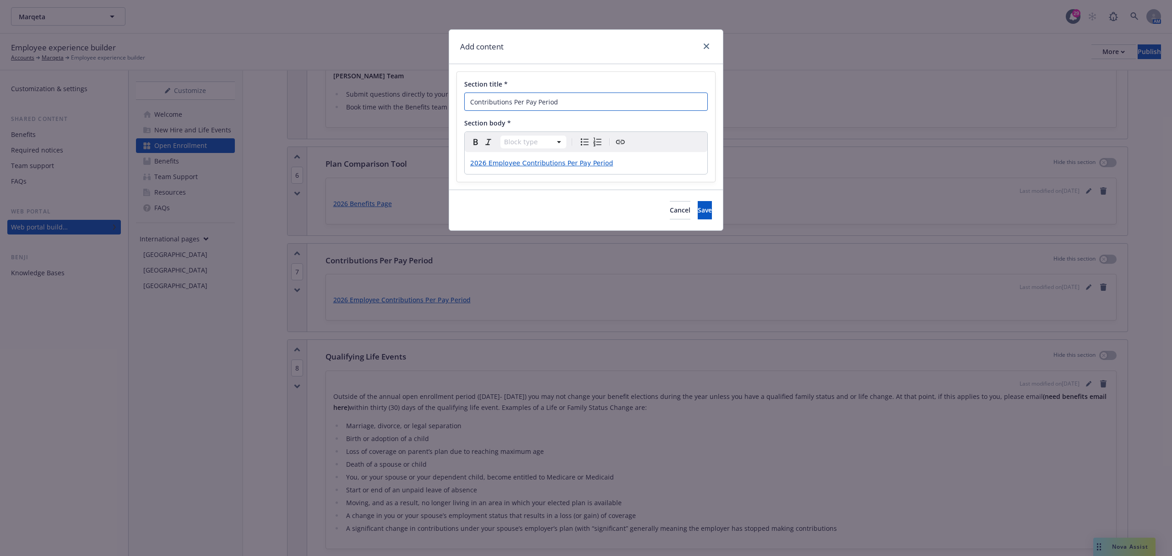
drag, startPoint x: 583, startPoint y: 101, endPoint x: 460, endPoint y: 101, distance: 123.2
click at [460, 101] on div "Section title * Contributions Per Pay Period Section body * Block type Paragrap…" at bounding box center [586, 127] width 258 height 110
click at [566, 164] on span "2026 Employee Contributions Per Pay Period" at bounding box center [541, 162] width 143 height 7
click at [705, 49] on link "close" at bounding box center [706, 46] width 11 height 11
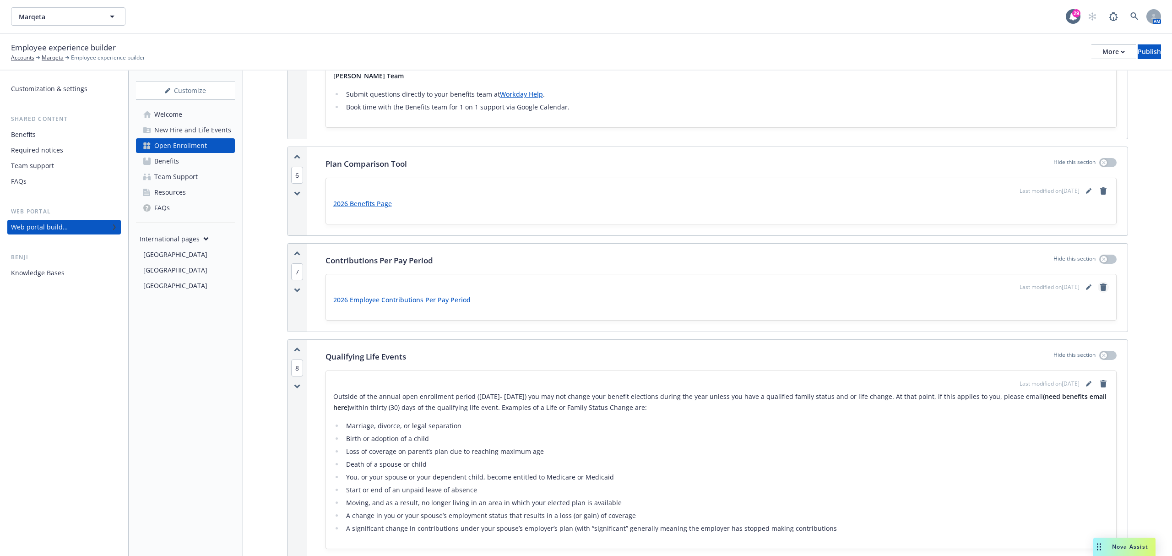
click at [1100, 283] on icon "remove" at bounding box center [1103, 286] width 7 height 7
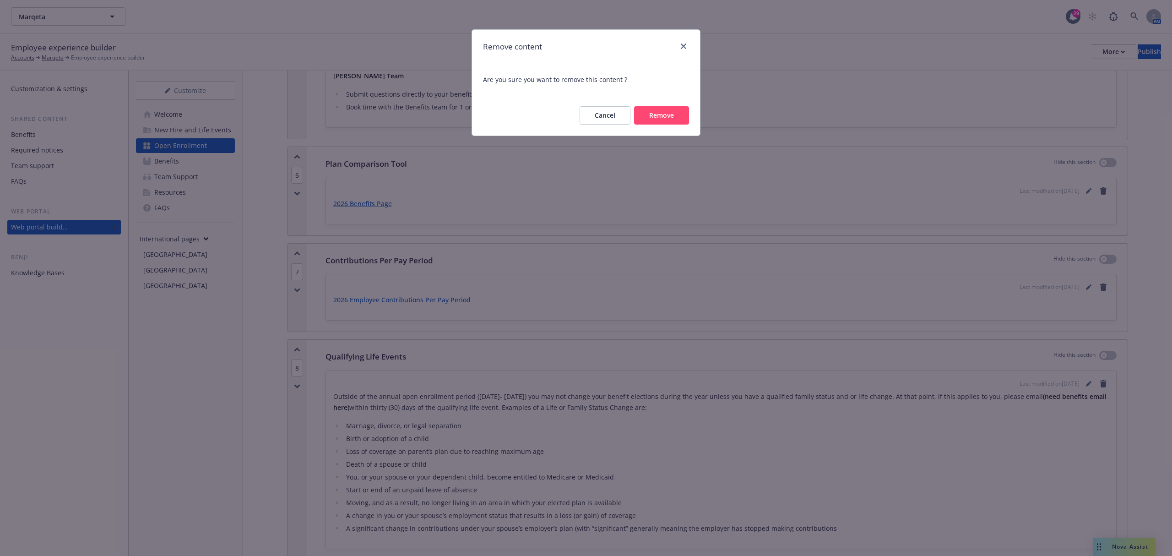
click at [680, 111] on button "Remove" at bounding box center [661, 115] width 55 height 18
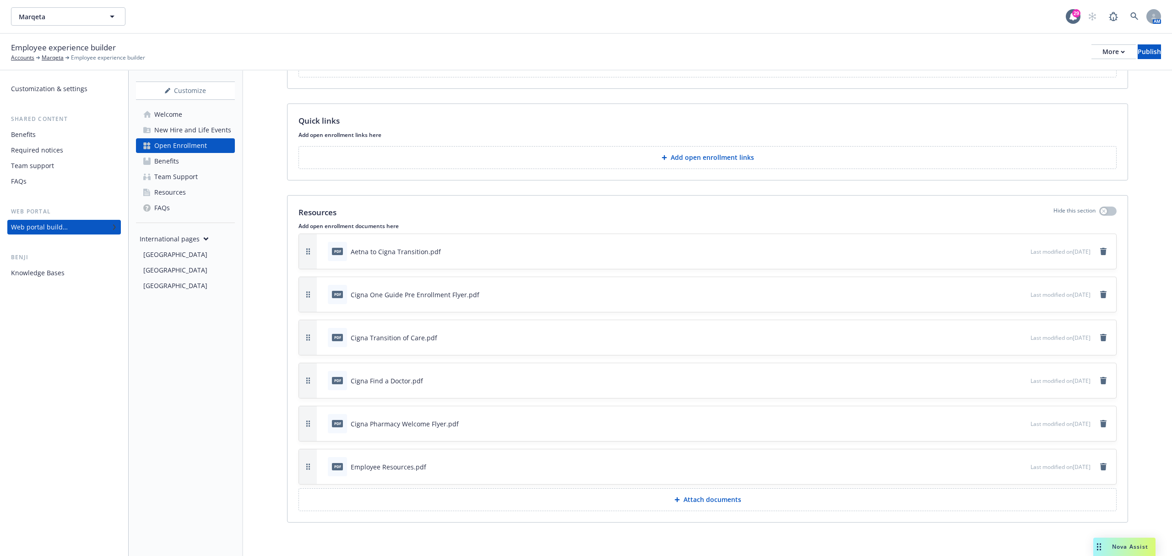
scroll to position [3294, 0]
click at [694, 497] on p "Attach documents" at bounding box center [713, 496] width 58 height 9
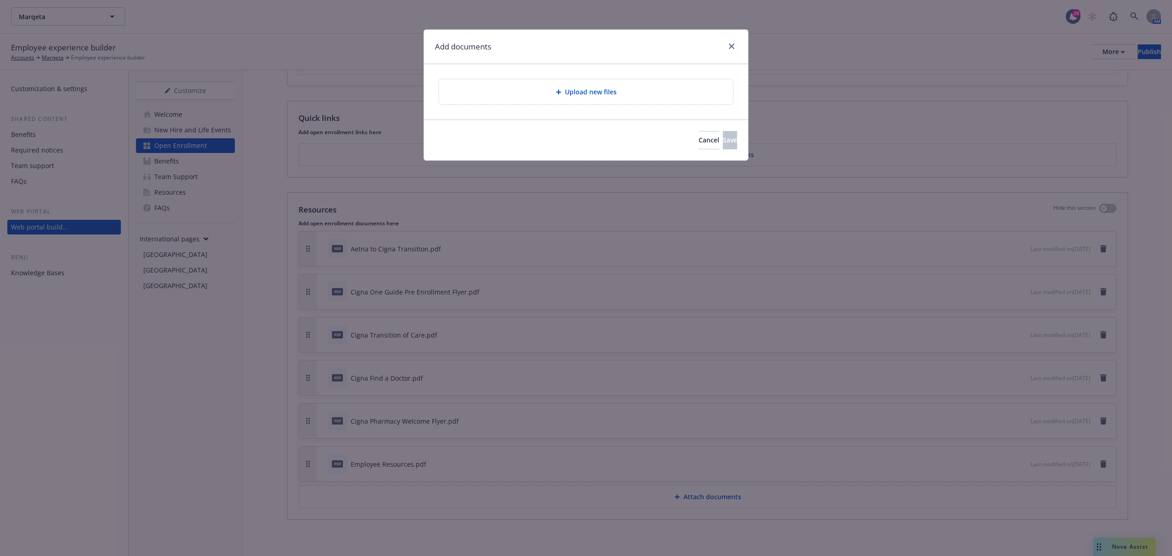
click at [600, 86] on div "Upload new files" at bounding box center [586, 91] width 294 height 25
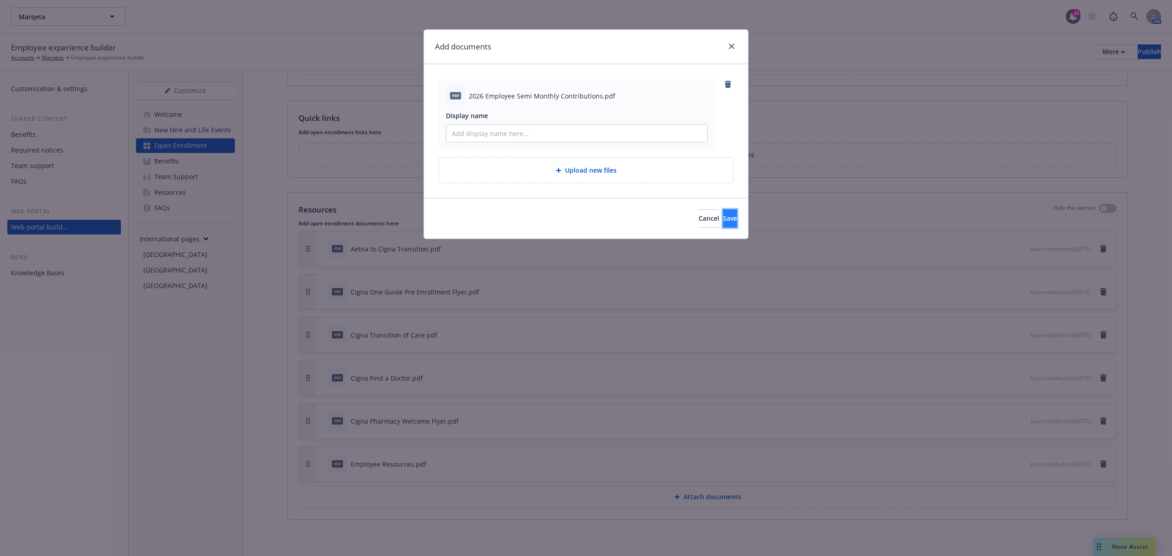
click at [724, 227] on button "Save" at bounding box center [730, 218] width 14 height 18
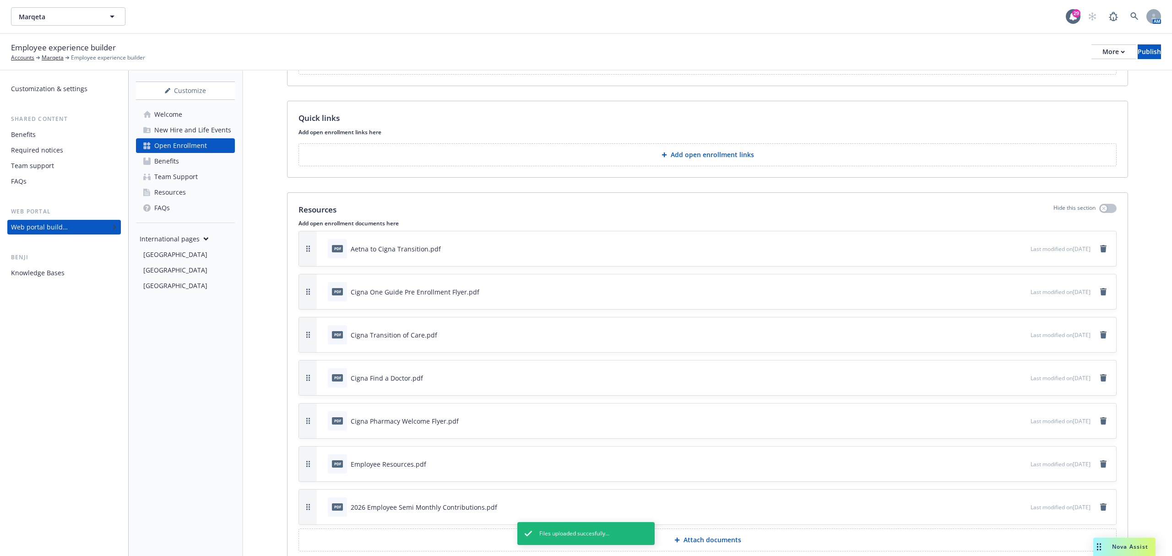
click at [325, 506] on div "pdf 2026 Employee Semi Monthly Contributions.pdf" at bounding box center [677, 507] width 707 height 20
drag, startPoint x: 314, startPoint y: 506, endPoint x: 305, endPoint y: 212, distance: 293.2
click at [305, 212] on div "Resources Hide this section Add open enrollment documents here pdf Aetna to Cig…" at bounding box center [708, 378] width 840 height 370
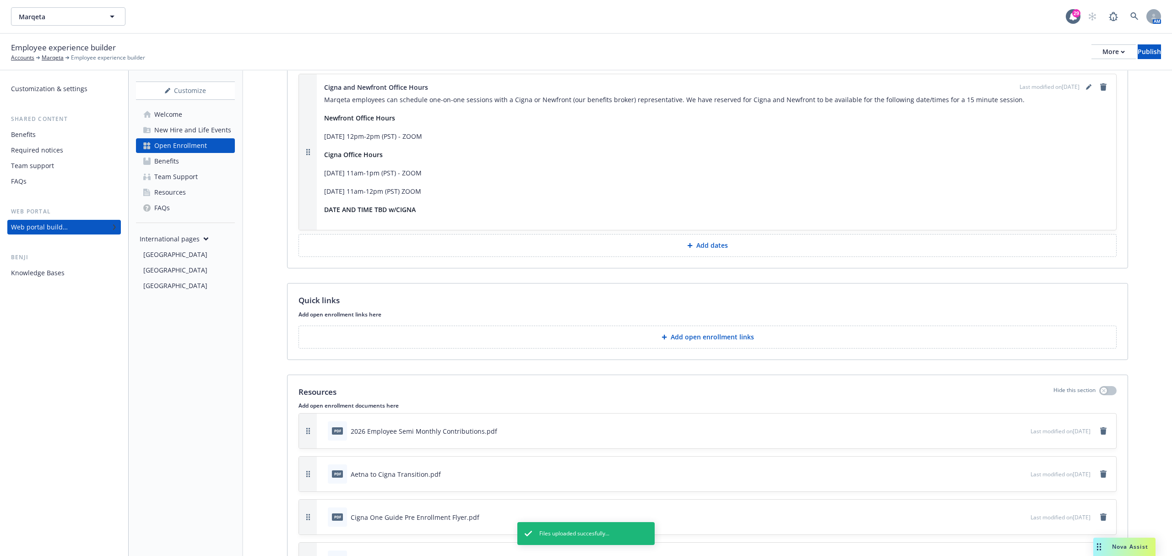
scroll to position [3111, 0]
click at [631, 332] on button "Add open enrollment links" at bounding box center [708, 338] width 818 height 23
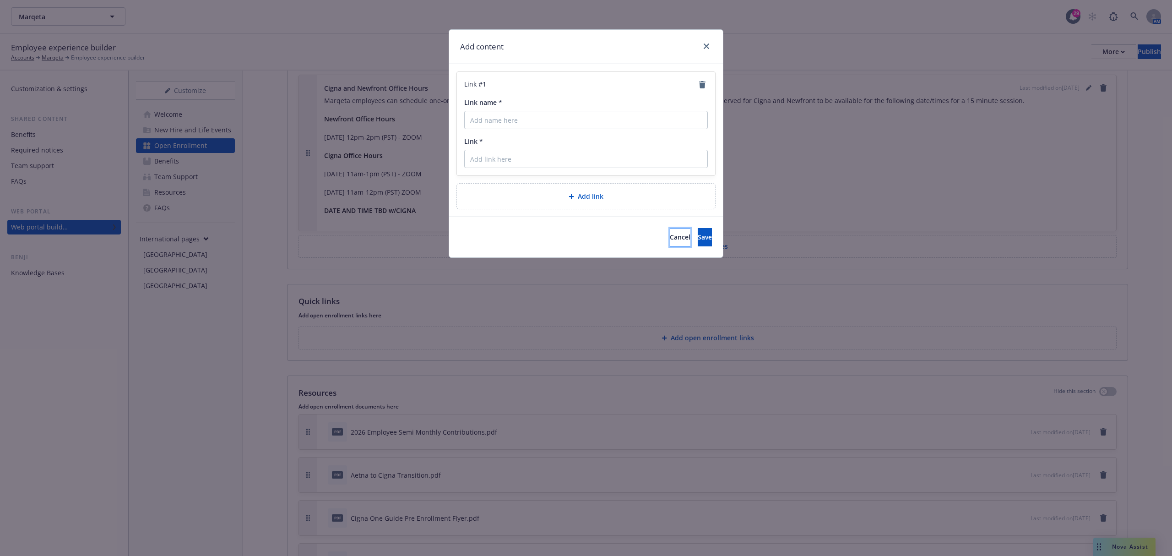
click at [670, 229] on button "Cancel" at bounding box center [680, 237] width 21 height 18
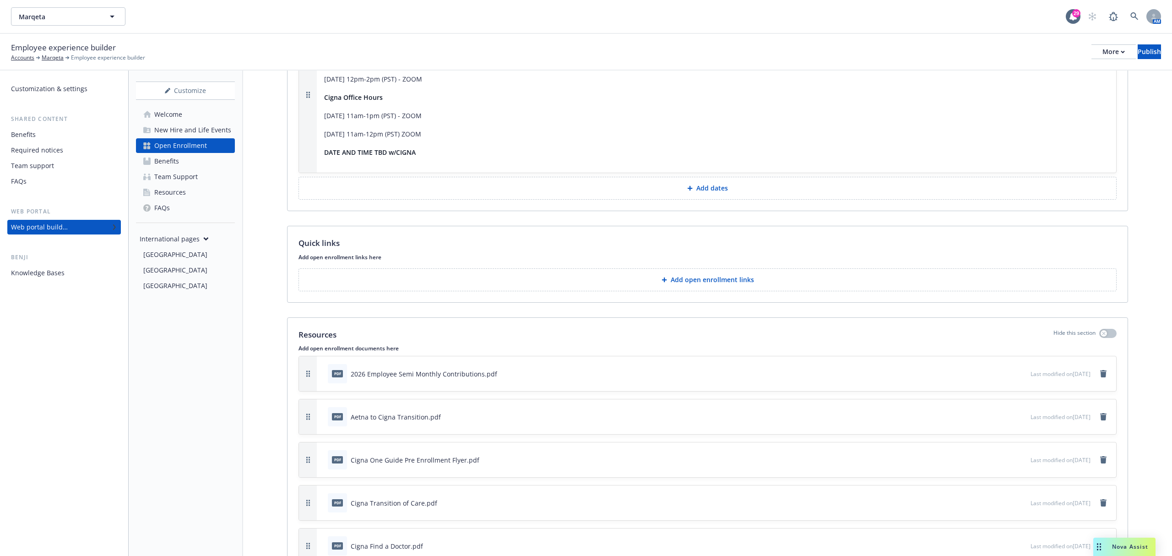
scroll to position [3173, 0]
click at [603, 276] on button "Add open enrollment links" at bounding box center [708, 276] width 818 height 23
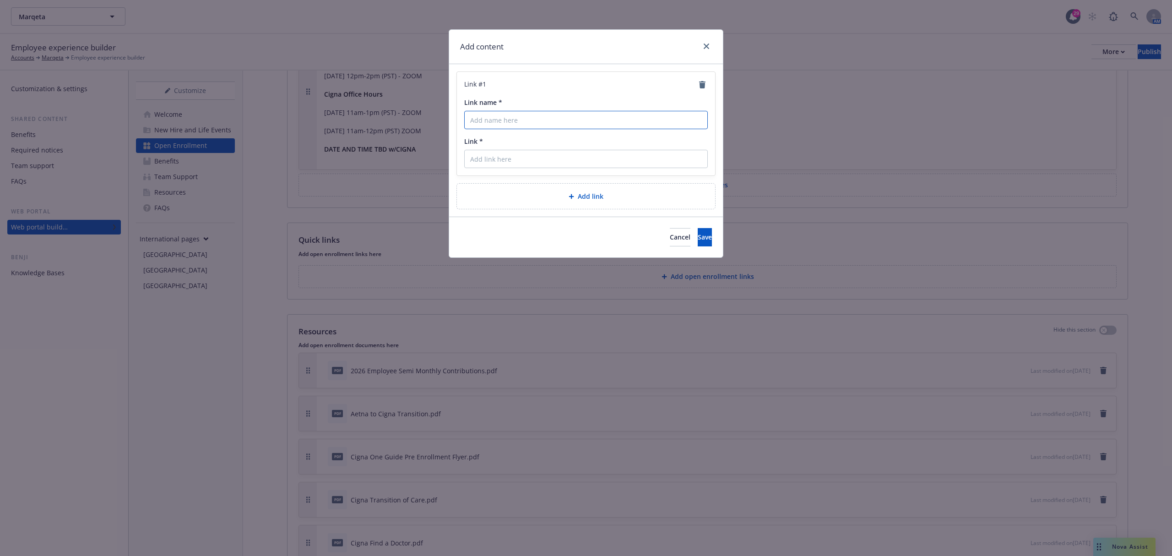
click at [551, 120] on input "Link name *" at bounding box center [586, 120] width 244 height 18
paste input "https://app.newfront.com/employee/718dc262-51fe-4451-9034-ccfc62903114/benefits…"
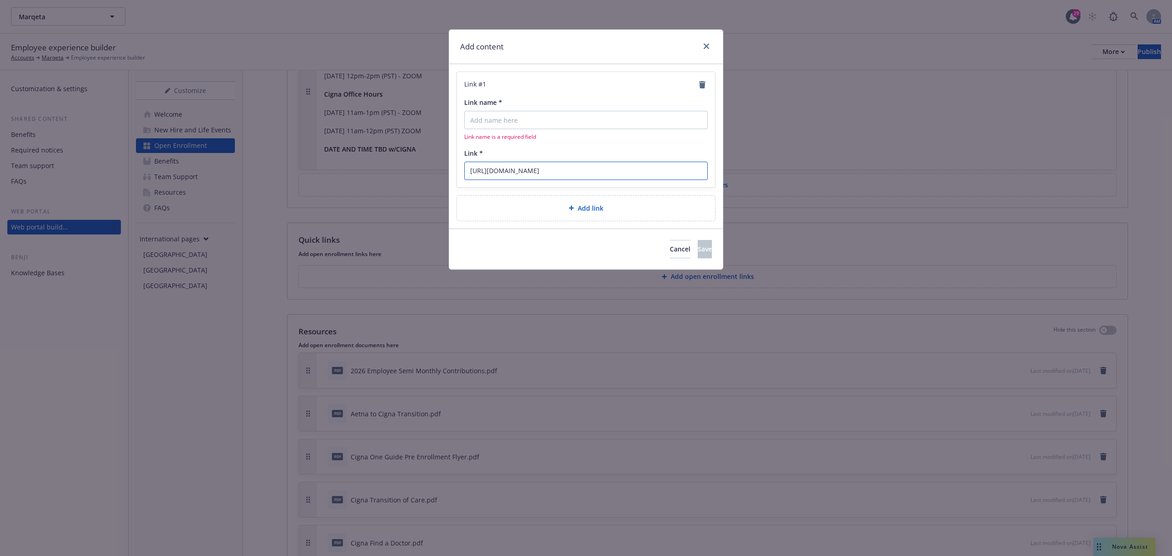
type input "https://app.newfront.com/employee/718dc262-51fe-4451-9034-ccfc62903114/benefits…"
click at [551, 120] on input "Link name *" at bounding box center [586, 120] width 244 height 18
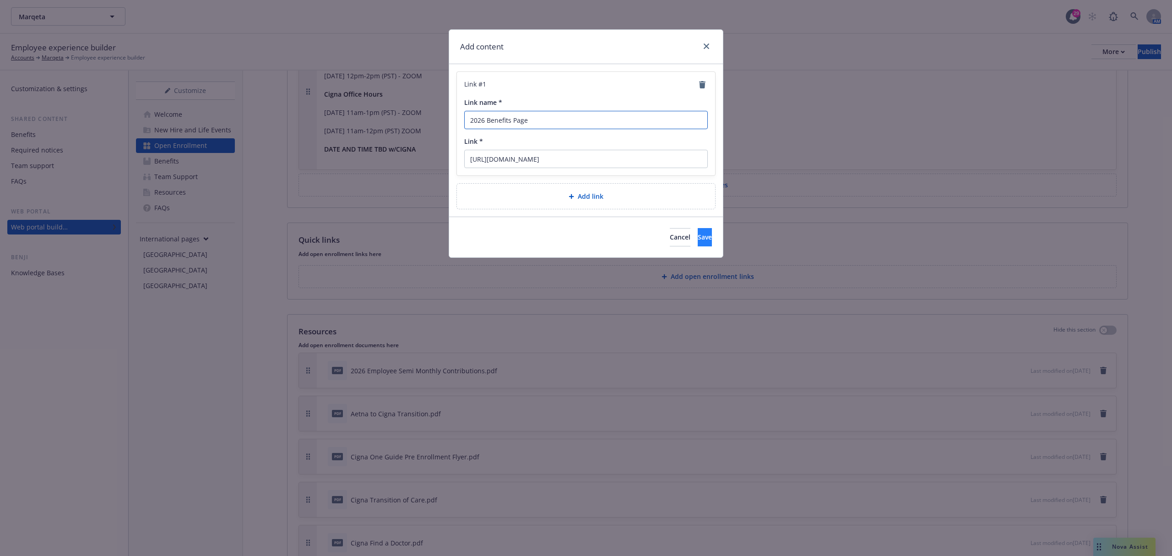
type input "2026 Benefits Page"
click at [698, 234] on button "Save" at bounding box center [705, 237] width 14 height 18
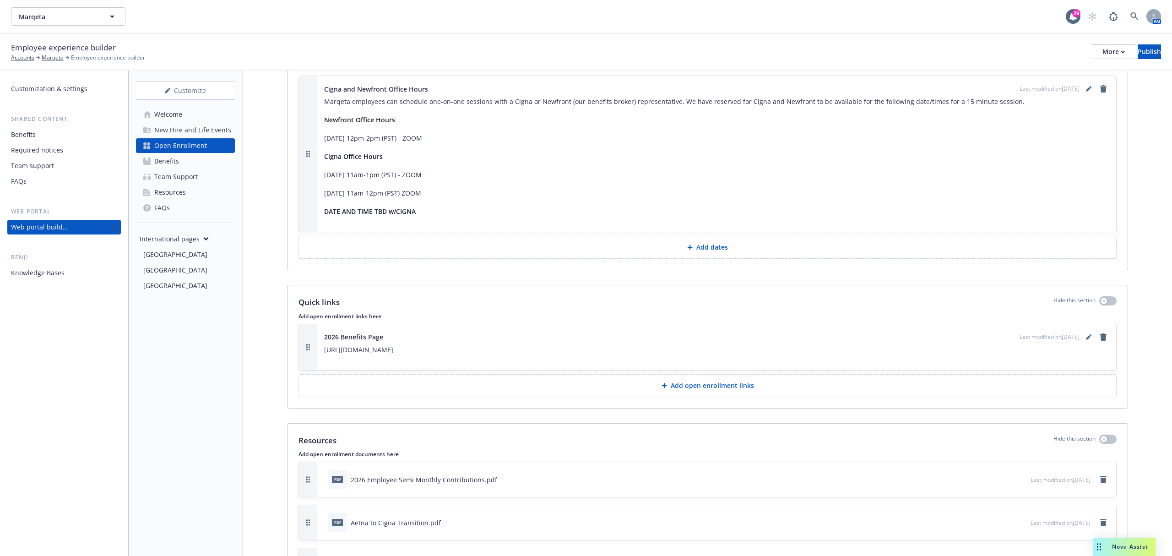
scroll to position [3111, 0]
click at [695, 389] on button "Add open enrollment links" at bounding box center [708, 384] width 818 height 23
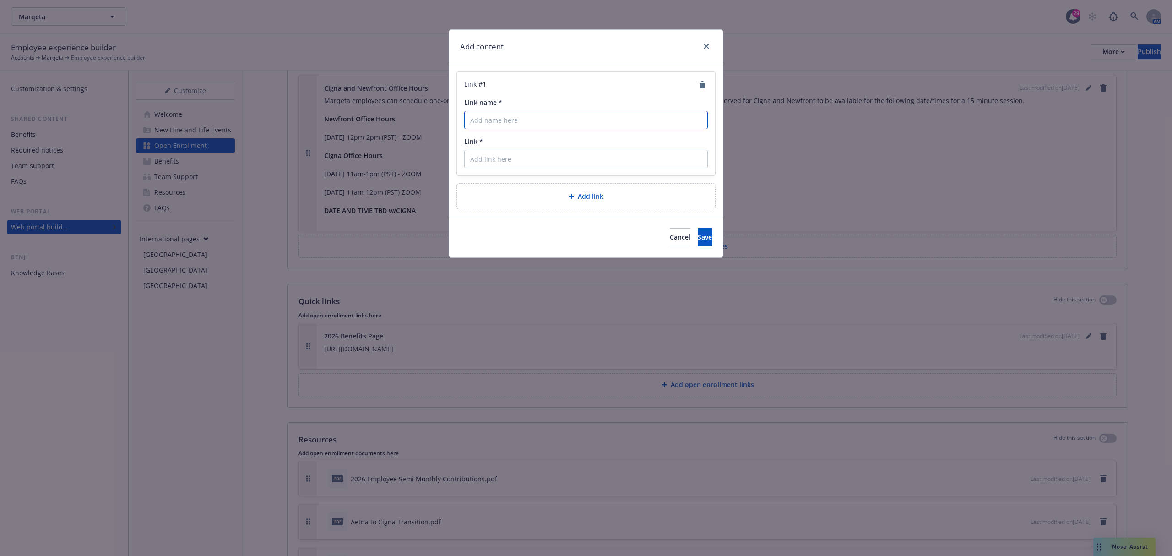
click at [566, 119] on input "Link name *" at bounding box center [586, 120] width 244 height 18
type input "Workday Help"
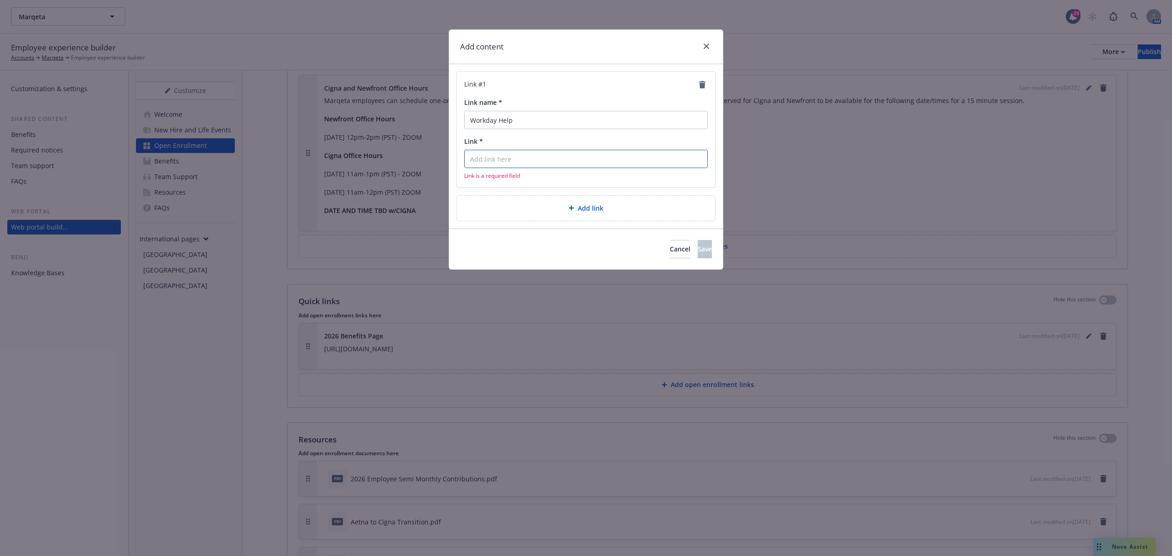
paste input "https://www.myworkday.com/wday/authgwy/marqeta/login-saml2.htmld"
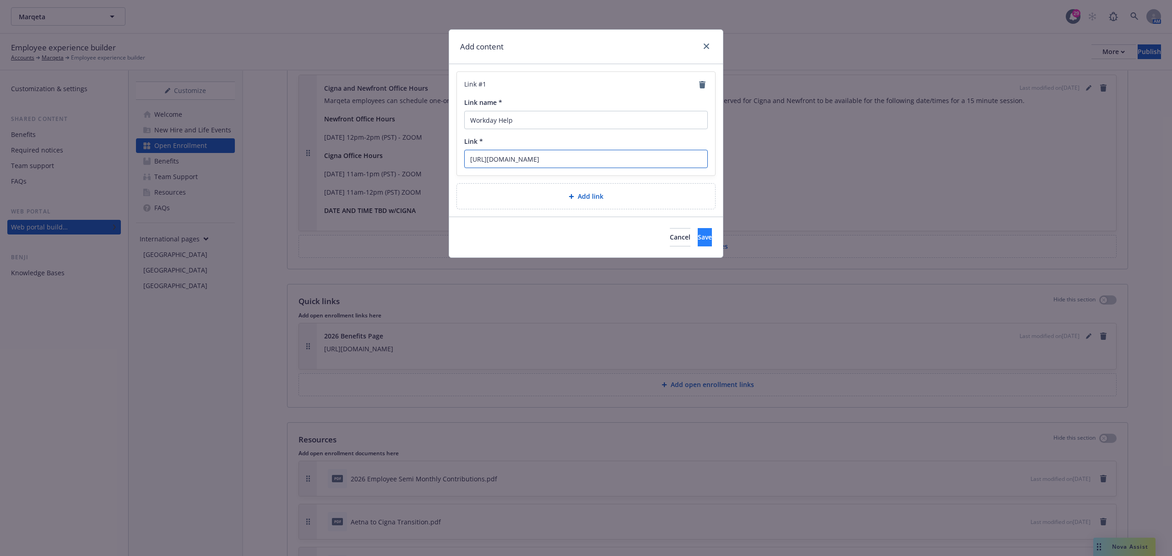
type input "https://www.myworkday.com/wday/authgwy/marqeta/login-saml2.htmld"
click at [701, 231] on button "Save" at bounding box center [705, 237] width 14 height 18
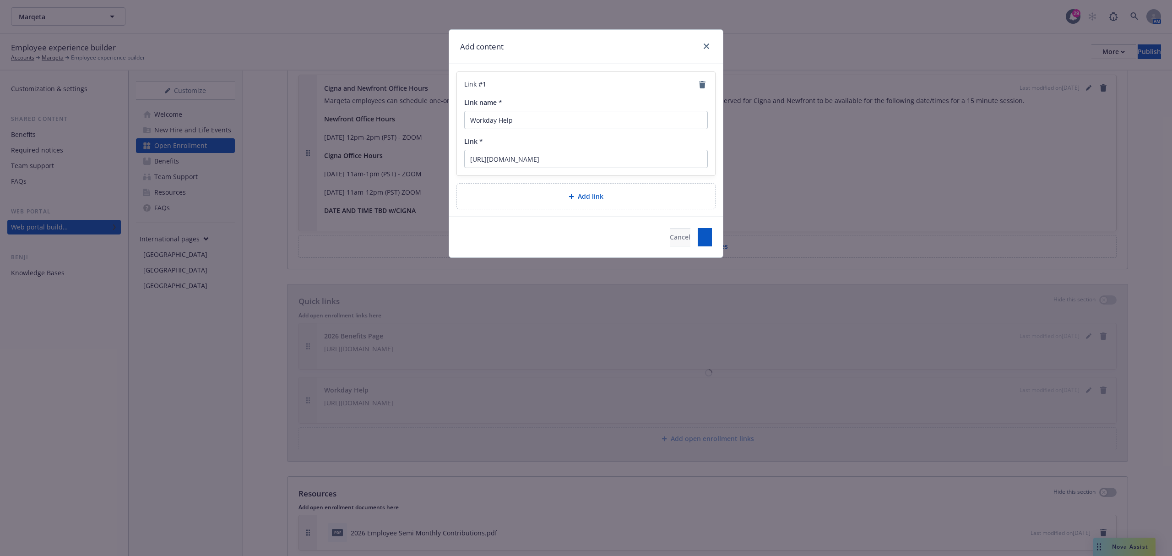
click at [699, 238] on button "Save" at bounding box center [705, 237] width 14 height 18
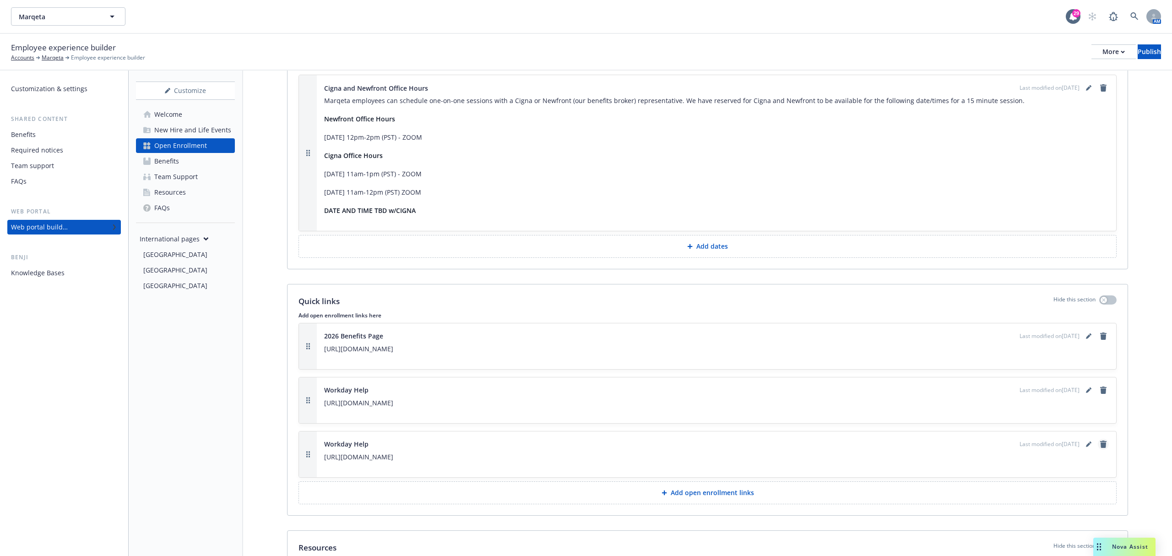
click at [1100, 441] on icon "remove" at bounding box center [1103, 444] width 6 height 7
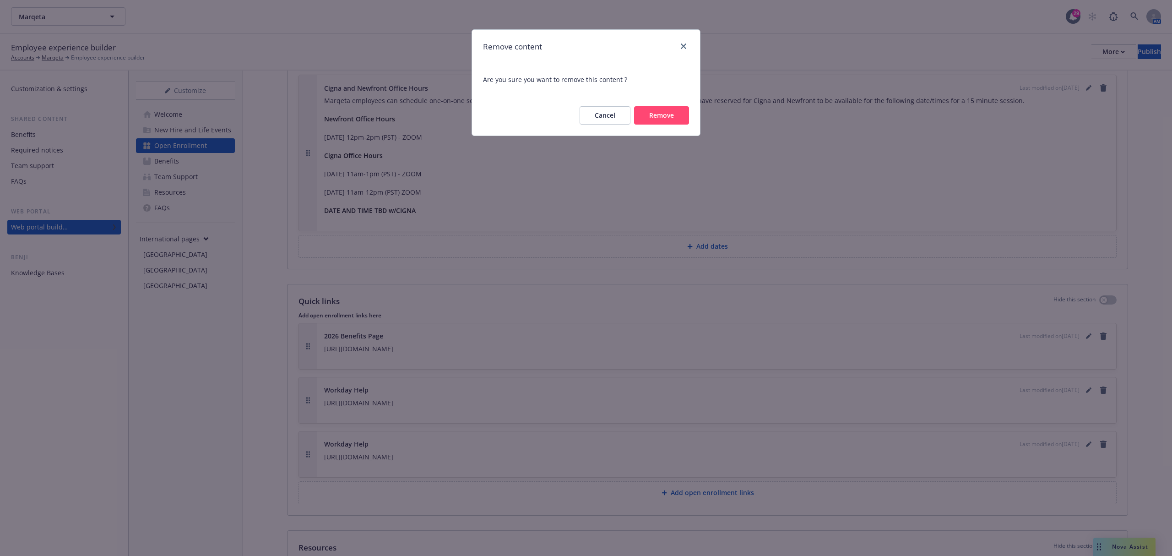
click at [648, 115] on button "Remove" at bounding box center [661, 115] width 55 height 18
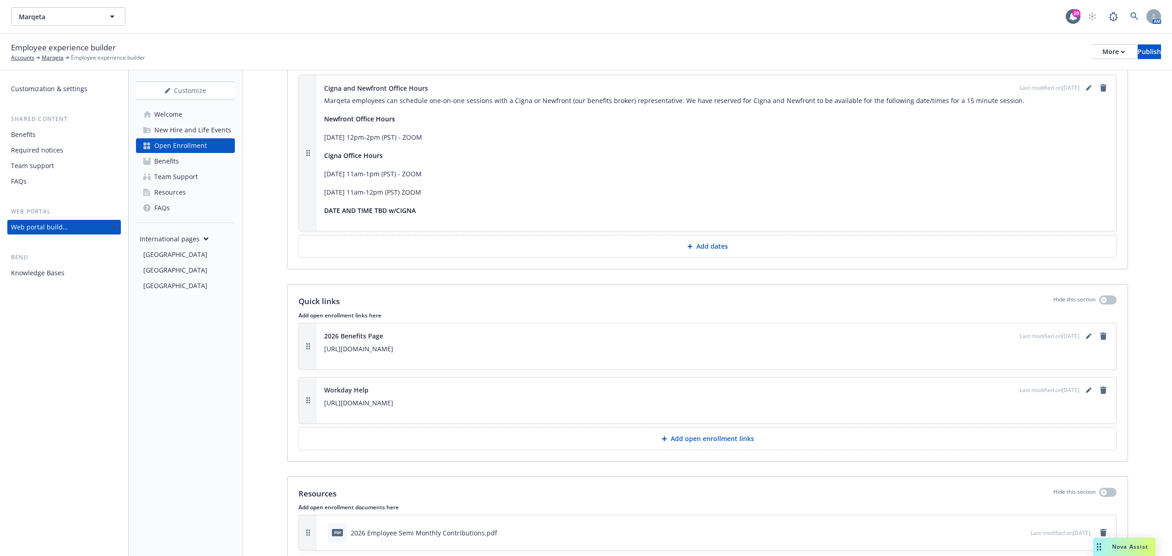
click at [158, 205] on div "FAQs" at bounding box center [162, 208] width 16 height 15
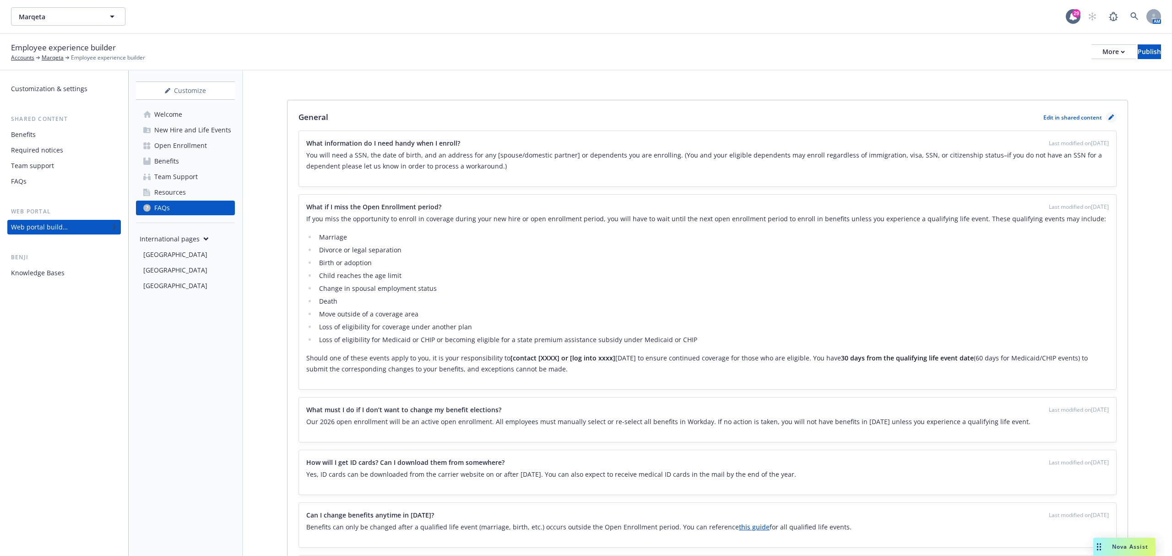
click at [1106, 114] on link "pencil" at bounding box center [1111, 117] width 11 height 11
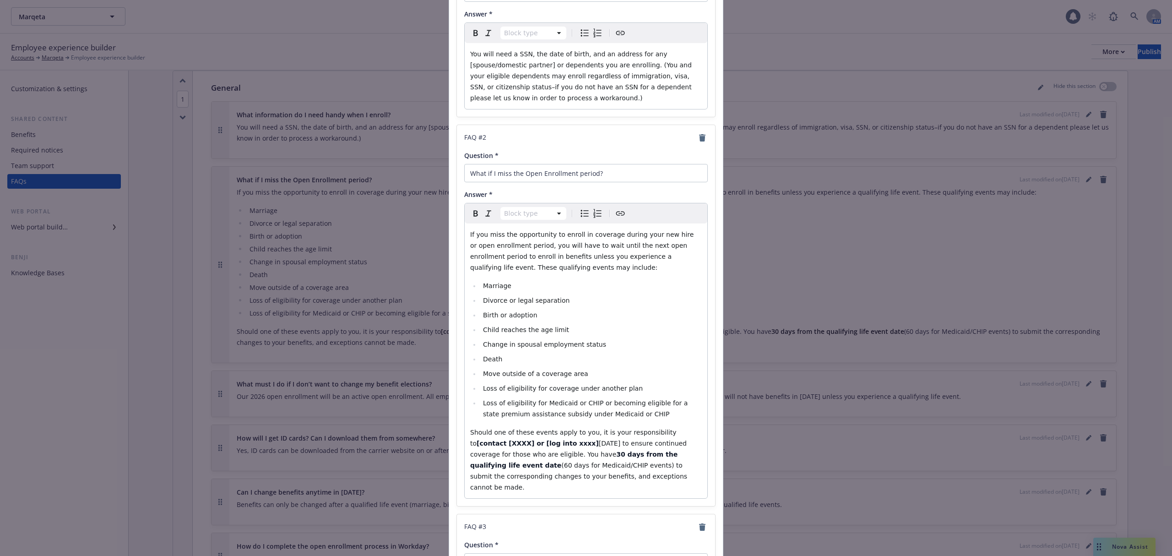
scroll to position [244, 0]
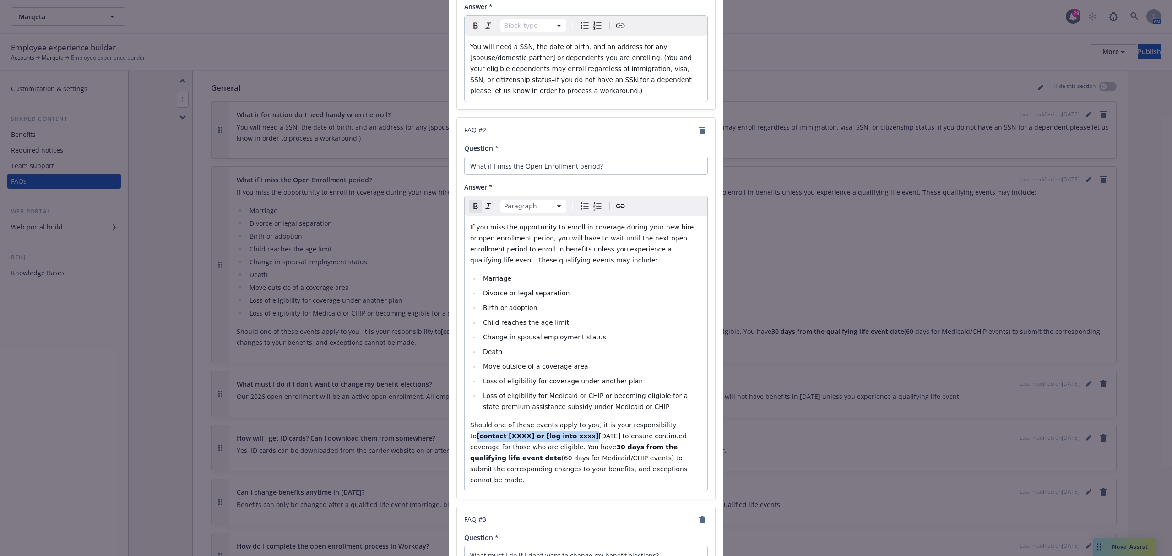
drag, startPoint x: 541, startPoint y: 440, endPoint x: 656, endPoint y: 425, distance: 115.4
click at [656, 425] on p "Should one of these events apply to you, it is your responsibility to [contact …" at bounding box center [586, 452] width 232 height 66
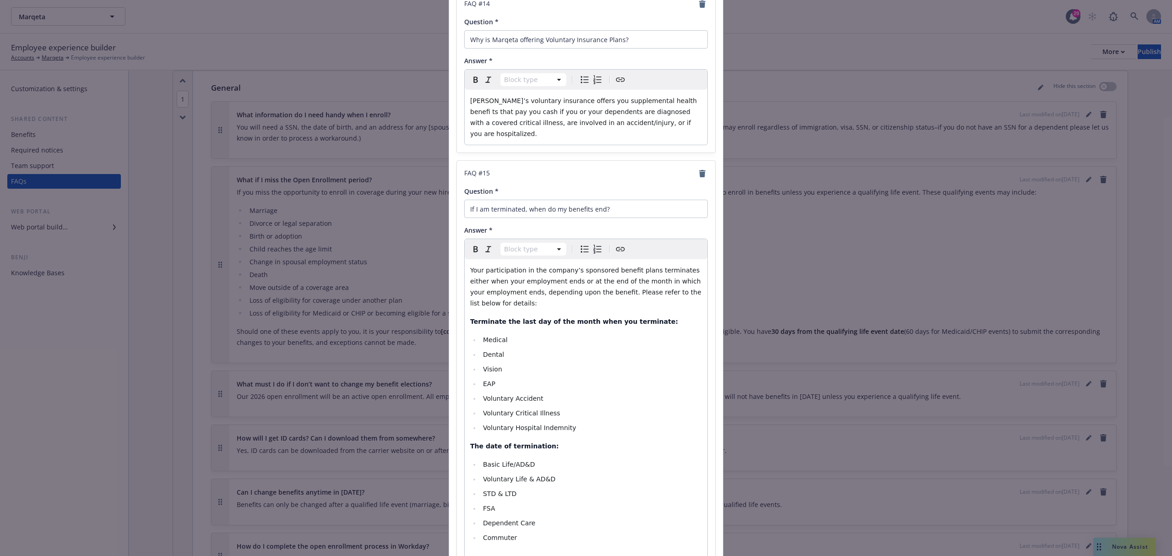
scroll to position [2565, 0]
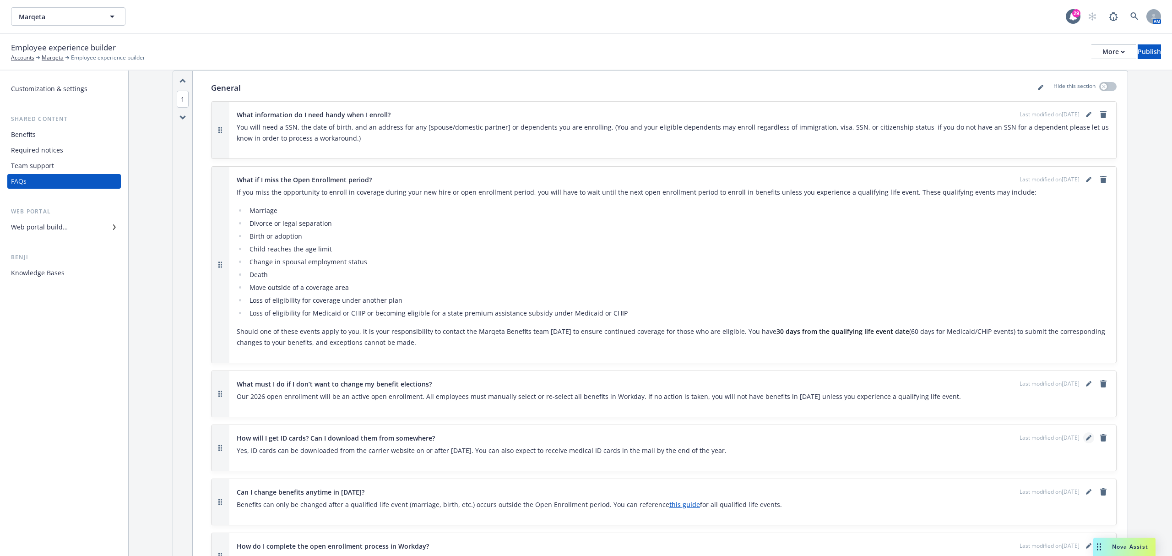
click at [1084, 442] on link "editPencil" at bounding box center [1089, 437] width 11 height 11
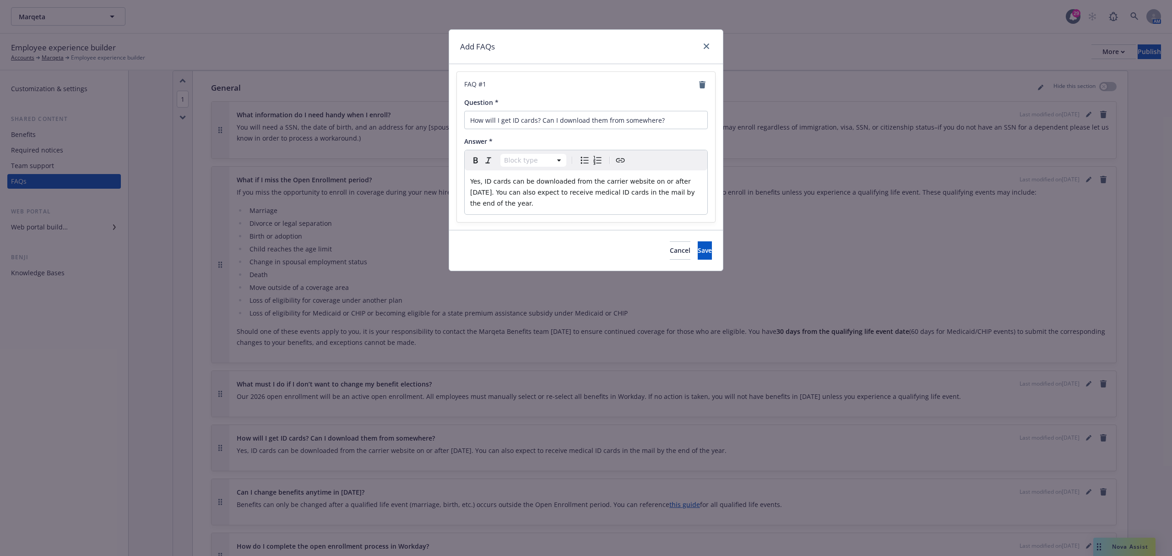
drag, startPoint x: 691, startPoint y: 183, endPoint x: 711, endPoint y: 202, distance: 27.2
click at [692, 184] on span "Yes, ID cards can be downloaded from the carrier website on or after 1/1/2025. …" at bounding box center [583, 192] width 227 height 29
click at [698, 248] on button "Save" at bounding box center [705, 250] width 14 height 18
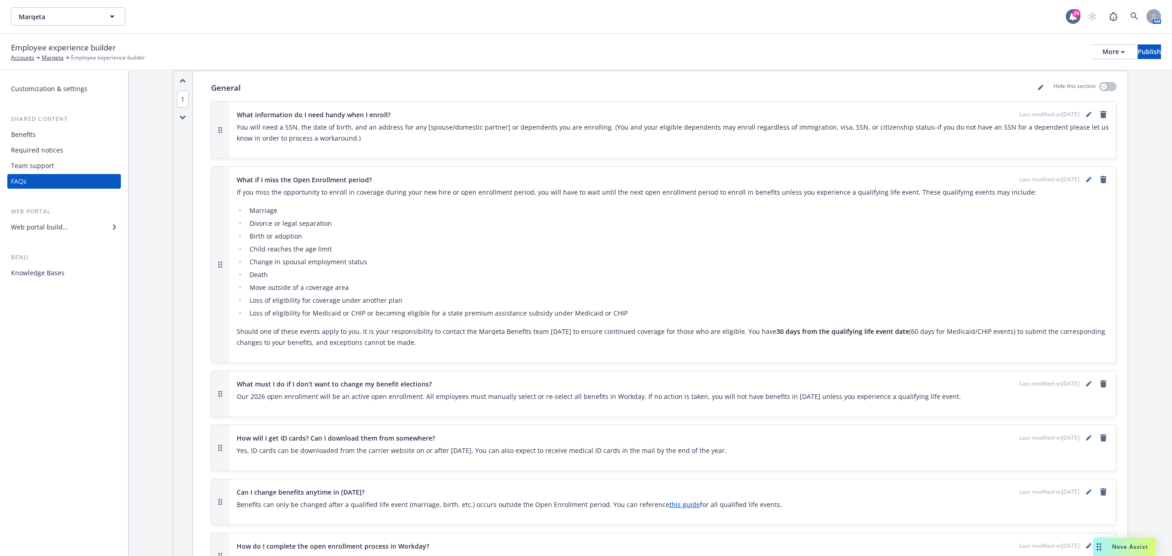
scroll to position [317, 0]
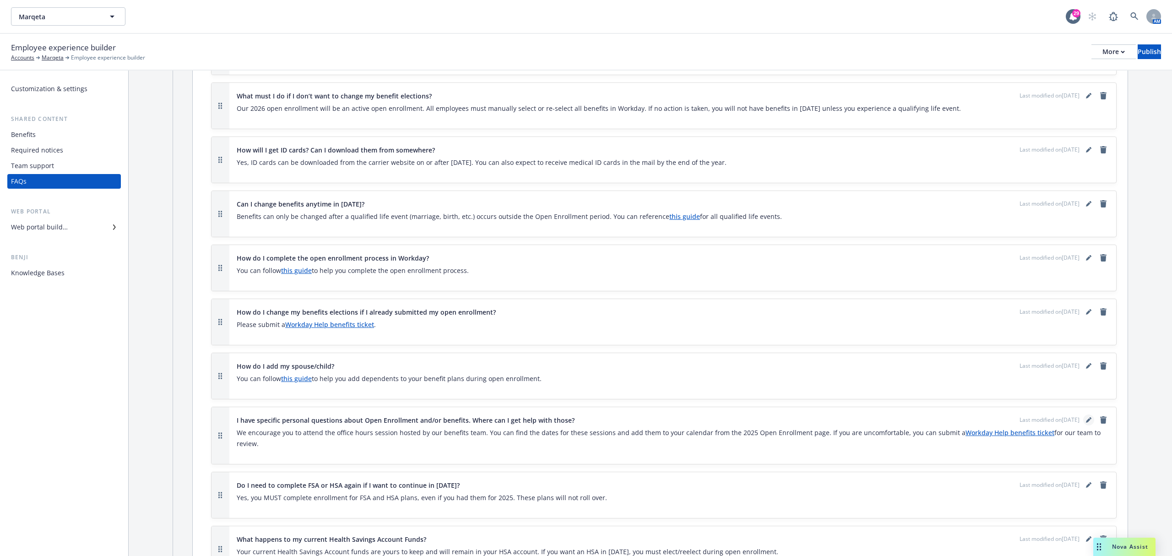
click at [1086, 419] on icon "editPencil" at bounding box center [1088, 419] width 5 height 5
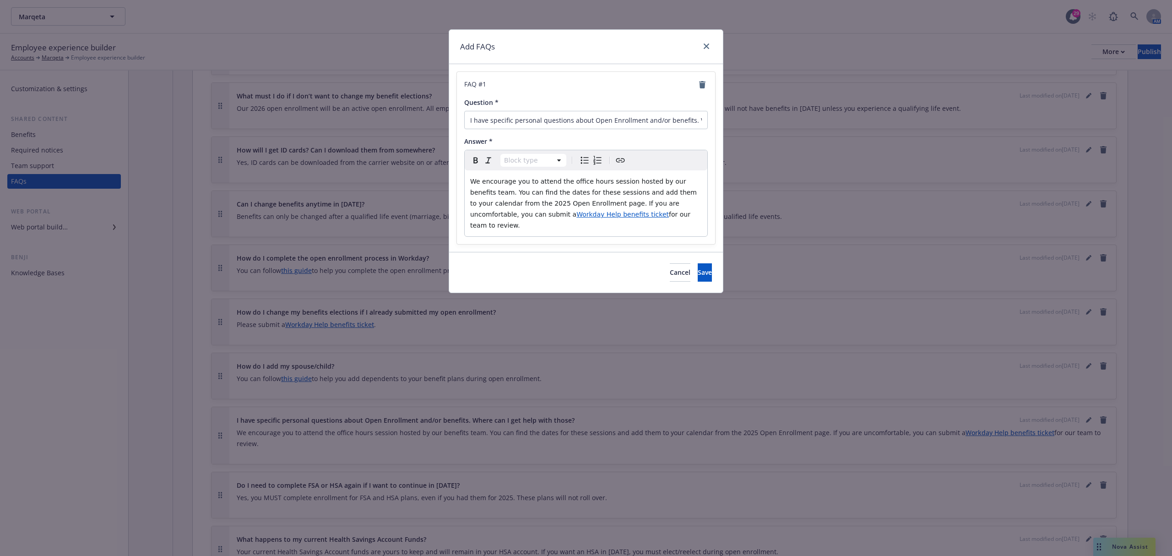
click at [508, 204] on span "We encourage you to attend the office hours session hosted by our benefits team…" at bounding box center [584, 198] width 229 height 40
click at [698, 268] on span "Save" at bounding box center [705, 272] width 14 height 9
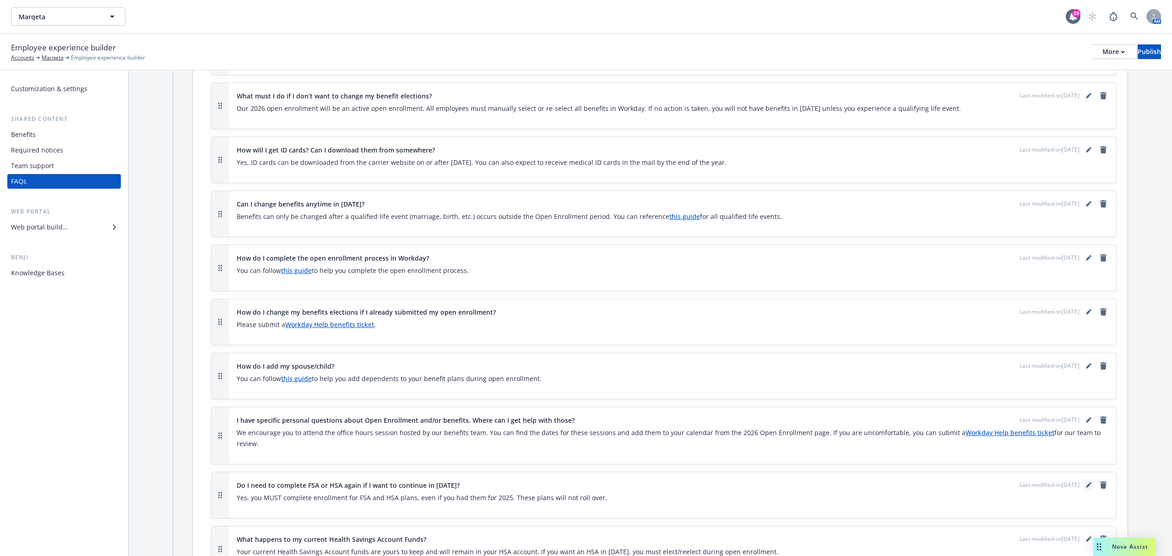
click at [1086, 488] on icon "editPencil" at bounding box center [1088, 484] width 5 height 5
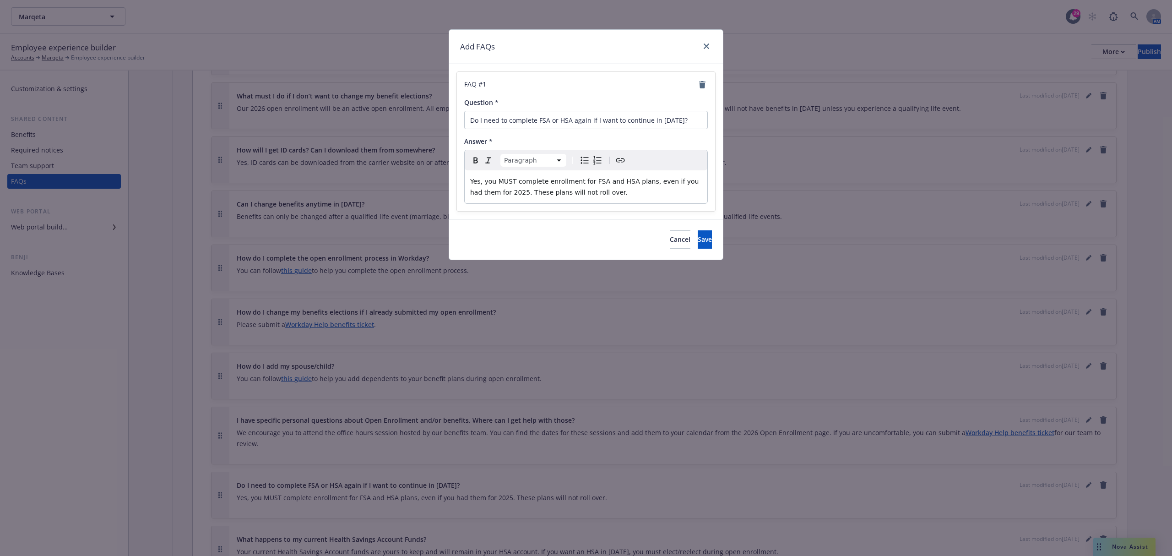
click at [495, 192] on span "Yes, you MUST complete enrollment for FSA and HSA plans, even if you had them f…" at bounding box center [585, 187] width 231 height 18
click at [698, 244] on span "Save" at bounding box center [705, 239] width 14 height 9
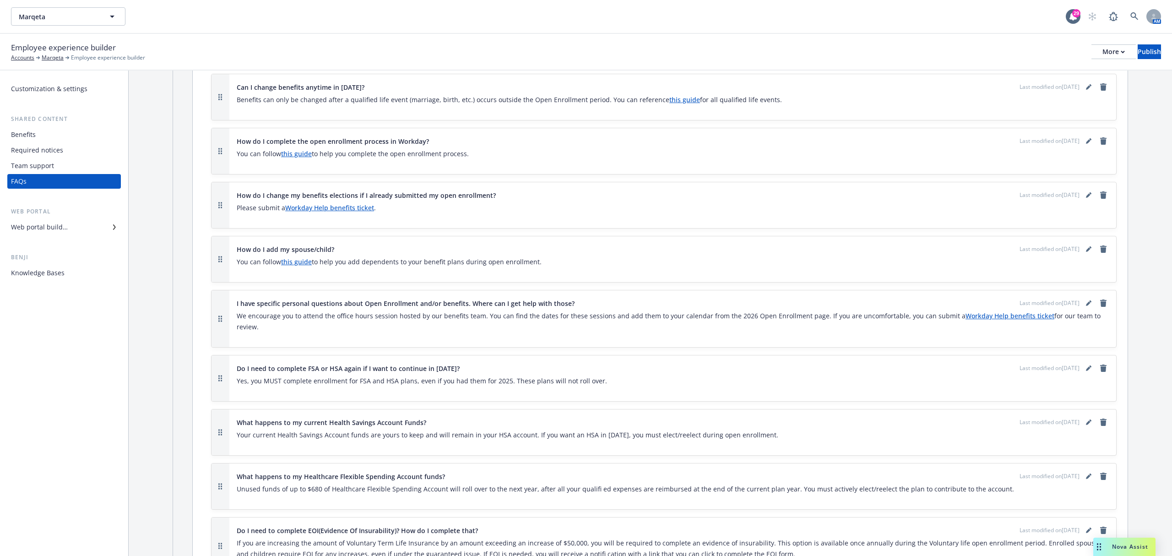
scroll to position [440, 0]
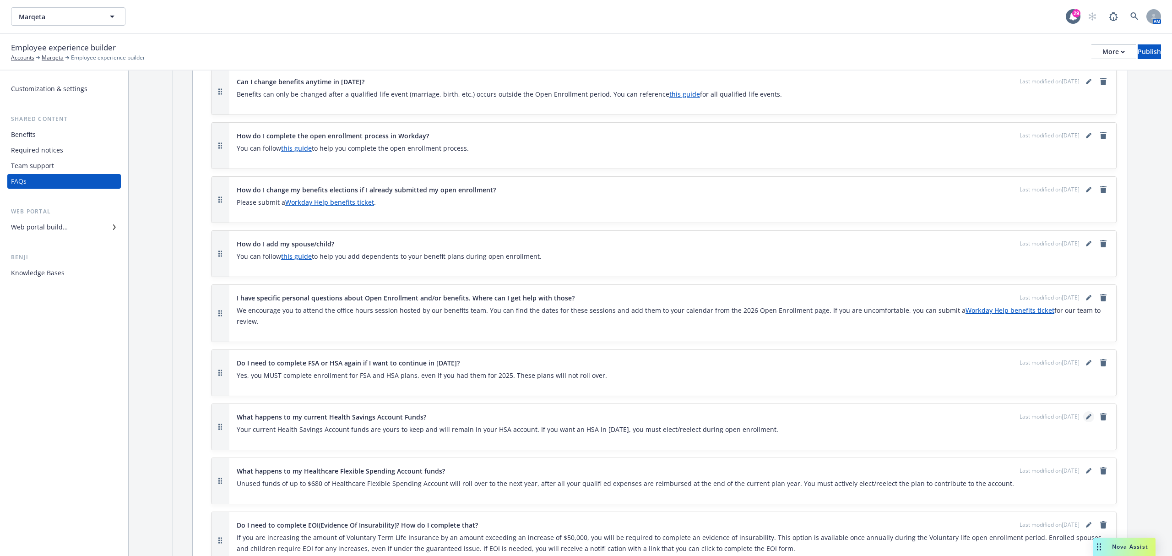
click at [1086, 419] on icon "editPencil" at bounding box center [1088, 416] width 5 height 5
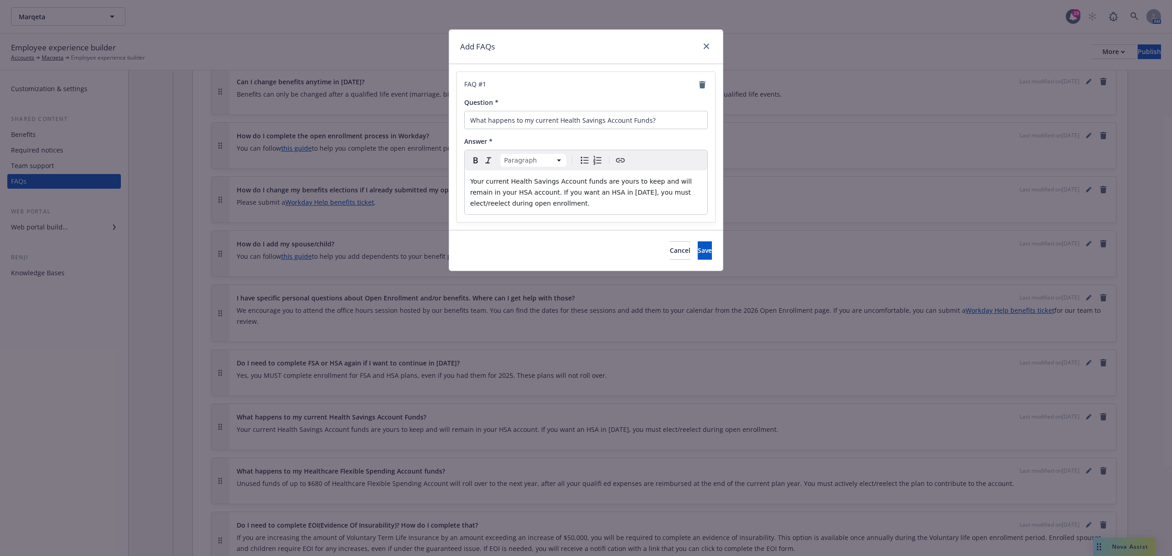
click at [601, 195] on span "Your current Health Savings Account funds are yours to keep and will remain in …" at bounding box center [582, 192] width 224 height 29
click at [698, 253] on span "Save" at bounding box center [705, 250] width 14 height 9
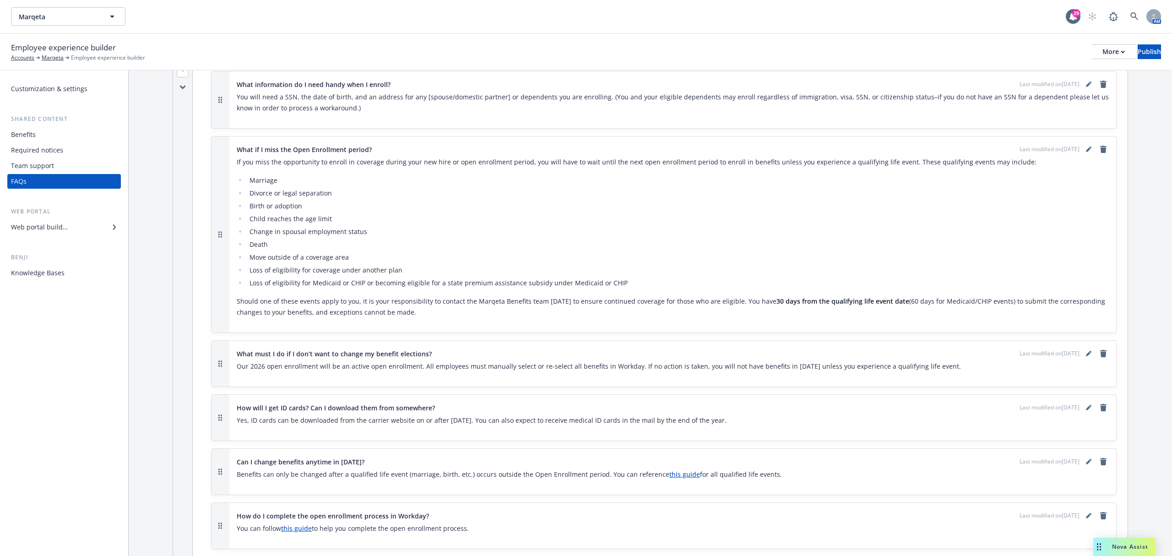
scroll to position [0, 0]
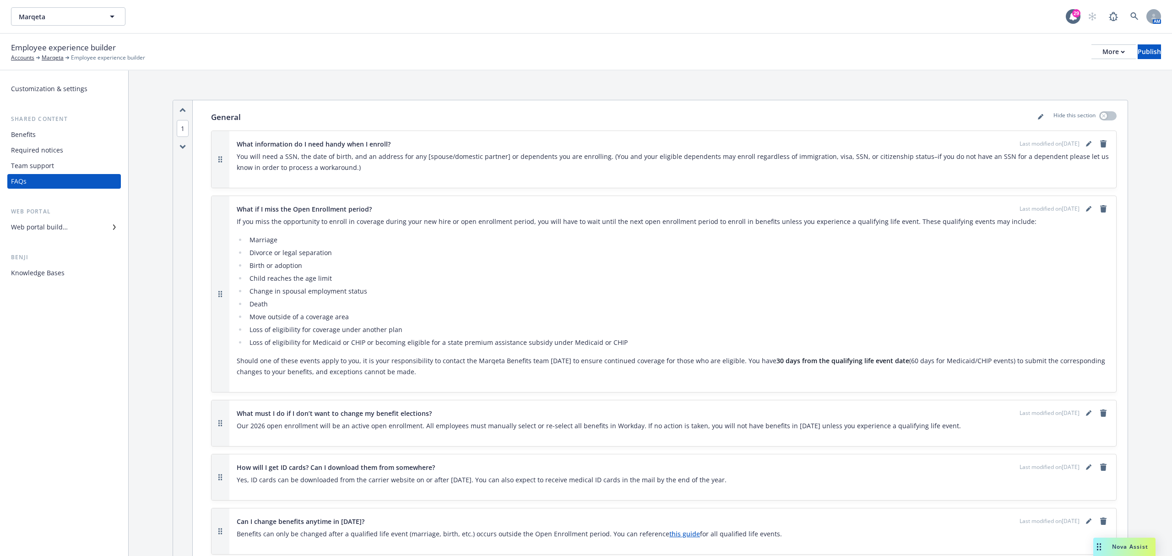
click at [86, 224] on div "Web portal builder" at bounding box center [64, 227] width 106 height 15
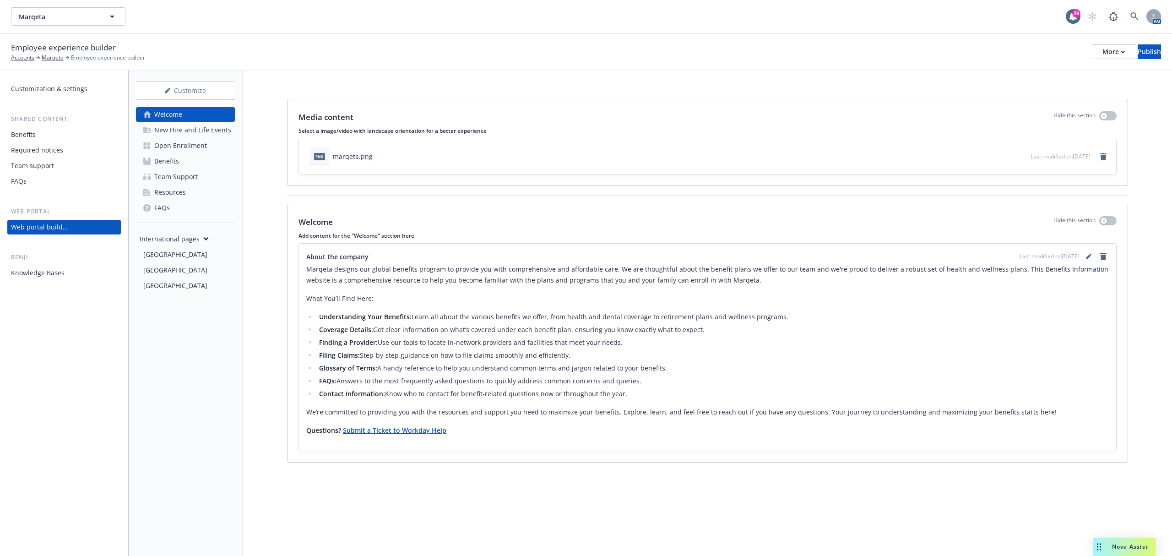
click at [207, 149] on link "Open Enrollment" at bounding box center [185, 145] width 99 height 15
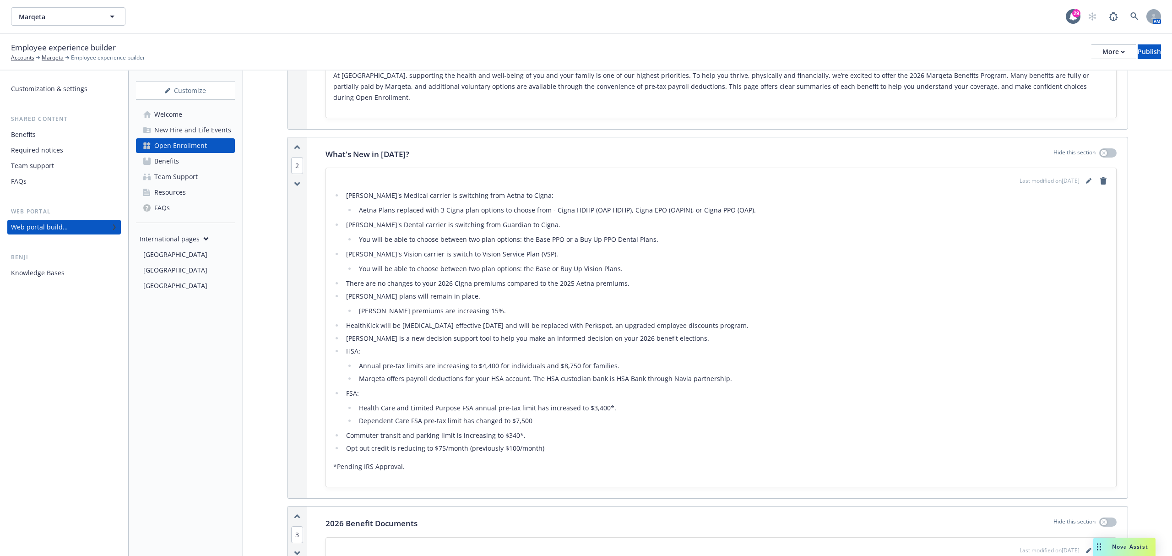
scroll to position [183, 0]
drag, startPoint x: 552, startPoint y: 200, endPoint x: 746, endPoint y: 201, distance: 193.3
click at [746, 206] on li "Aetna Plans replaced with 3 Cigna plan options to choose from - Cigna HDHP (OAP…" at bounding box center [732, 211] width 753 height 11
copy li "Cigna HDHP (OAP HDHP), Cigna EPO (OAPIN), or Cigna PPO (OAP)"
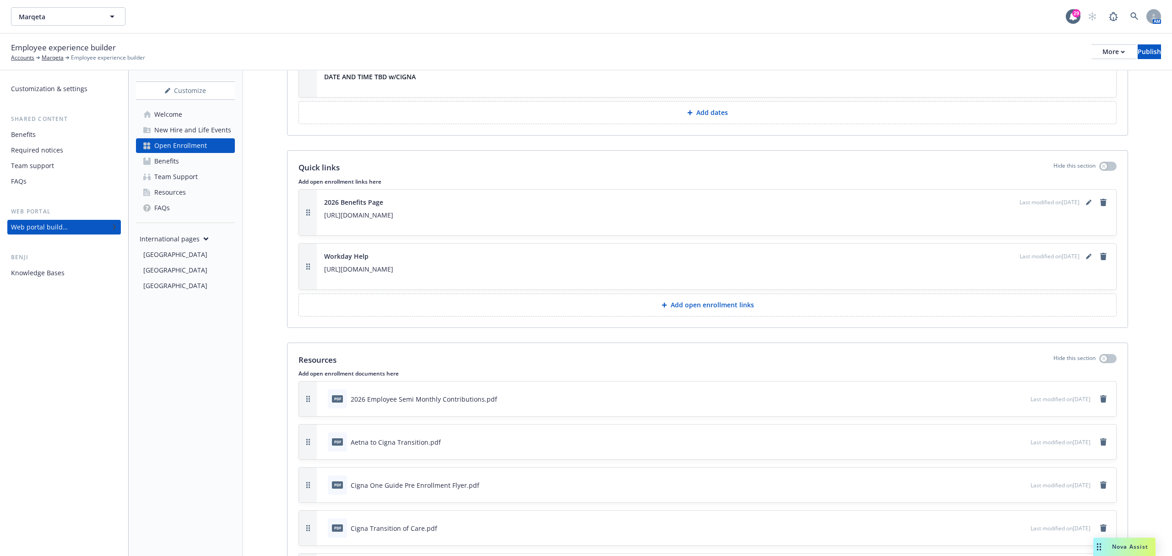
scroll to position [3419, 0]
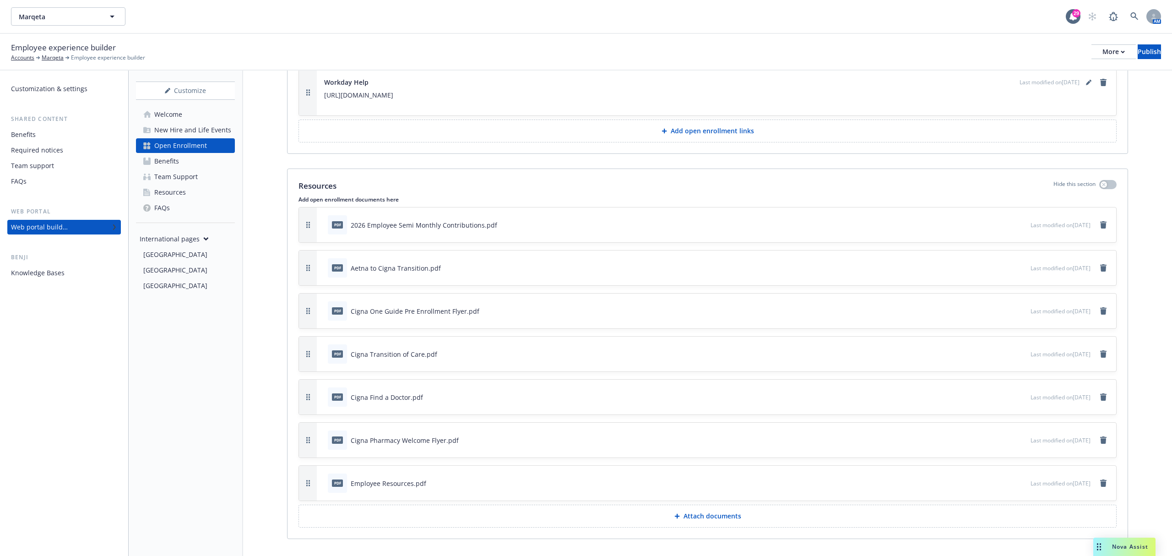
click at [665, 518] on button "Attach documents" at bounding box center [708, 516] width 818 height 23
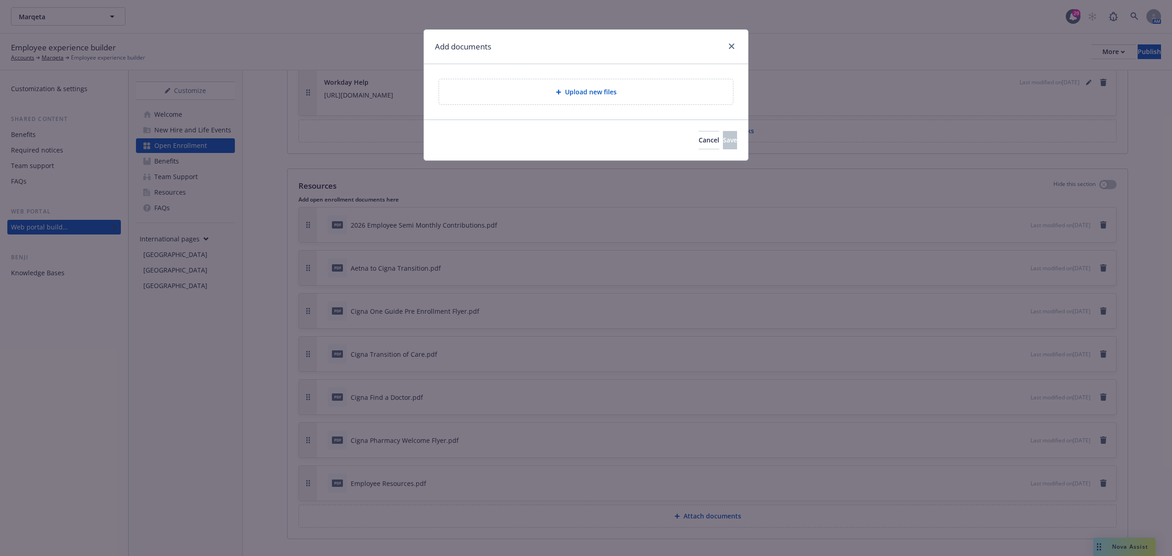
click at [638, 72] on div "Upload new files" at bounding box center [586, 91] width 324 height 55
click at [631, 96] on div "Upload new files" at bounding box center [585, 92] width 279 height 11
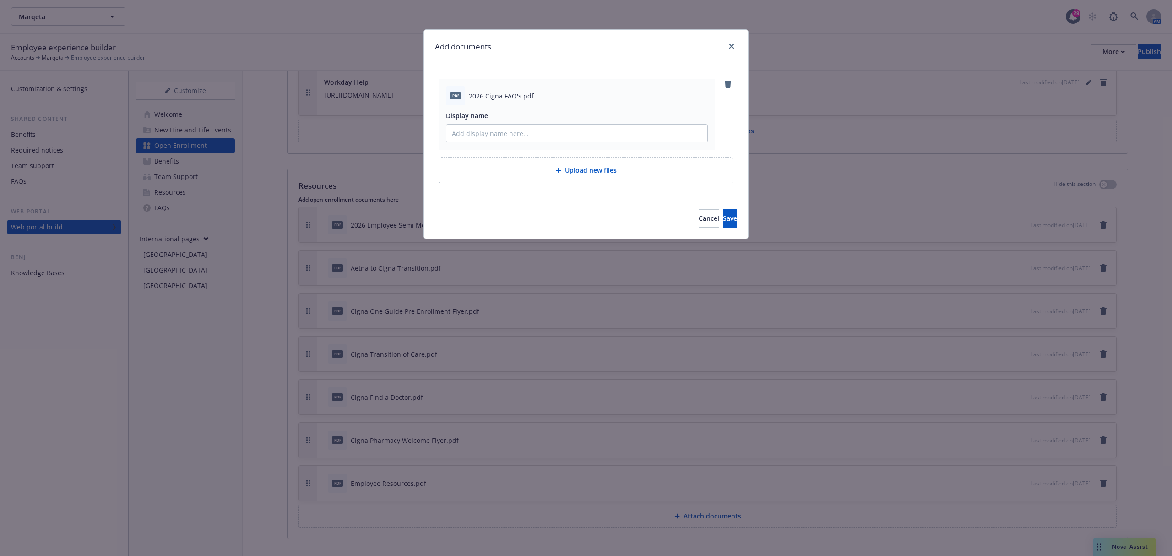
click at [740, 218] on div "Cancel Save" at bounding box center [586, 218] width 324 height 41
click at [723, 218] on span "Save" at bounding box center [730, 218] width 14 height 9
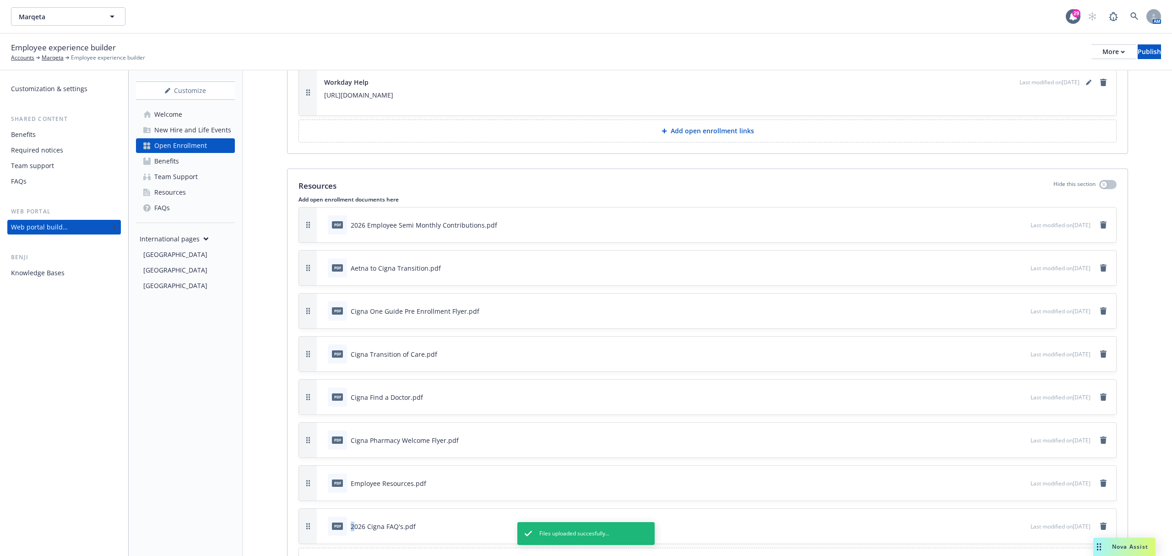
drag, startPoint x: 354, startPoint y: 515, endPoint x: 356, endPoint y: 505, distance: 10.2
click at [356, 505] on div "pdf 2026 Employee Semi Monthly Contributions.pdf Last modified on 10/12/2025 pd…" at bounding box center [708, 375] width 818 height 337
drag, startPoint x: 305, startPoint y: 520, endPoint x: 310, endPoint y: 471, distance: 49.7
click at [310, 471] on button "button" at bounding box center [308, 480] width 18 height 35
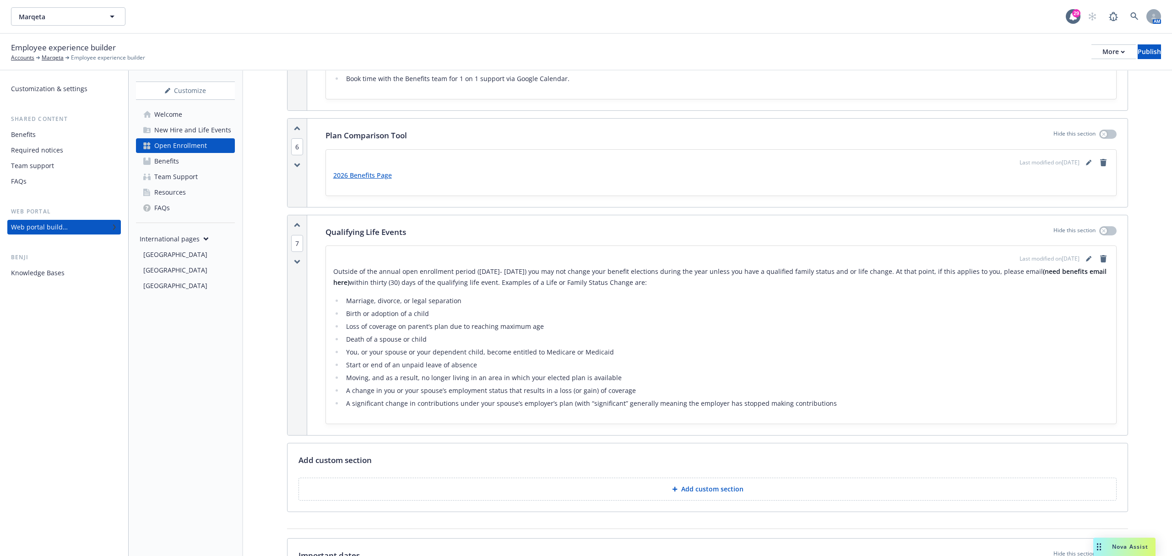
scroll to position [2320, 0]
click at [1086, 161] on icon "editPencil" at bounding box center [1088, 163] width 5 height 5
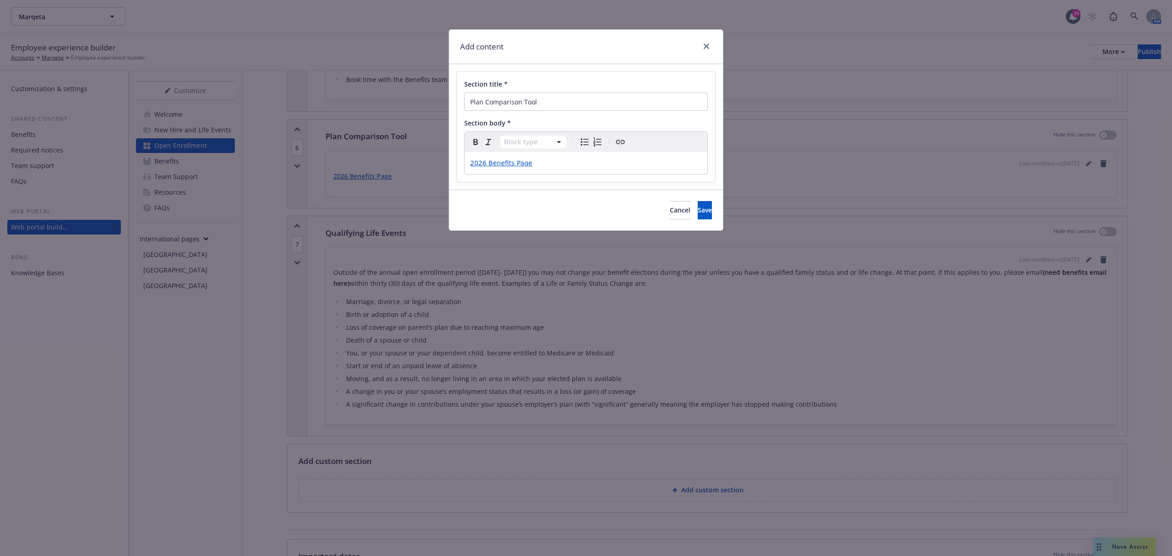
click at [466, 165] on div "2026 Benefits Page" at bounding box center [586, 163] width 243 height 22
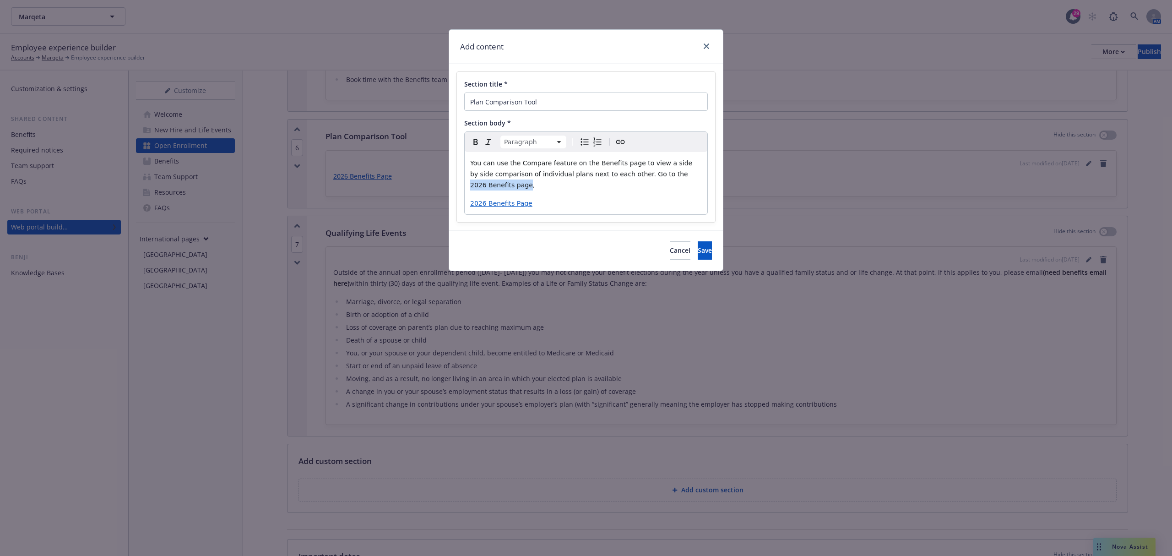
drag, startPoint x: 643, startPoint y: 174, endPoint x: 696, endPoint y: 179, distance: 53.3
click at [695, 179] on span "You can use the Compare feature on the Benefits page to view a side by side com…" at bounding box center [582, 173] width 224 height 29
click at [625, 138] on icon "Create link" at bounding box center [620, 141] width 11 height 11
type input "https://app.newfront.com/employee/718dc262-51fe-4451-9034-ccfc62903114/benefits…"
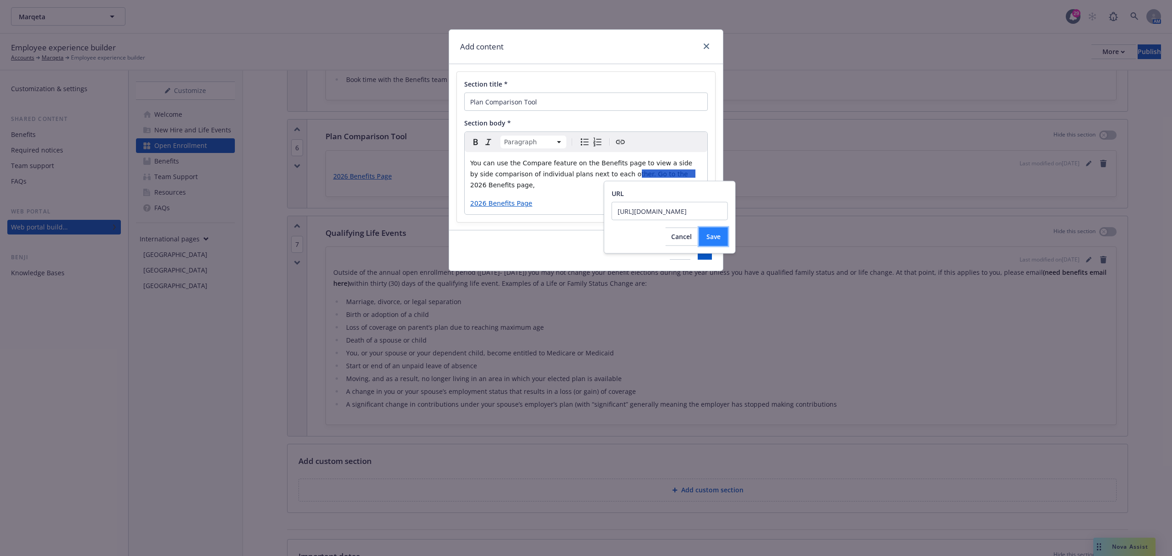
click at [707, 239] on span "Save" at bounding box center [714, 236] width 14 height 9
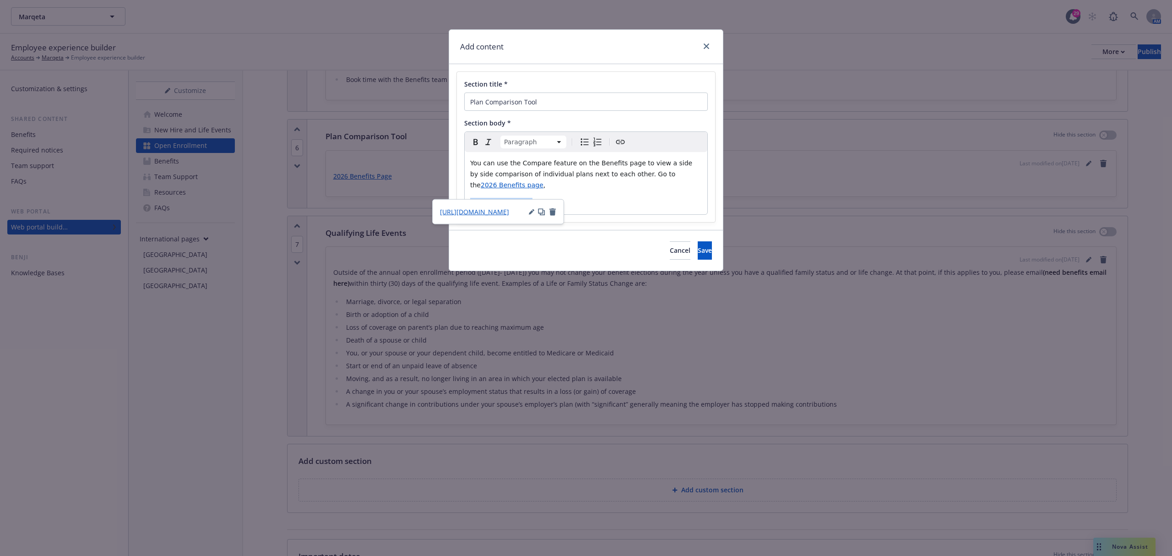
drag, startPoint x: 579, startPoint y: 190, endPoint x: 465, endPoint y: 191, distance: 113.6
click at [465, 191] on div "You can use the Compare feature on the Benefits page to view a side by side com…" at bounding box center [586, 183] width 243 height 62
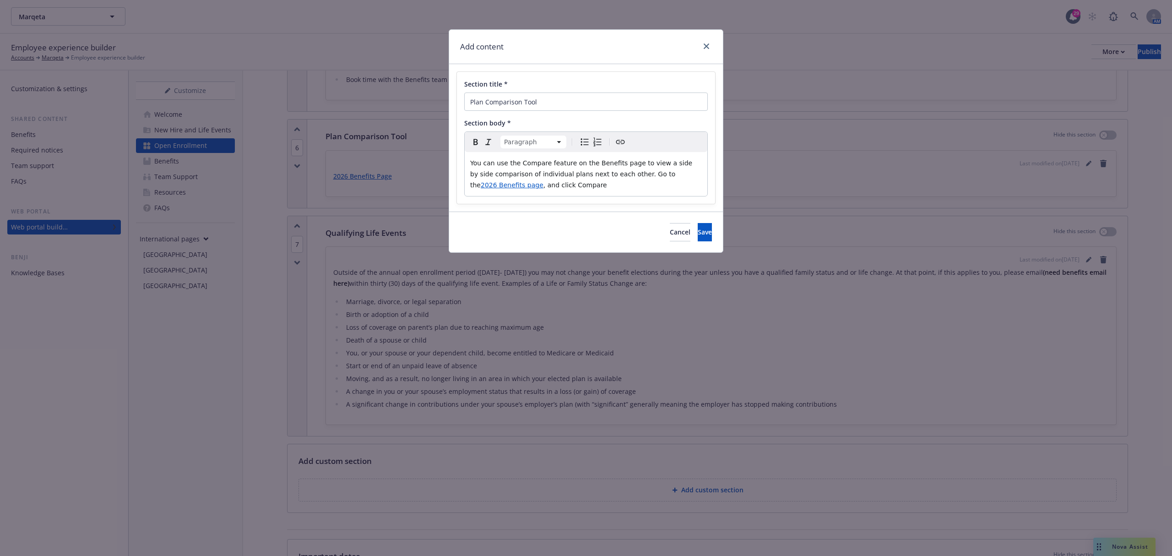
click at [544, 186] on span ", and click Compare" at bounding box center [576, 184] width 64 height 7
click at [550, 186] on p "You can use the Compare feature on the Benefits page to view a side by side com…" at bounding box center [586, 174] width 232 height 33
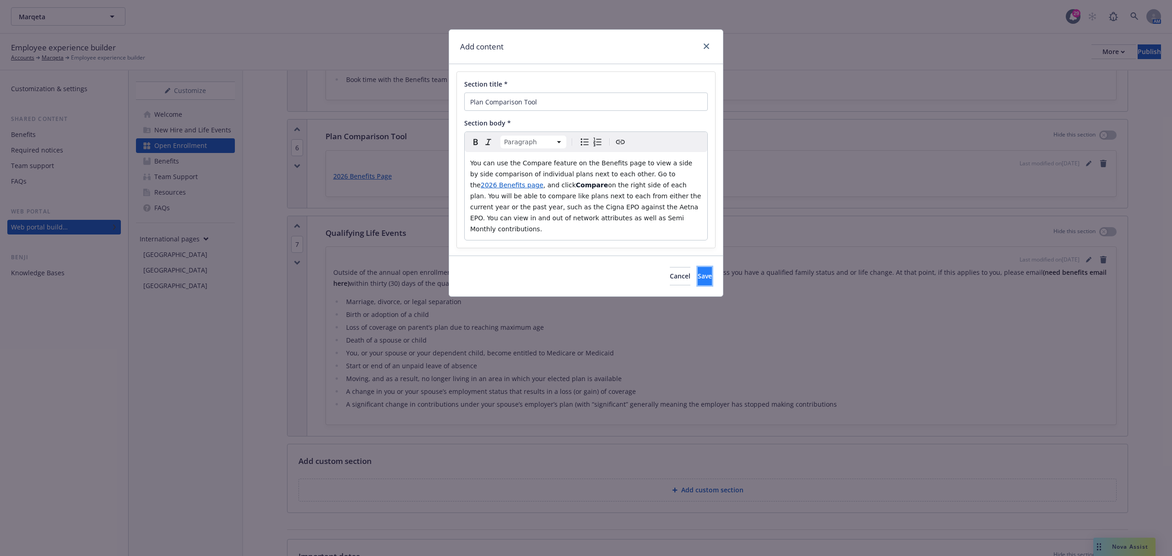
click at [698, 272] on span "Save" at bounding box center [705, 276] width 14 height 9
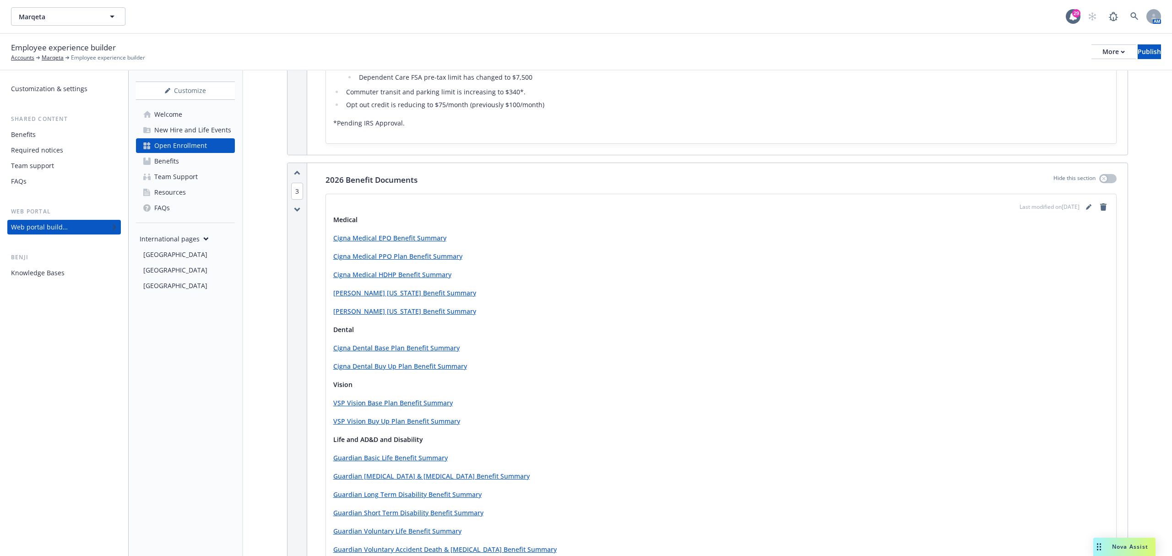
scroll to position [305, 0]
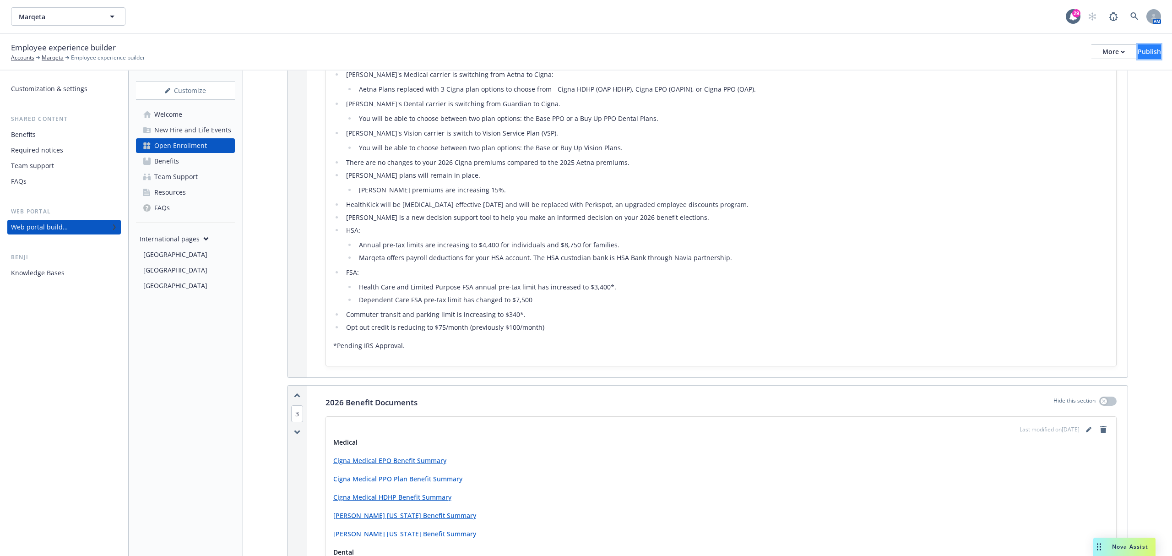
click at [1138, 48] on button "Publish" at bounding box center [1149, 51] width 23 height 15
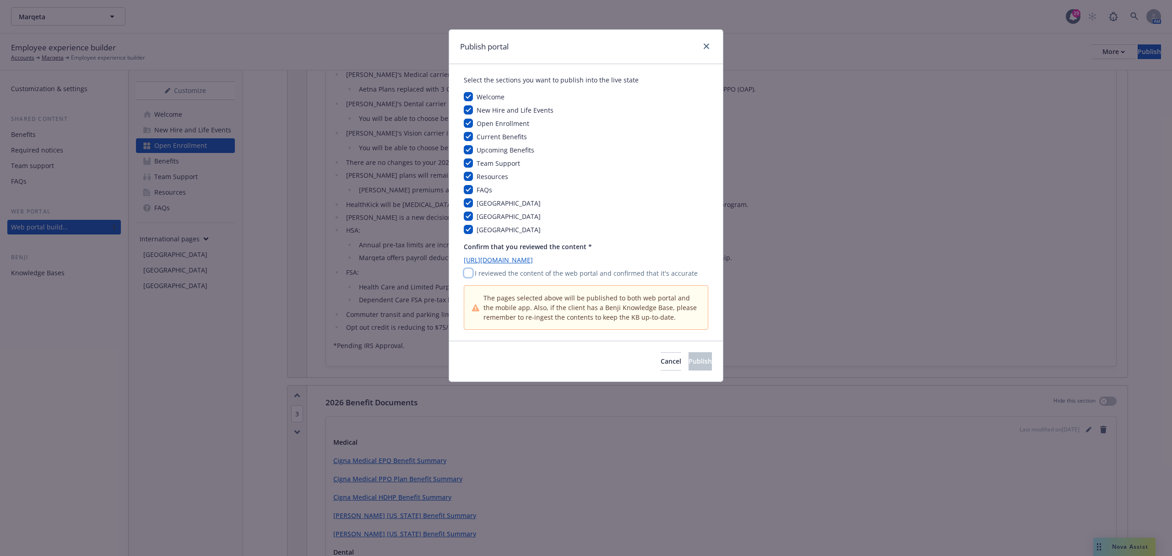
click at [466, 274] on input "checkbox" at bounding box center [468, 272] width 9 height 9
checkbox input "true"
click at [691, 362] on span "Publish" at bounding box center [700, 361] width 23 height 9
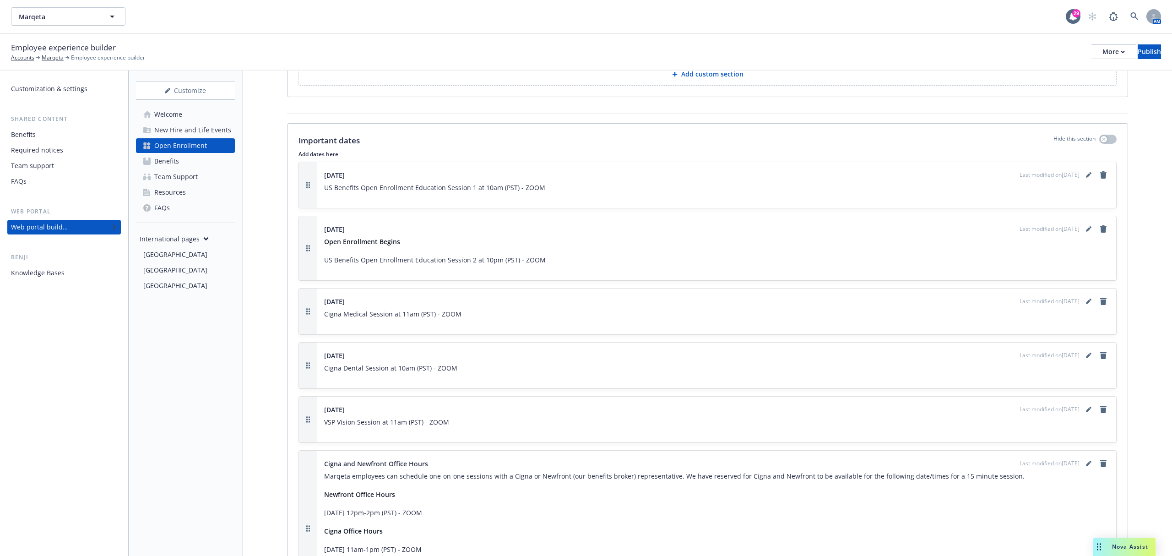
scroll to position [2748, 0]
click at [1138, 50] on div "Publish" at bounding box center [1149, 52] width 23 height 14
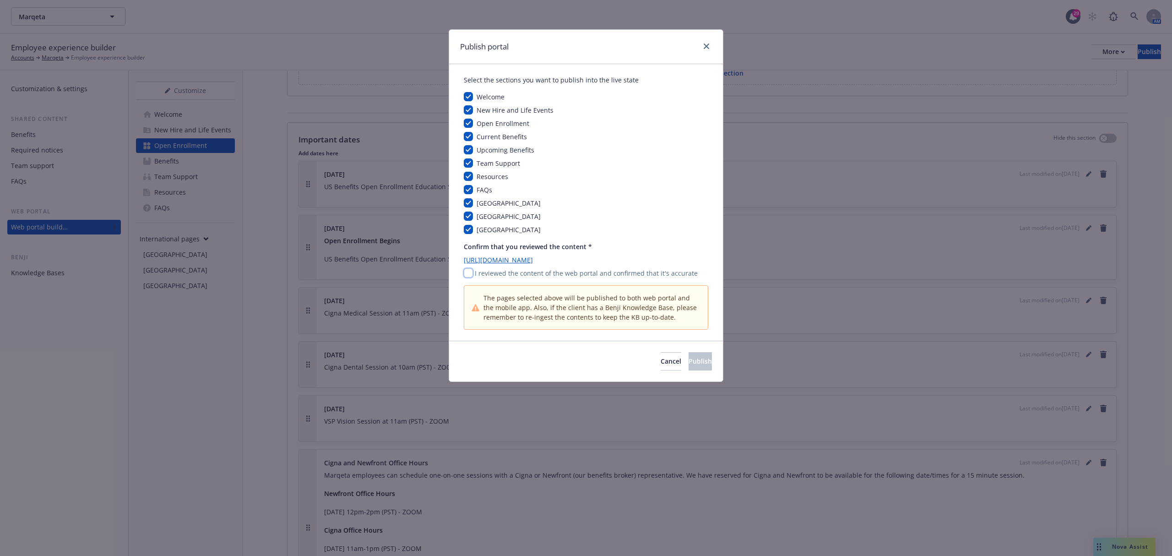
click at [470, 275] on input "checkbox" at bounding box center [468, 272] width 9 height 9
checkbox input "true"
click at [689, 370] on button "Publish" at bounding box center [700, 361] width 23 height 18
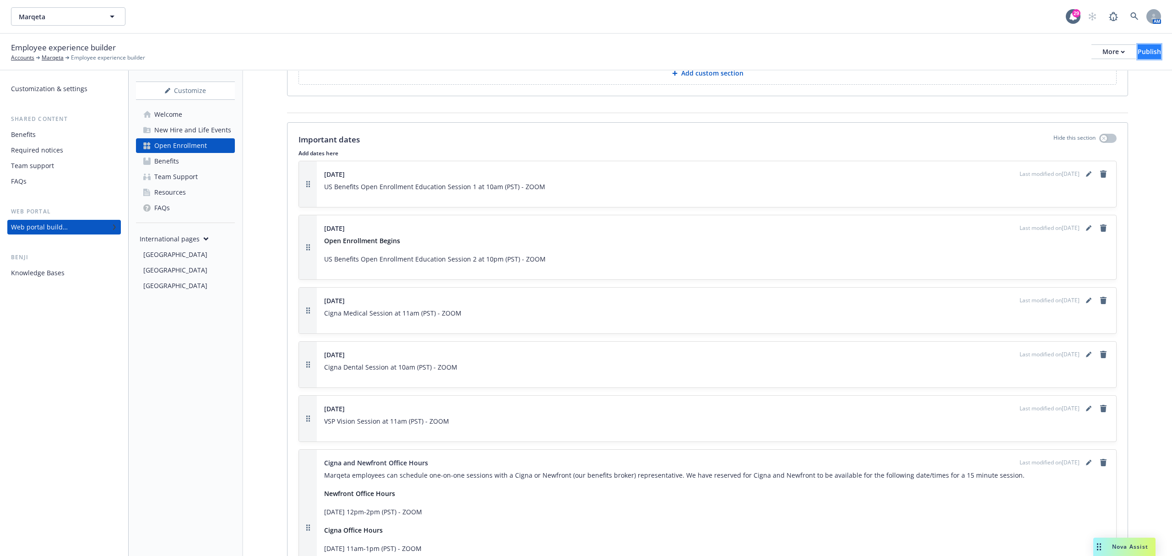
click at [1146, 49] on button "Publish" at bounding box center [1149, 51] width 23 height 15
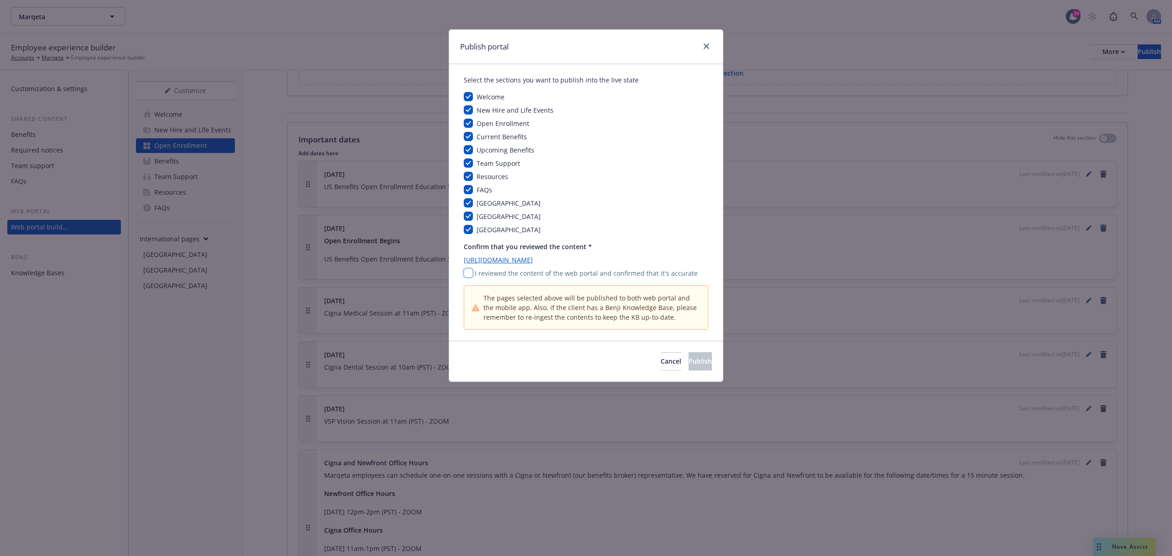
click at [465, 274] on input "checkbox" at bounding box center [468, 272] width 9 height 9
checkbox input "true"
click at [694, 361] on span "Publish" at bounding box center [700, 361] width 23 height 9
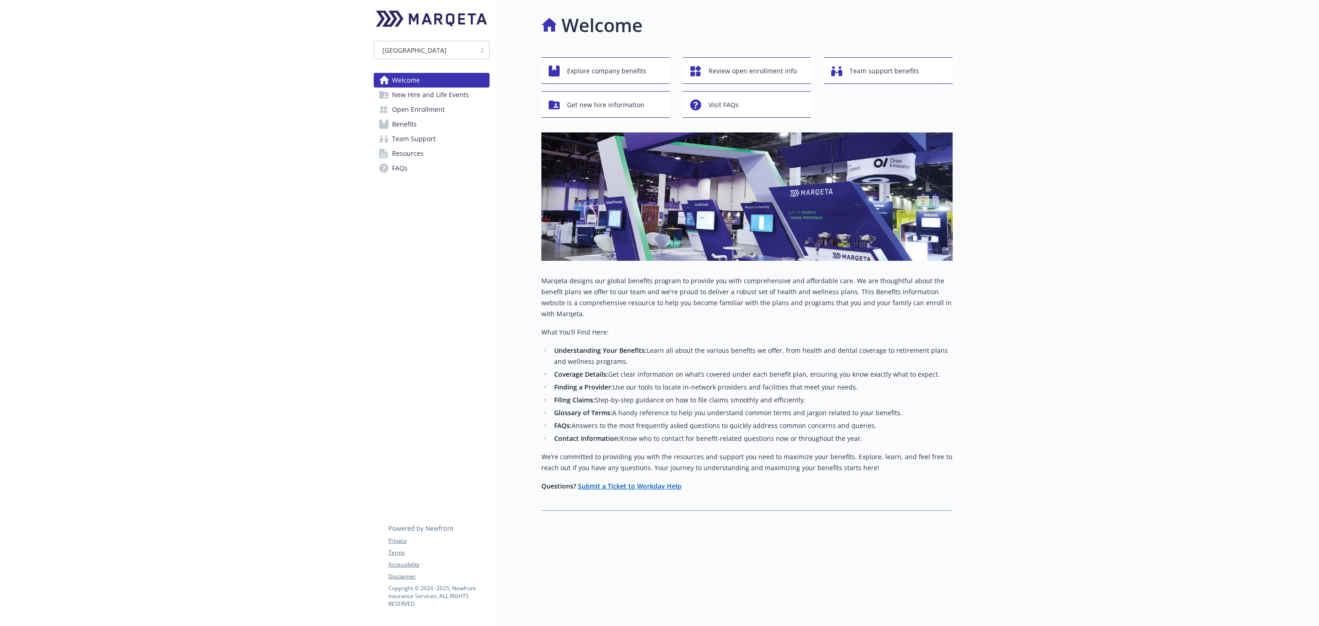
click at [425, 109] on span "Open Enrollment" at bounding box center [418, 109] width 53 height 15
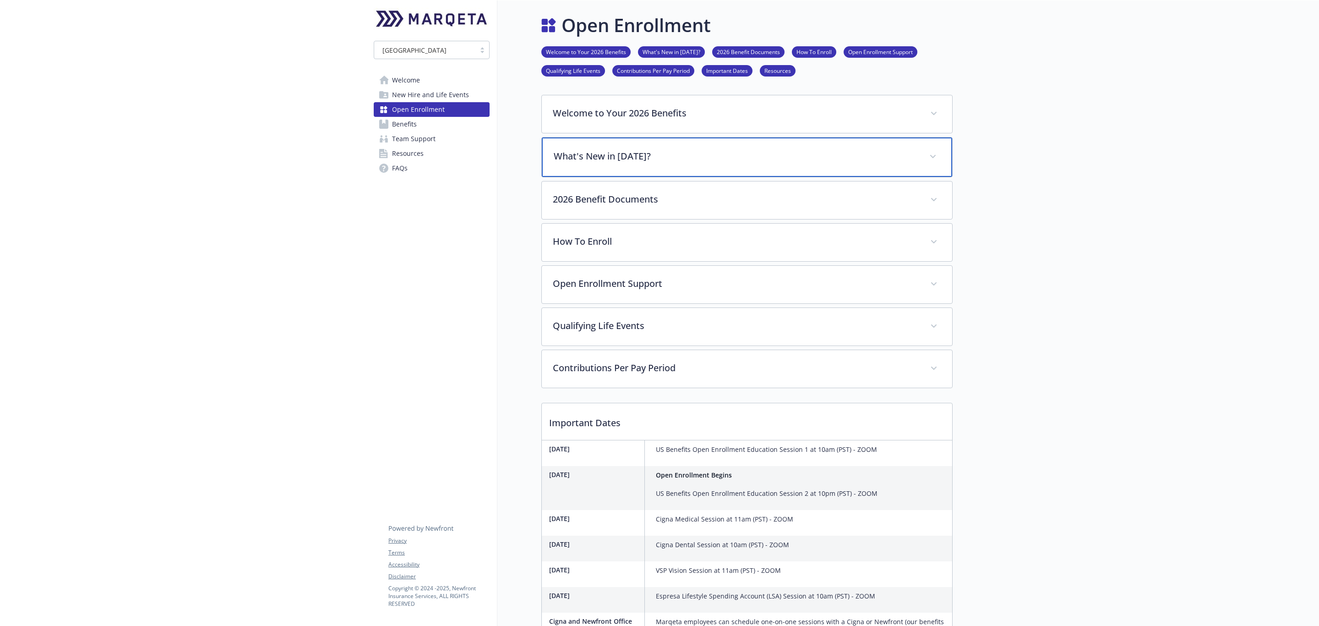
click at [693, 153] on p "What's New in 2026?" at bounding box center [736, 156] width 365 height 14
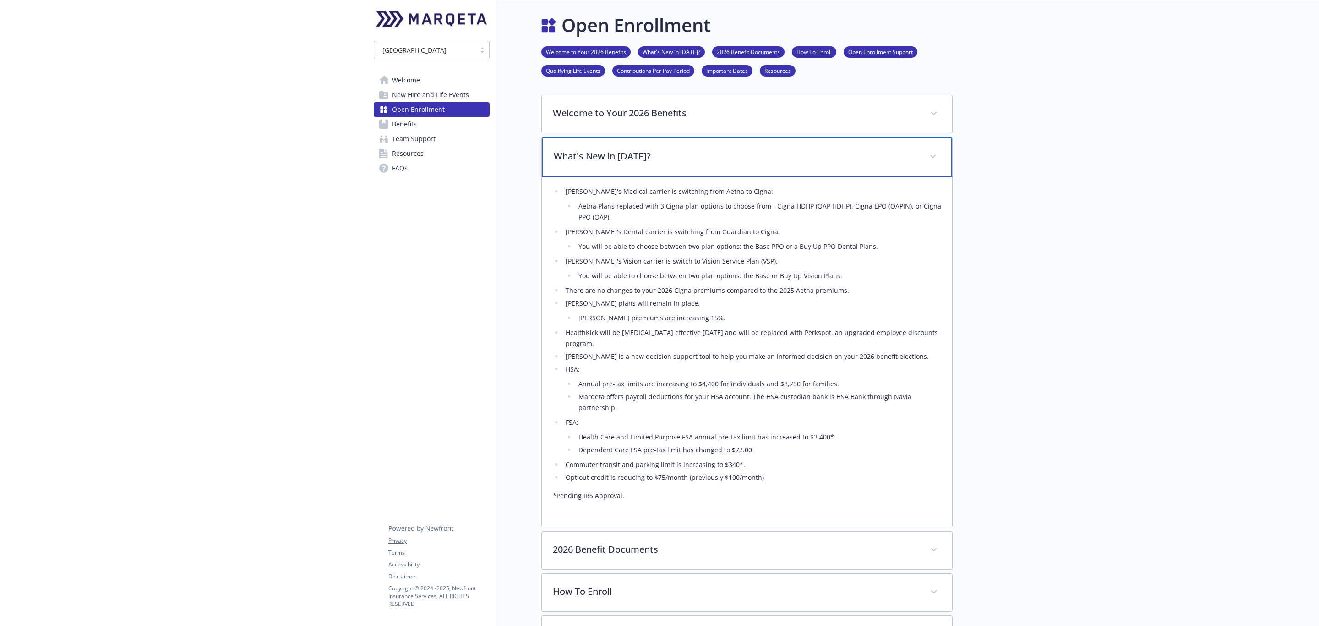
click at [807, 163] on p "What's New in 2026?" at bounding box center [736, 156] width 365 height 14
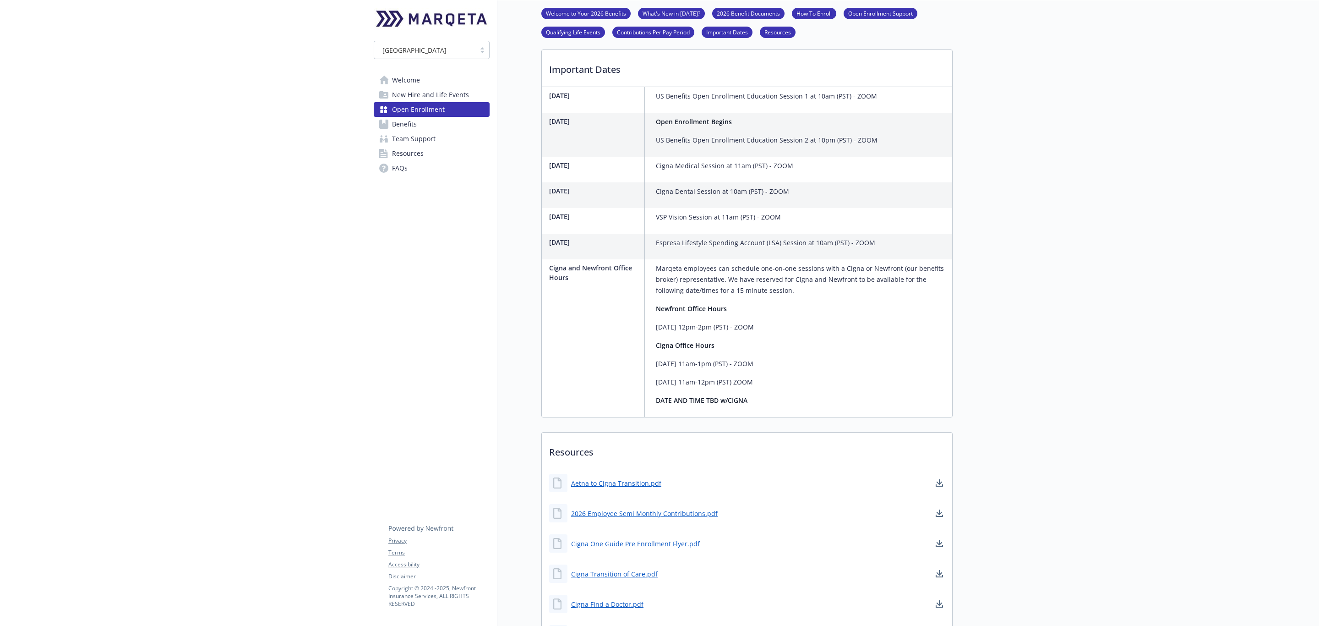
scroll to position [343, 0]
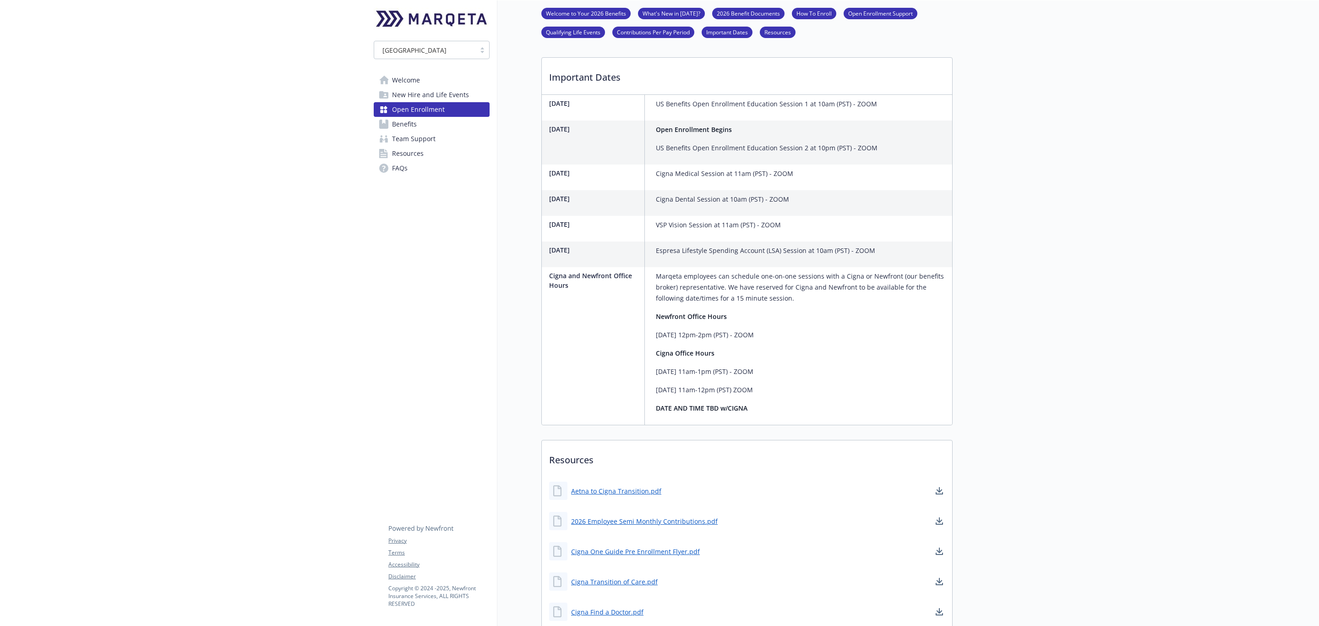
click at [417, 128] on link "Benefits" at bounding box center [432, 124] width 116 height 15
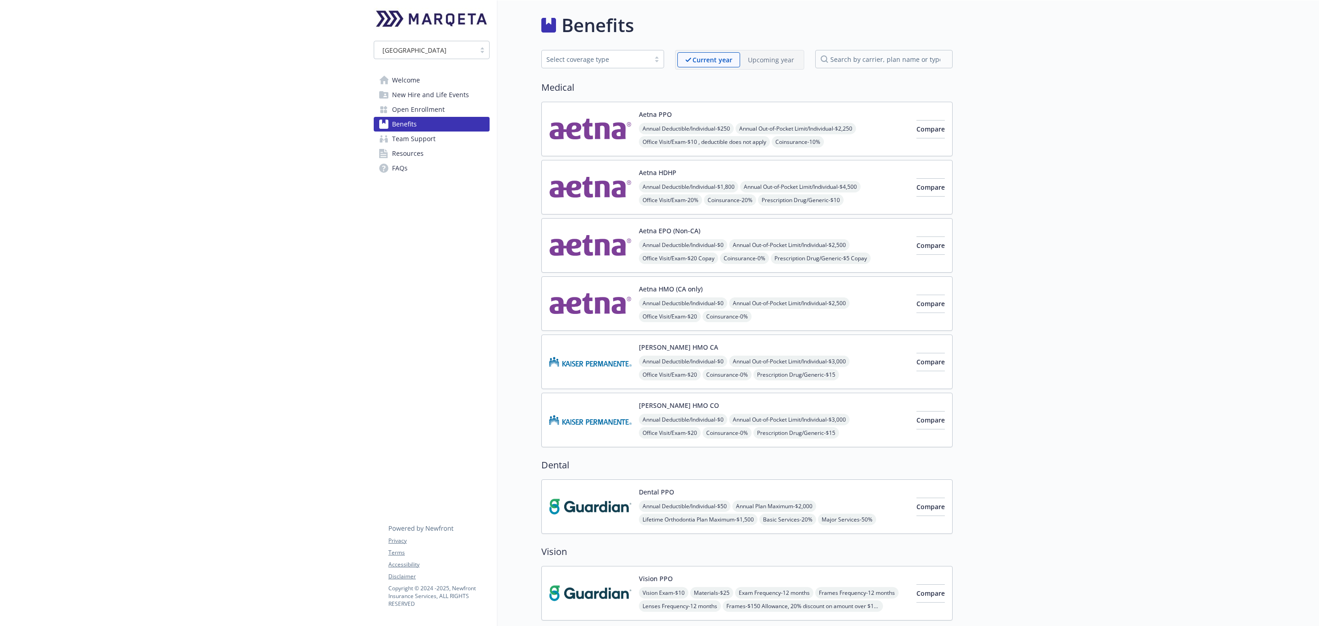
click at [773, 56] on p "Upcoming year" at bounding box center [771, 60] width 46 height 10
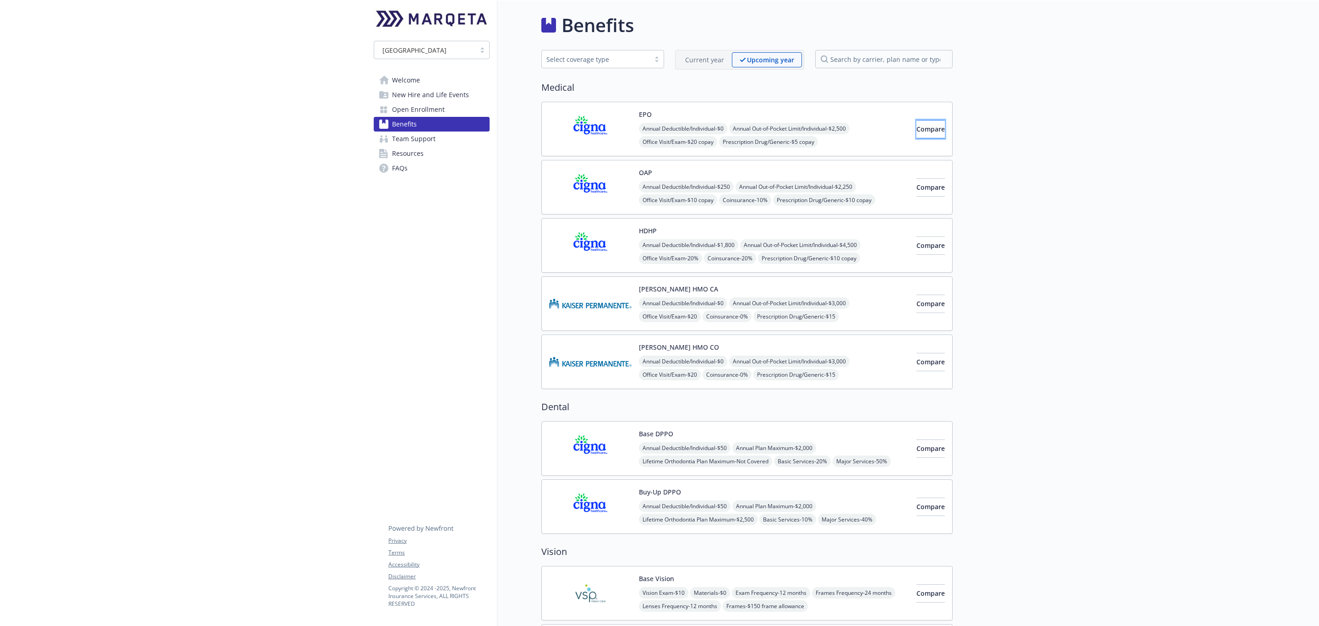
click at [916, 131] on span "Compare" at bounding box center [930, 129] width 28 height 9
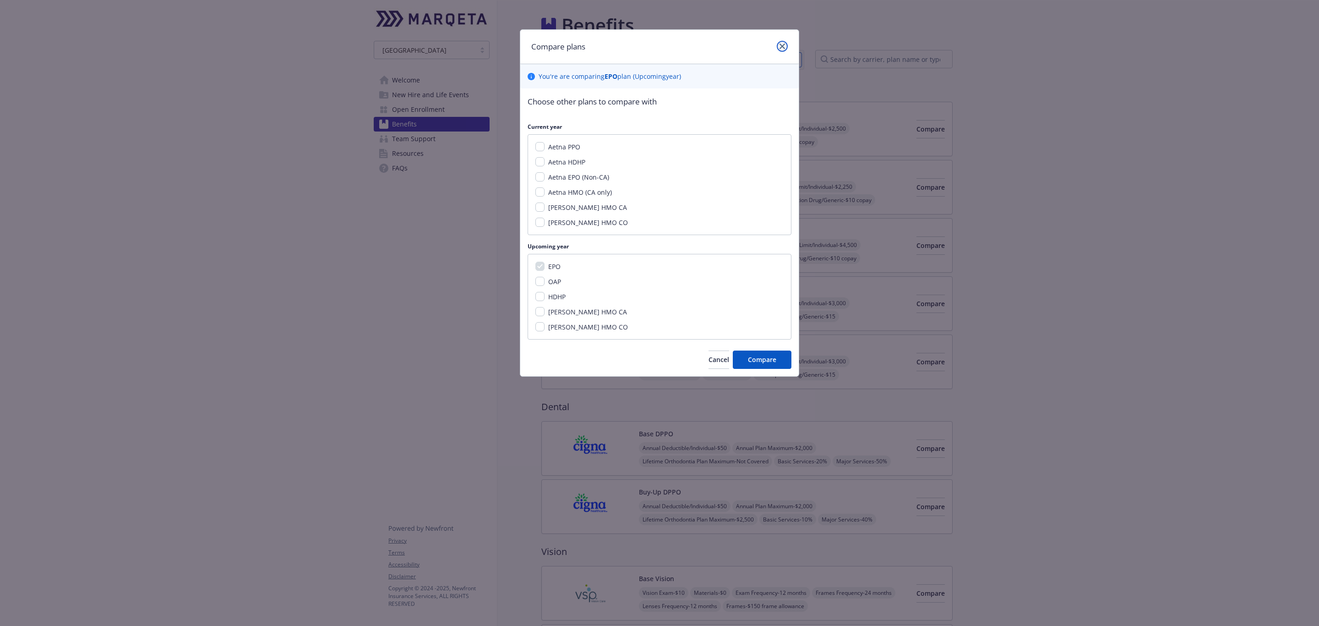
click at [780, 48] on icon "close" at bounding box center [781, 46] width 5 height 5
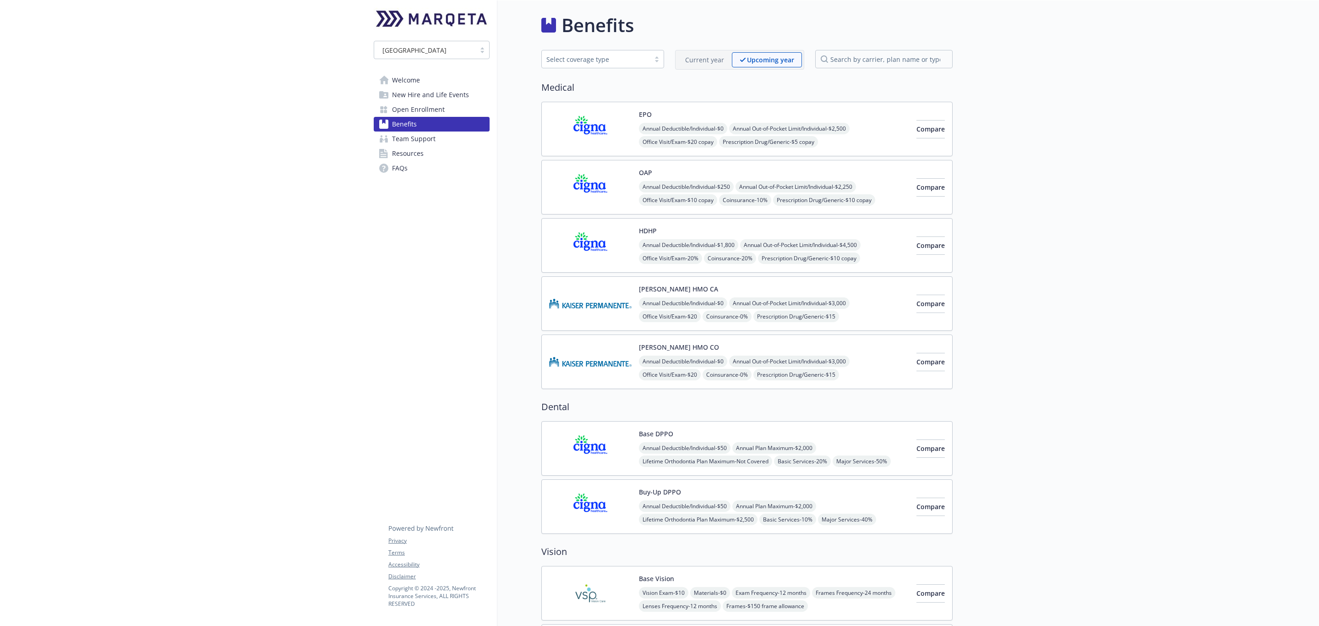
drag, startPoint x: 907, startPoint y: 127, endPoint x: 1182, endPoint y: 286, distance: 317.4
click at [916, 132] on button "Compare" at bounding box center [930, 129] width 28 height 18
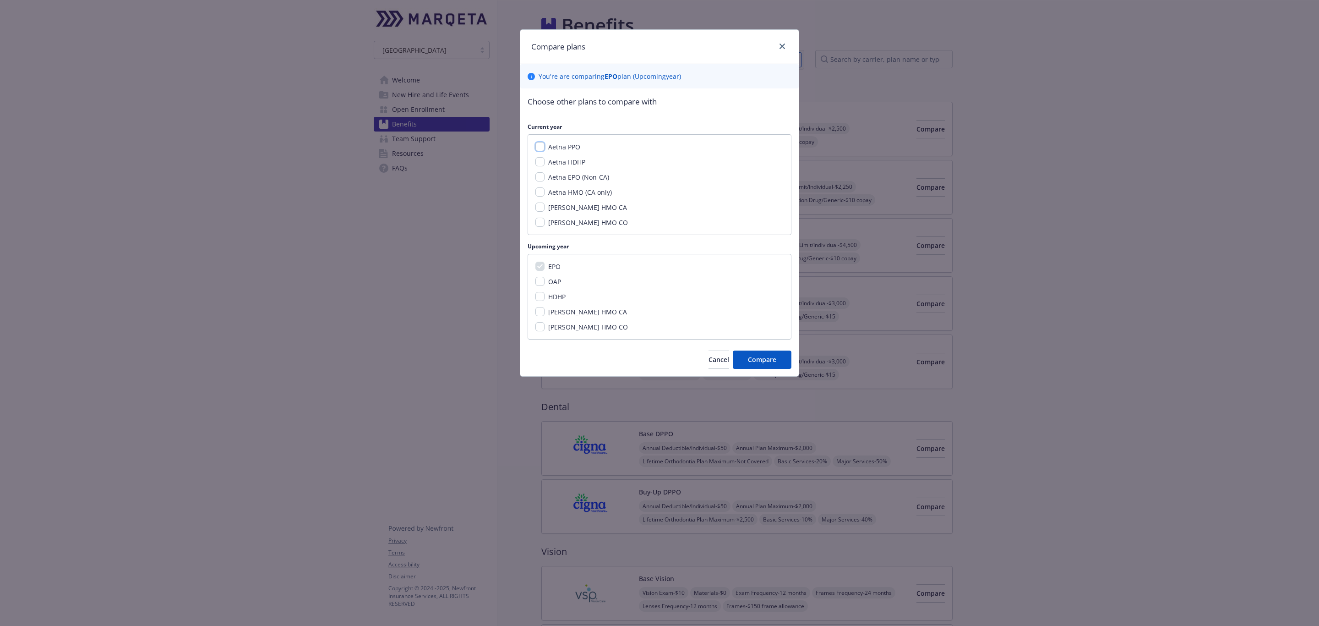
click at [539, 146] on input "Aetna PPO" at bounding box center [539, 146] width 9 height 9
checkbox input "true"
click at [768, 356] on span "Compare" at bounding box center [762, 359] width 28 height 9
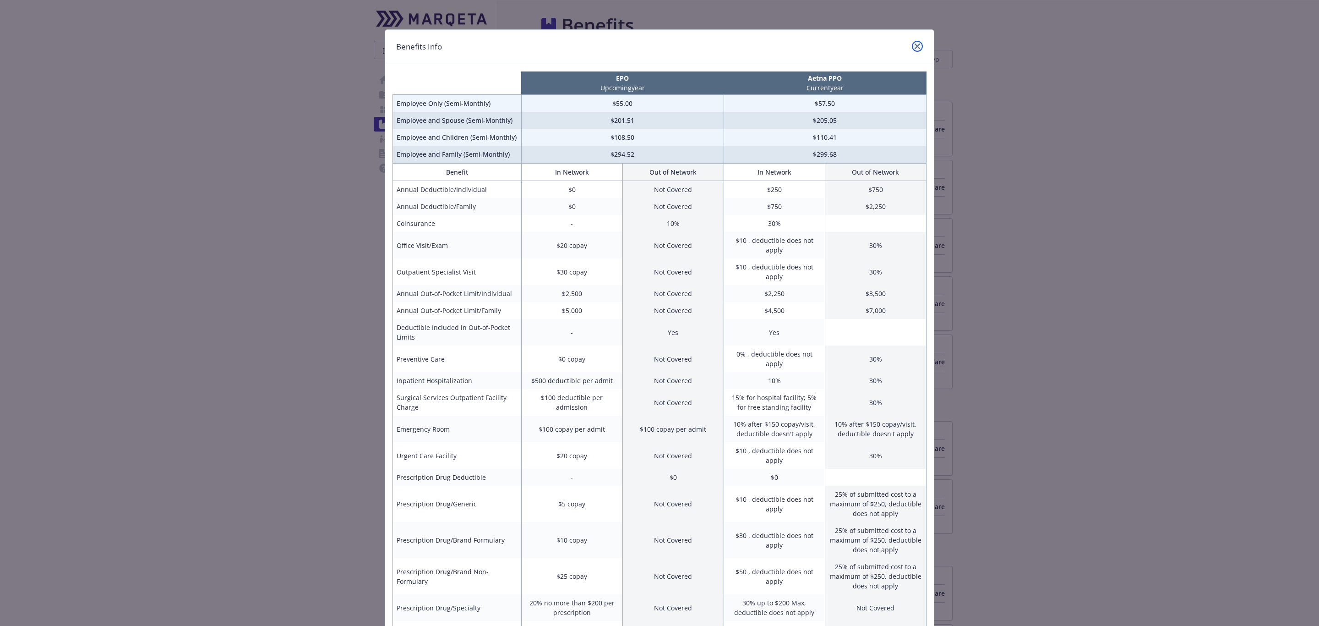
click at [915, 44] on icon "close" at bounding box center [917, 46] width 5 height 5
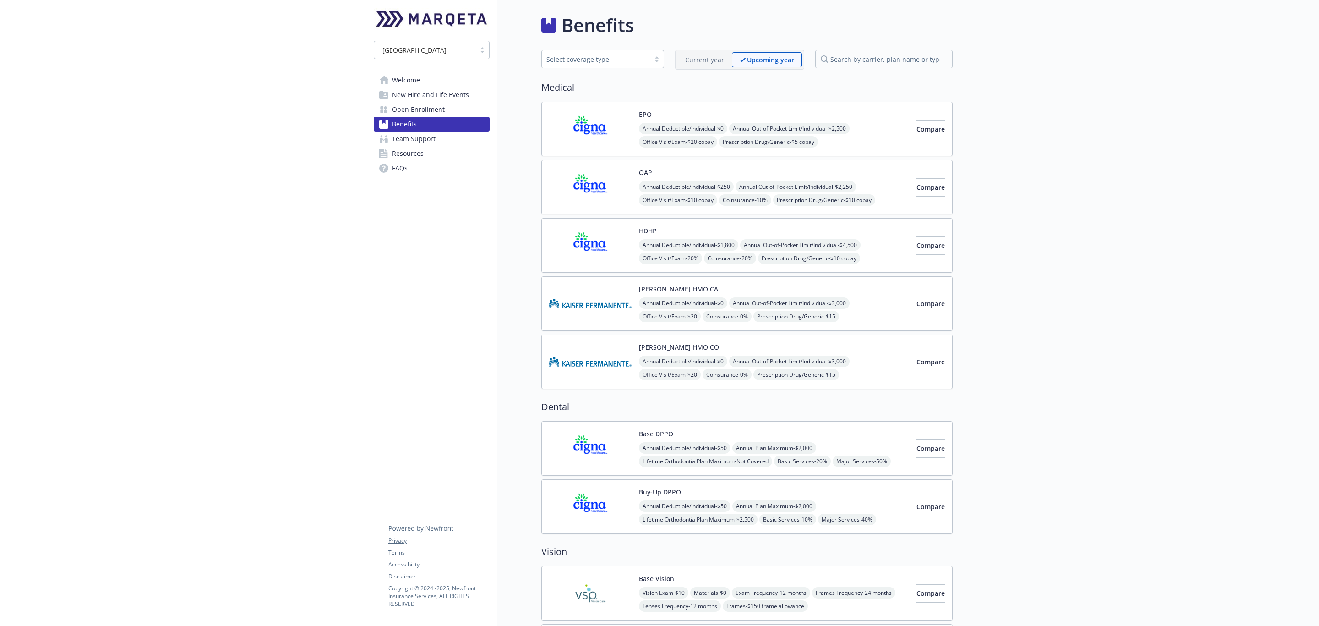
click at [705, 62] on p "Current year" at bounding box center [704, 60] width 39 height 10
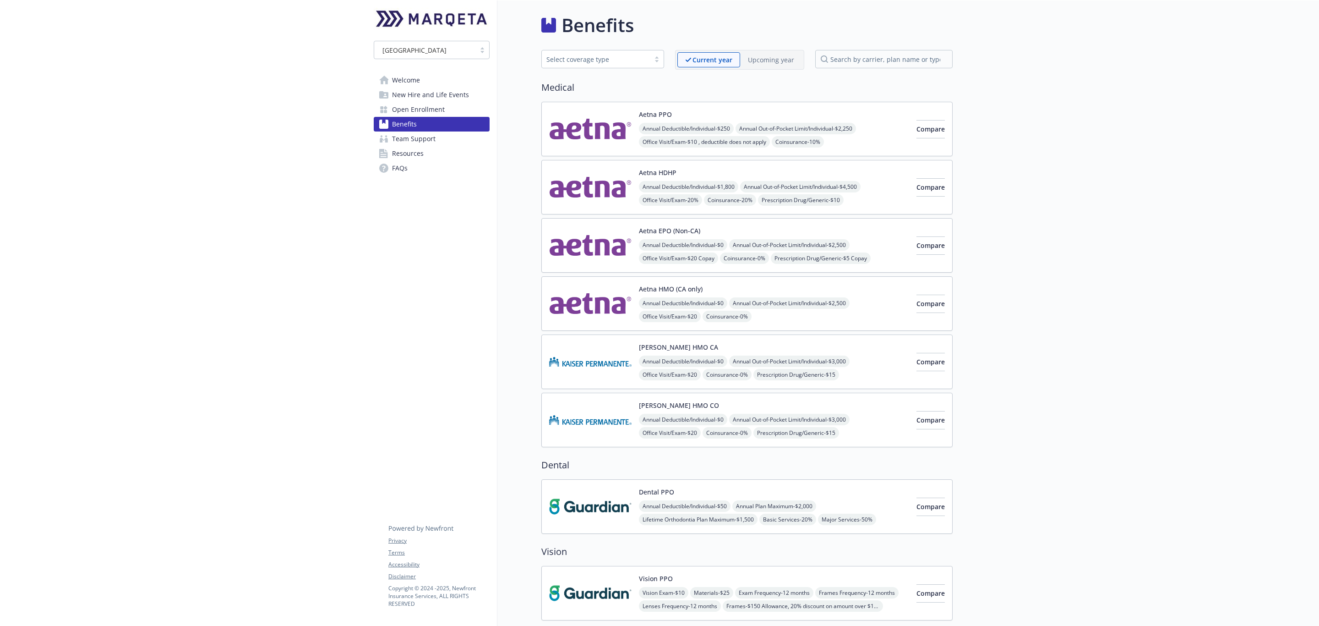
click at [740, 61] on div "Upcoming year" at bounding box center [771, 59] width 62 height 15
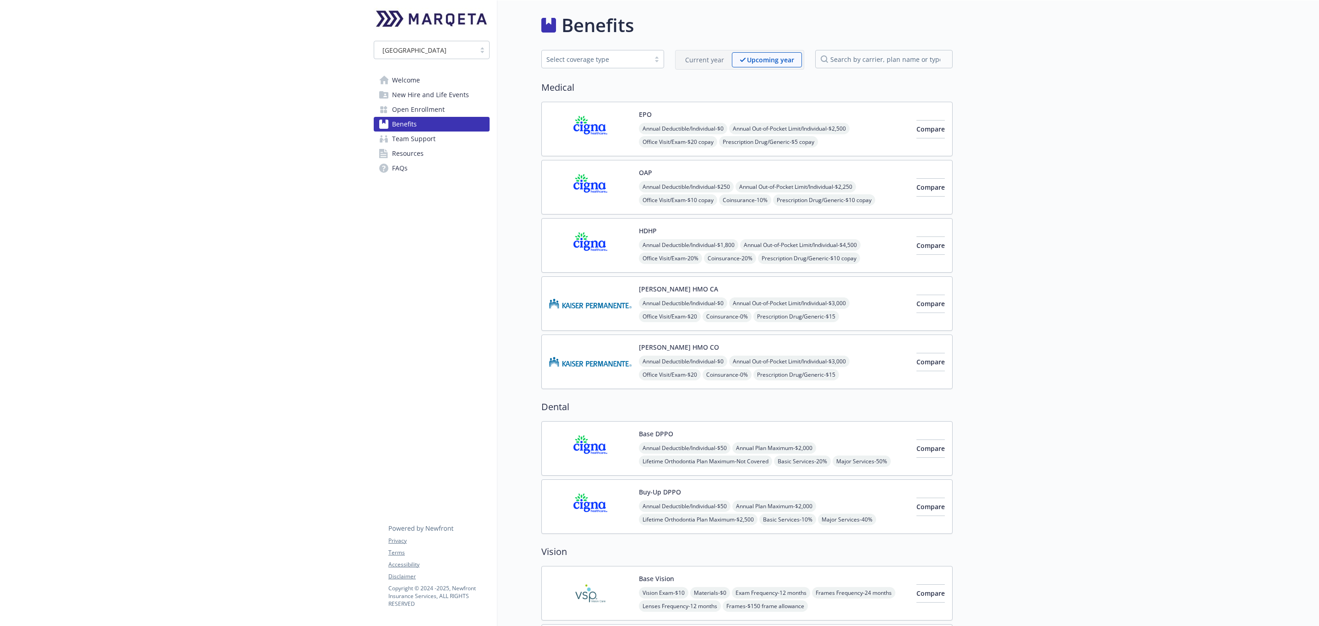
click at [757, 60] on p "Upcoming year" at bounding box center [770, 60] width 47 height 10
click at [916, 131] on span "Compare" at bounding box center [930, 129] width 28 height 9
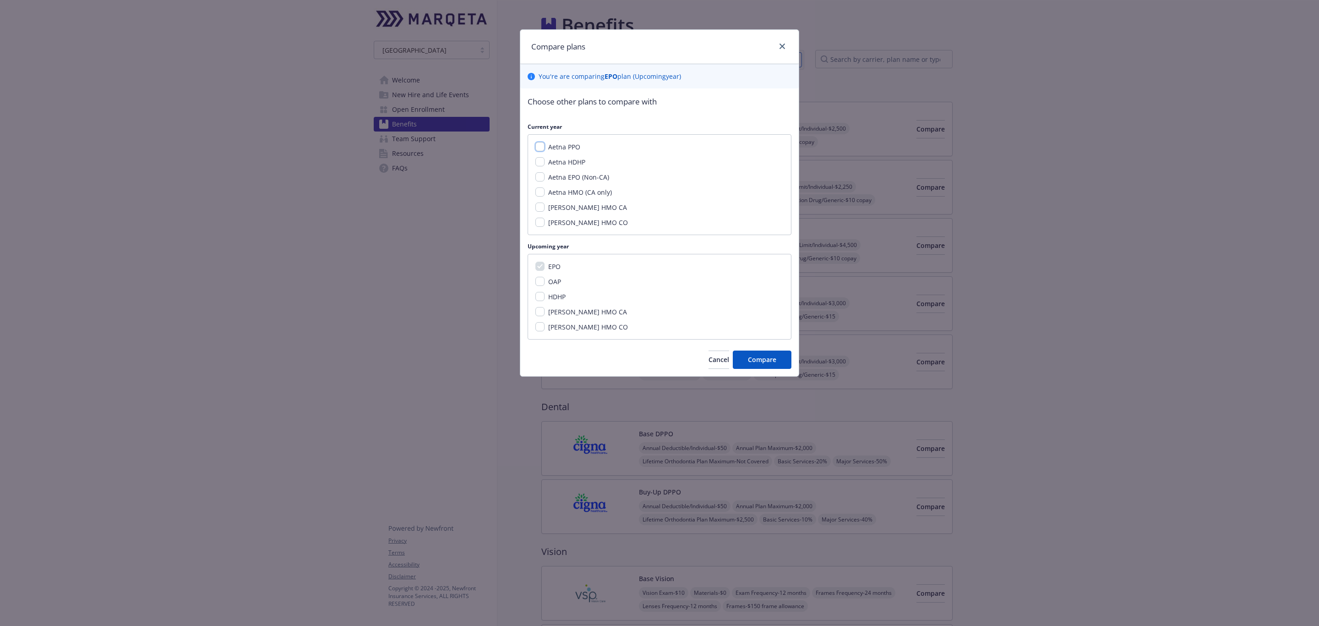
click at [540, 147] on input "Aetna PPO" at bounding box center [539, 146] width 9 height 9
checkbox input "true"
click at [753, 364] on span "Compare" at bounding box center [762, 359] width 28 height 9
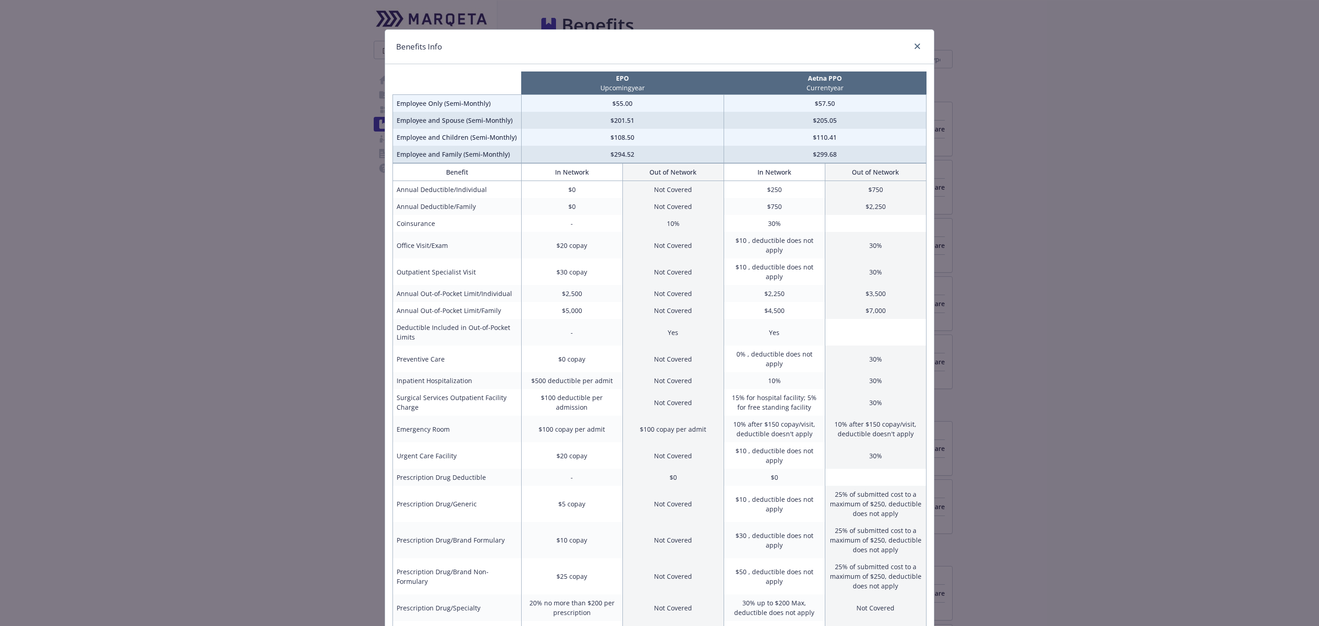
click at [695, 43] on div "Benefits Info" at bounding box center [659, 47] width 549 height 34
click at [915, 47] on icon "close" at bounding box center [917, 46] width 5 height 5
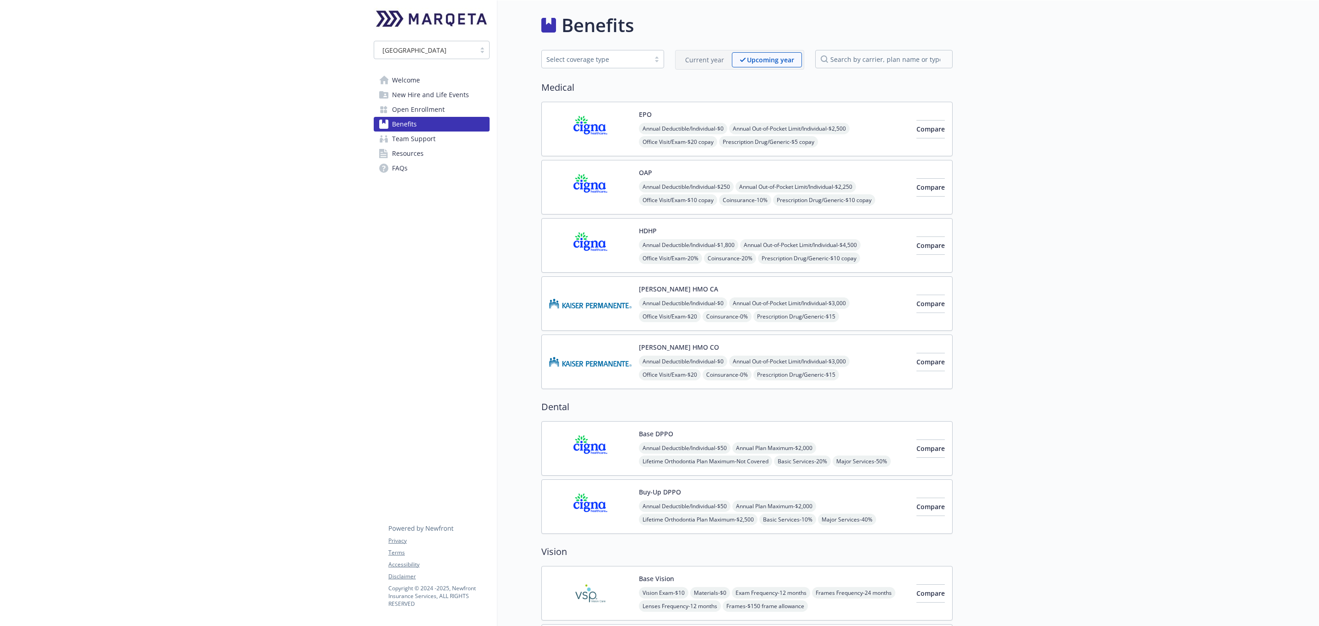
click at [916, 178] on div "Compare" at bounding box center [930, 187] width 28 height 39
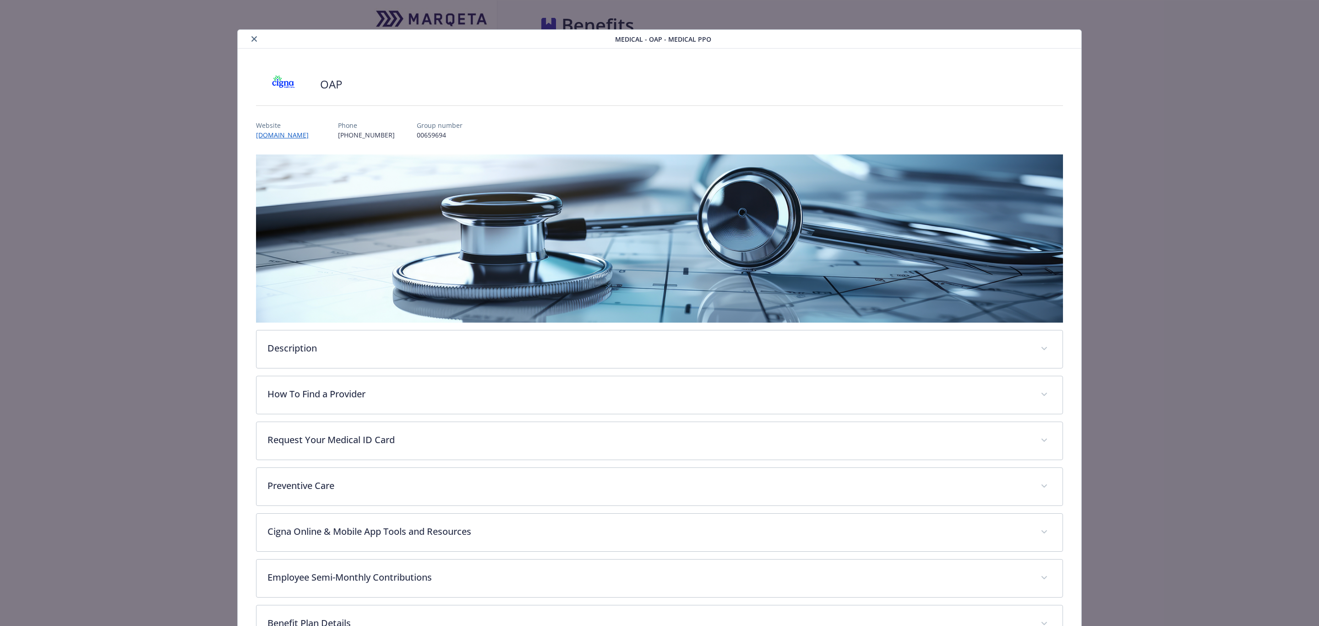
click at [249, 36] on button "close" at bounding box center [254, 38] width 11 height 11
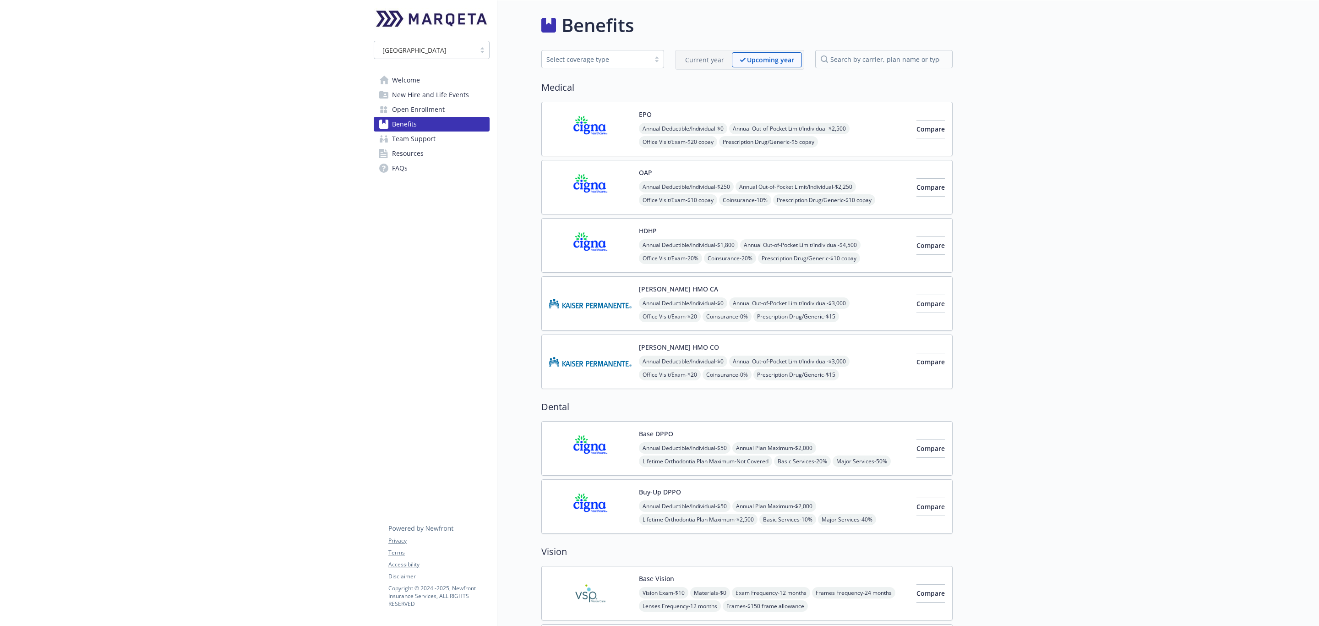
click at [936, 120] on div "Compare" at bounding box center [930, 128] width 28 height 39
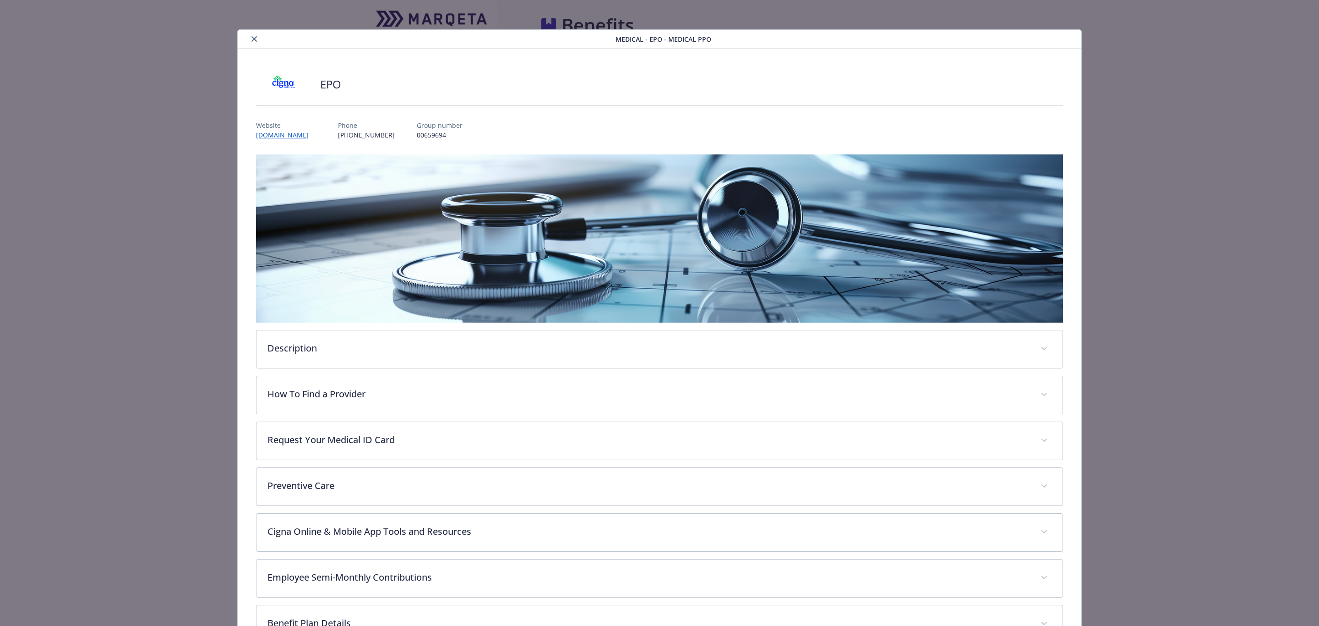
scroll to position [27, 0]
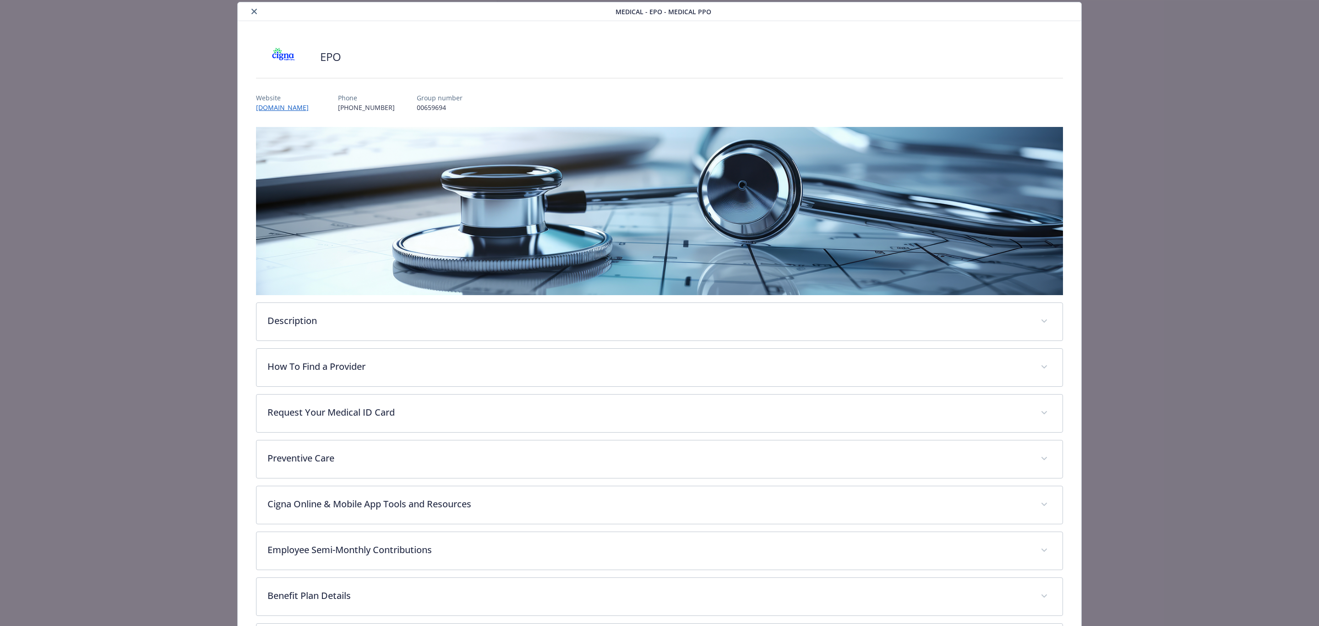
click at [259, 11] on div "details for plan Medical - EPO - Medical PPO" at bounding box center [428, 11] width 374 height 11
click at [253, 11] on icon "close" at bounding box center [253, 11] width 5 height 5
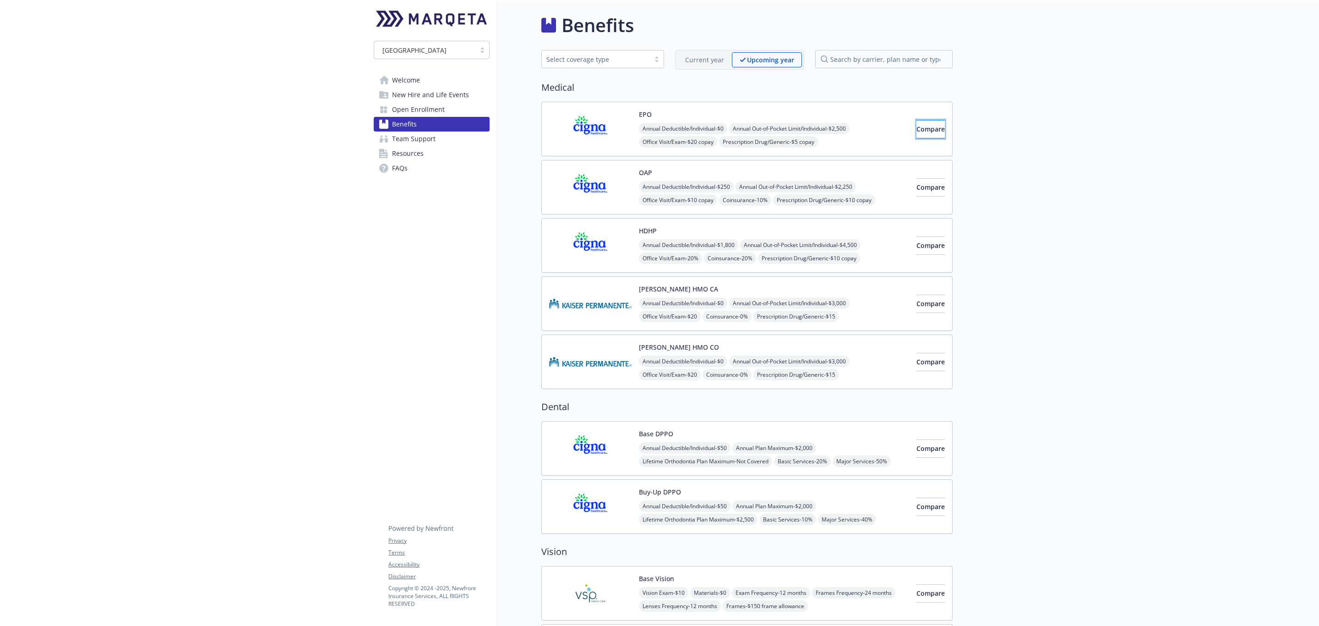
click at [916, 133] on span "Compare" at bounding box center [930, 129] width 28 height 9
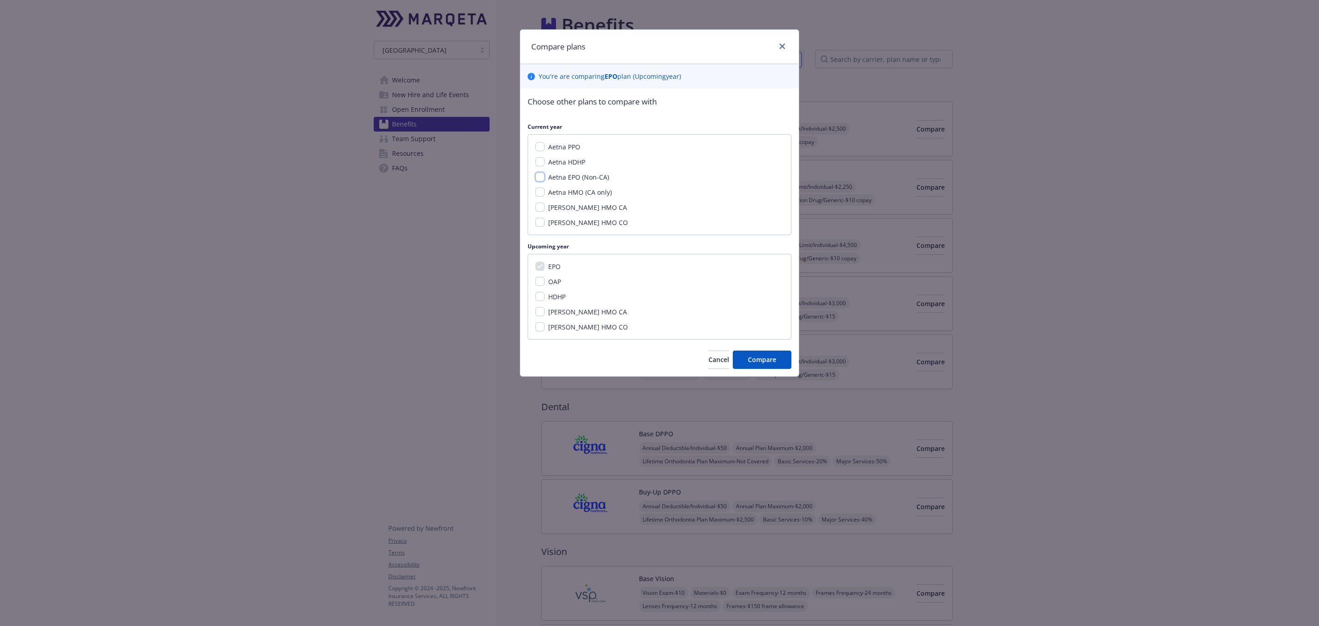
click at [540, 178] on input "Aetna EPO (Non-CA)" at bounding box center [539, 176] width 9 height 9
checkbox input "true"
click at [751, 367] on button "Compare" at bounding box center [762, 359] width 59 height 18
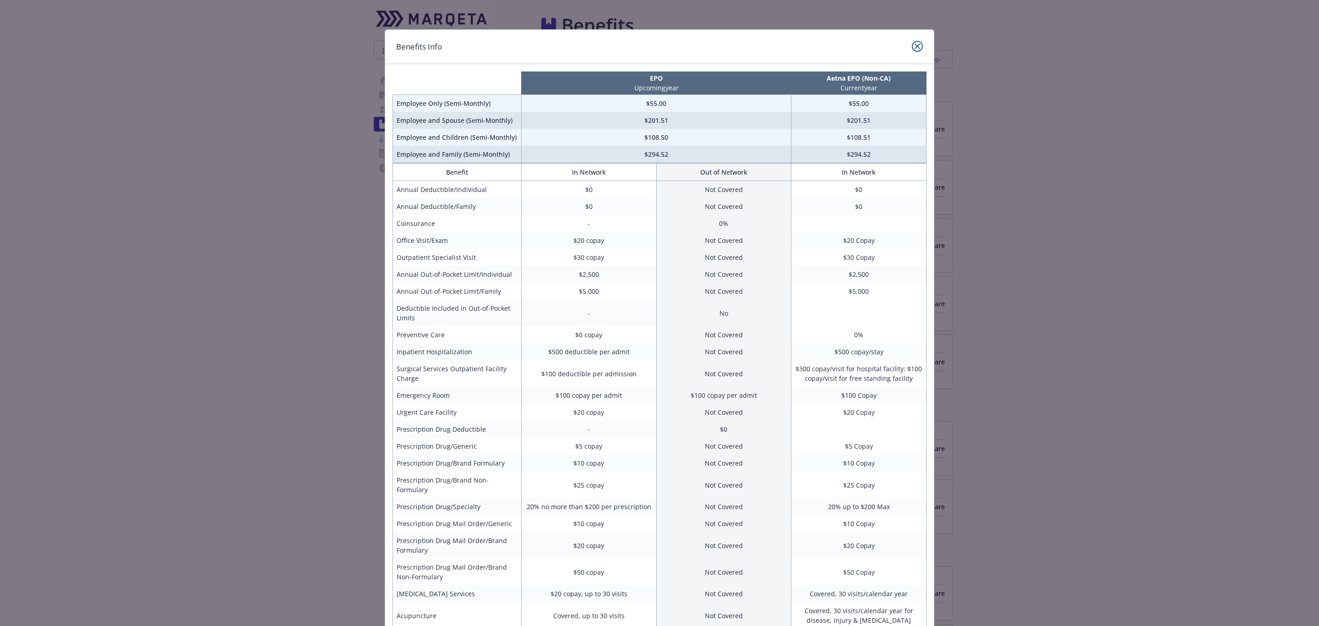
click at [915, 44] on icon "close" at bounding box center [917, 46] width 5 height 5
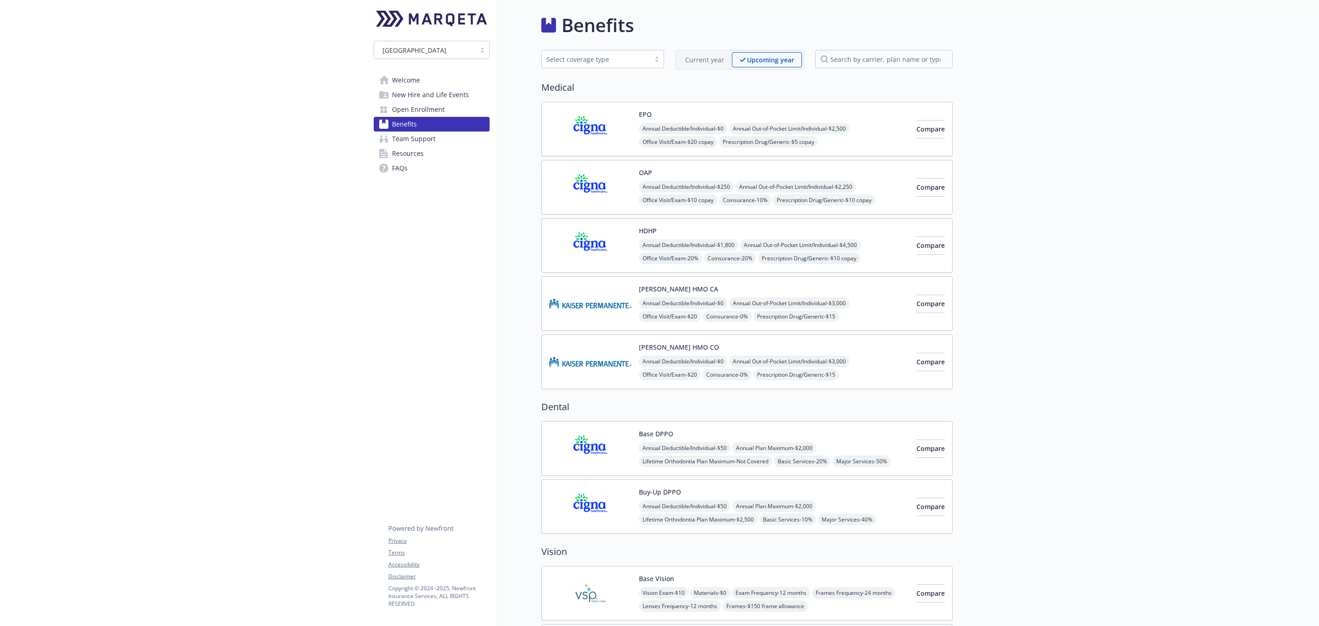
click at [411, 113] on span "Open Enrollment" at bounding box center [418, 109] width 53 height 15
click at [916, 129] on span "Compare" at bounding box center [930, 129] width 28 height 9
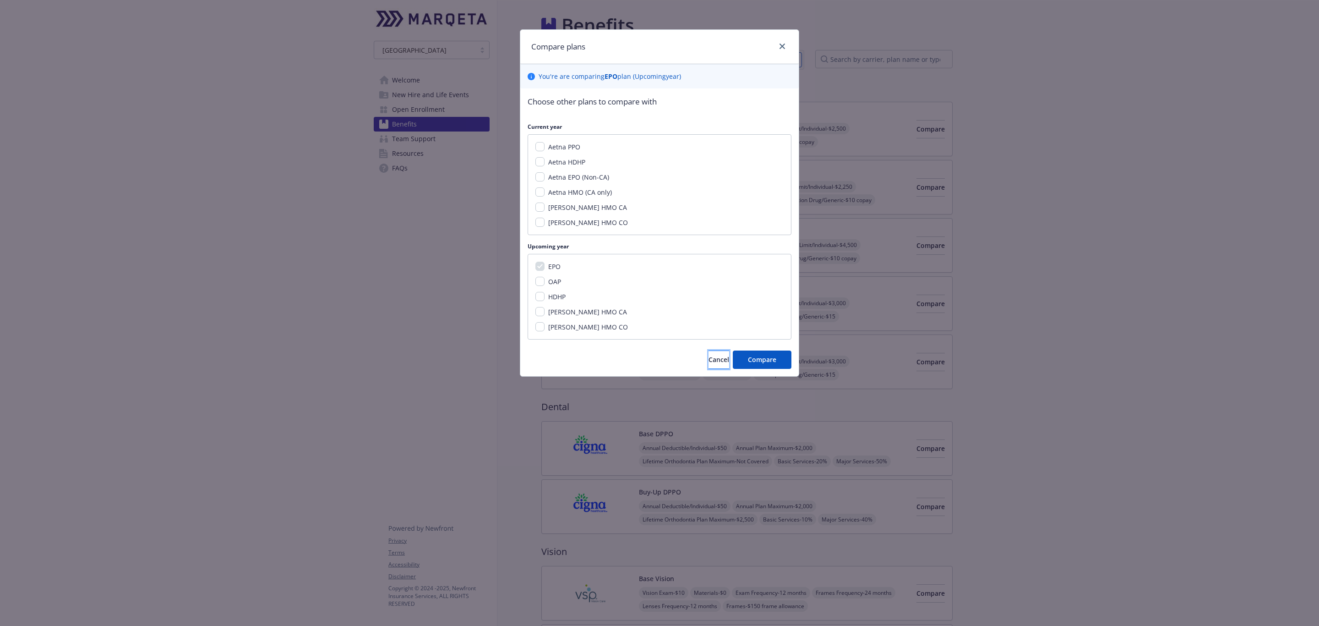
click at [708, 354] on button "Cancel" at bounding box center [718, 359] width 21 height 18
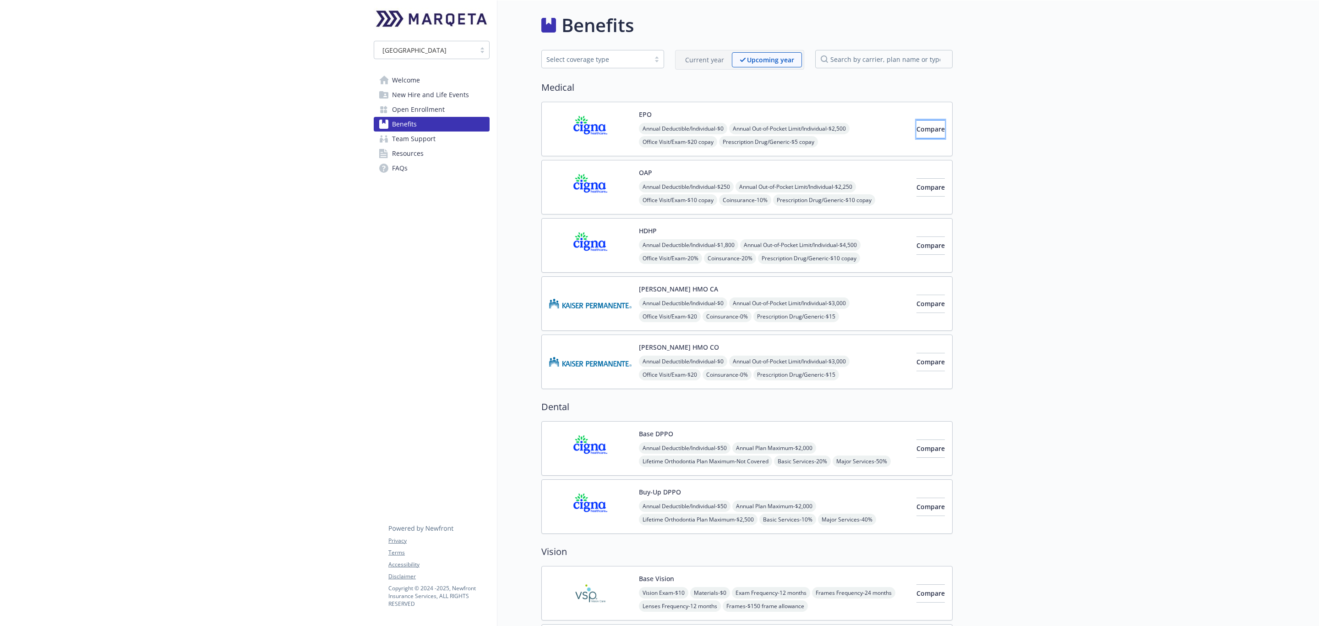
click at [918, 133] on span "Compare" at bounding box center [930, 129] width 28 height 9
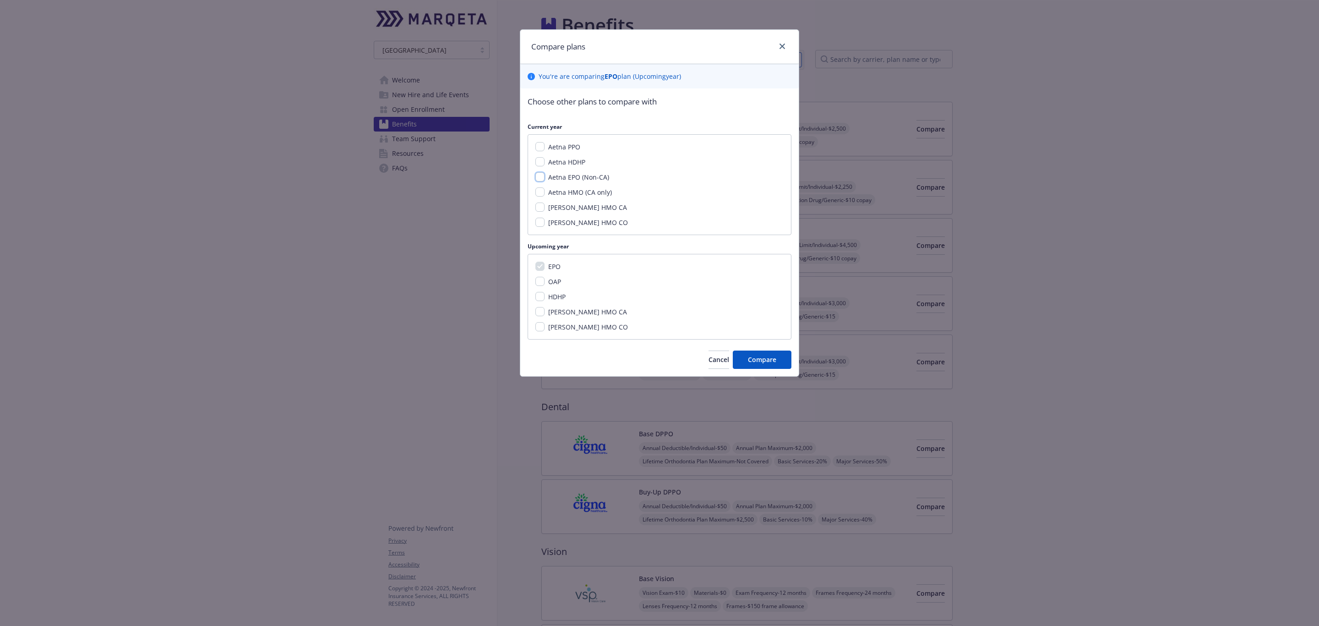
click at [539, 178] on input "Aetna EPO (Non-CA)" at bounding box center [539, 176] width 9 height 9
checkbox input "true"
click at [757, 364] on span "Compare" at bounding box center [762, 359] width 28 height 9
